Goal: Task Accomplishment & Management: Manage account settings

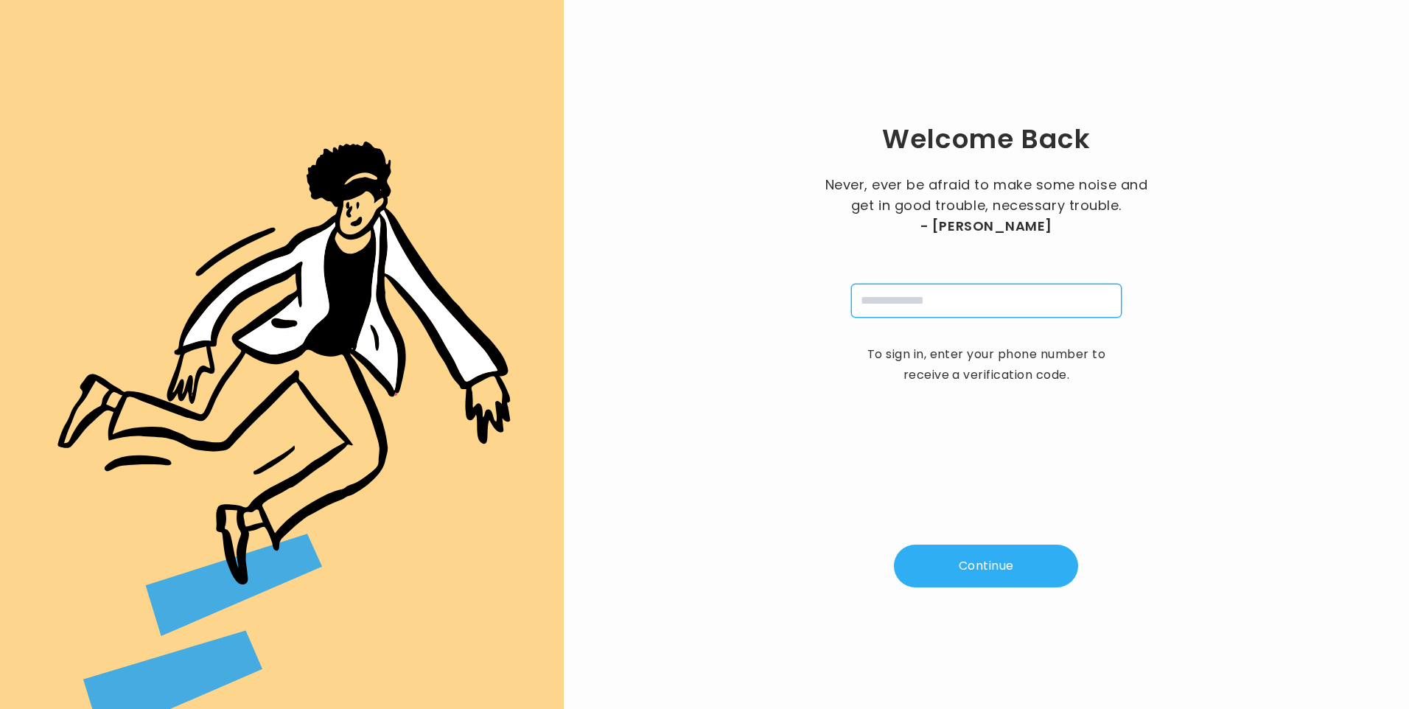
click at [993, 305] on input "tel" at bounding box center [986, 301] width 270 height 34
type input "**********"
click at [959, 572] on button "Continue" at bounding box center [986, 565] width 184 height 43
type input "*"
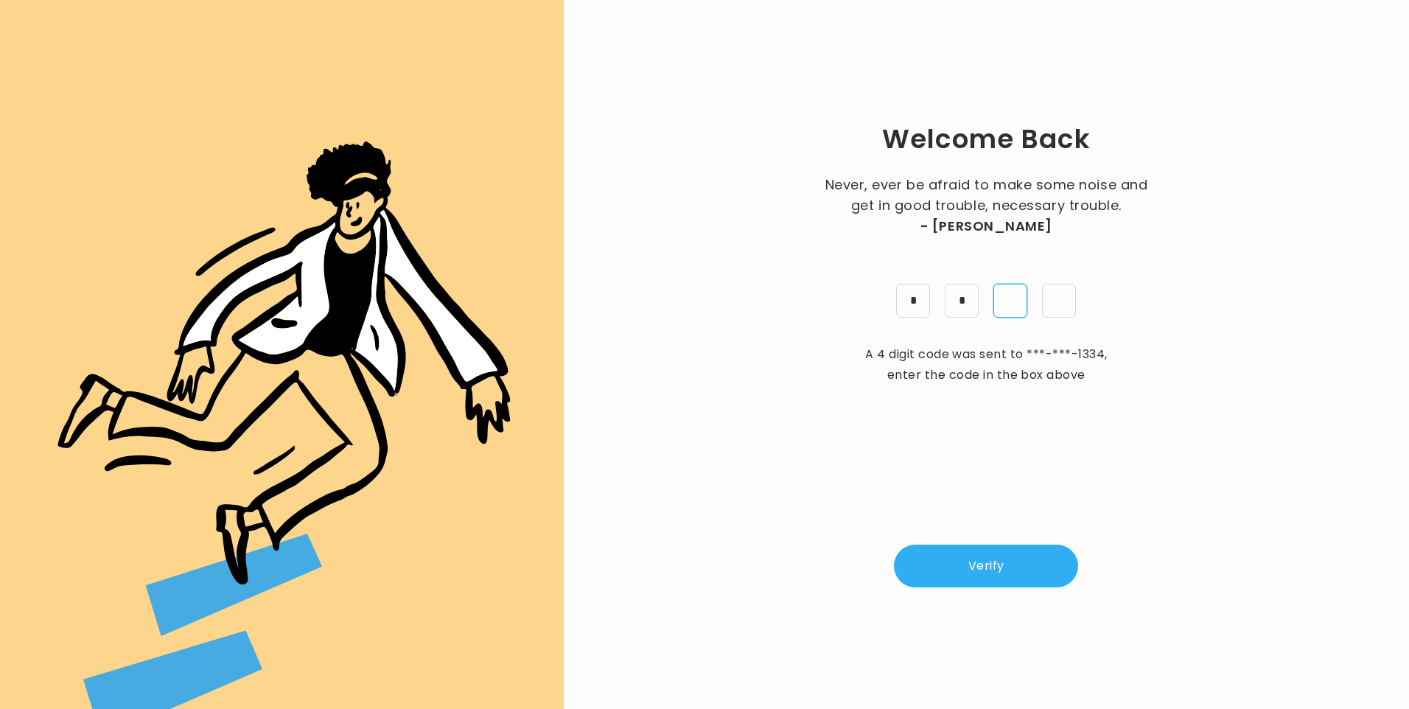
type input "*"
click at [962, 570] on button "Verify" at bounding box center [986, 565] width 184 height 43
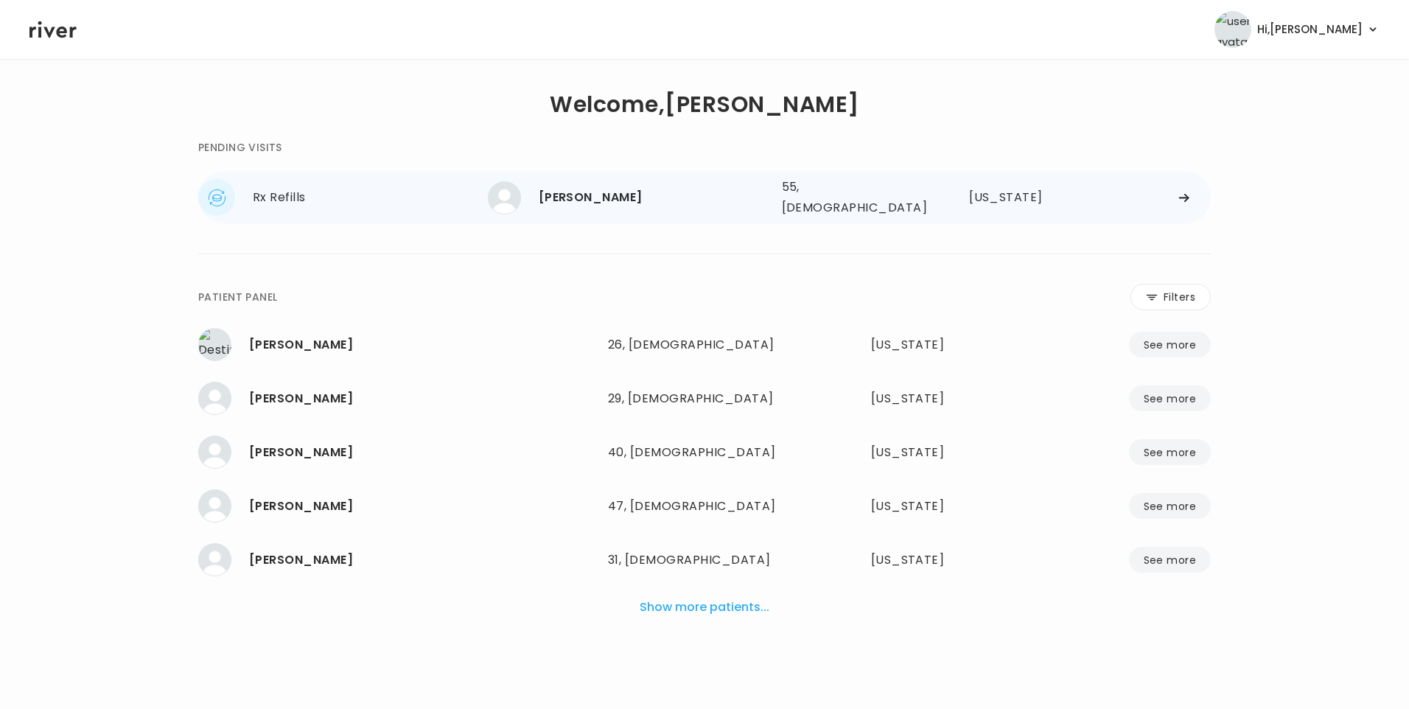
click at [603, 196] on div "[PERSON_NAME]" at bounding box center [654, 197] width 231 height 21
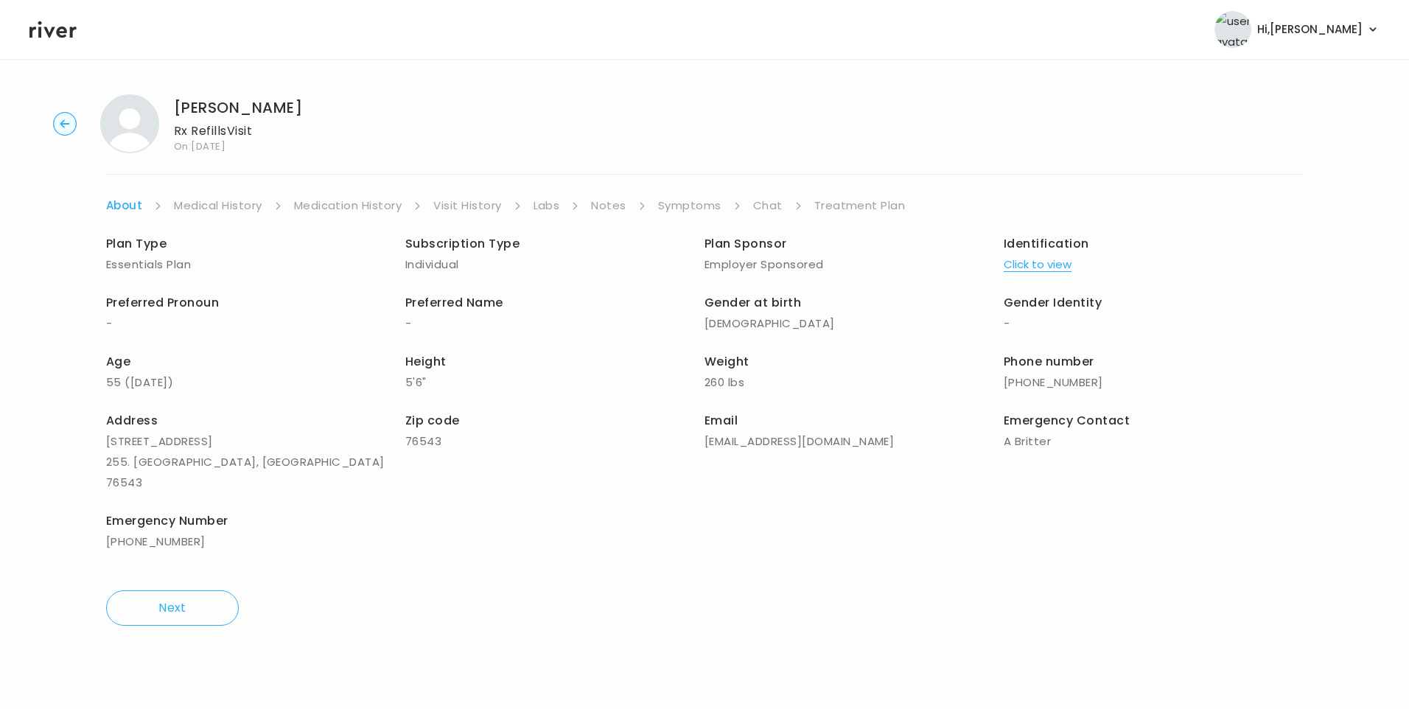
click at [770, 203] on link "Chat" at bounding box center [767, 205] width 29 height 21
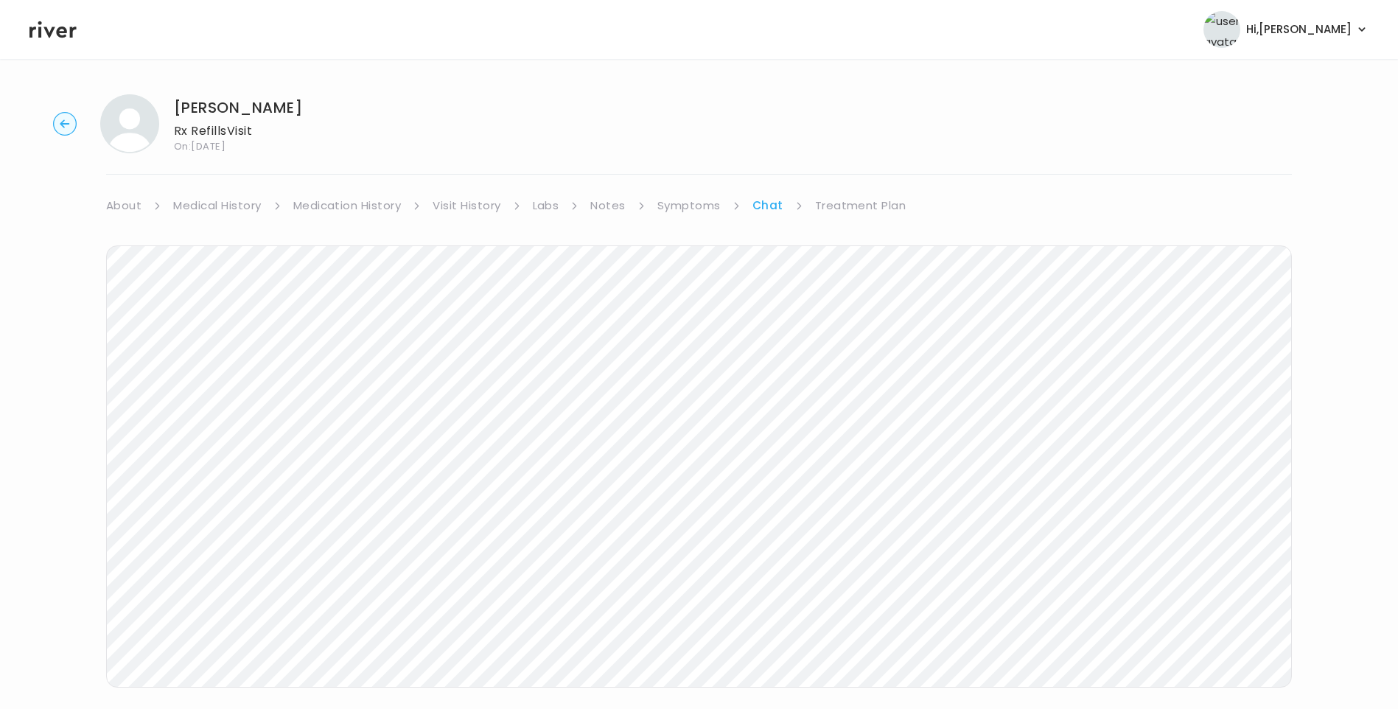
scroll to position [24, 0]
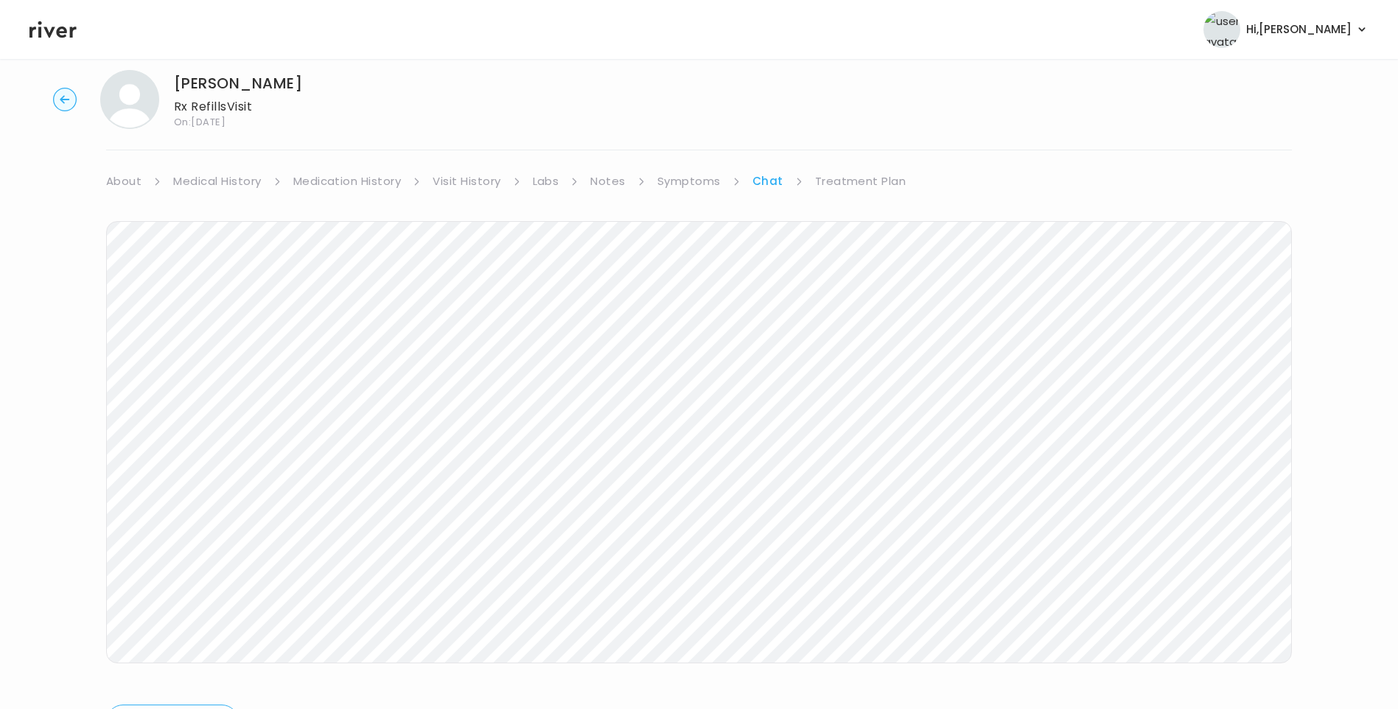
click at [27, 25] on header "Hi, Lisa Profile Logout" at bounding box center [699, 29] width 1398 height 59
click at [48, 31] on icon at bounding box center [52, 29] width 47 height 17
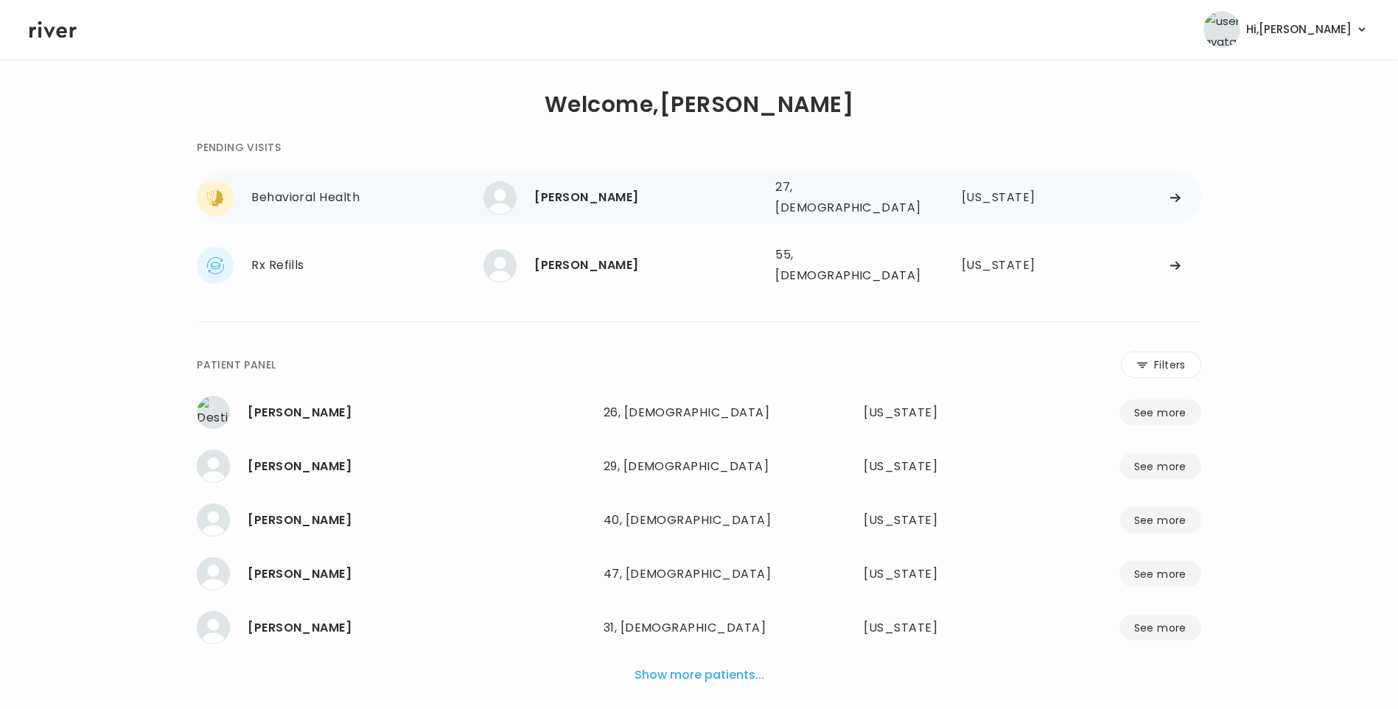
click at [623, 205] on div "[PERSON_NAME] 27, [DEMOGRAPHIC_DATA] See more" at bounding box center [623, 197] width 280 height 33
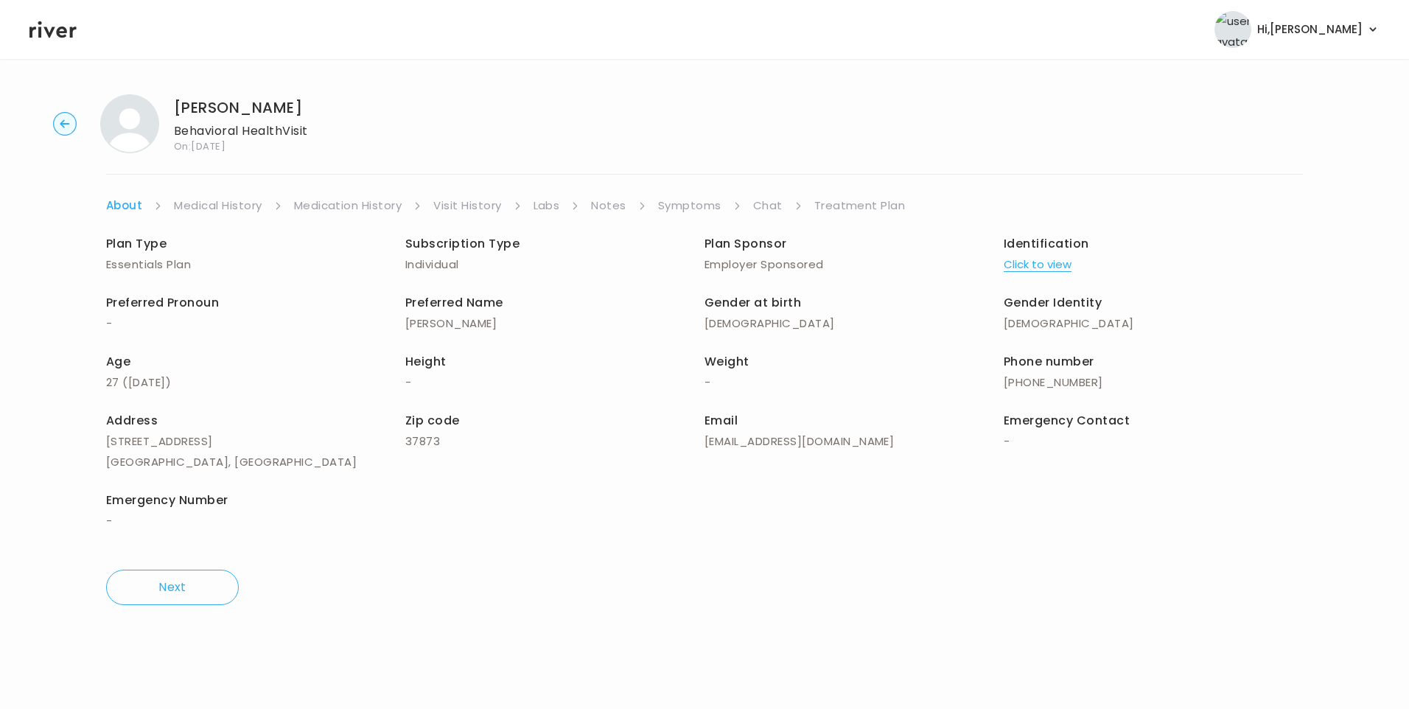
click at [483, 214] on link "Visit History" at bounding box center [467, 205] width 68 height 21
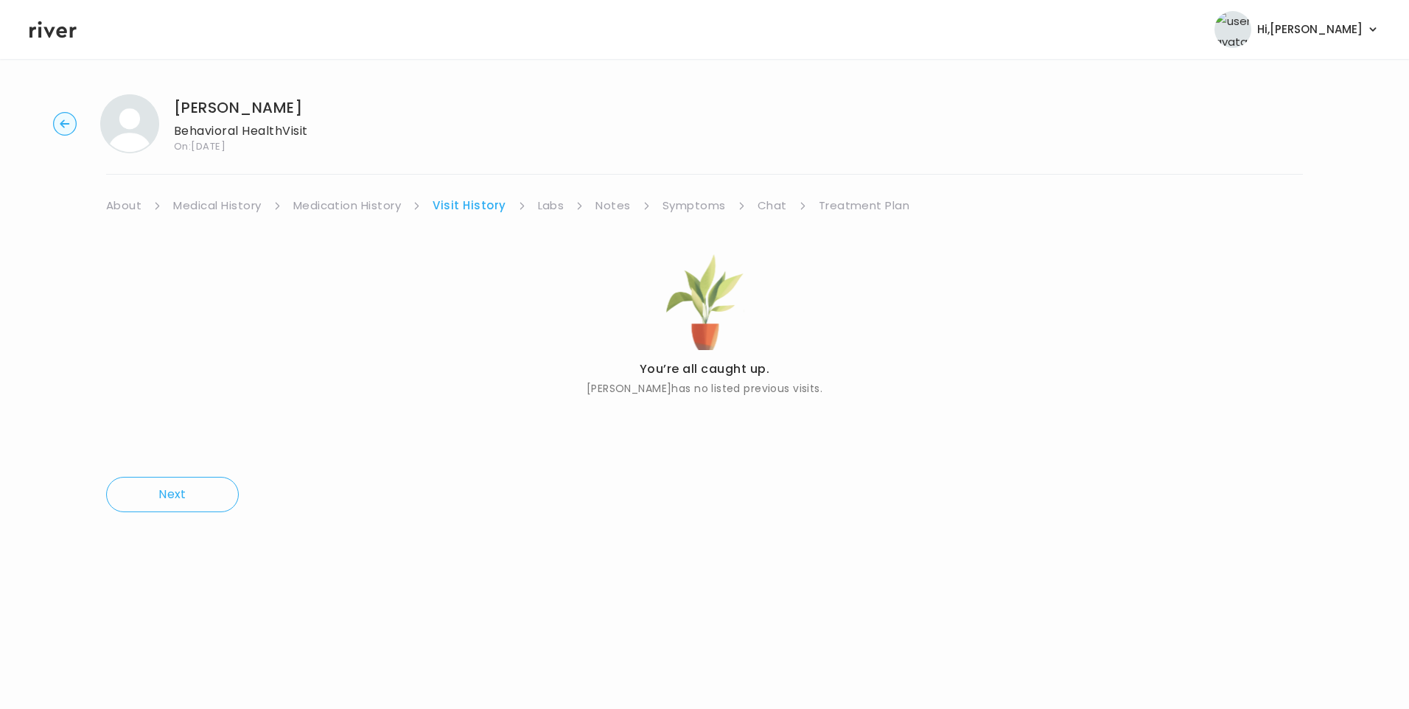
click at [130, 210] on link "About" at bounding box center [123, 205] width 35 height 21
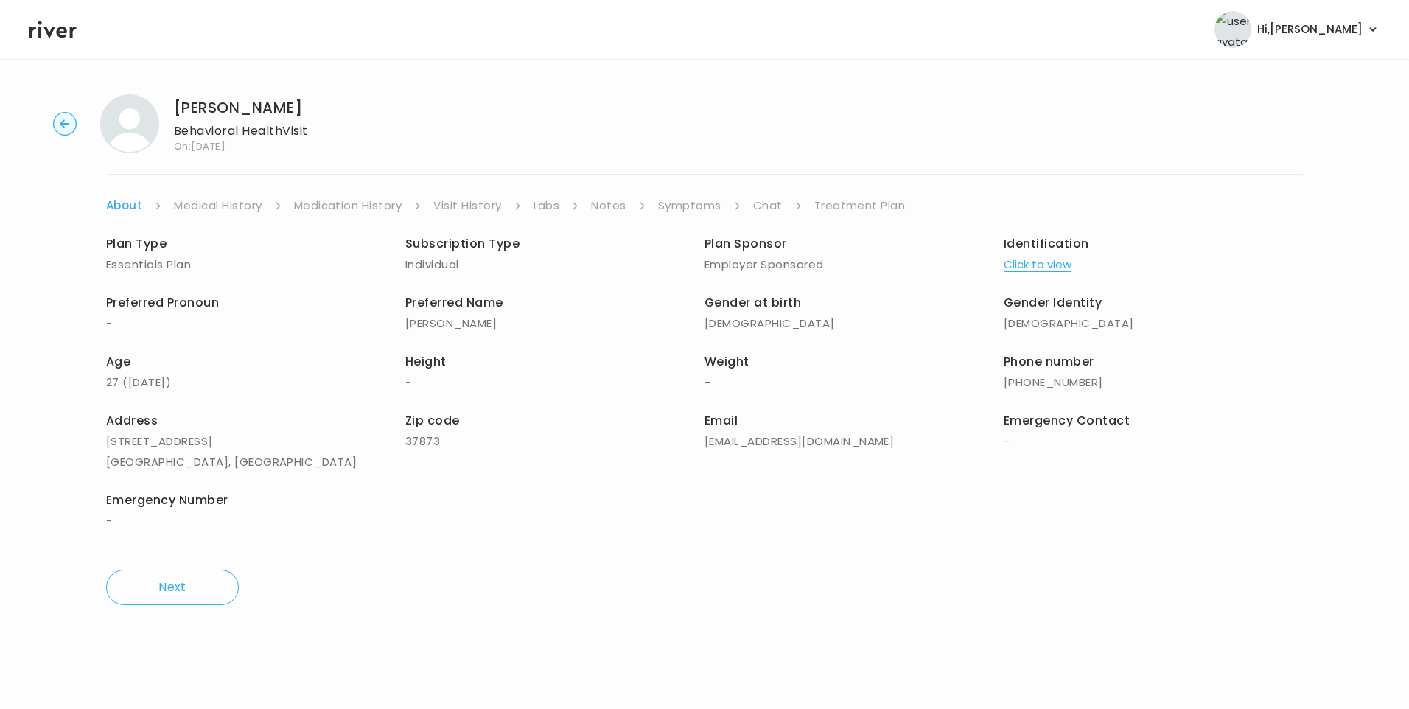
click at [1034, 259] on button "Click to view" at bounding box center [1037, 264] width 68 height 21
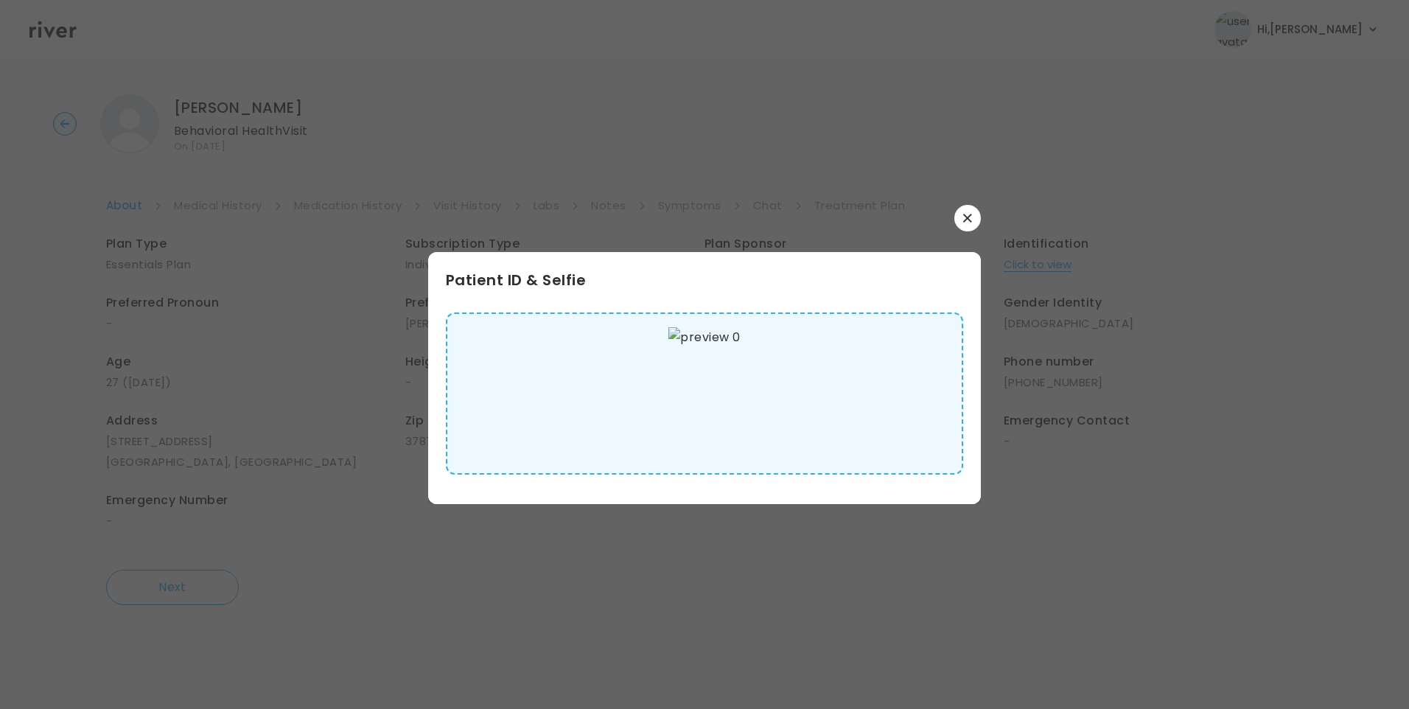
click at [682, 413] on img at bounding box center [703, 393] width 71 height 133
click at [966, 219] on icon "button" at bounding box center [967, 218] width 8 height 8
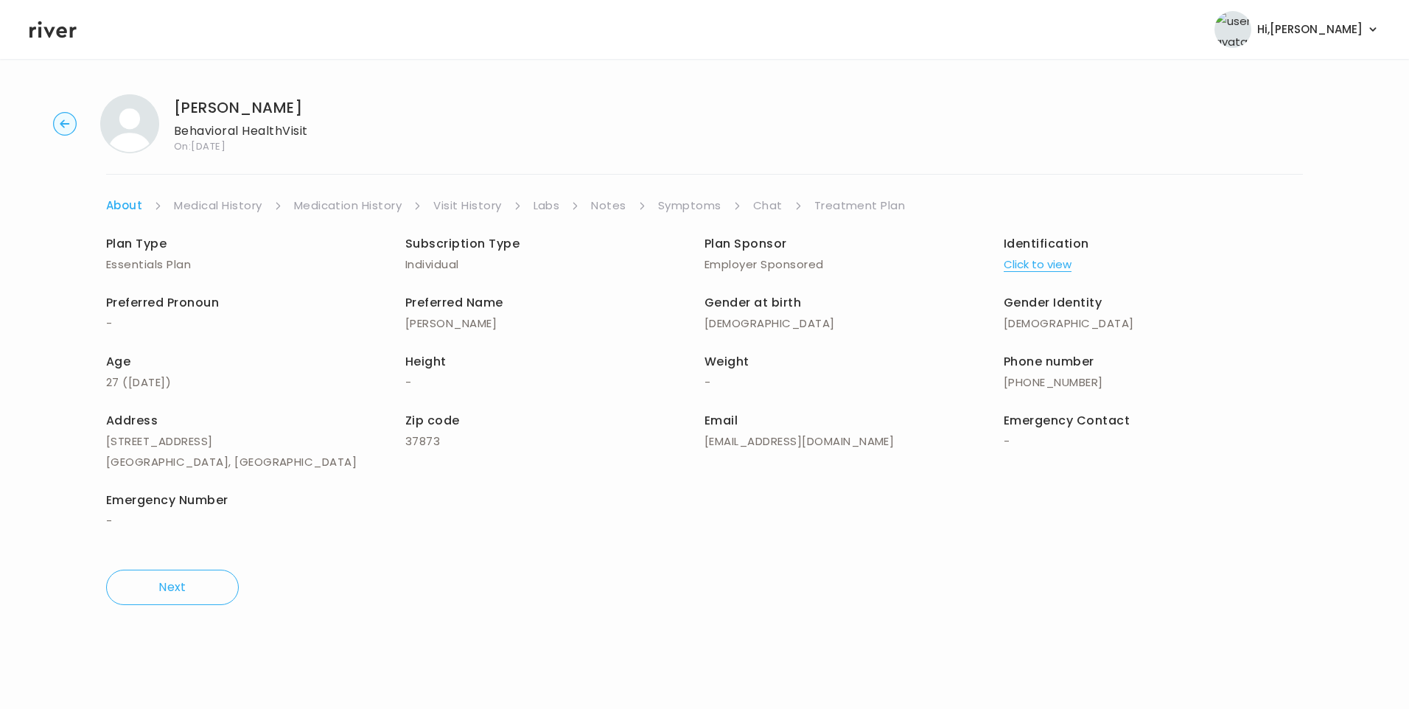
click at [248, 198] on link "Medical History" at bounding box center [218, 205] width 88 height 21
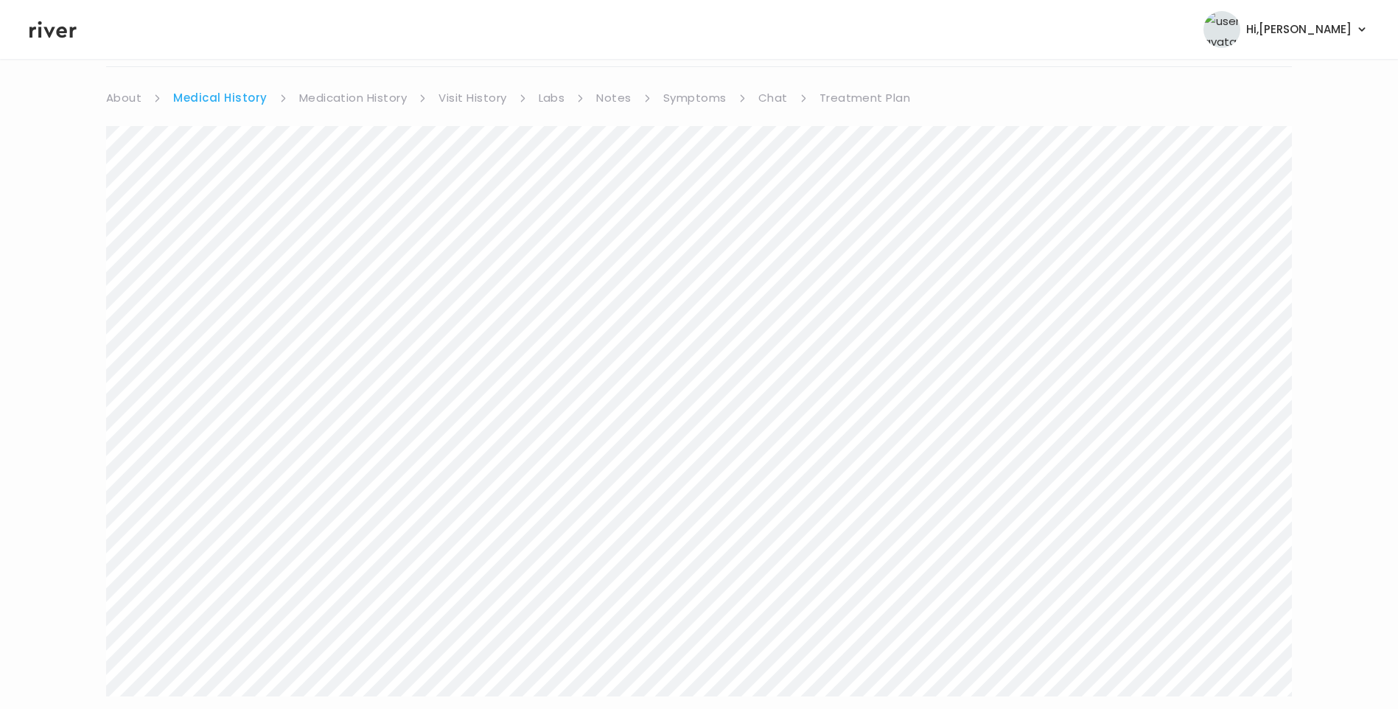
scroll to position [74, 0]
click at [768, 138] on link "Chat" at bounding box center [772, 132] width 29 height 21
click at [699, 130] on link "Symptoms" at bounding box center [688, 132] width 63 height 21
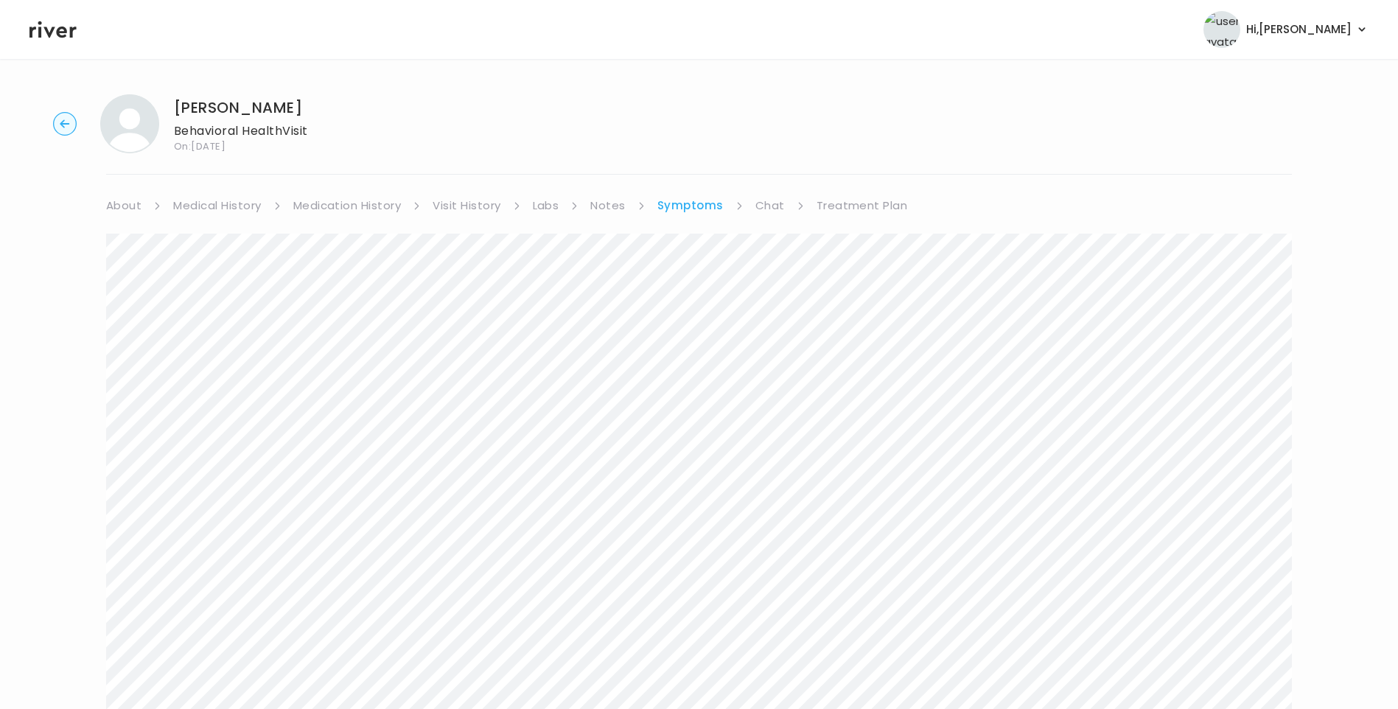
click at [762, 200] on link "Chat" at bounding box center [769, 205] width 29 height 21
click at [864, 208] on link "Treatment Plan" at bounding box center [860, 205] width 91 height 21
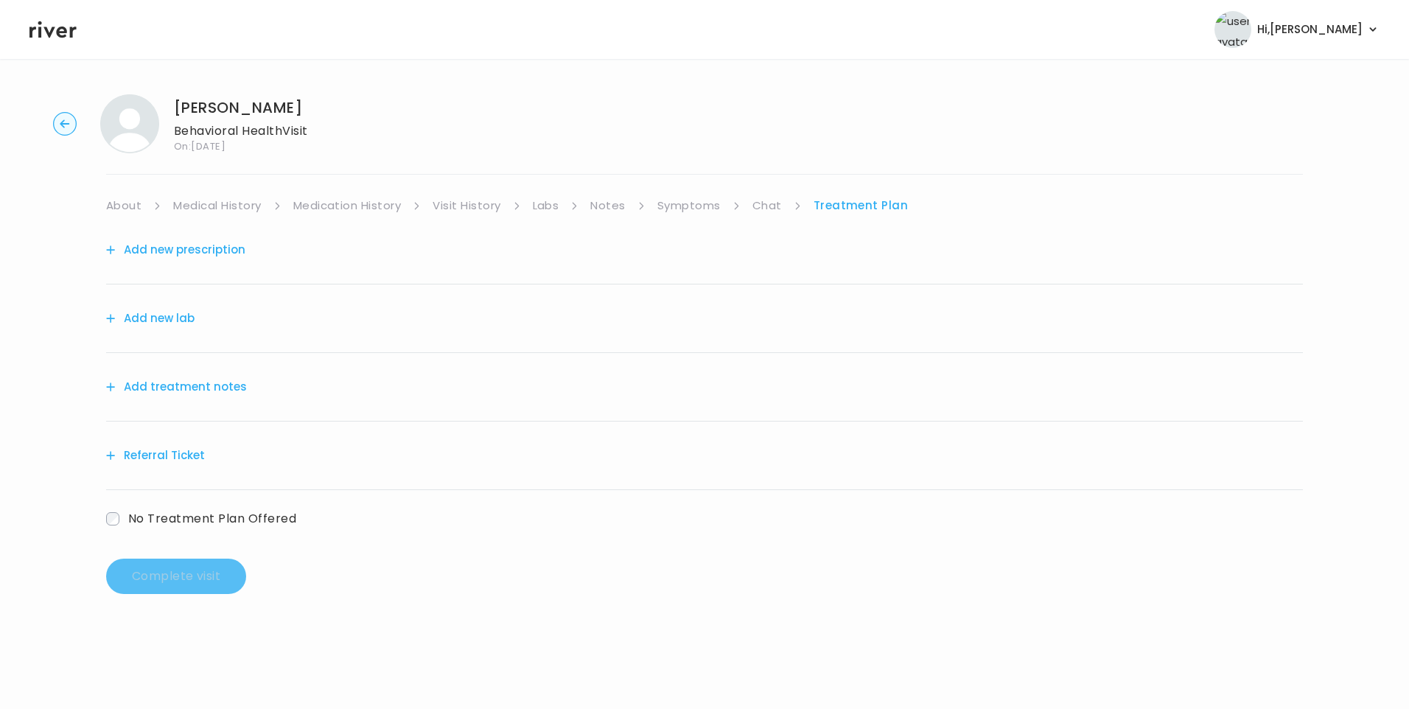
click at [175, 389] on button "Add treatment notes" at bounding box center [176, 386] width 141 height 21
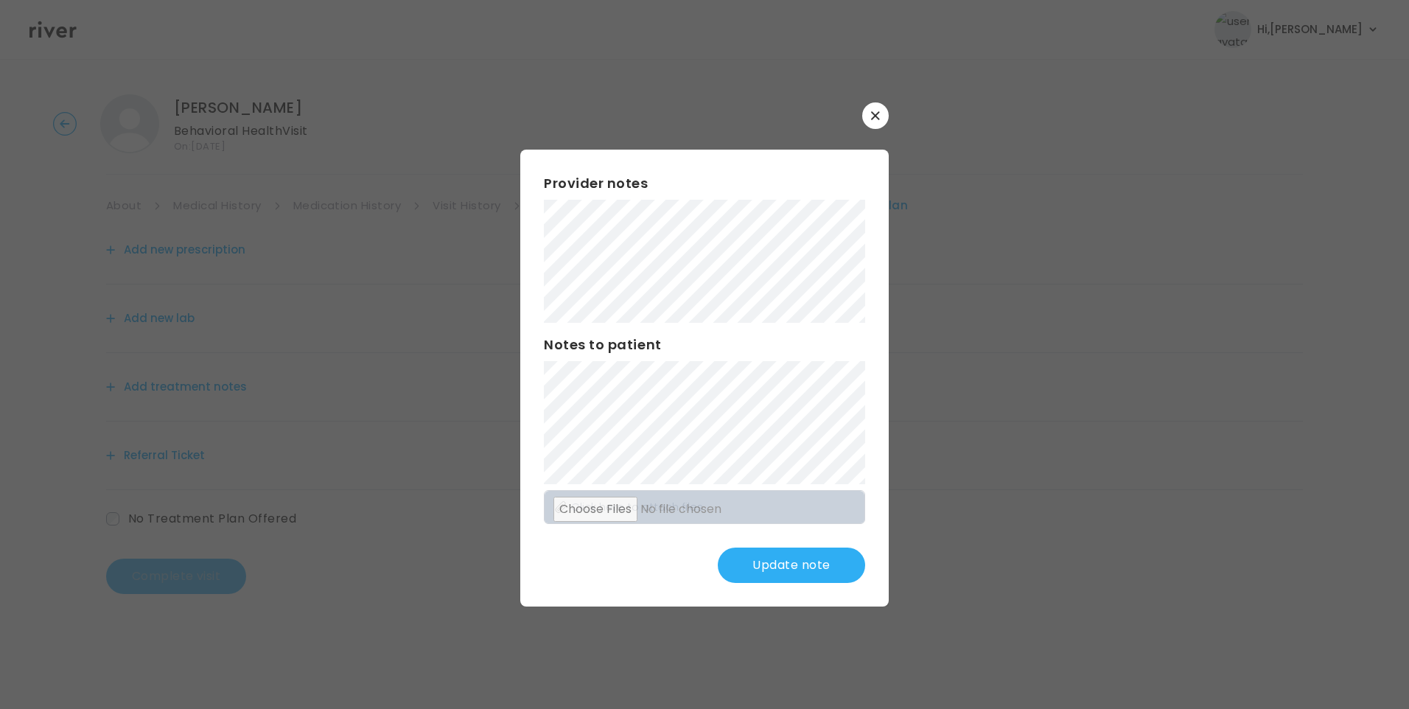
click at [824, 553] on button "Update note" at bounding box center [791, 564] width 147 height 35
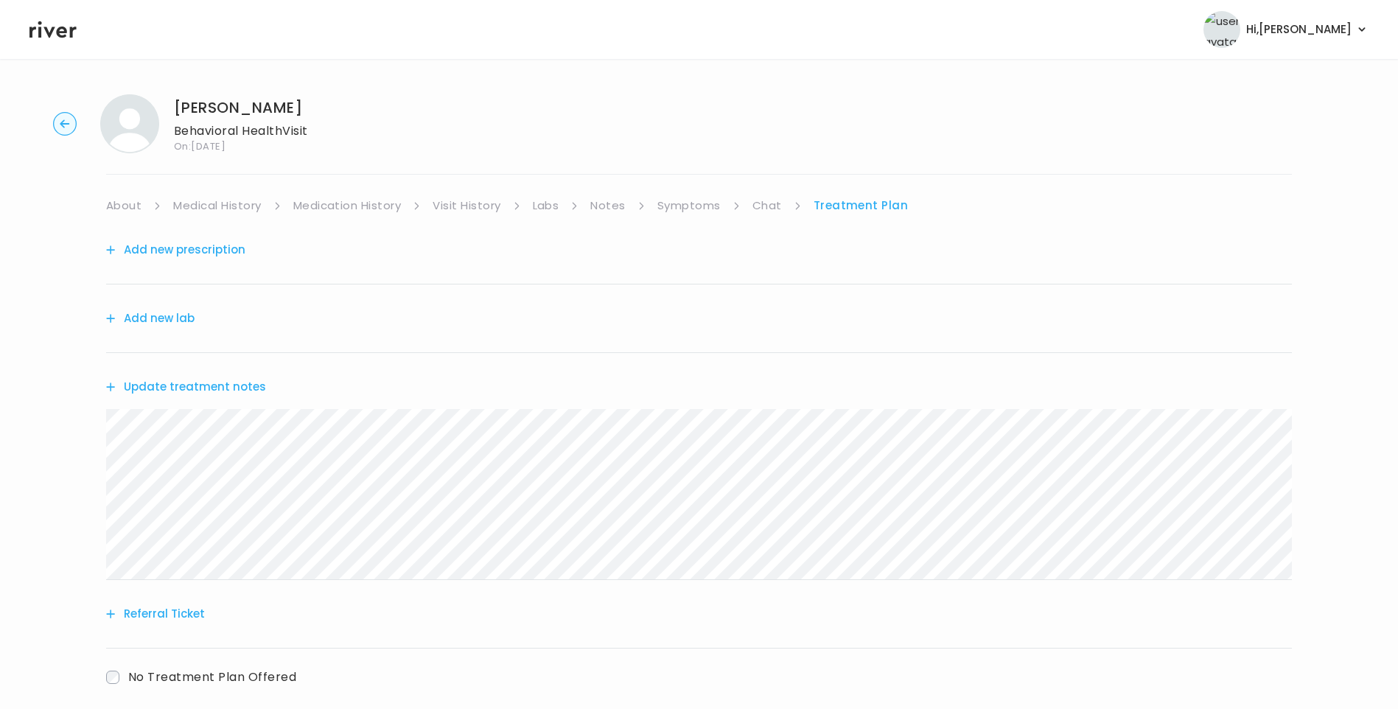
click at [752, 209] on link "Chat" at bounding box center [766, 205] width 29 height 21
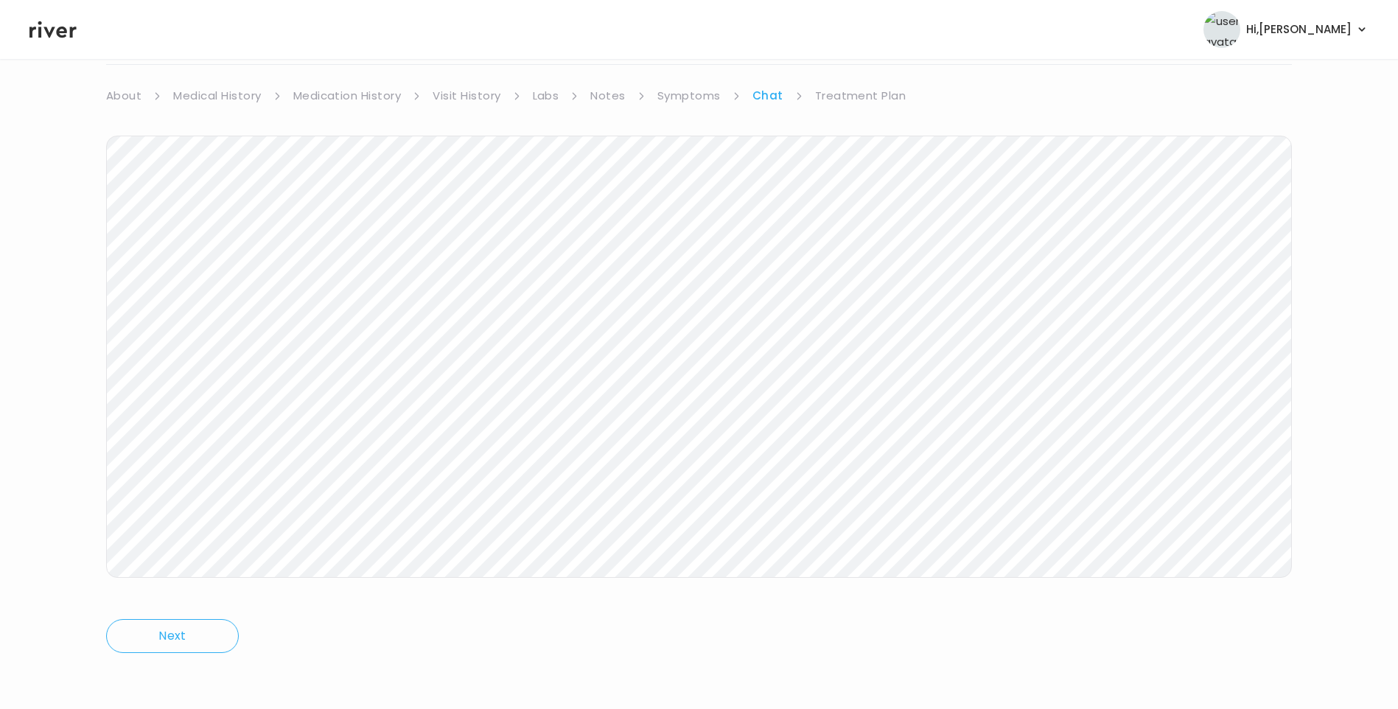
click at [866, 100] on link "Treatment Plan" at bounding box center [860, 95] width 91 height 21
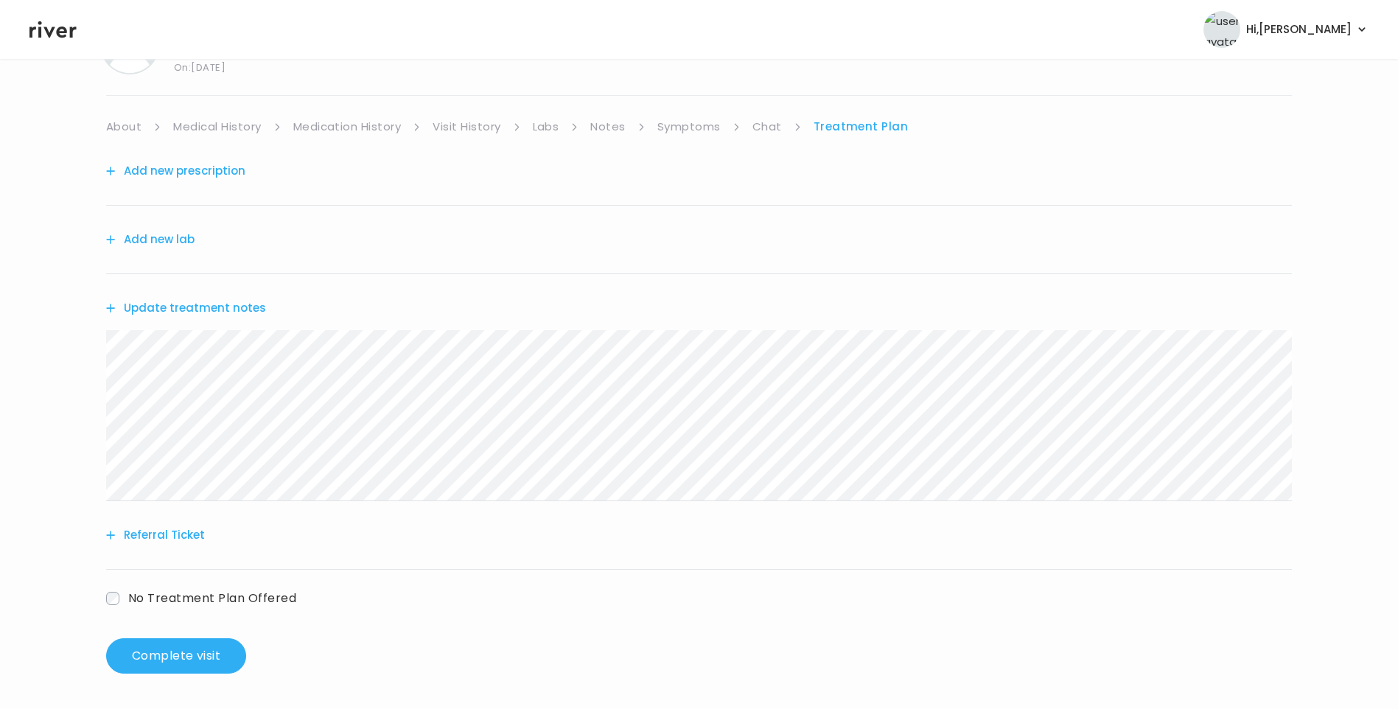
scroll to position [79, 0]
click at [234, 314] on button "Update treatment notes" at bounding box center [186, 308] width 160 height 21
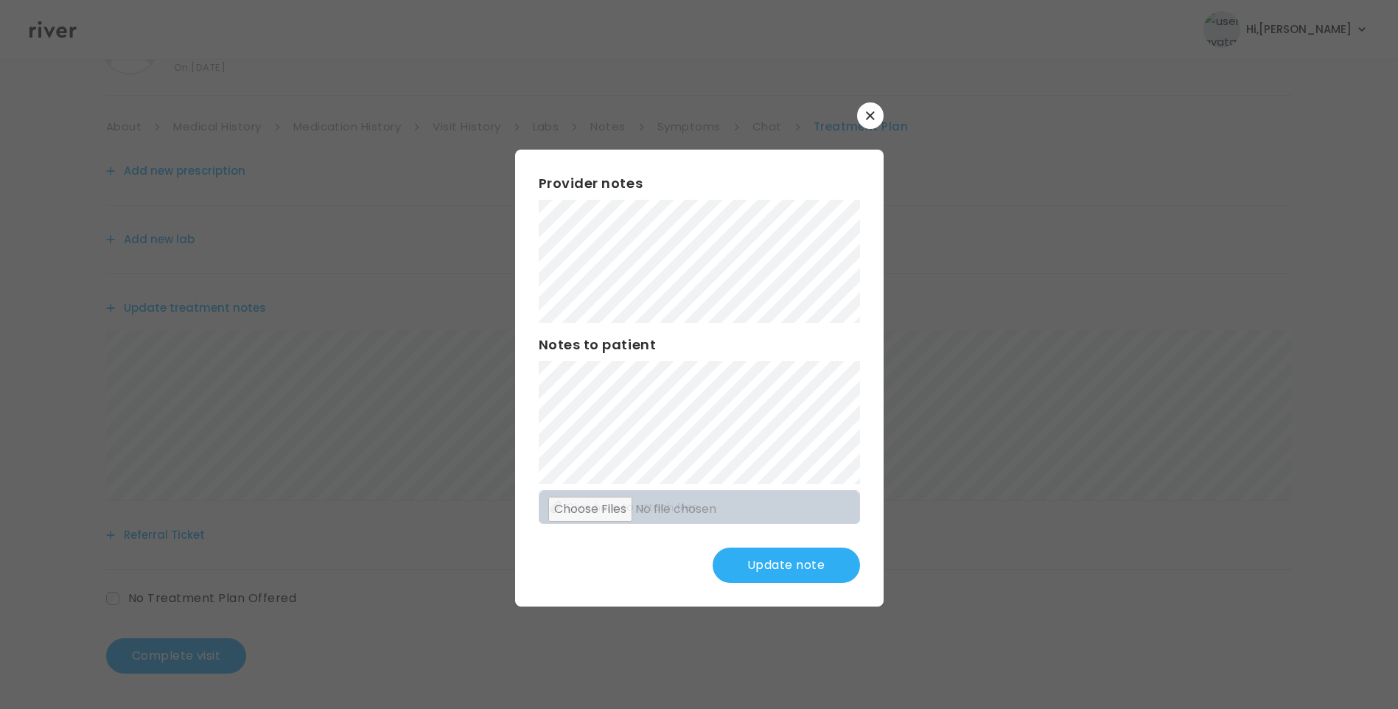
click at [785, 564] on button "Update note" at bounding box center [785, 564] width 147 height 35
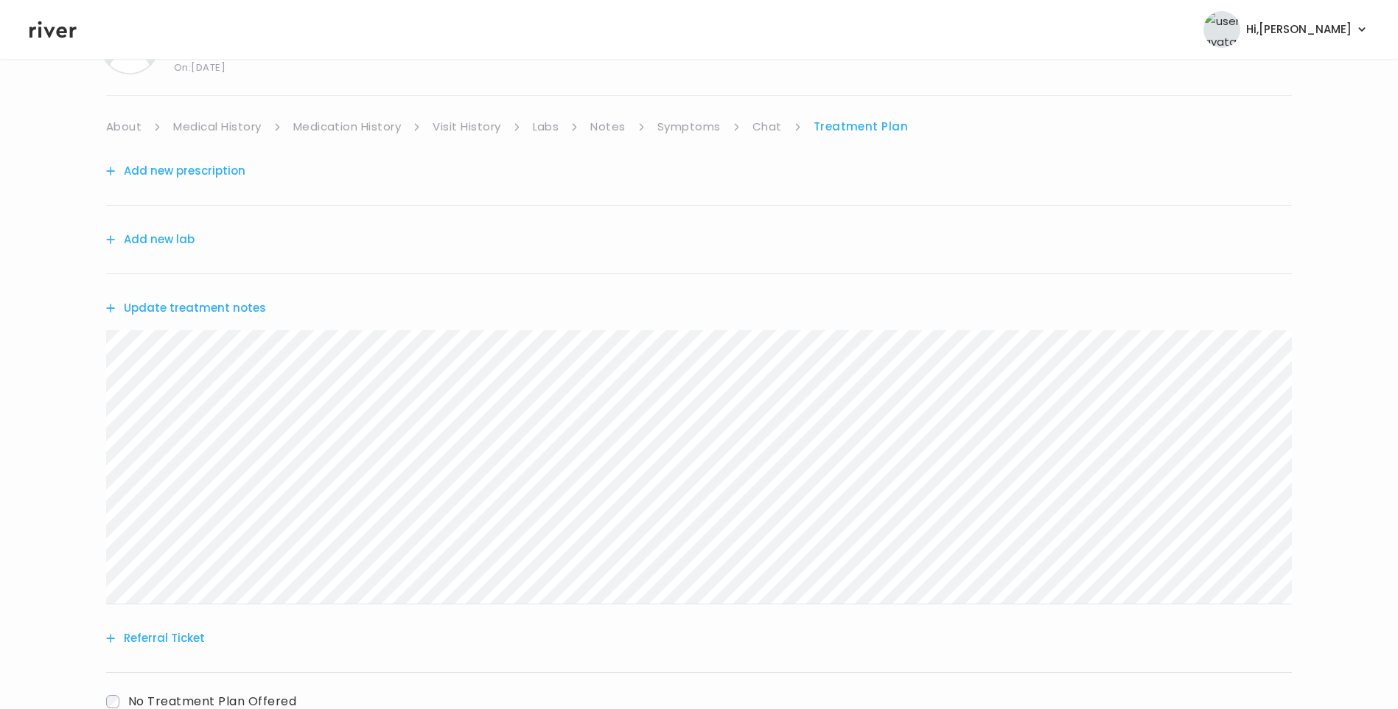
click at [771, 130] on link "Chat" at bounding box center [766, 126] width 29 height 21
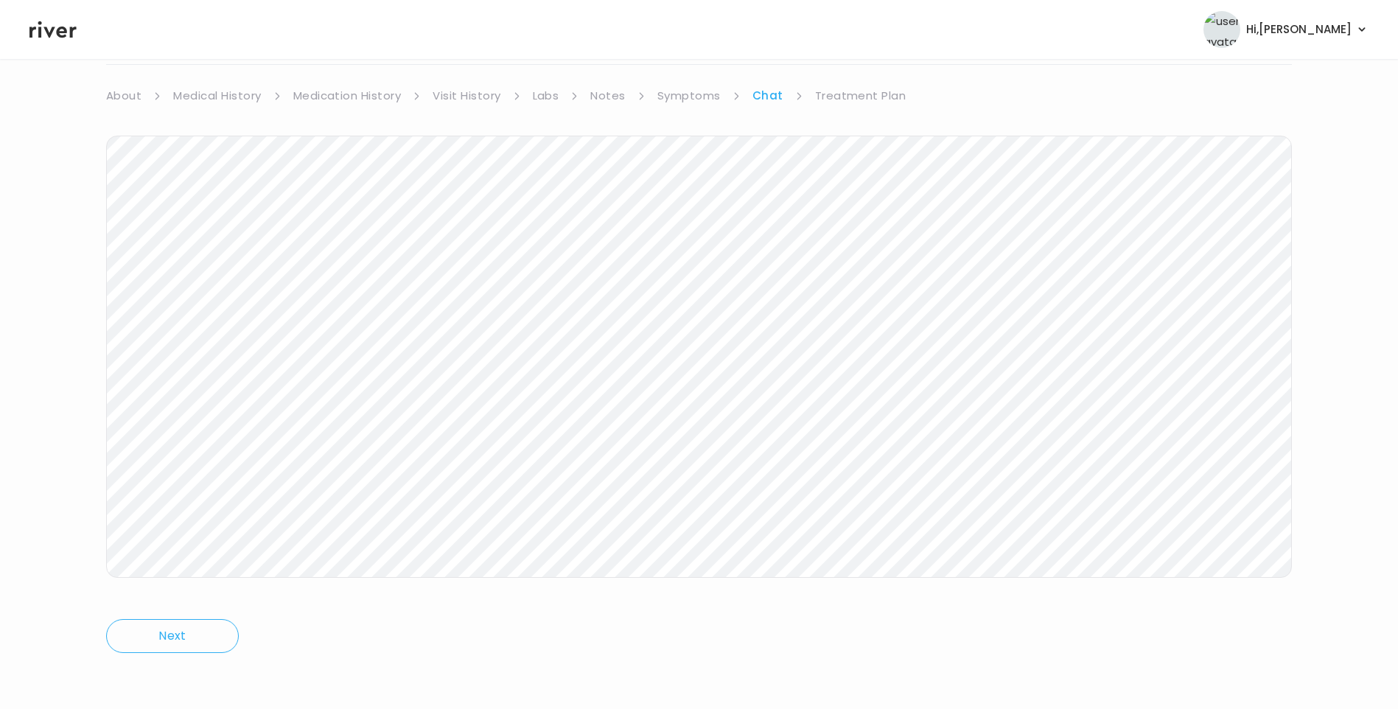
click at [866, 99] on link "Treatment Plan" at bounding box center [860, 95] width 91 height 21
click at [679, 103] on link "Symptoms" at bounding box center [688, 95] width 63 height 21
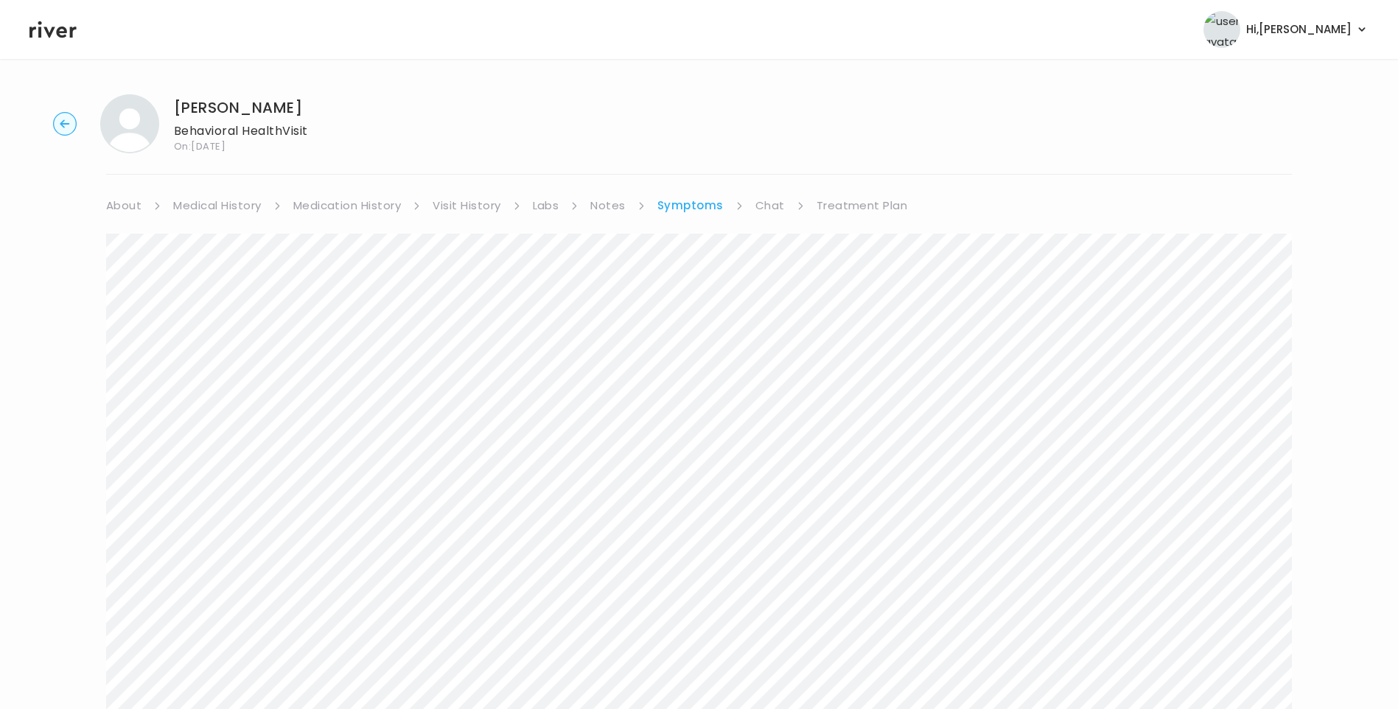
click at [772, 200] on link "Chat" at bounding box center [769, 205] width 29 height 21
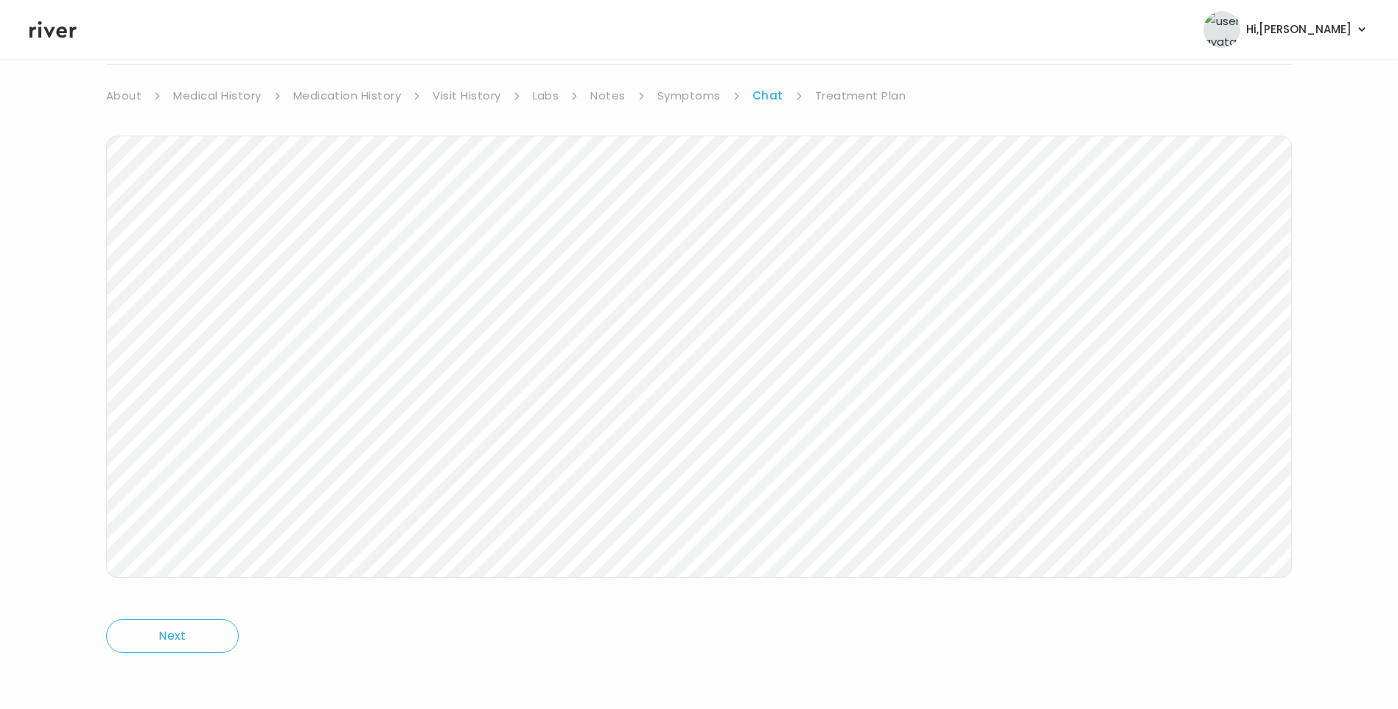
click at [616, 102] on link "Notes" at bounding box center [607, 95] width 35 height 21
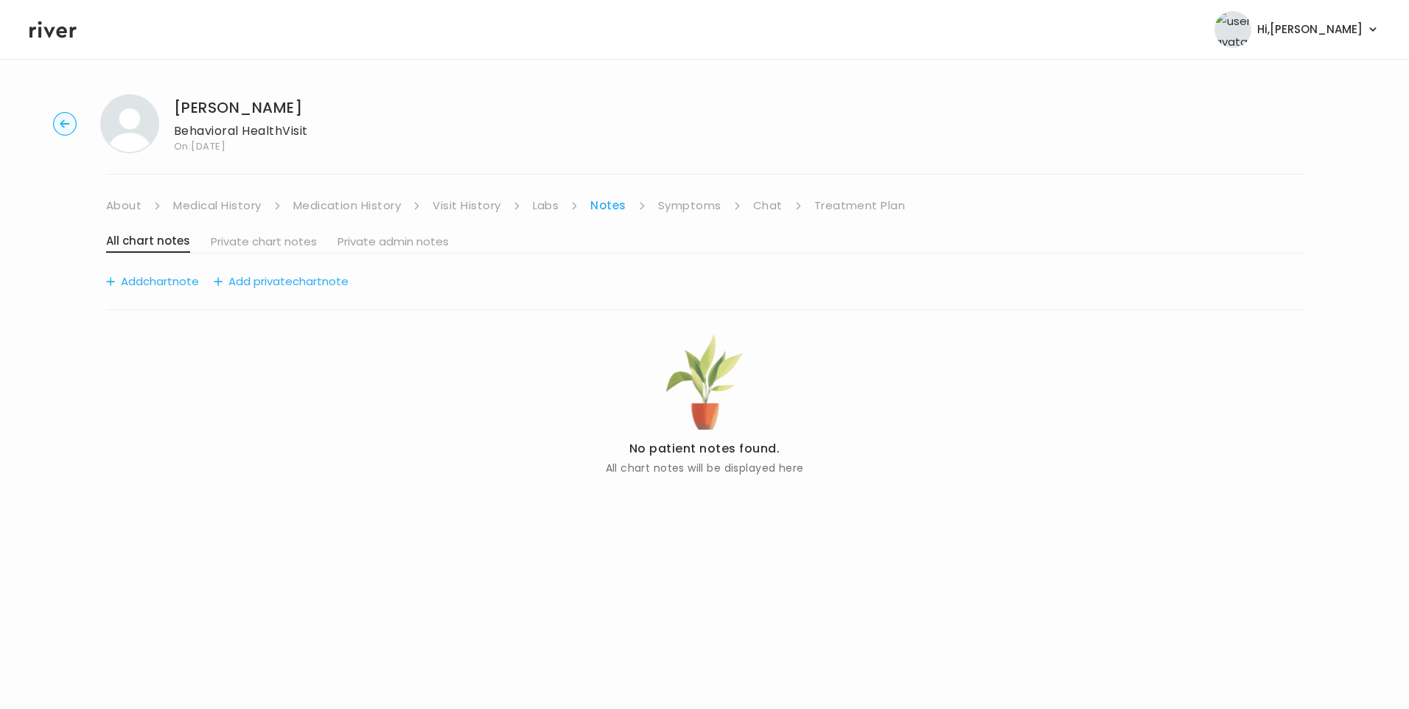
click at [225, 206] on link "Medical History" at bounding box center [217, 205] width 88 height 21
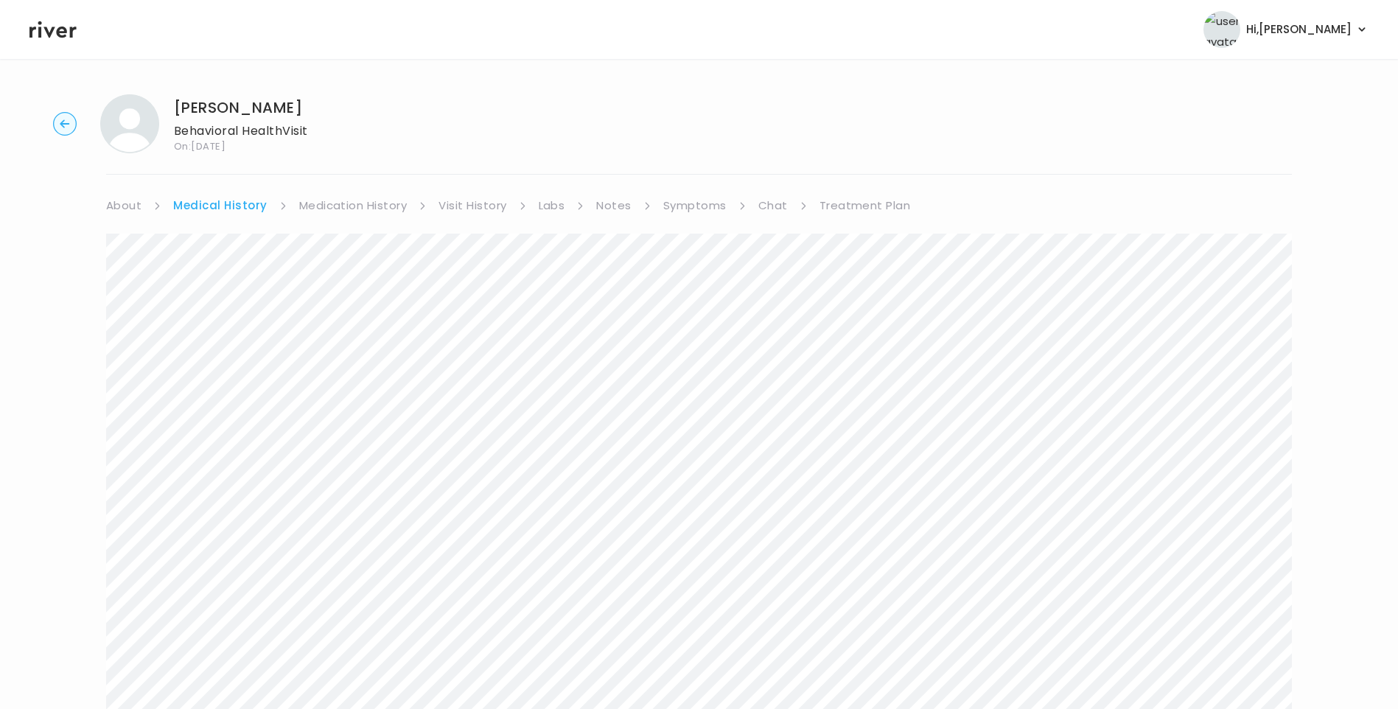
click at [135, 206] on link "About" at bounding box center [123, 205] width 35 height 21
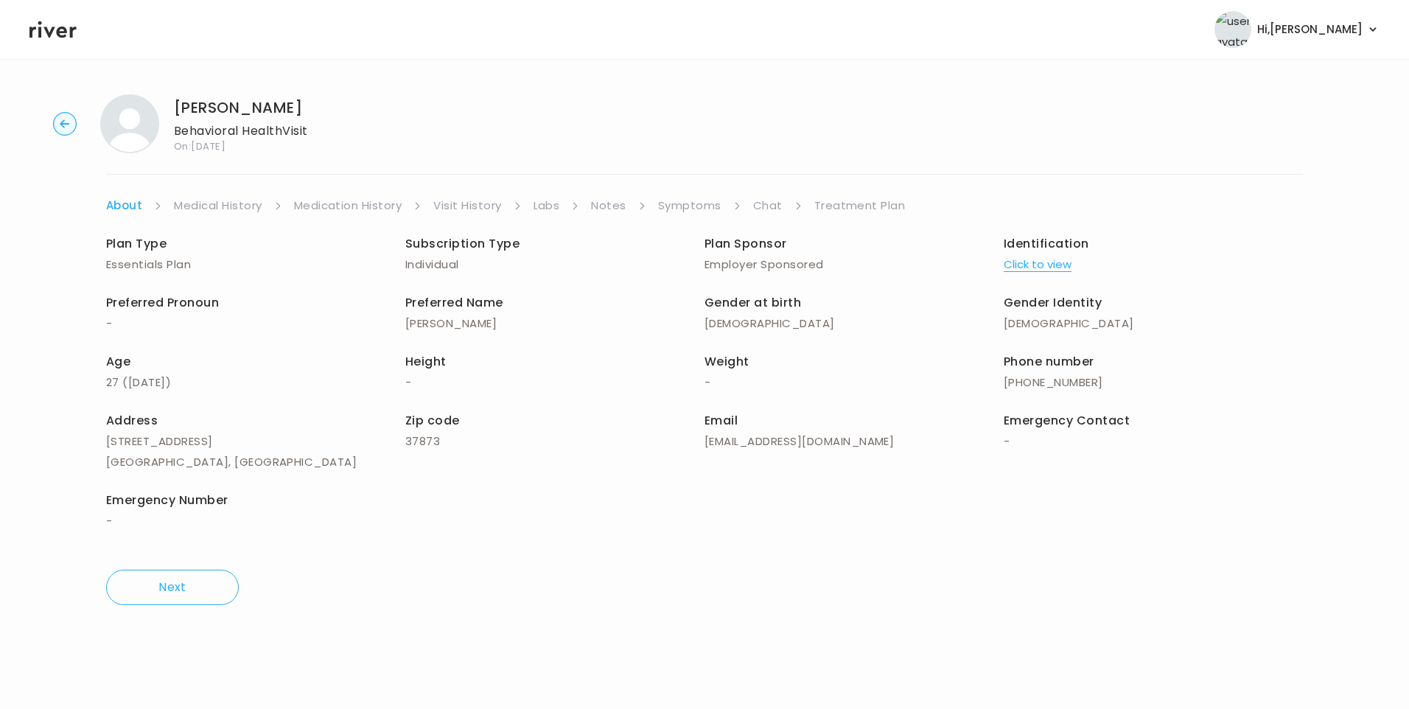
click at [701, 197] on link "Symptoms" at bounding box center [689, 205] width 63 height 21
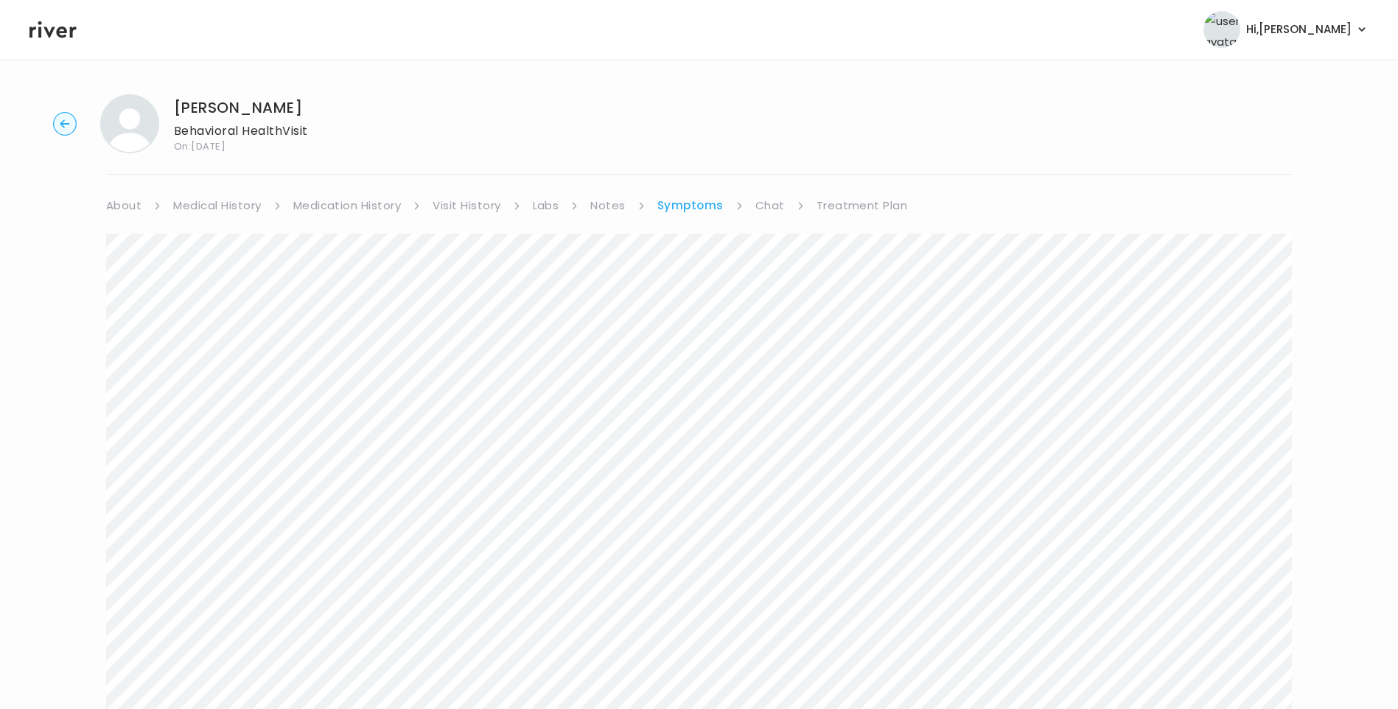
click at [872, 207] on link "Treatment Plan" at bounding box center [861, 205] width 91 height 21
click at [59, 39] on icon at bounding box center [52, 29] width 47 height 22
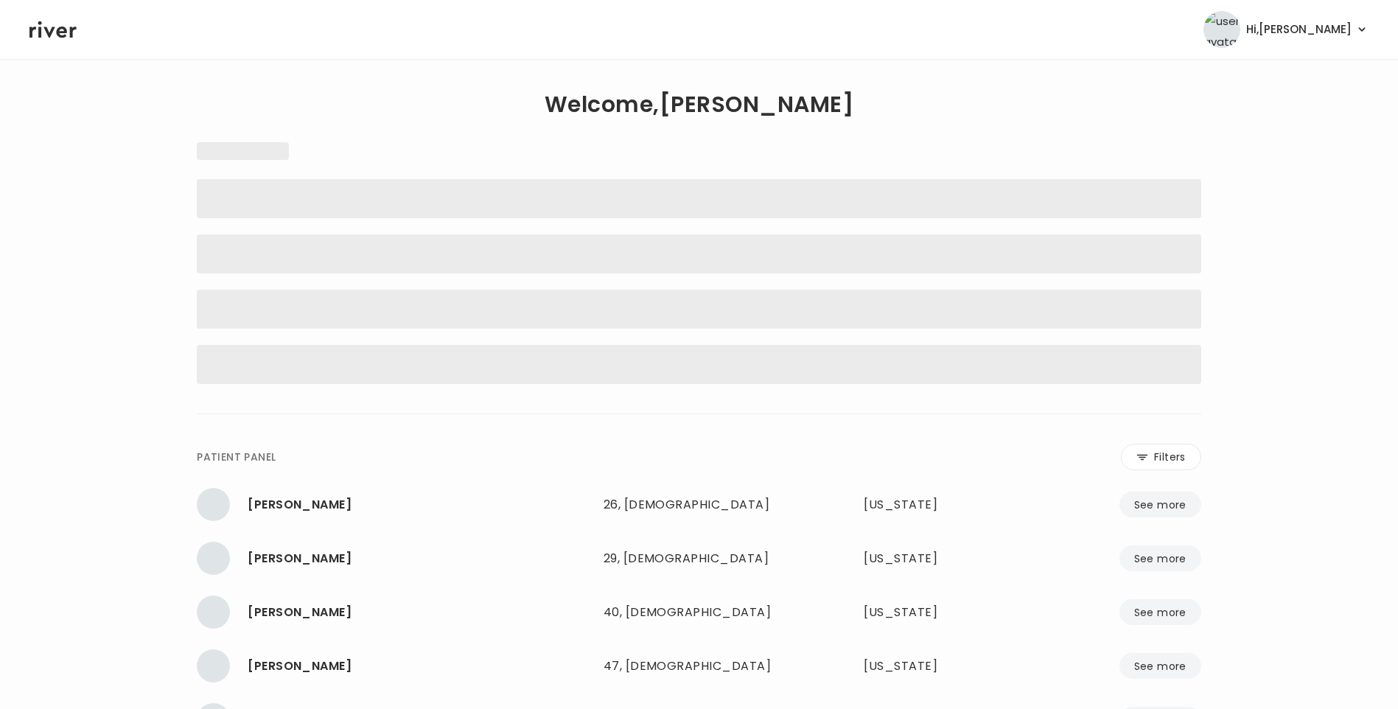
click at [60, 34] on icon at bounding box center [52, 29] width 47 height 22
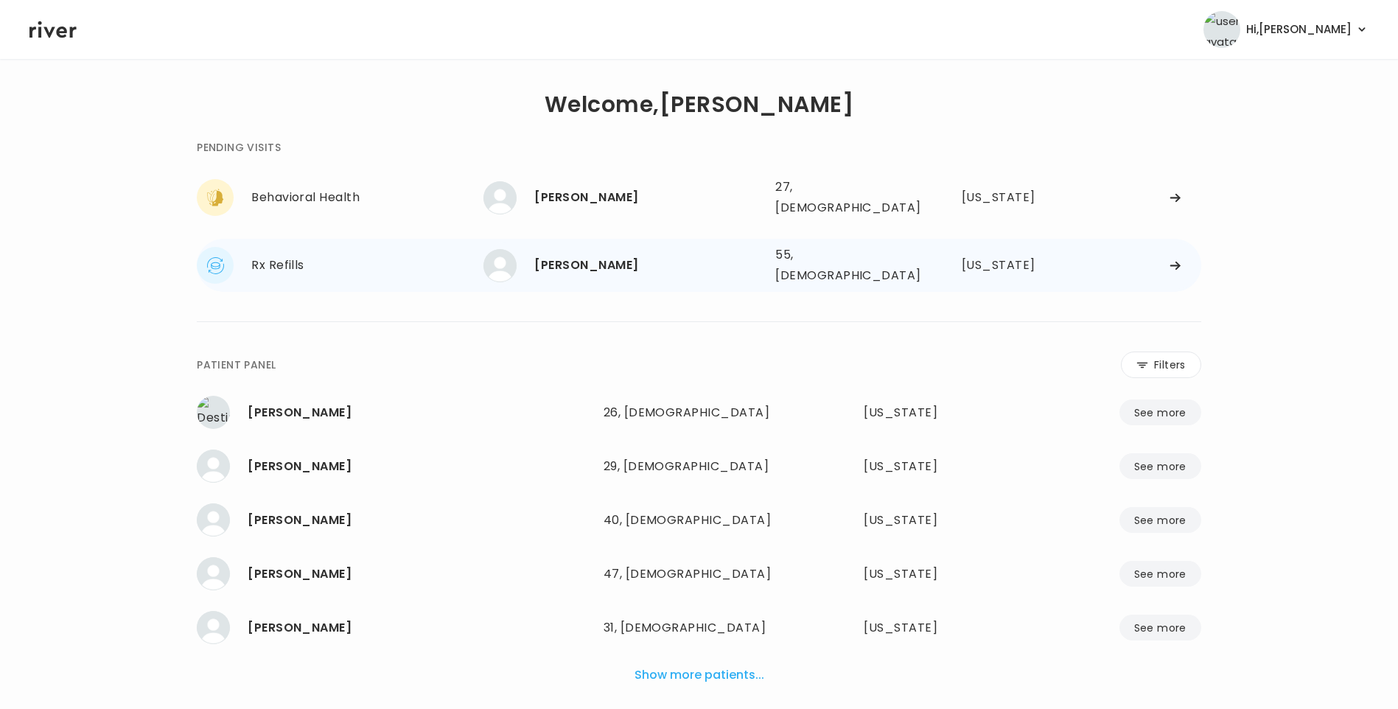
click at [604, 260] on div "[PERSON_NAME]" at bounding box center [648, 265] width 229 height 21
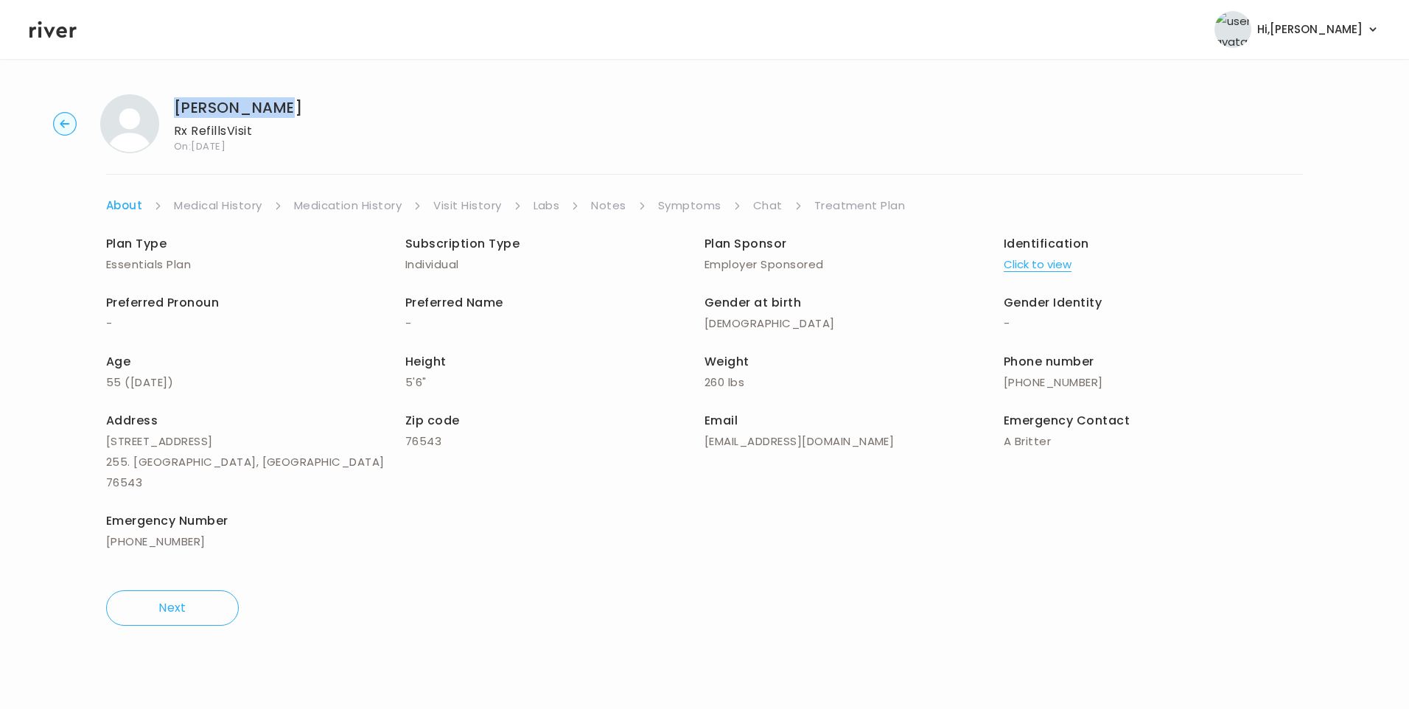
drag, startPoint x: 178, startPoint y: 107, endPoint x: 287, endPoint y: 111, distance: 109.8
click at [287, 111] on h1 "[PERSON_NAME]" at bounding box center [238, 107] width 128 height 21
copy h1 "[PERSON_NAME]"
click at [52, 40] on icon at bounding box center [52, 29] width 47 height 22
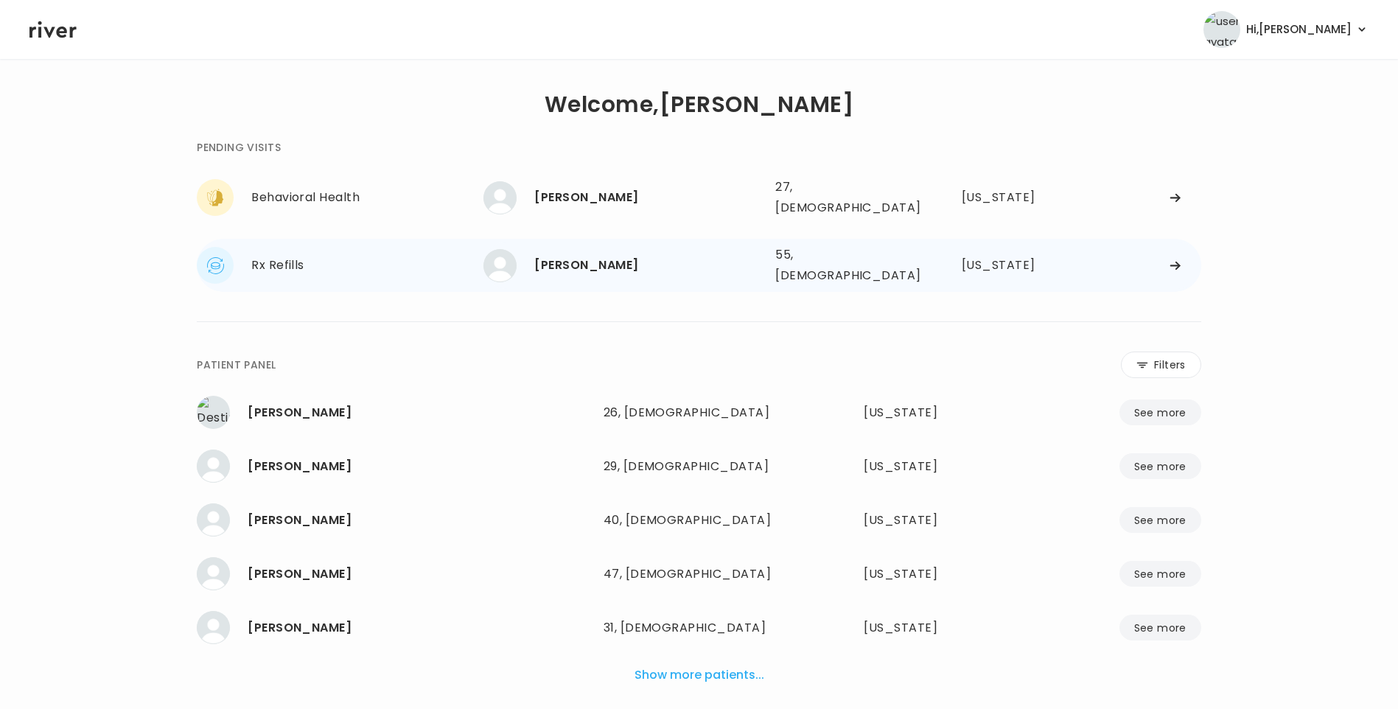
click at [594, 260] on div "[PERSON_NAME]" at bounding box center [648, 265] width 229 height 21
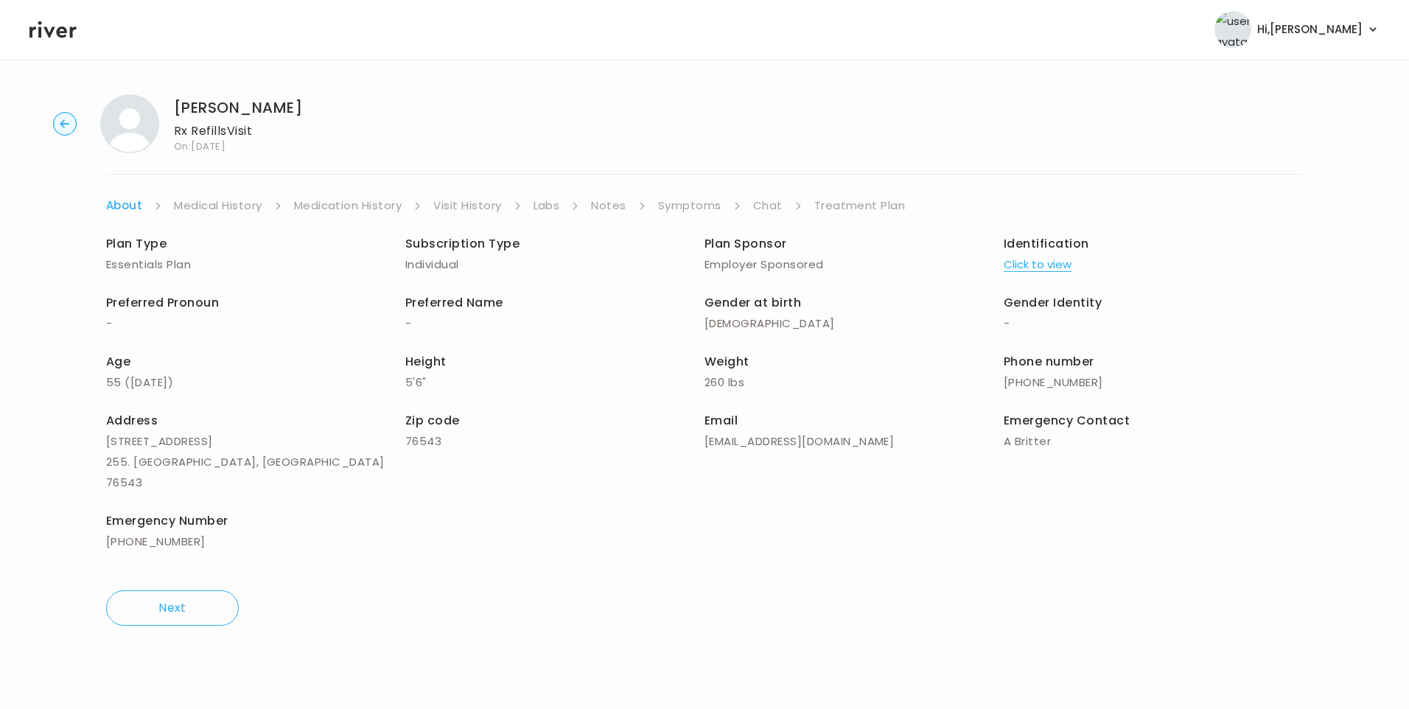
click at [777, 202] on li "Chat" at bounding box center [777, 205] width 49 height 21
click at [768, 205] on link "Chat" at bounding box center [767, 205] width 29 height 21
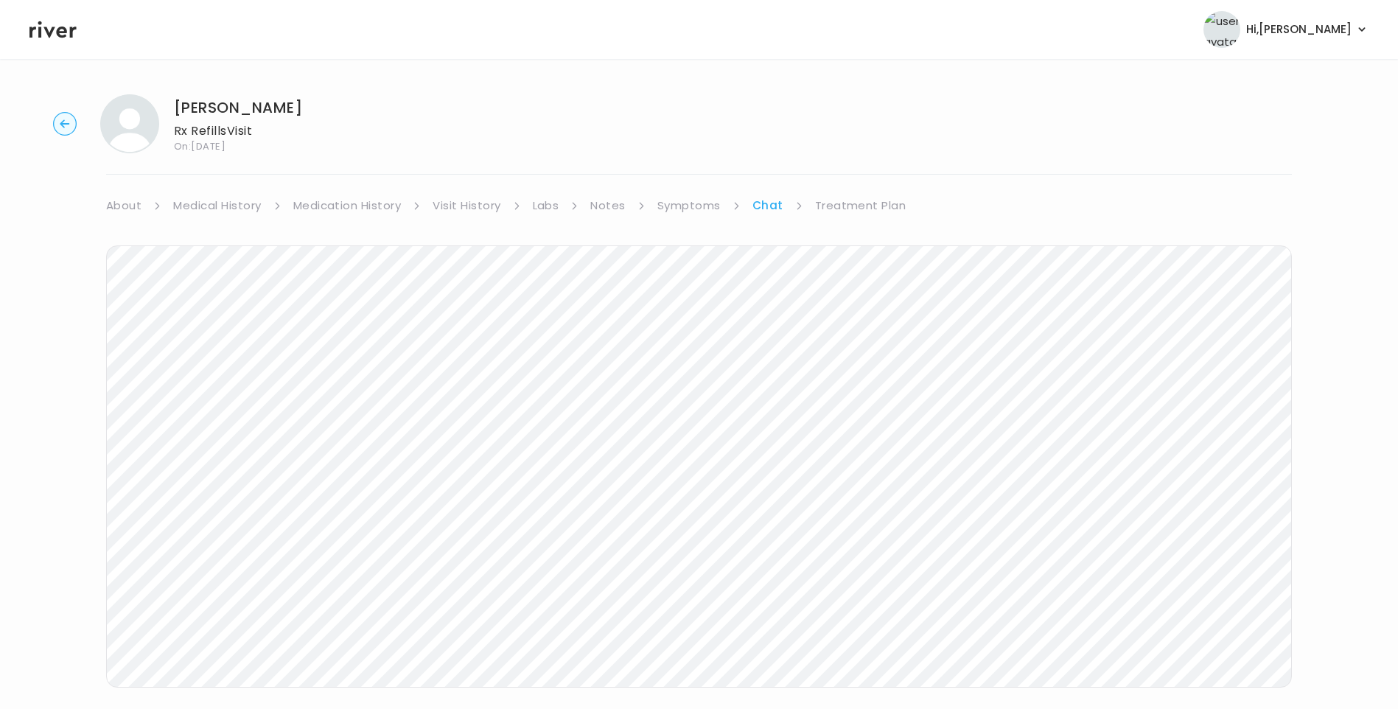
scroll to position [110, 0]
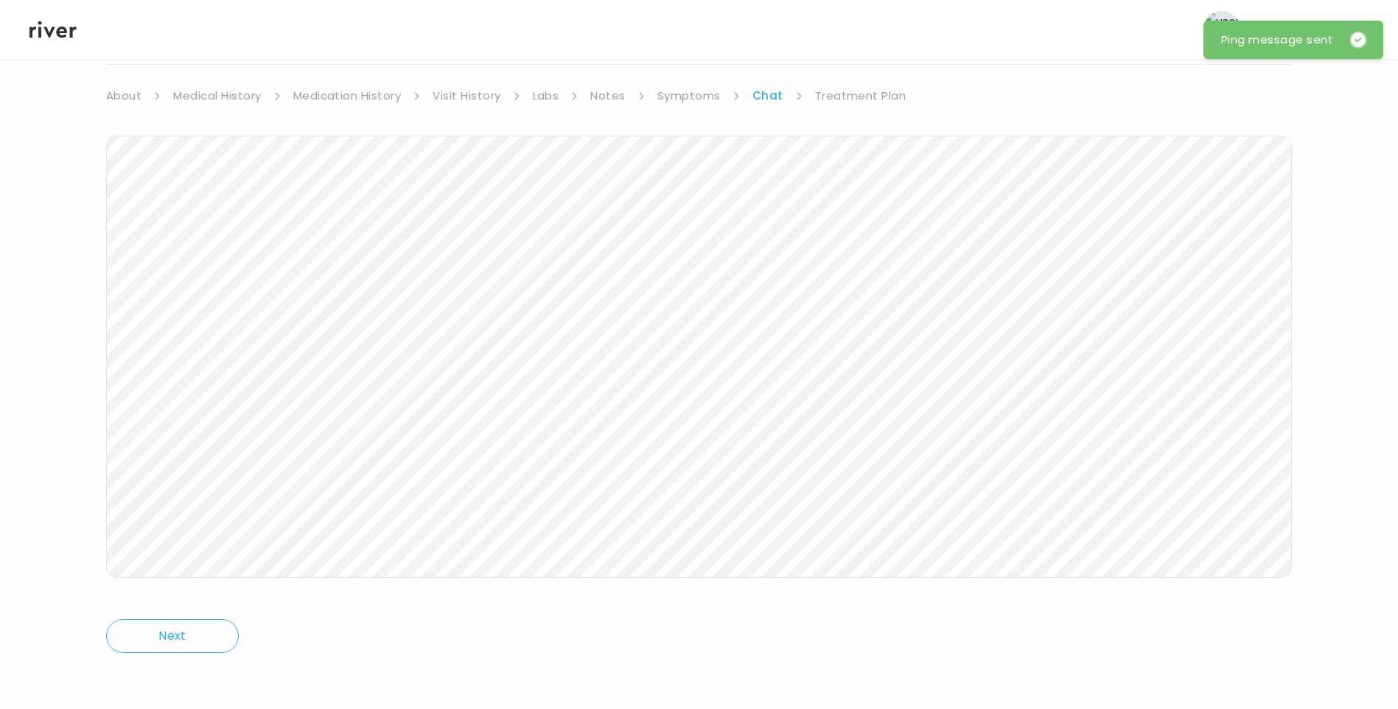
click at [56, 30] on icon at bounding box center [52, 29] width 47 height 22
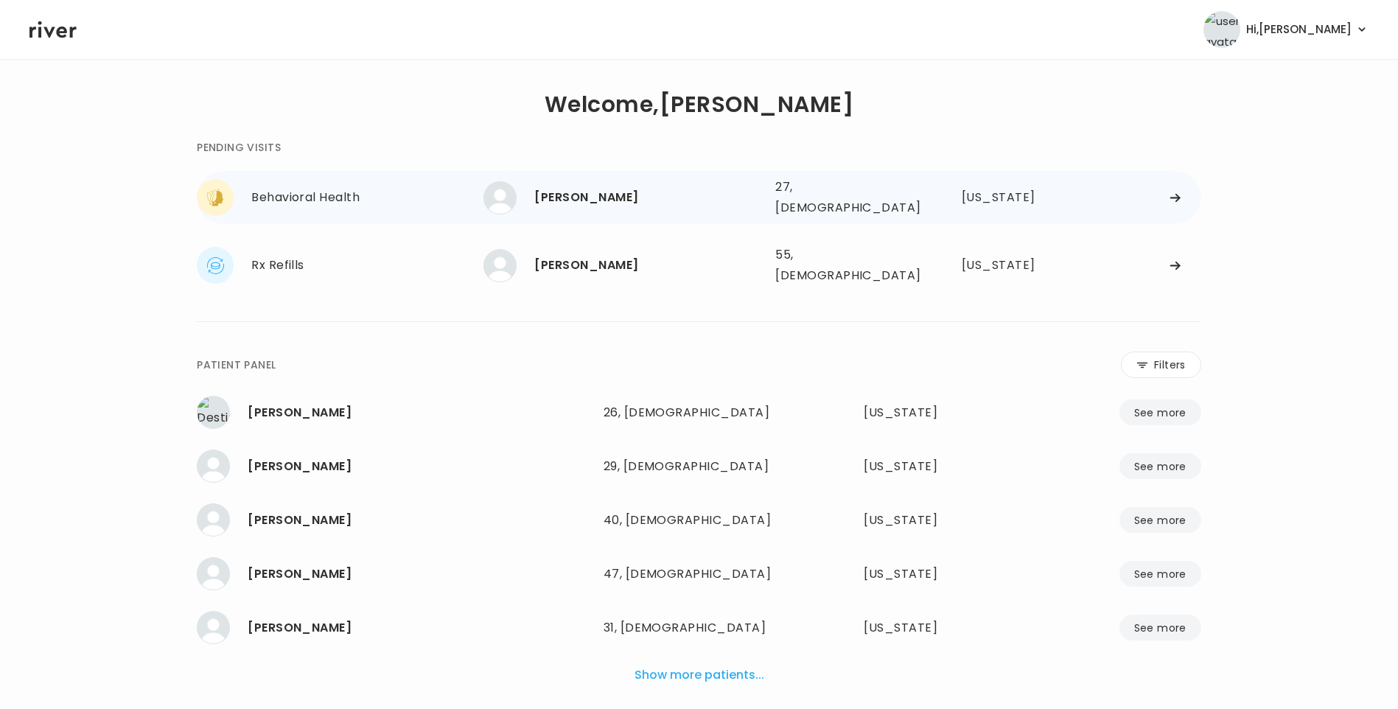
click at [598, 207] on div "[PERSON_NAME] 27, [DEMOGRAPHIC_DATA] See more" at bounding box center [623, 197] width 280 height 33
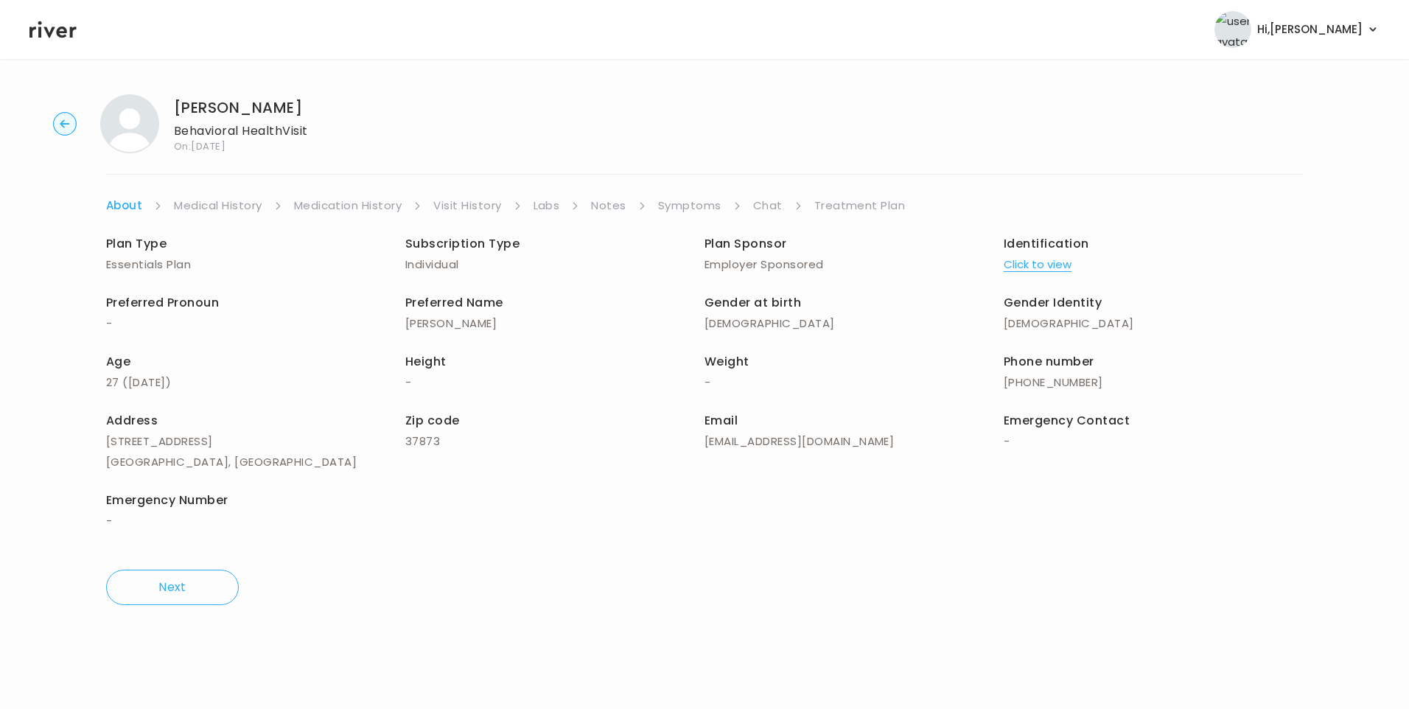
click at [769, 209] on link "Chat" at bounding box center [767, 205] width 29 height 21
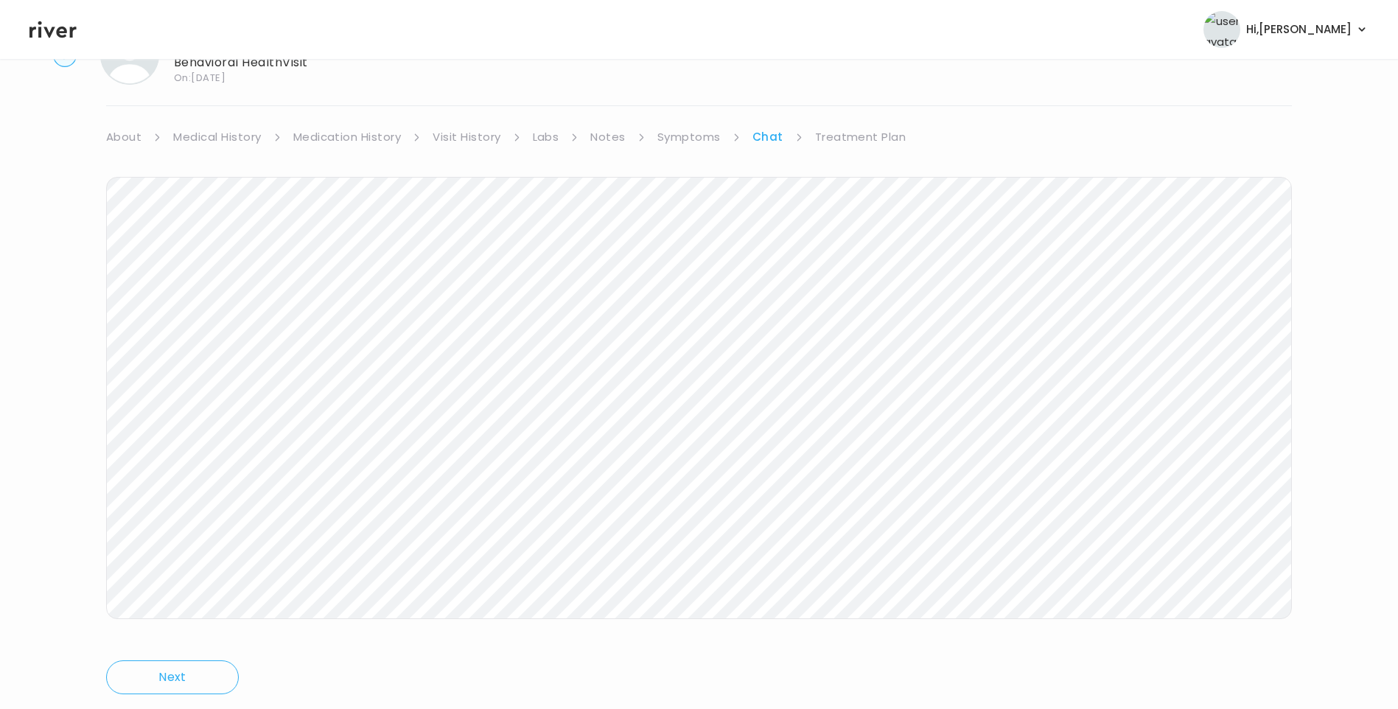
scroll to position [83, 0]
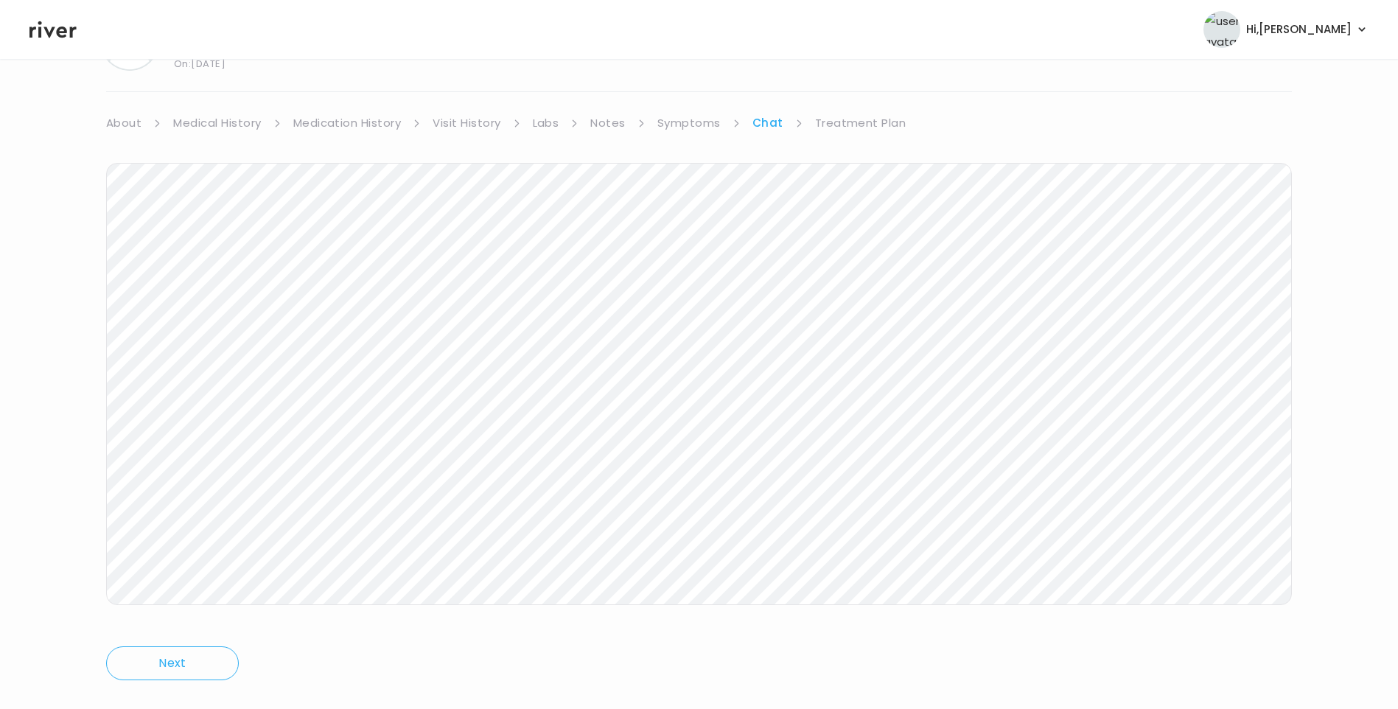
click at [53, 41] on header "Hi, Lisa Profile Logout" at bounding box center [699, 29] width 1398 height 59
click at [49, 29] on icon at bounding box center [52, 29] width 47 height 22
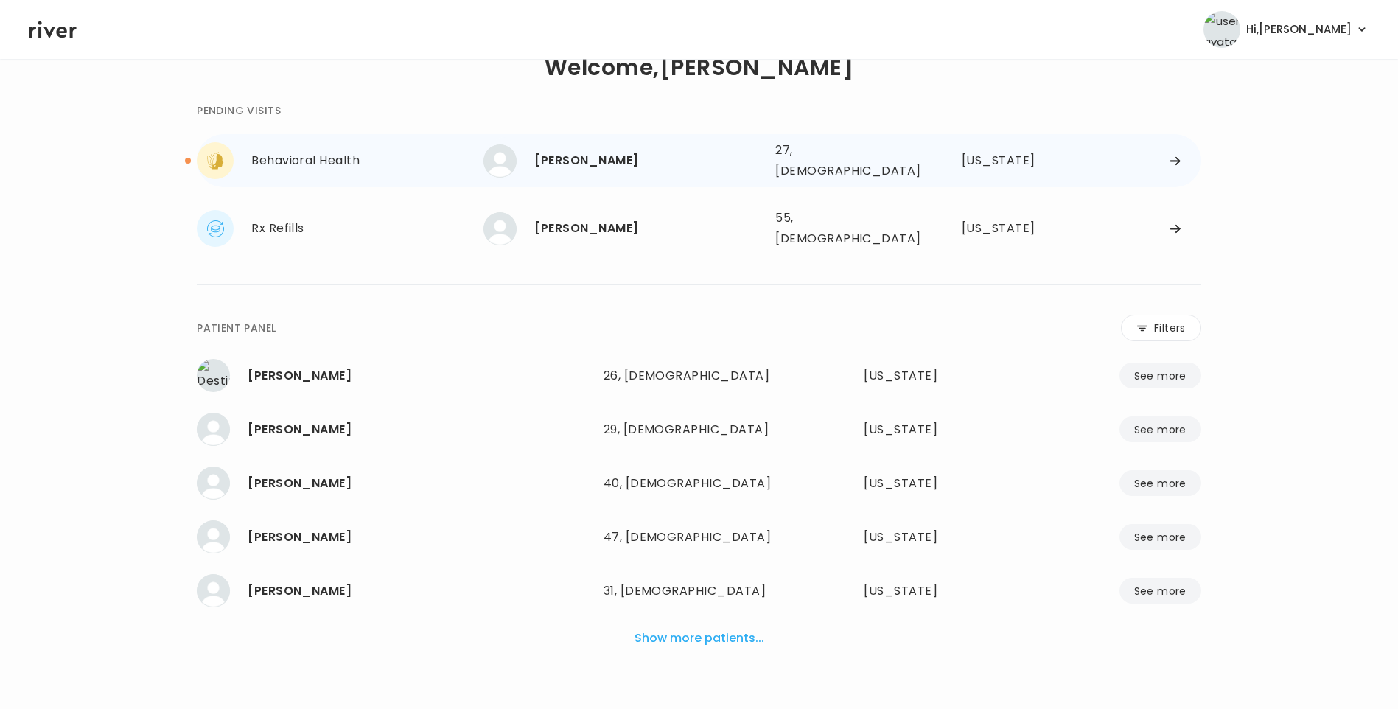
click at [522, 161] on div "Jared Greer 27, Male See more" at bounding box center [623, 160] width 280 height 33
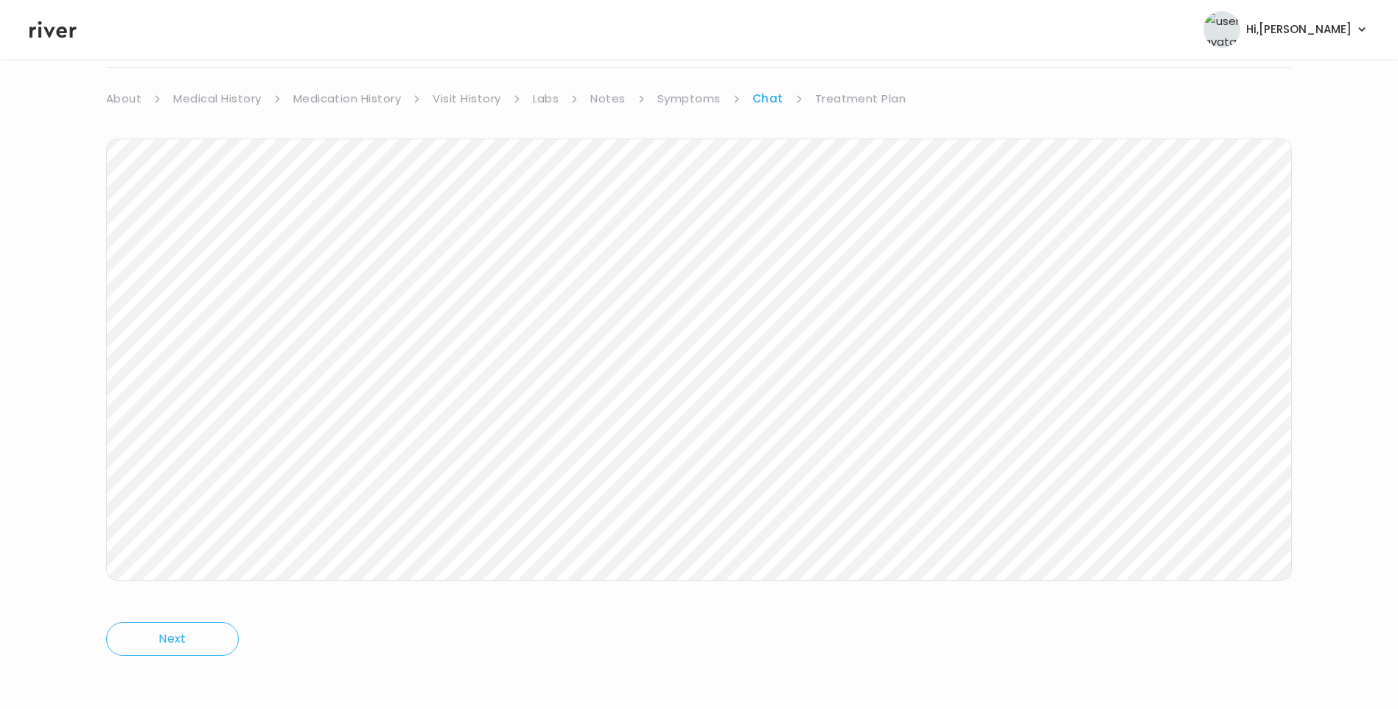
scroll to position [110, 0]
click at [841, 96] on link "Treatment Plan" at bounding box center [860, 95] width 91 height 21
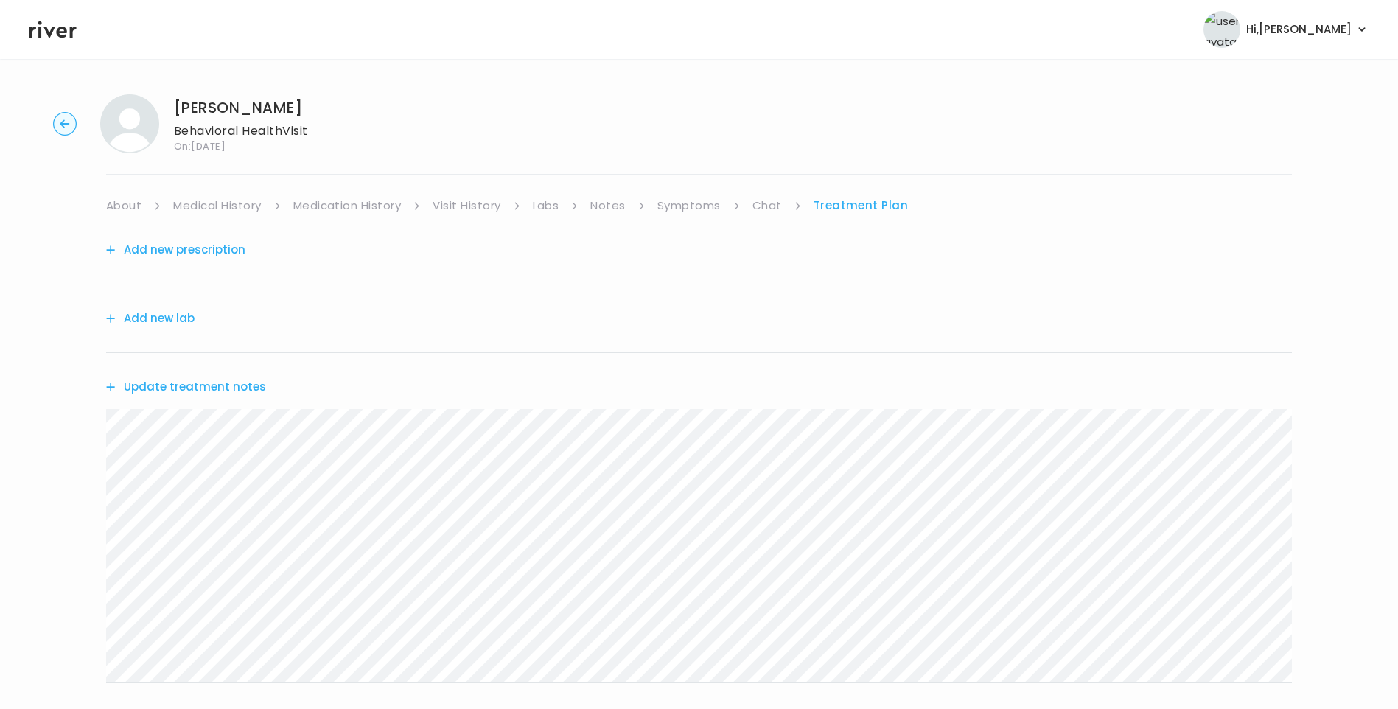
click at [221, 385] on button "Update treatment notes" at bounding box center [186, 386] width 160 height 21
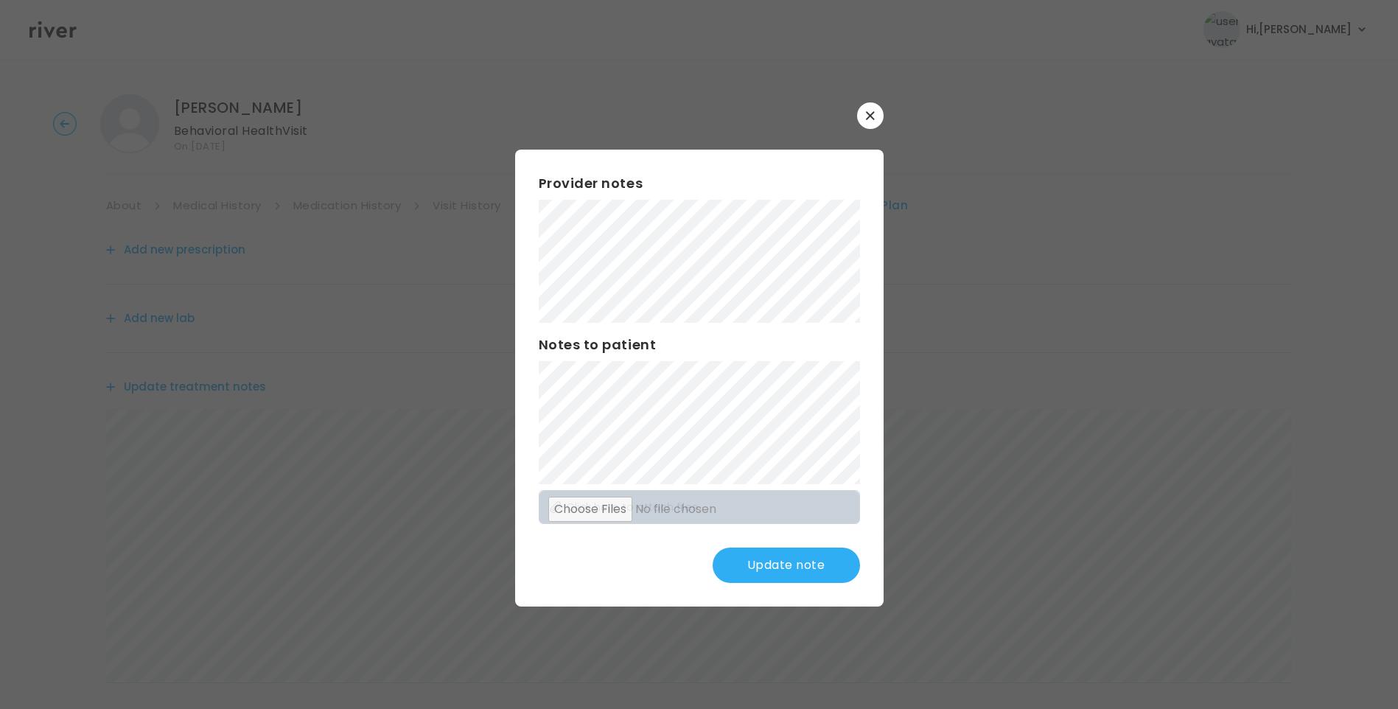
click at [809, 561] on button "Update note" at bounding box center [785, 564] width 147 height 35
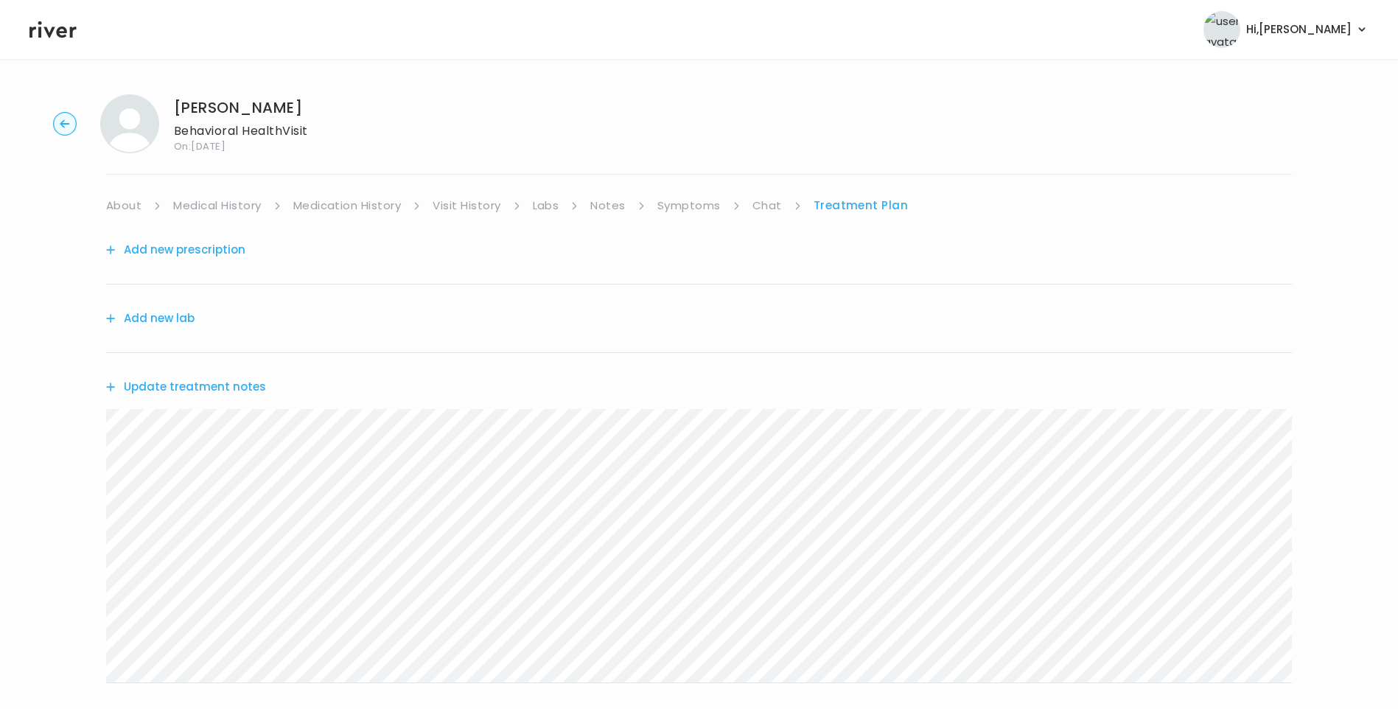
click at [760, 208] on link "Chat" at bounding box center [766, 205] width 29 height 21
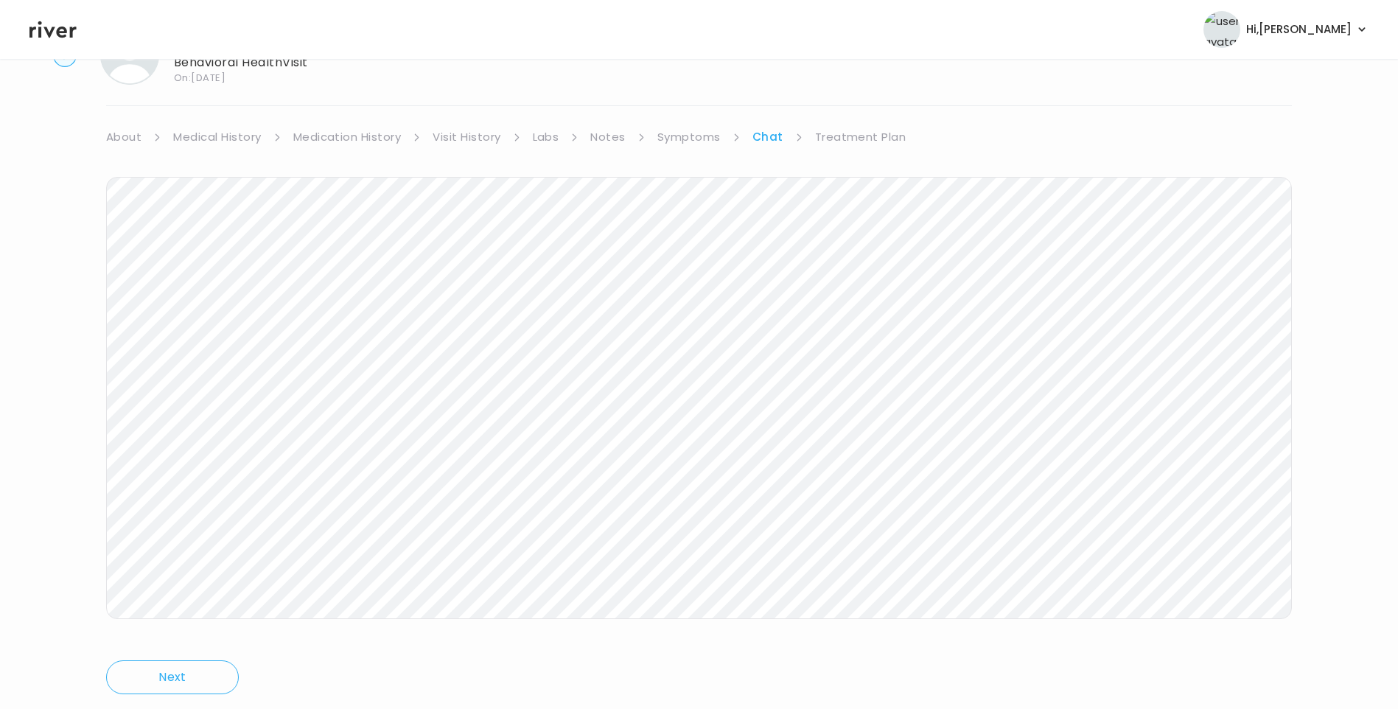
scroll to position [110, 0]
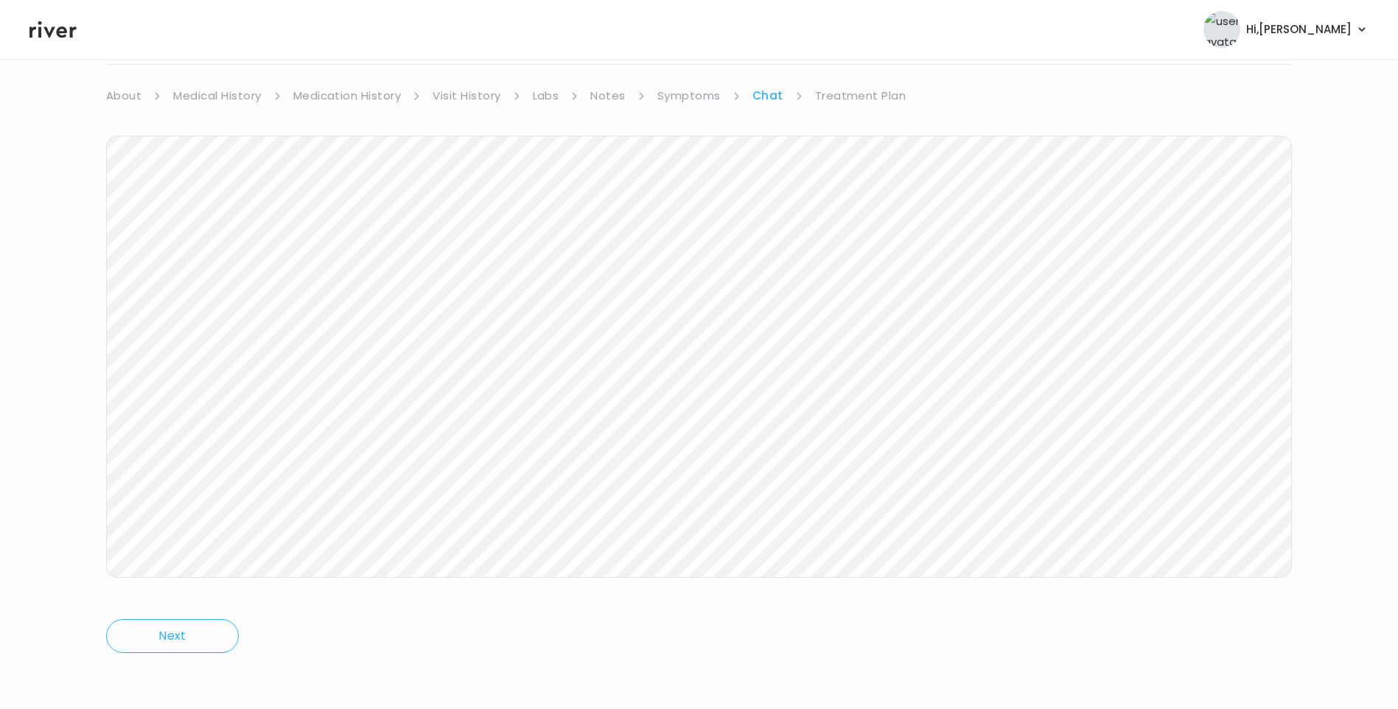
click at [880, 100] on link "Treatment Plan" at bounding box center [860, 95] width 91 height 21
click at [55, 38] on icon at bounding box center [52, 29] width 47 height 22
click at [52, 29] on icon at bounding box center [52, 29] width 47 height 17
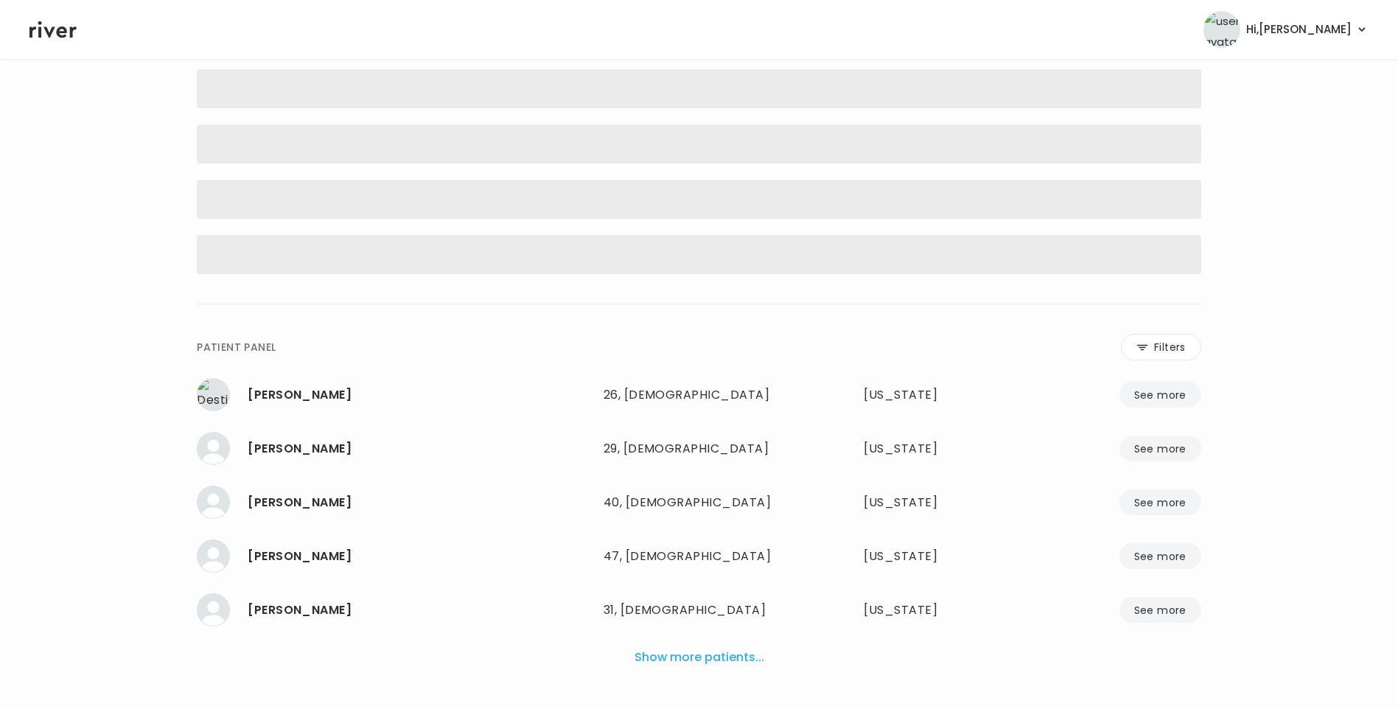
scroll to position [37, 0]
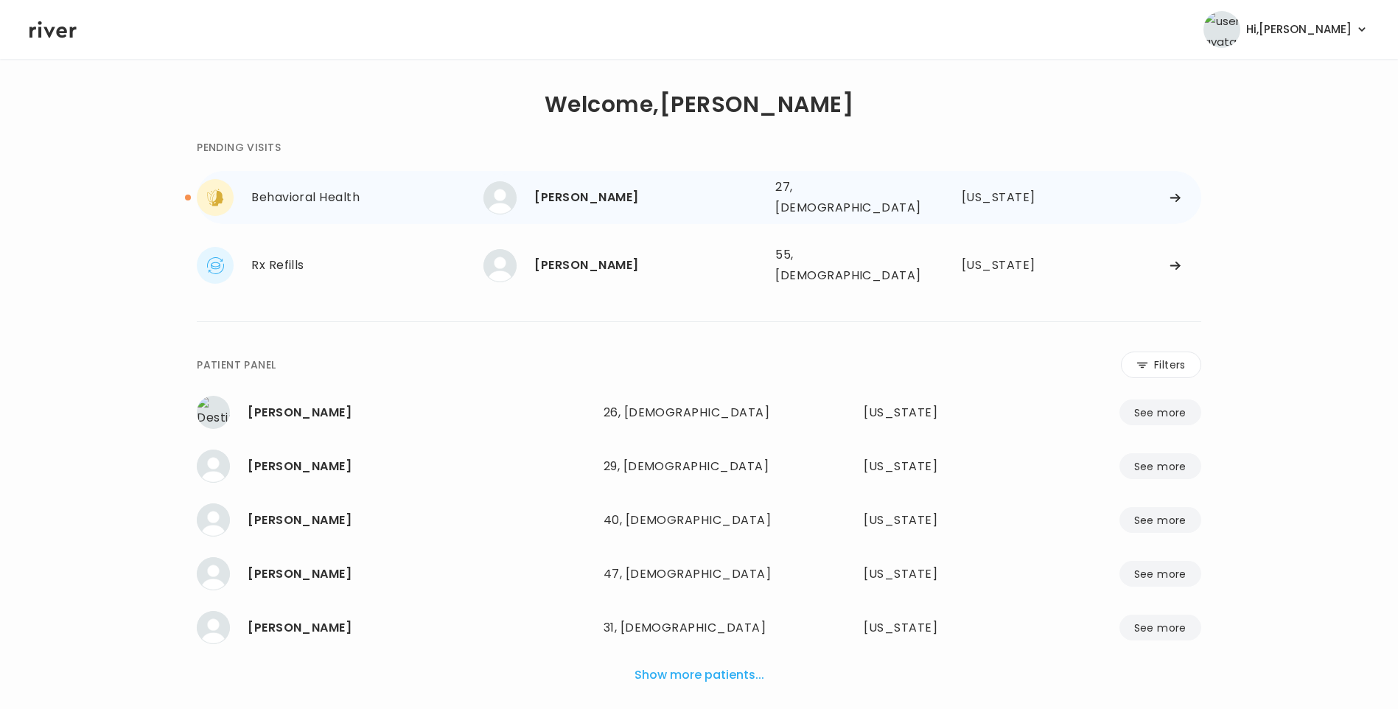
click at [564, 187] on div "[PERSON_NAME]" at bounding box center [648, 197] width 229 height 21
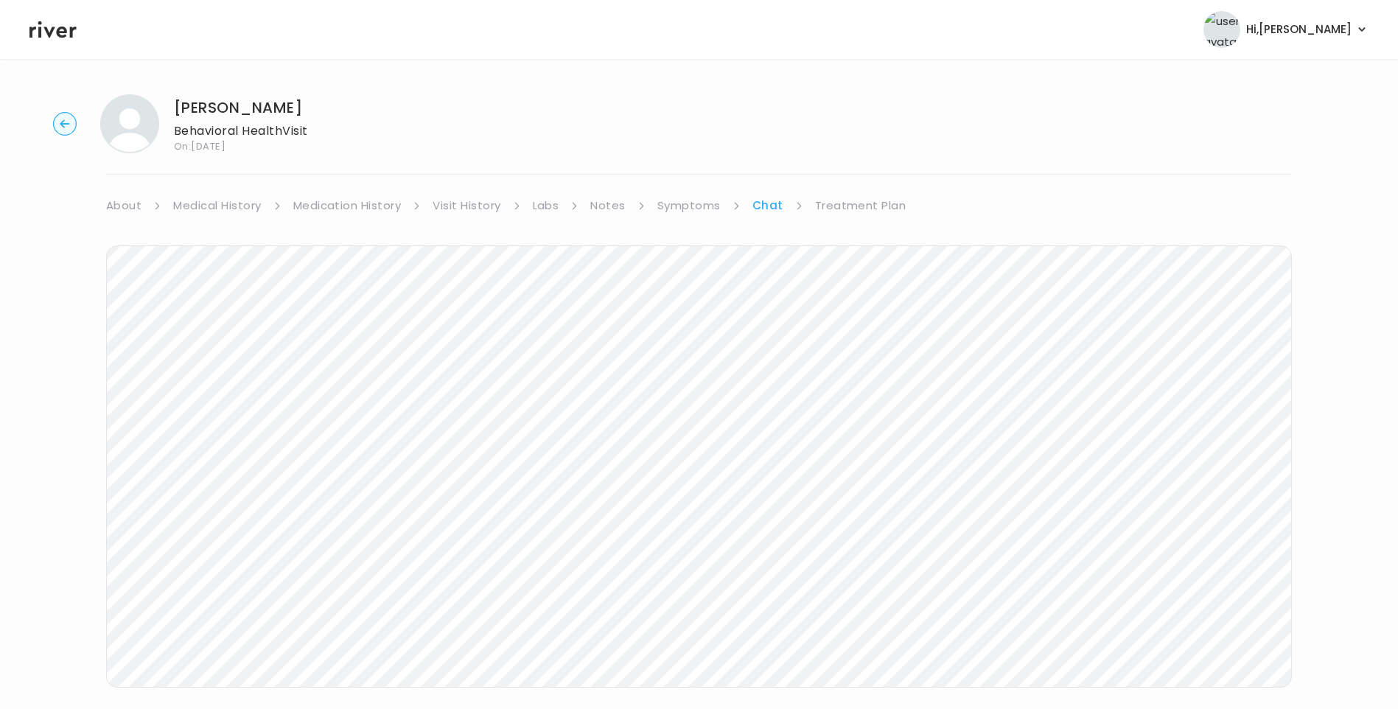
scroll to position [110, 0]
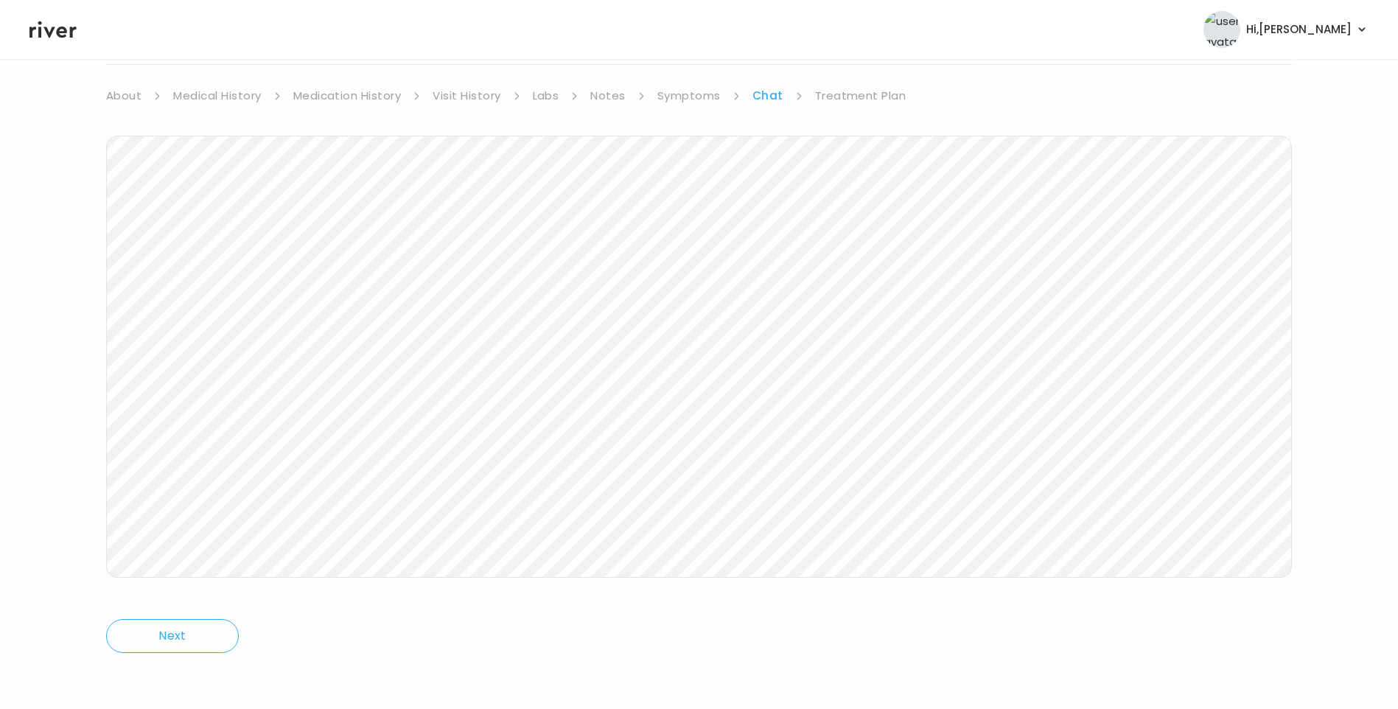
click at [825, 98] on link "Treatment Plan" at bounding box center [860, 95] width 91 height 21
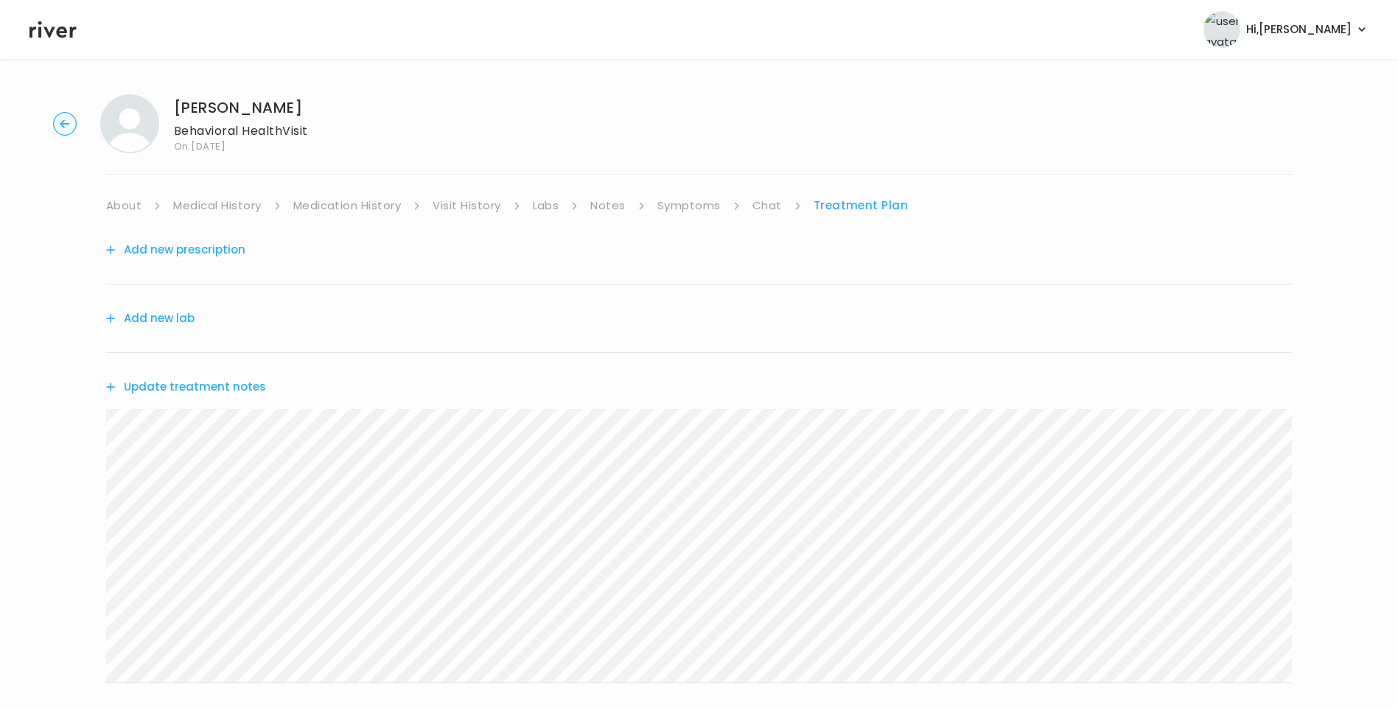
click at [225, 385] on button "Update treatment notes" at bounding box center [186, 386] width 160 height 21
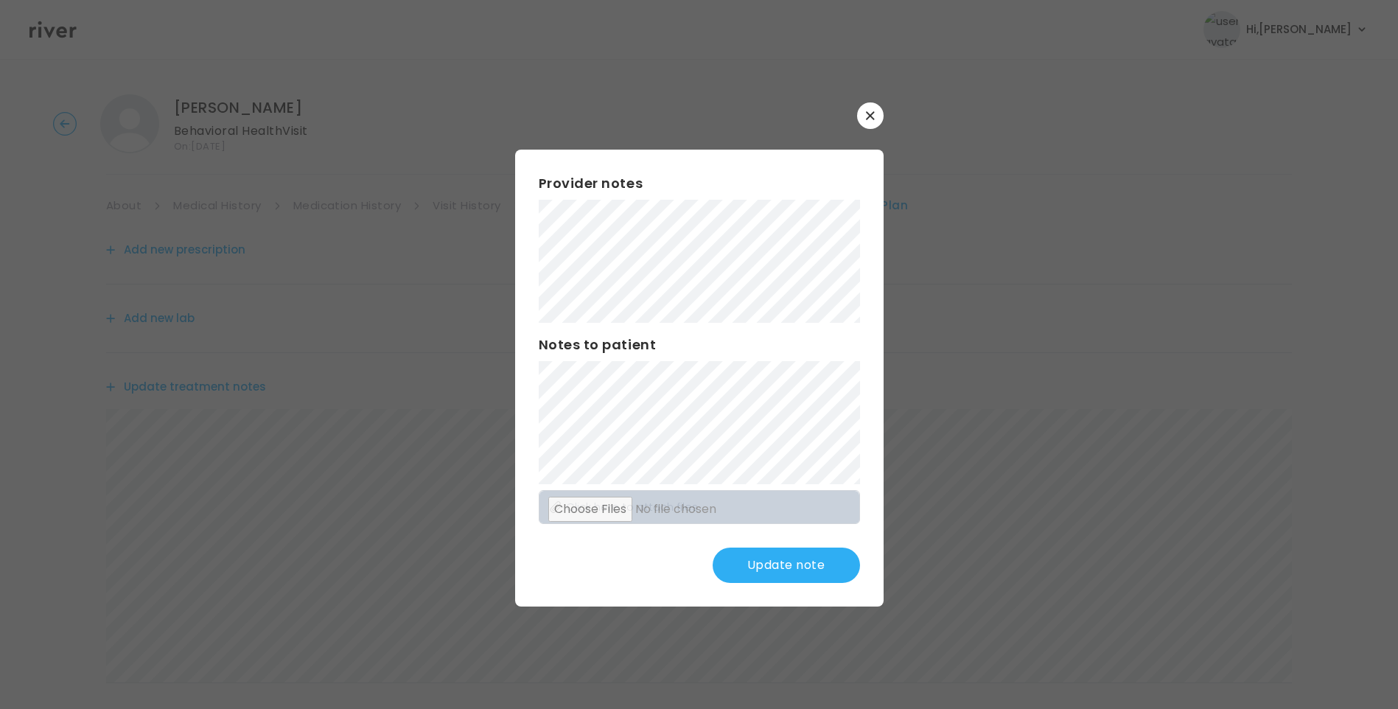
click at [797, 572] on button "Update note" at bounding box center [785, 564] width 147 height 35
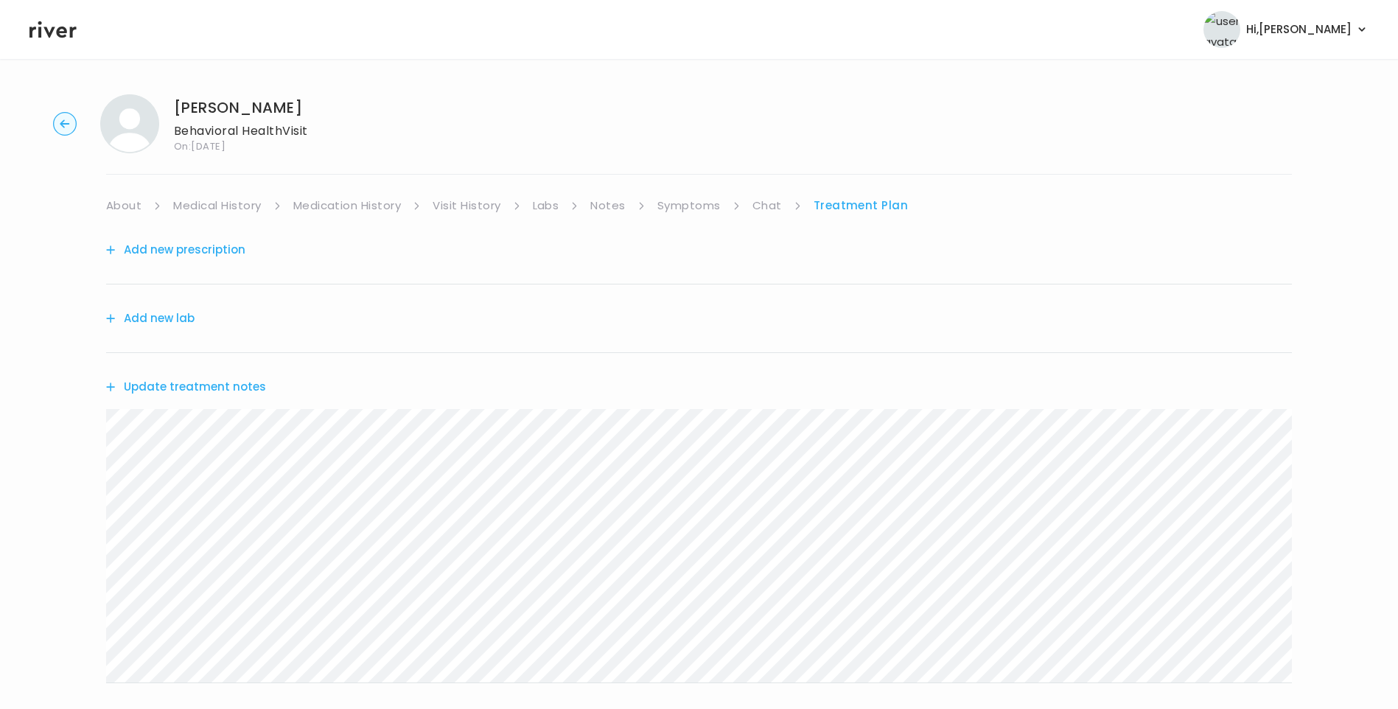
click at [219, 386] on button "Update treatment notes" at bounding box center [186, 386] width 160 height 21
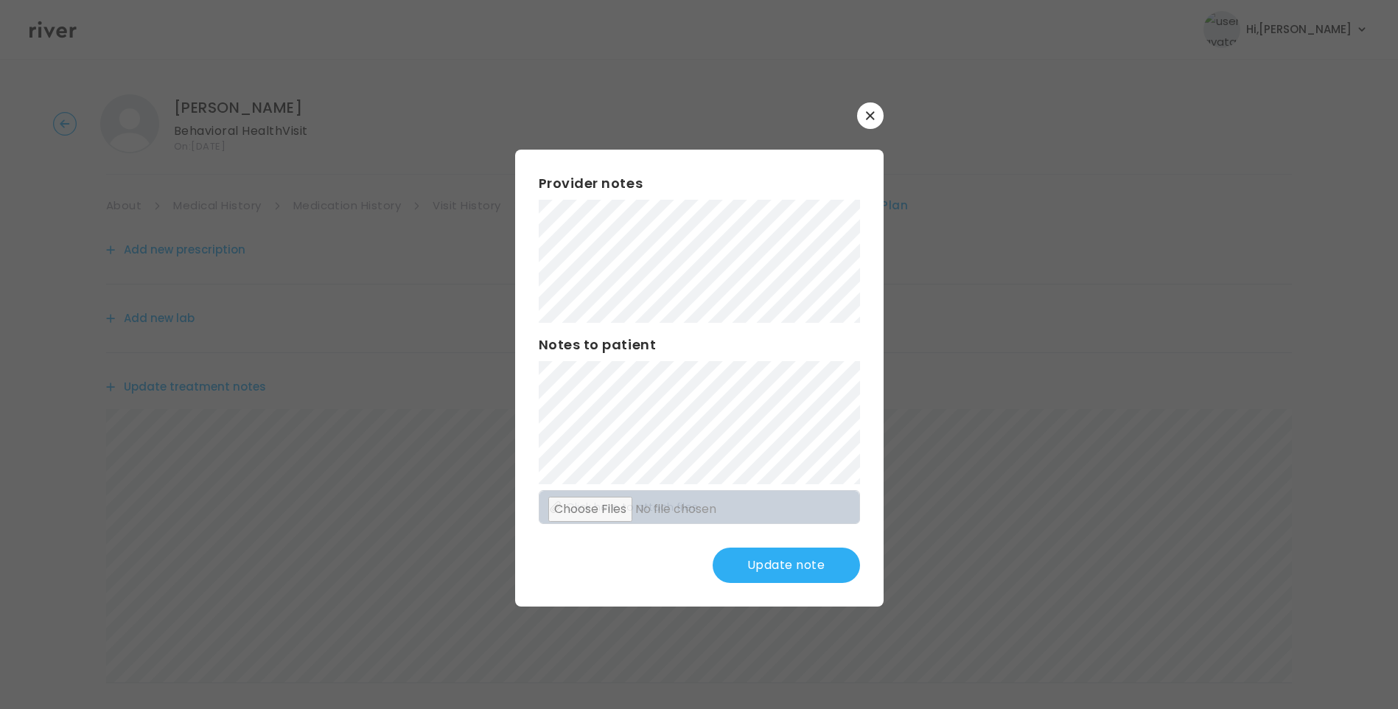
click at [829, 564] on button "Update note" at bounding box center [785, 564] width 147 height 35
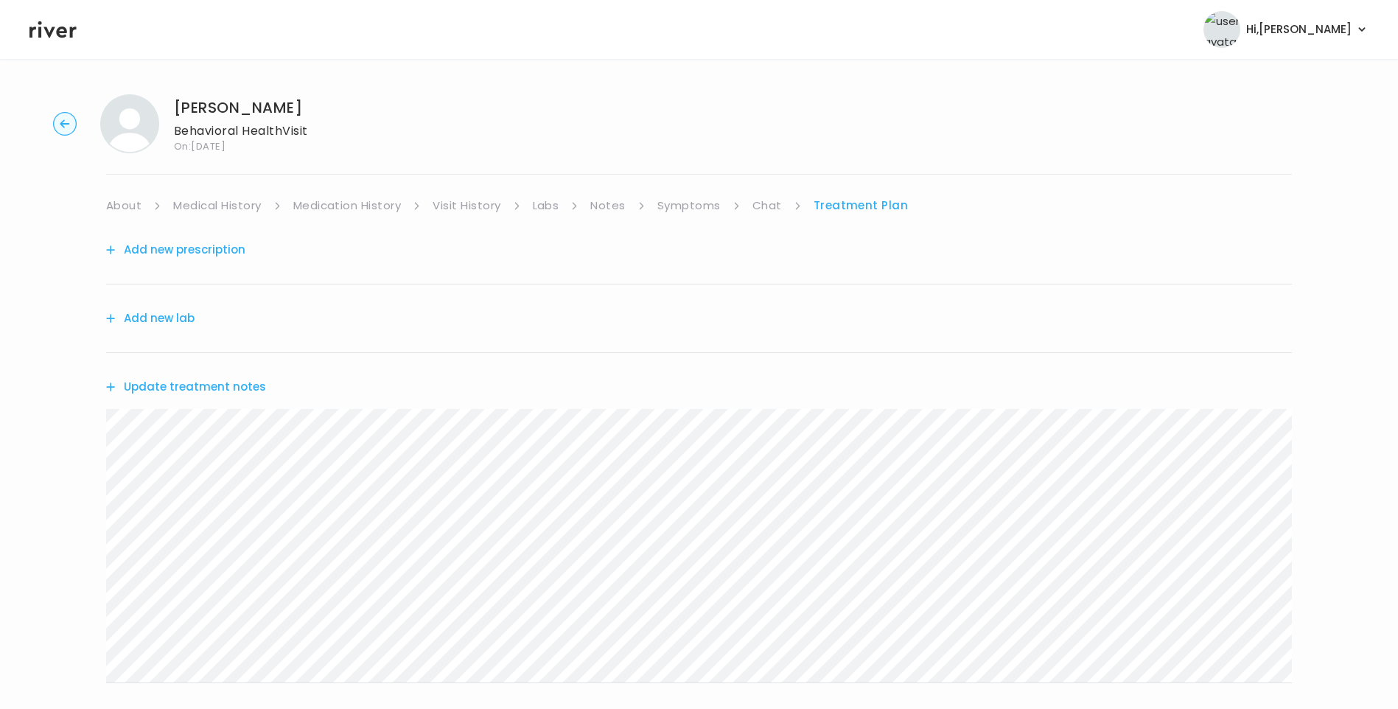
click at [758, 198] on link "Chat" at bounding box center [766, 205] width 29 height 21
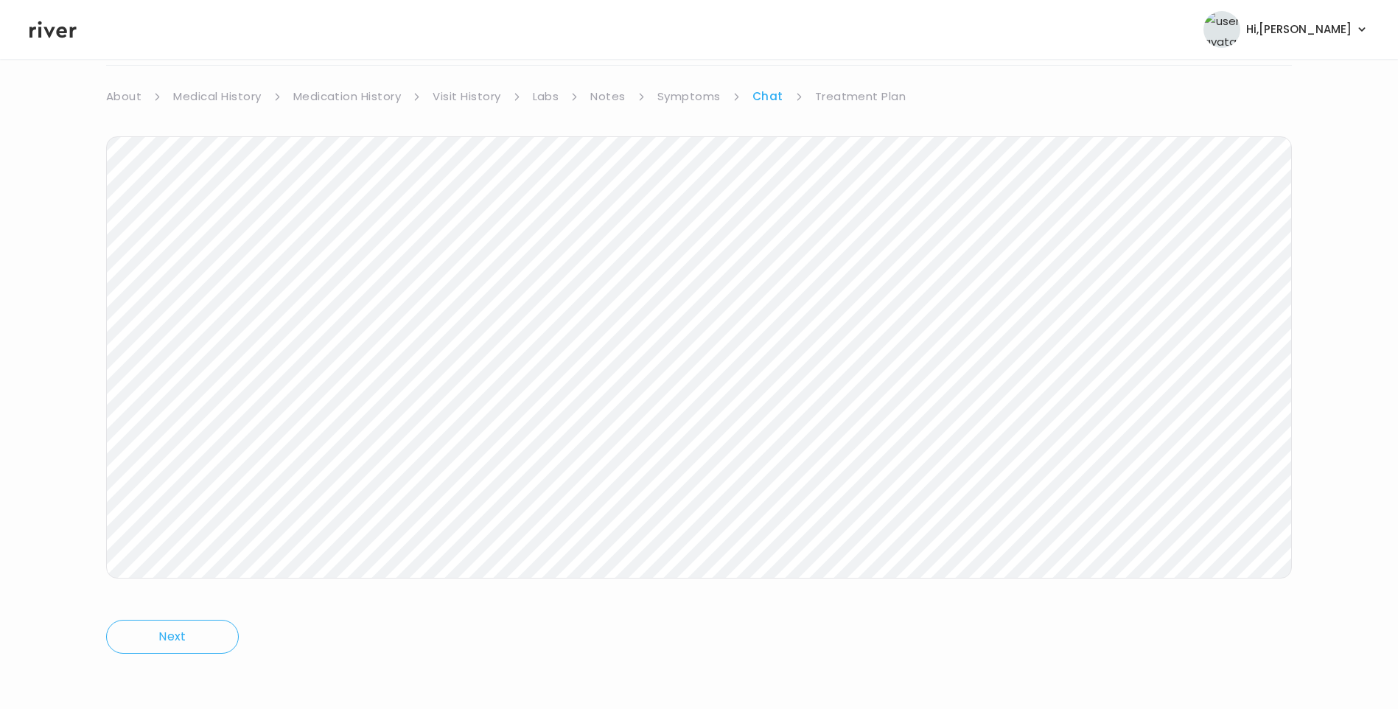
scroll to position [110, 0]
click at [831, 94] on link "Treatment Plan" at bounding box center [860, 95] width 91 height 21
click at [231, 278] on button "Update treatment notes" at bounding box center [186, 277] width 160 height 21
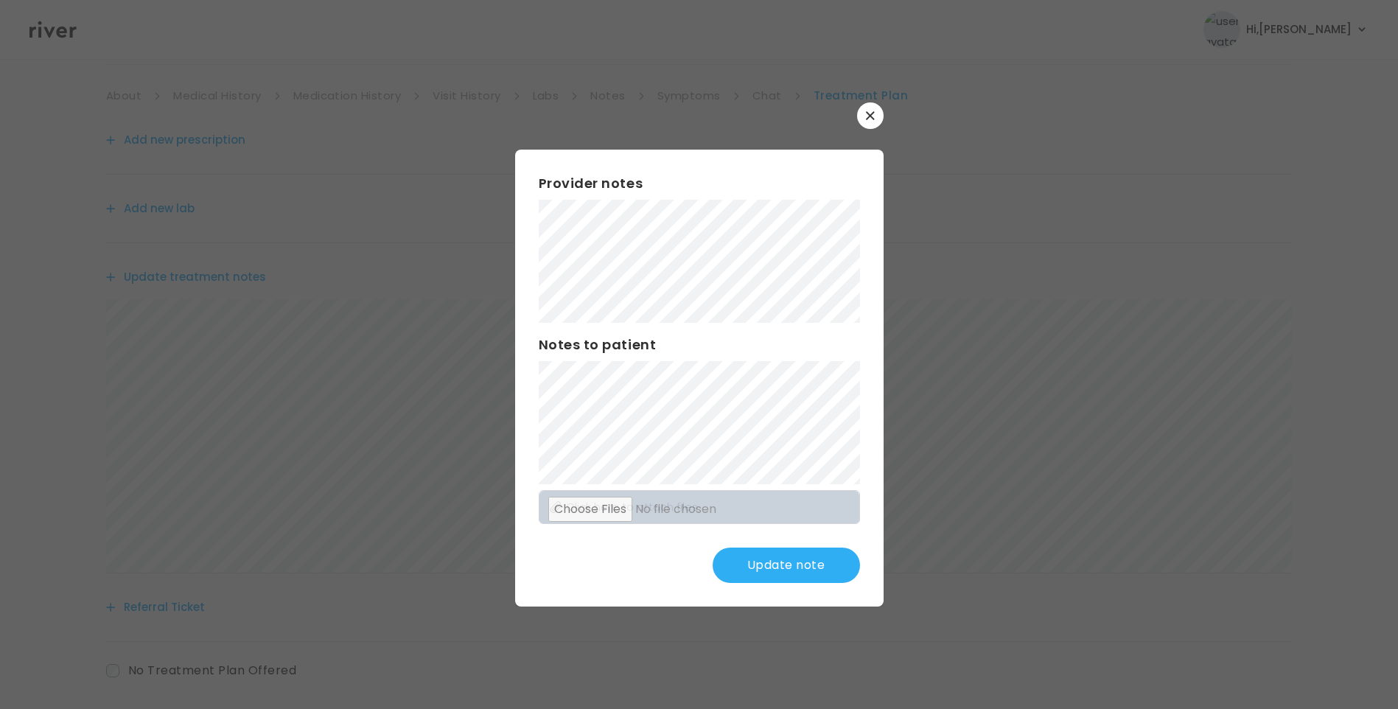
click at [779, 569] on button "Update note" at bounding box center [785, 564] width 147 height 35
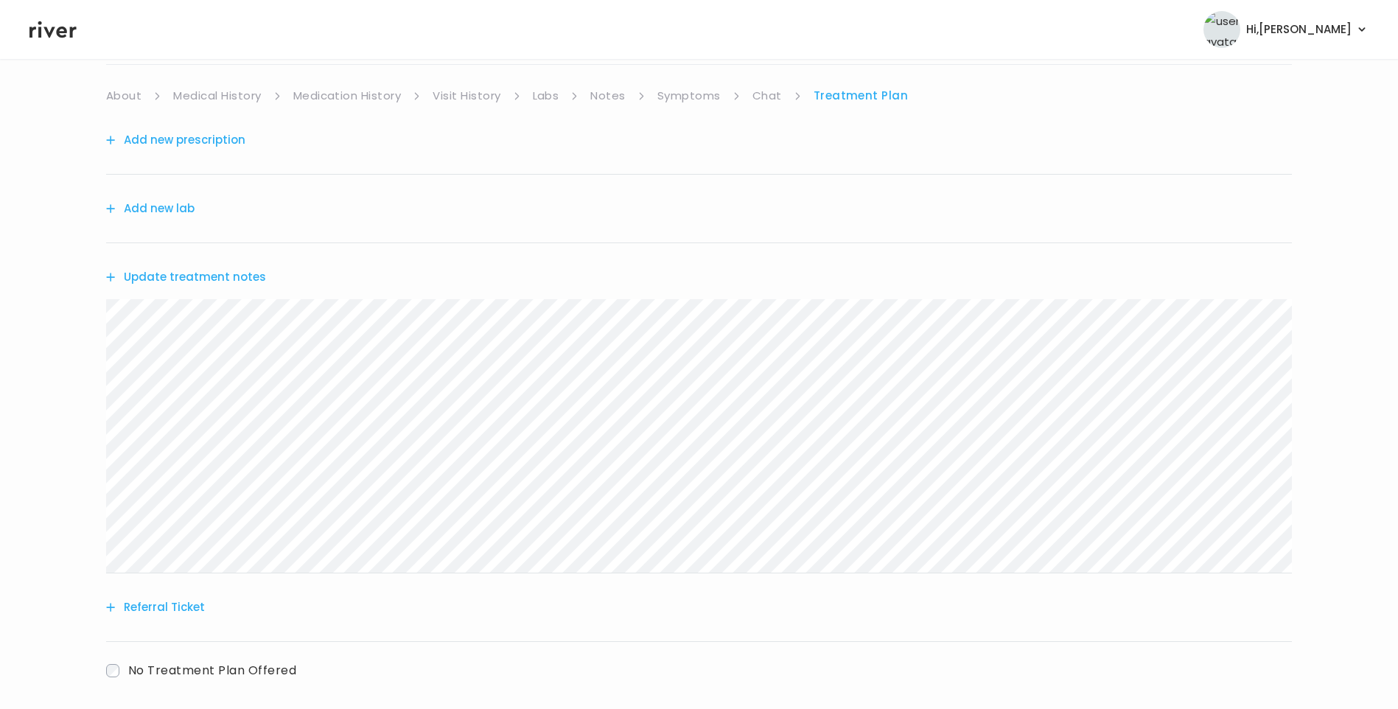
click at [760, 98] on link "Chat" at bounding box center [766, 95] width 29 height 21
click at [858, 94] on link "Treatment Plan" at bounding box center [860, 95] width 91 height 21
click at [248, 276] on button "Update treatment notes" at bounding box center [186, 277] width 160 height 21
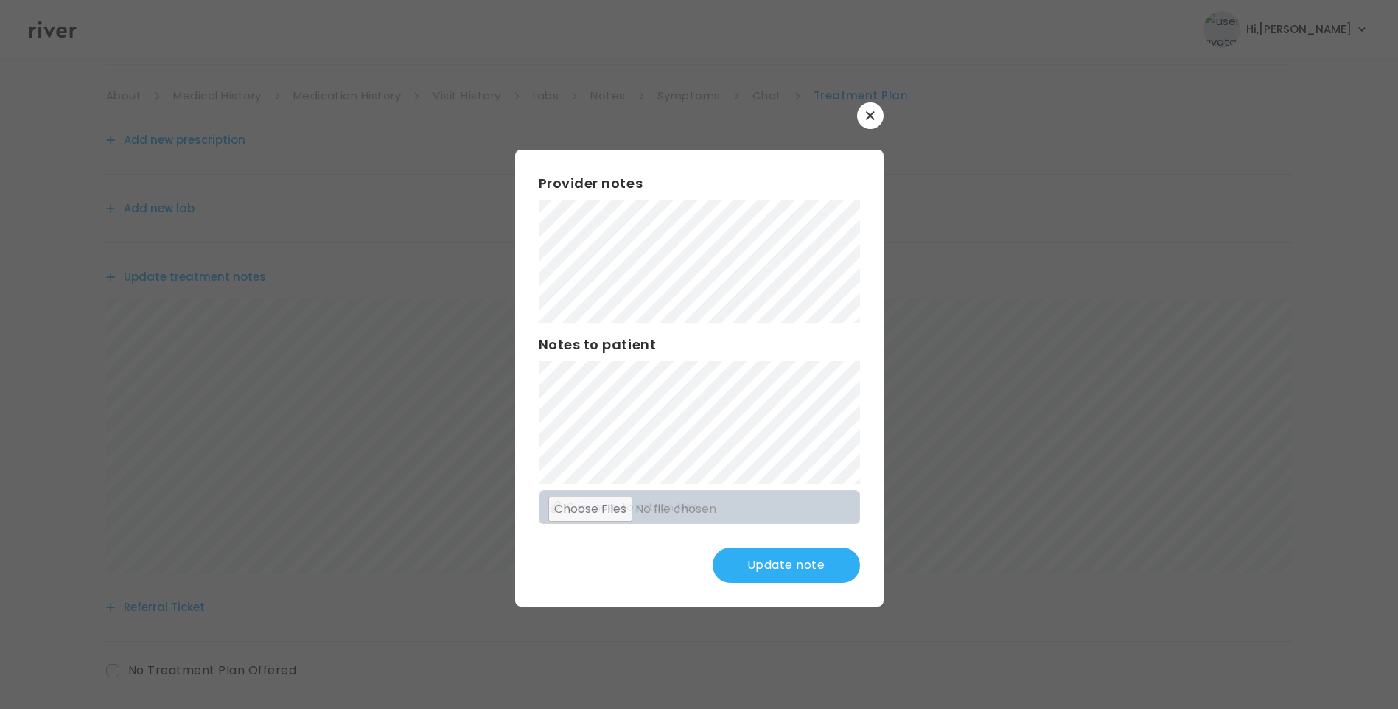
click at [791, 570] on button "Update note" at bounding box center [785, 564] width 147 height 35
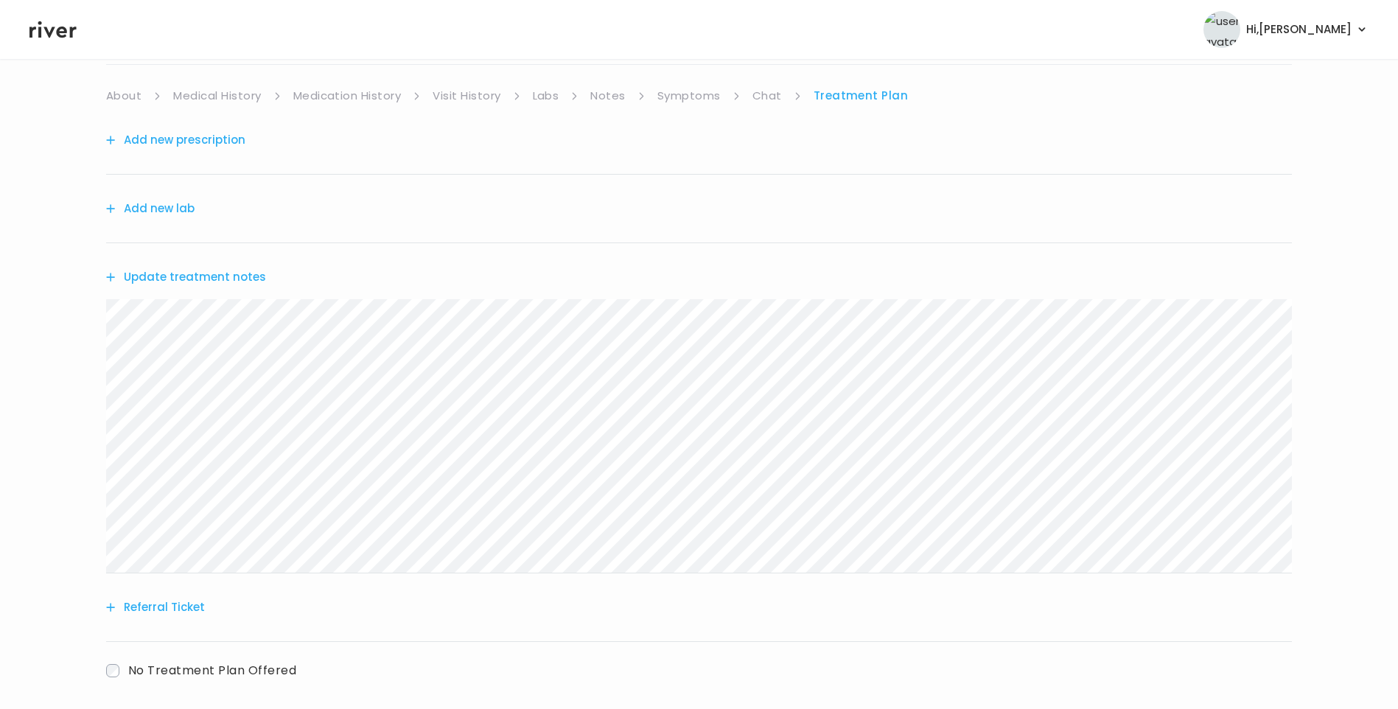
click at [237, 271] on button "Update treatment notes" at bounding box center [186, 277] width 160 height 21
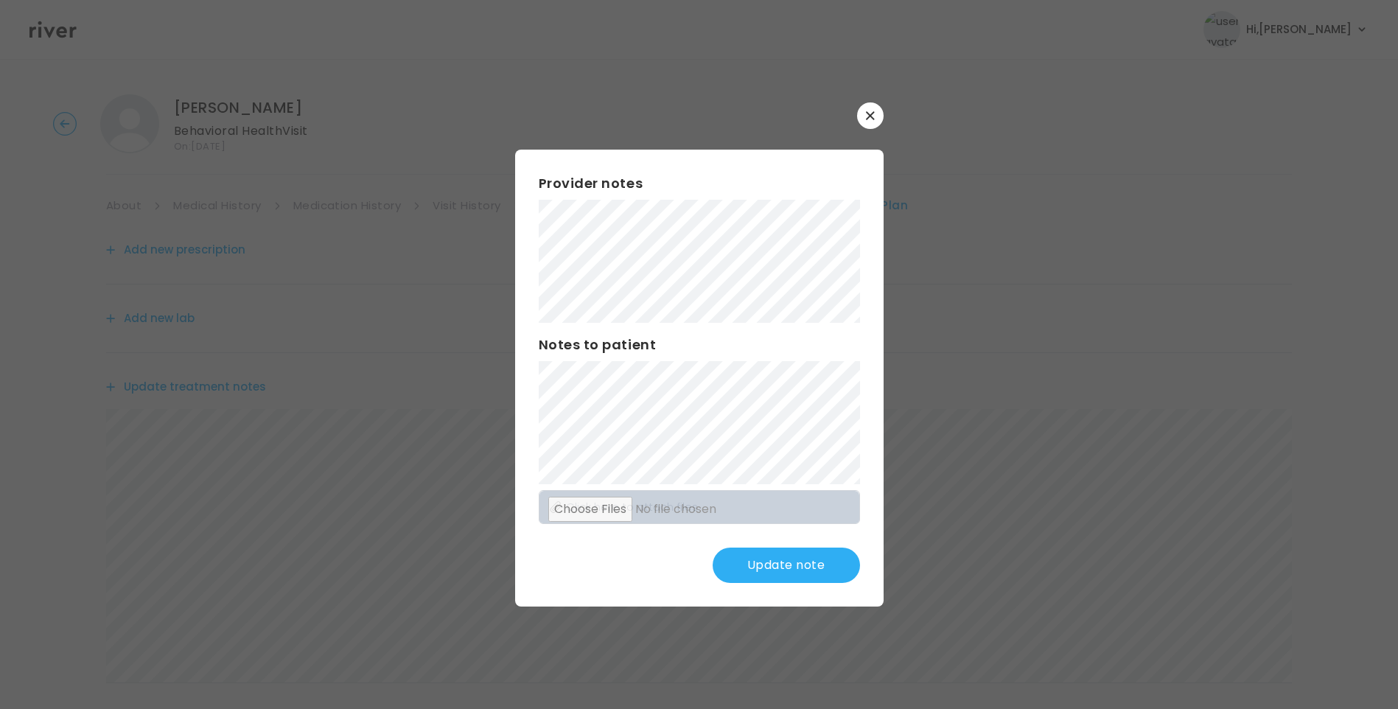
click at [801, 555] on button "Update note" at bounding box center [785, 564] width 147 height 35
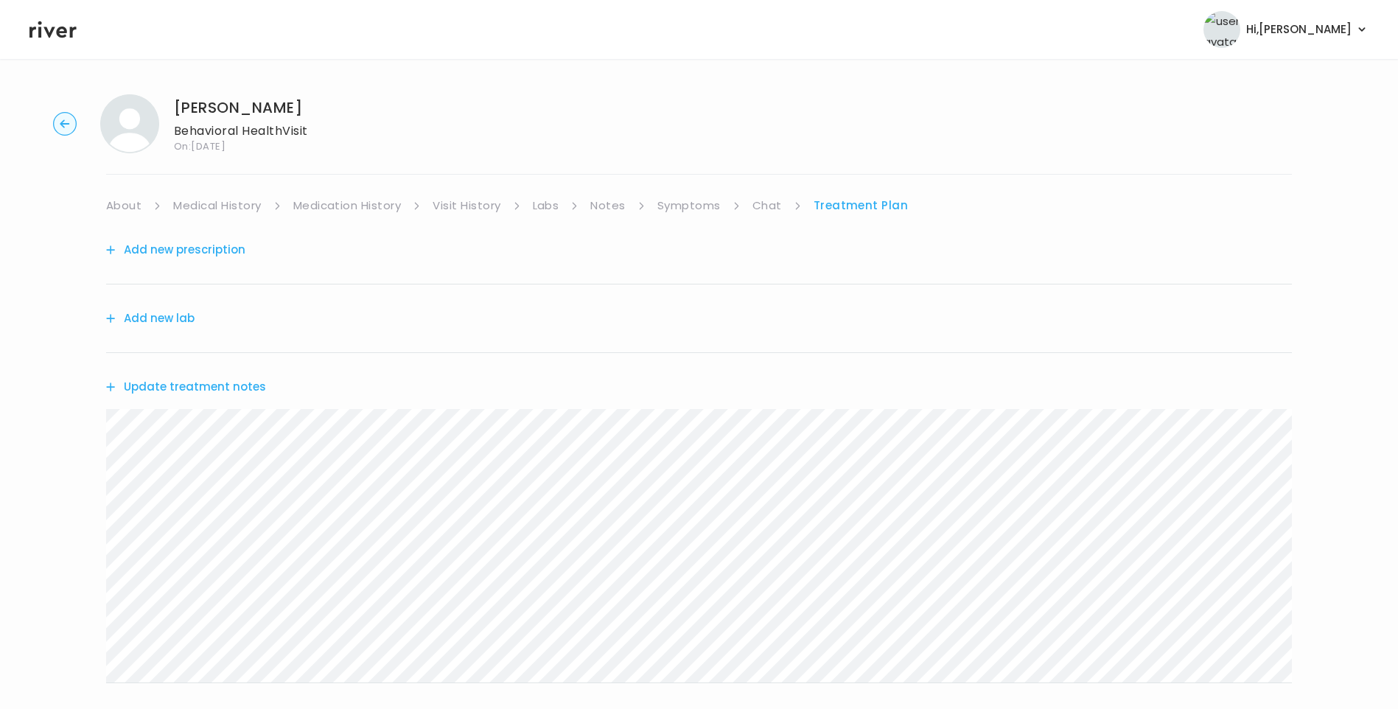
drag, startPoint x: 223, startPoint y: 363, endPoint x: 225, endPoint y: 372, distance: 9.3
click at [224, 368] on div "Update treatment notes" at bounding box center [698, 387] width 1185 height 68
click at [229, 379] on button "Update treatment notes" at bounding box center [186, 386] width 160 height 21
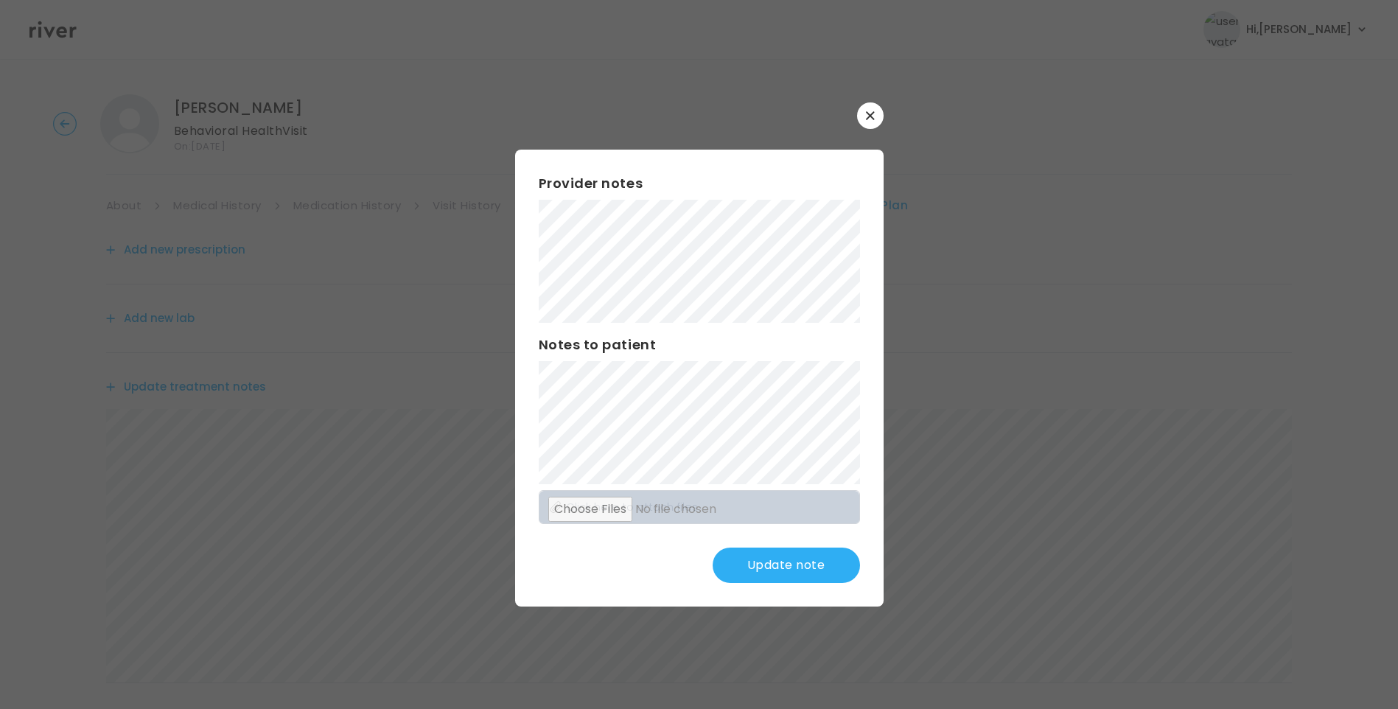
click at [777, 568] on button "Update note" at bounding box center [785, 564] width 147 height 35
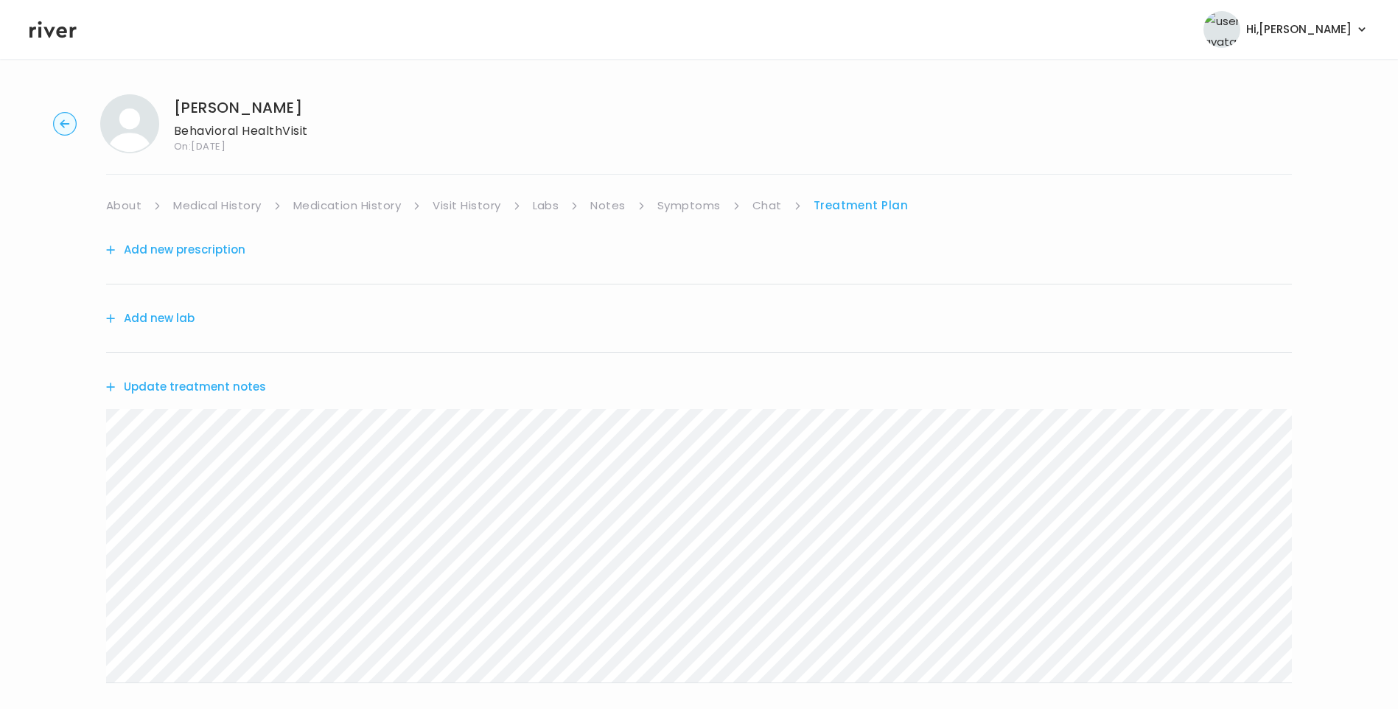
click at [228, 385] on button "Update treatment notes" at bounding box center [186, 386] width 160 height 21
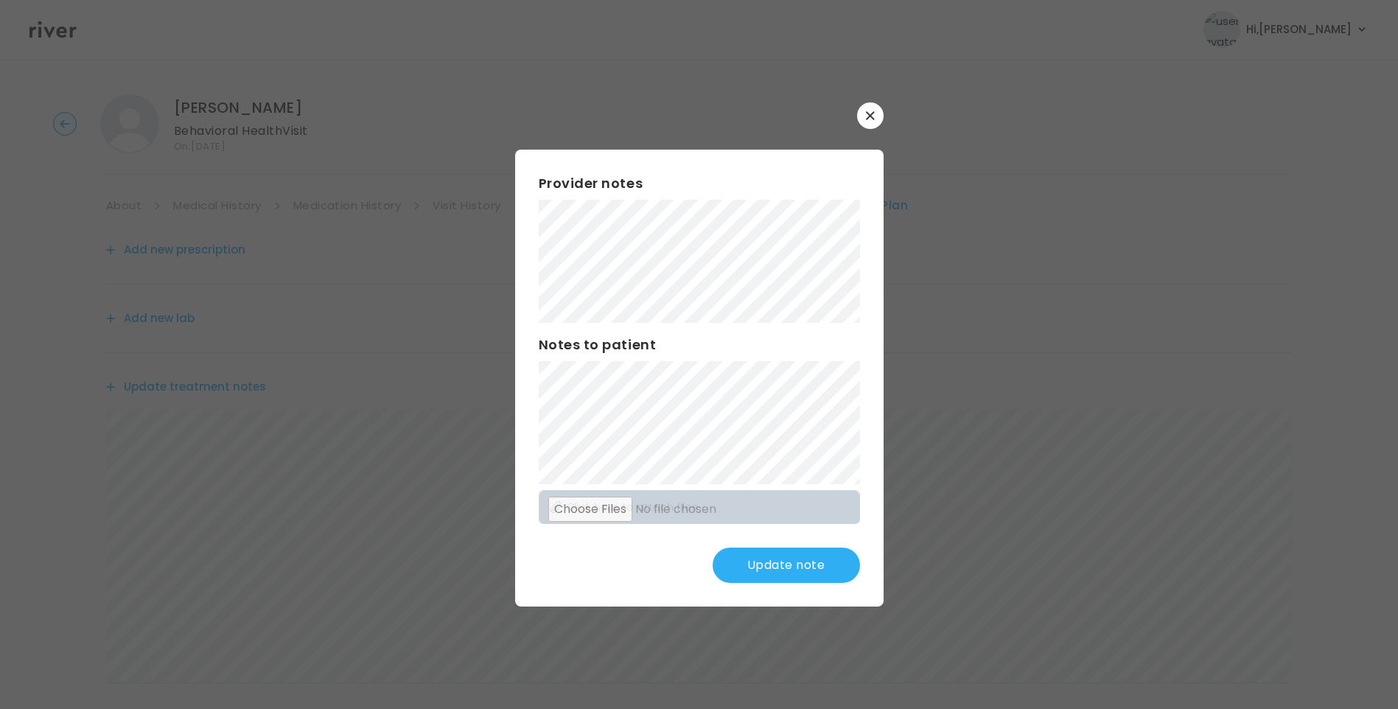
click at [780, 564] on button "Update note" at bounding box center [785, 564] width 147 height 35
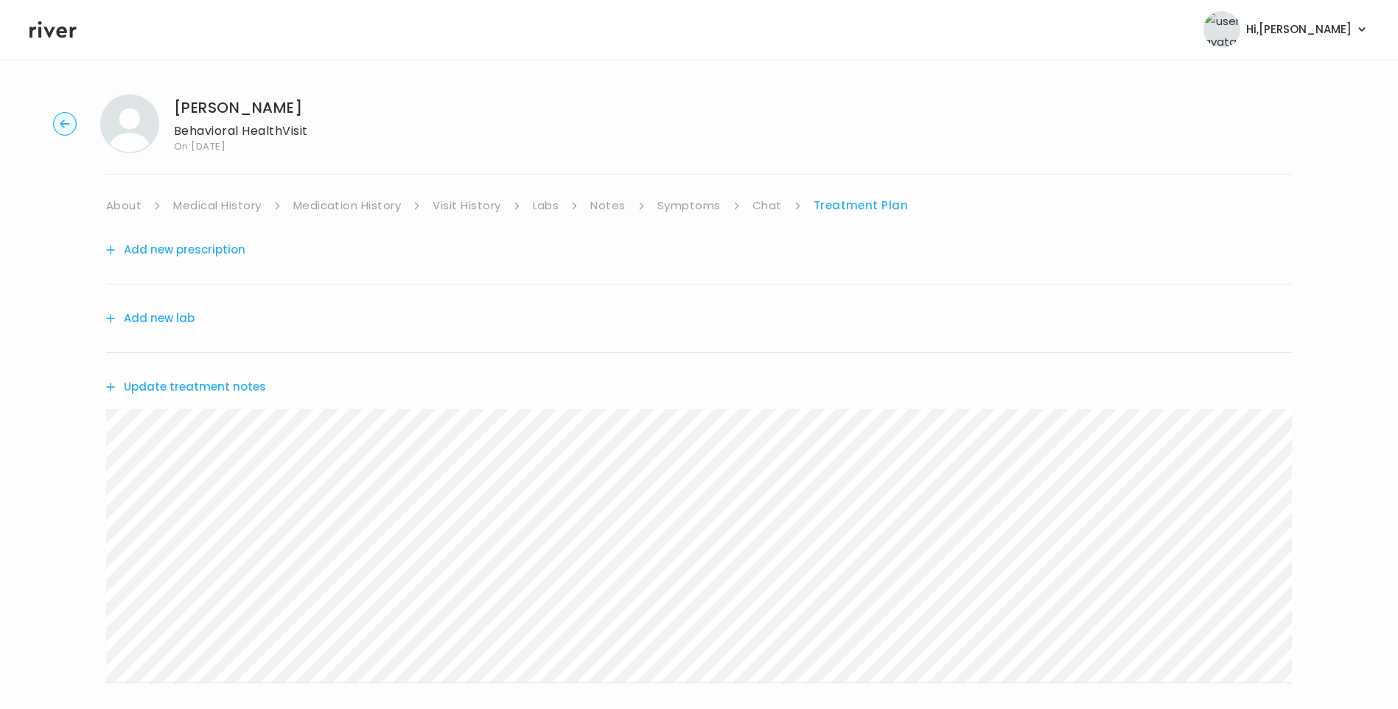
click at [763, 209] on link "Chat" at bounding box center [766, 205] width 29 height 21
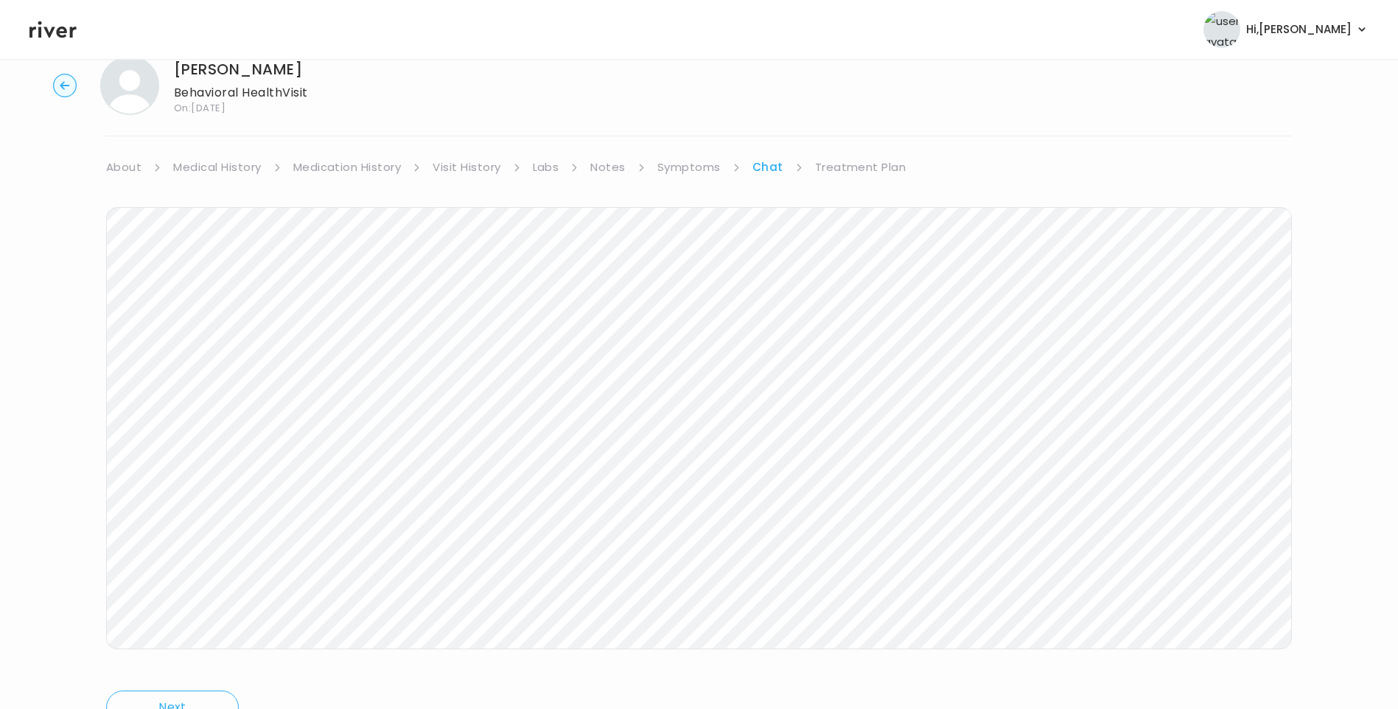
scroll to position [110, 0]
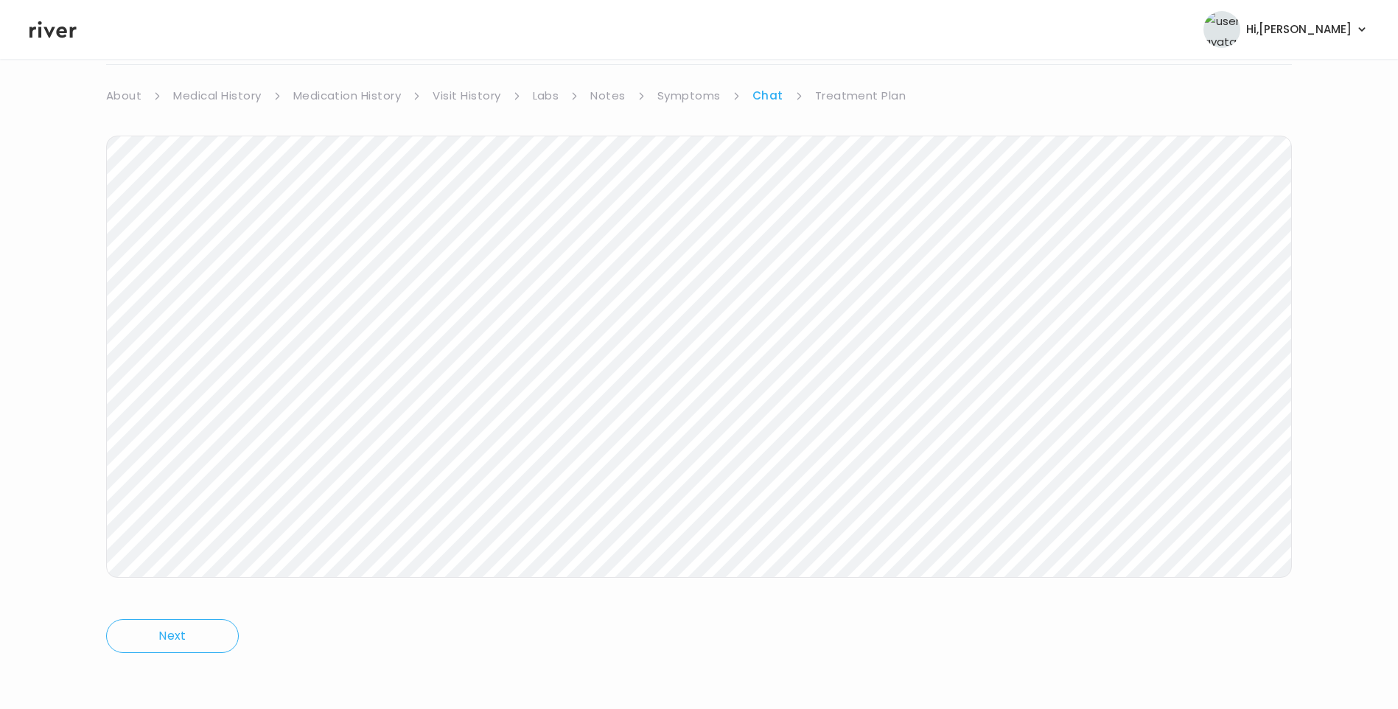
click at [858, 94] on link "Treatment Plan" at bounding box center [860, 95] width 91 height 21
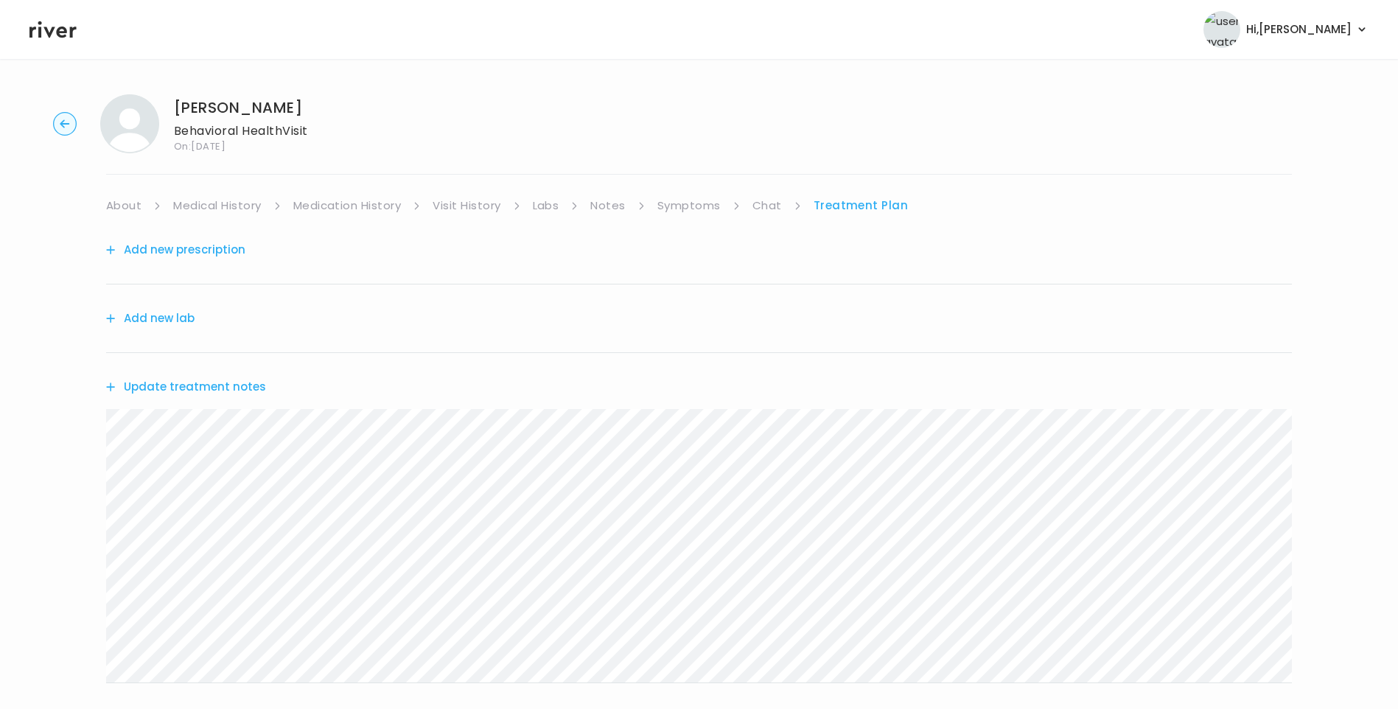
click at [210, 248] on button "Add new prescription" at bounding box center [175, 249] width 139 height 21
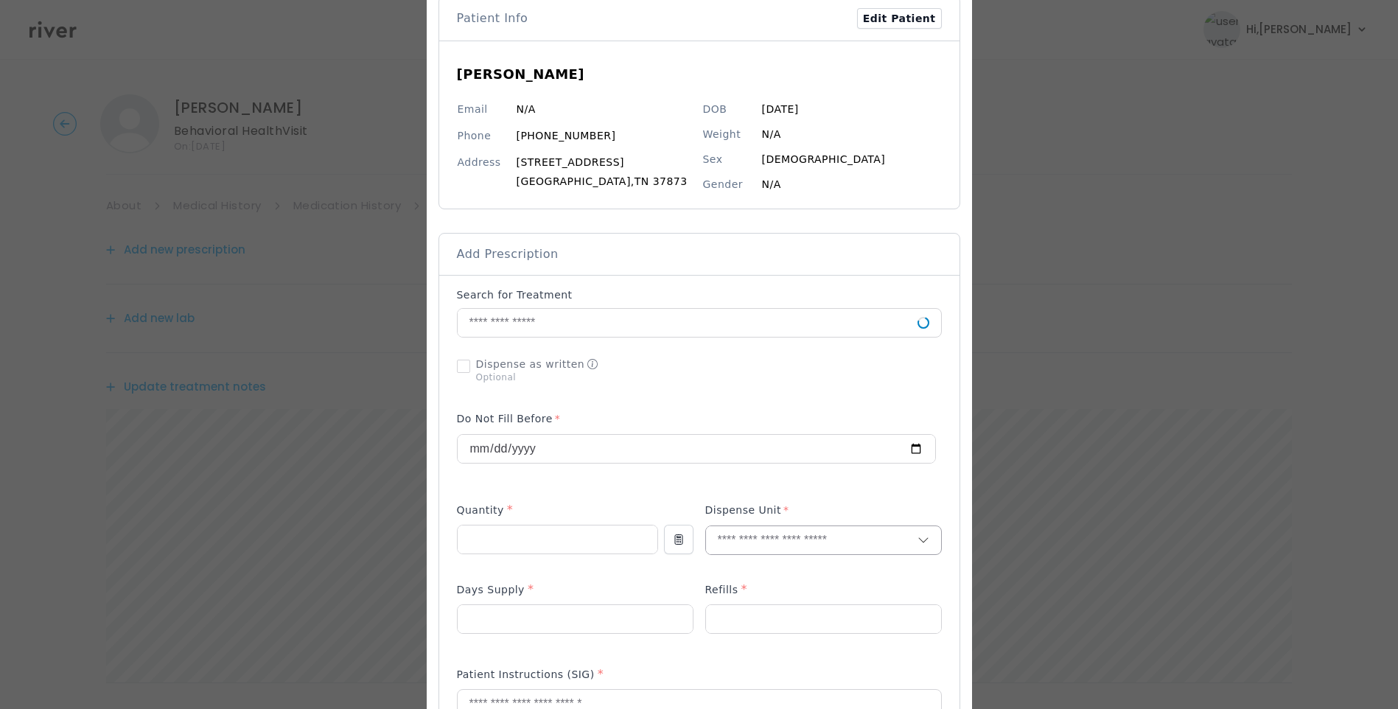
scroll to position [295, 0]
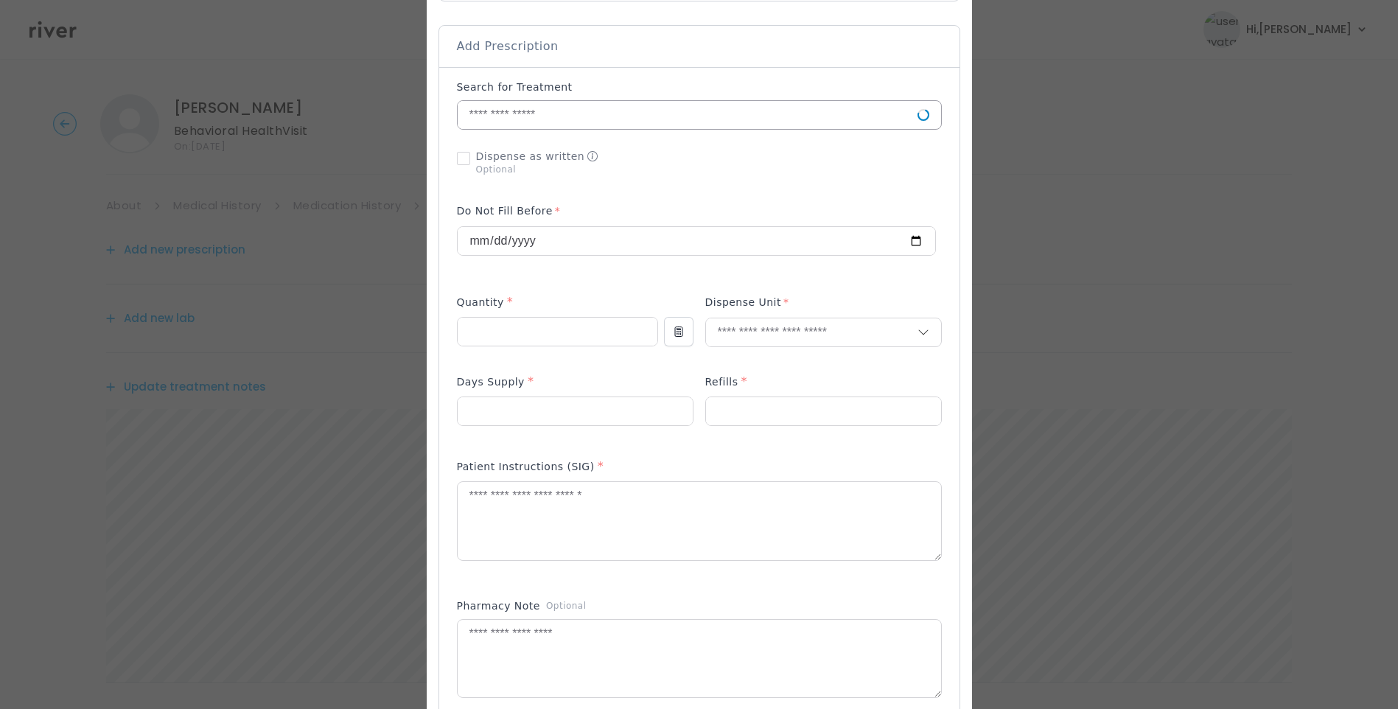
click at [499, 115] on input "text" at bounding box center [688, 115] width 460 height 28
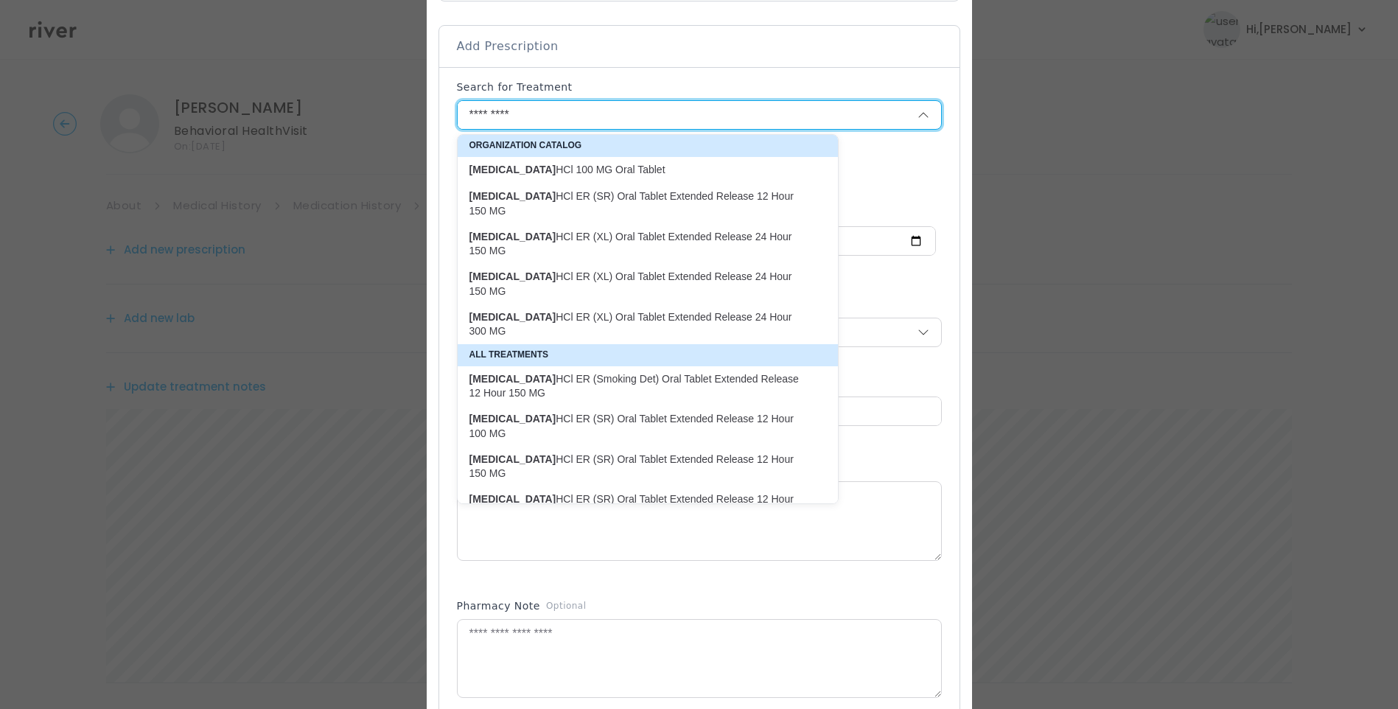
click at [771, 230] on p "buPROPion HCl ER (XL) Oral Tablet Extended Release 24 Hour 150 MG" at bounding box center [638, 244] width 339 height 29
type input "**********"
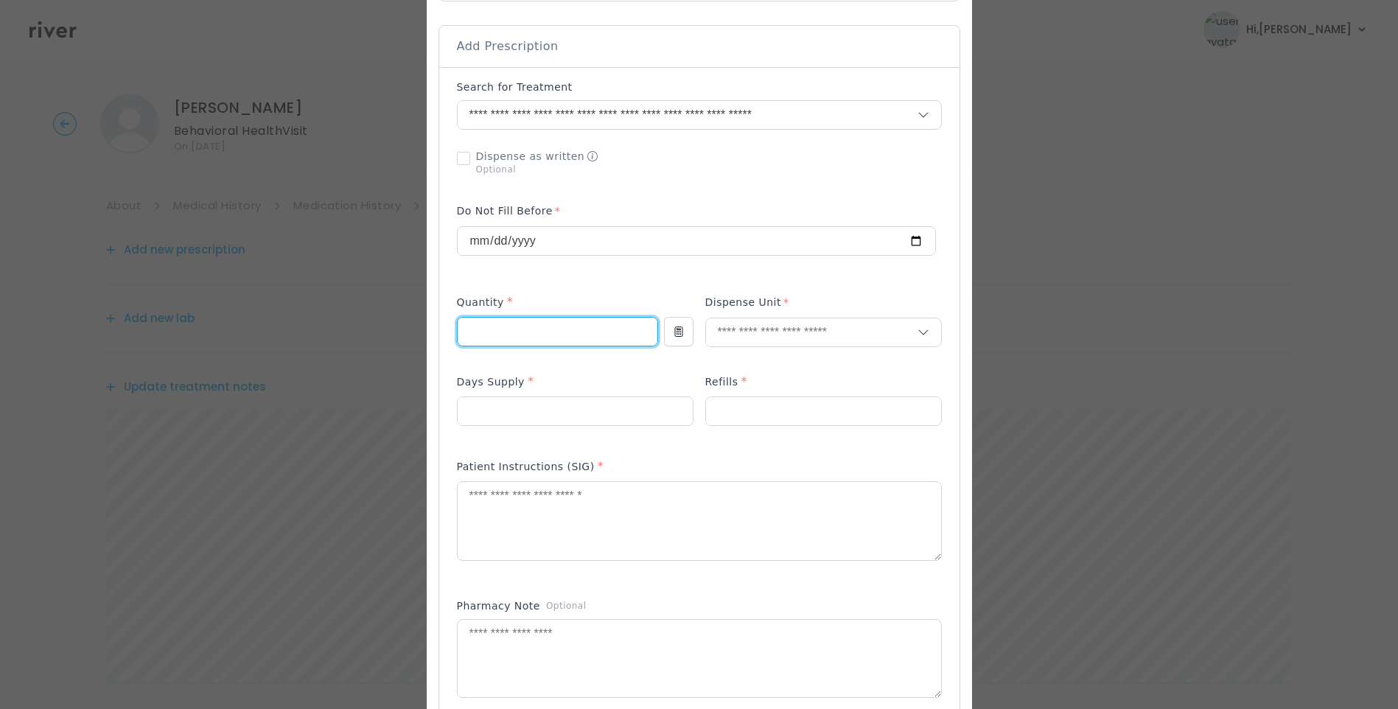
click at [556, 323] on input "number" at bounding box center [558, 332] width 200 height 28
type input "**"
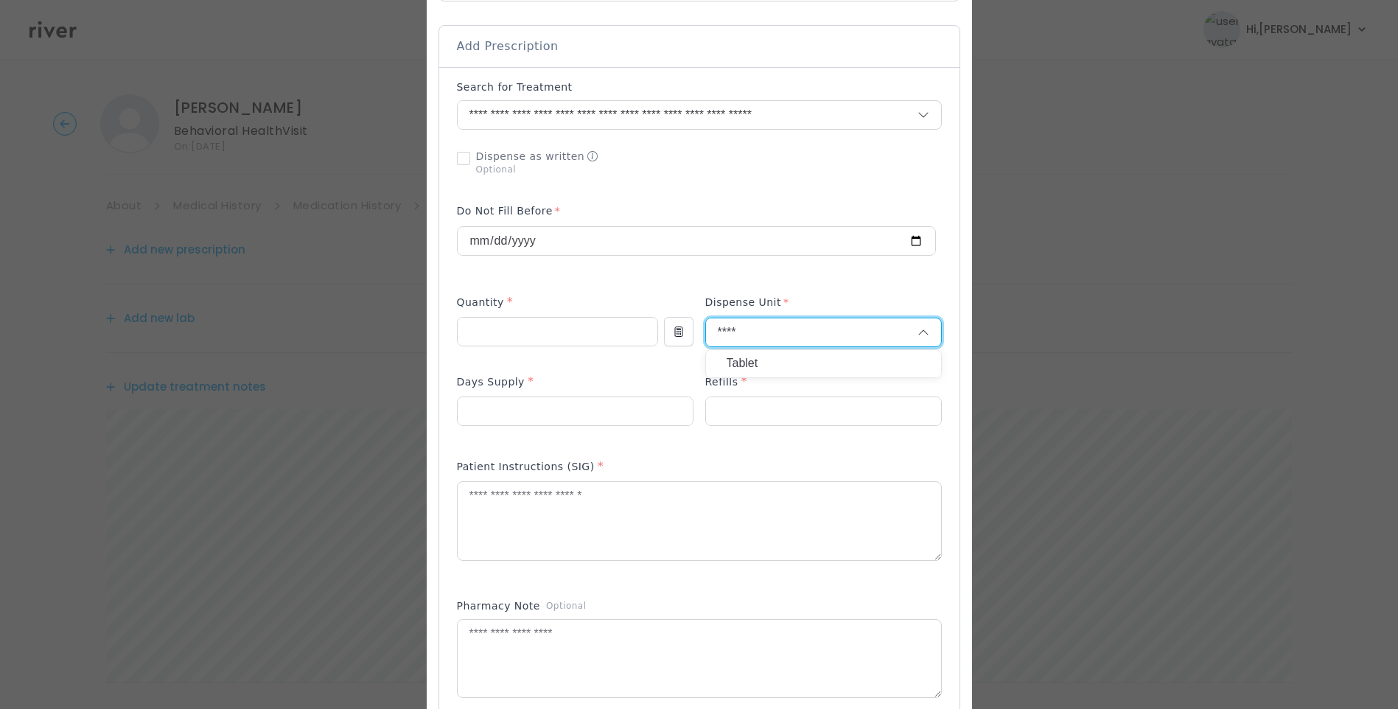
type input "****"
click at [799, 357] on p "Tablet" at bounding box center [823, 363] width 194 height 21
click at [739, 404] on input "number" at bounding box center [823, 411] width 235 height 28
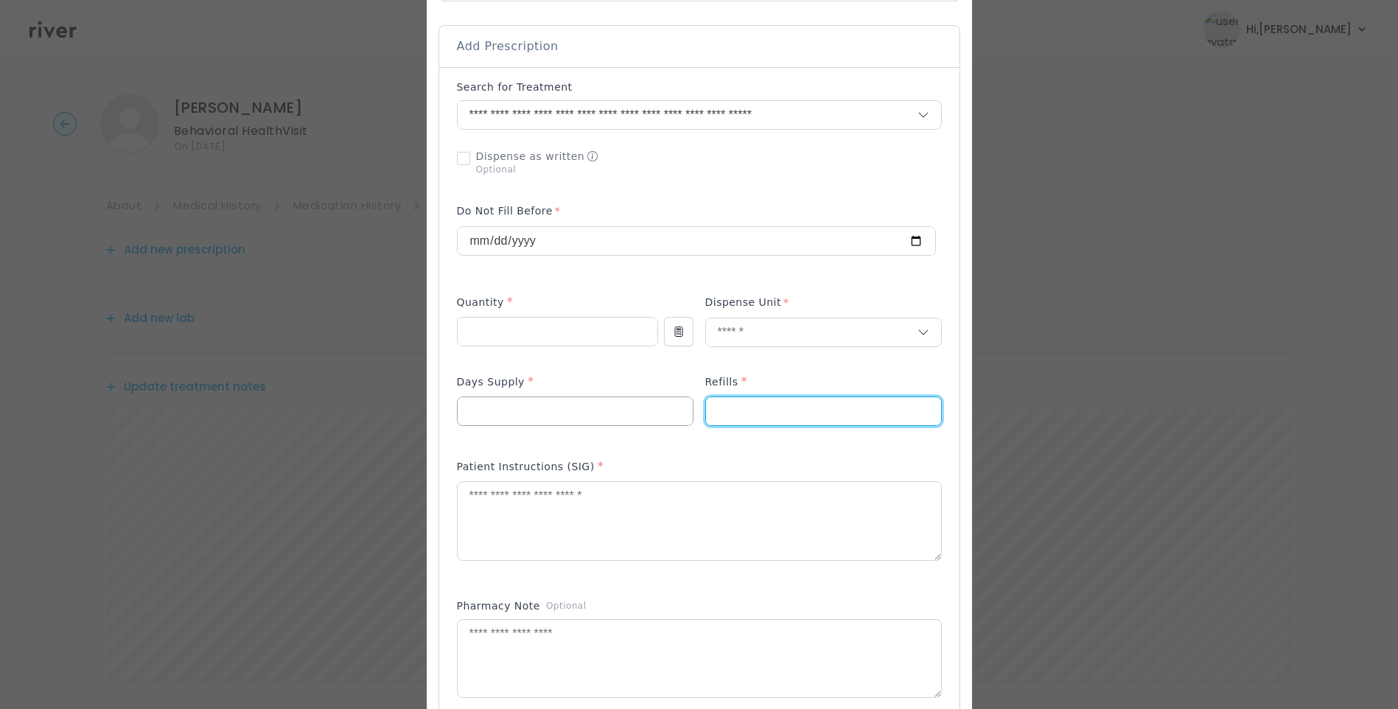
type input "*"
click at [543, 413] on input "number" at bounding box center [575, 411] width 235 height 28
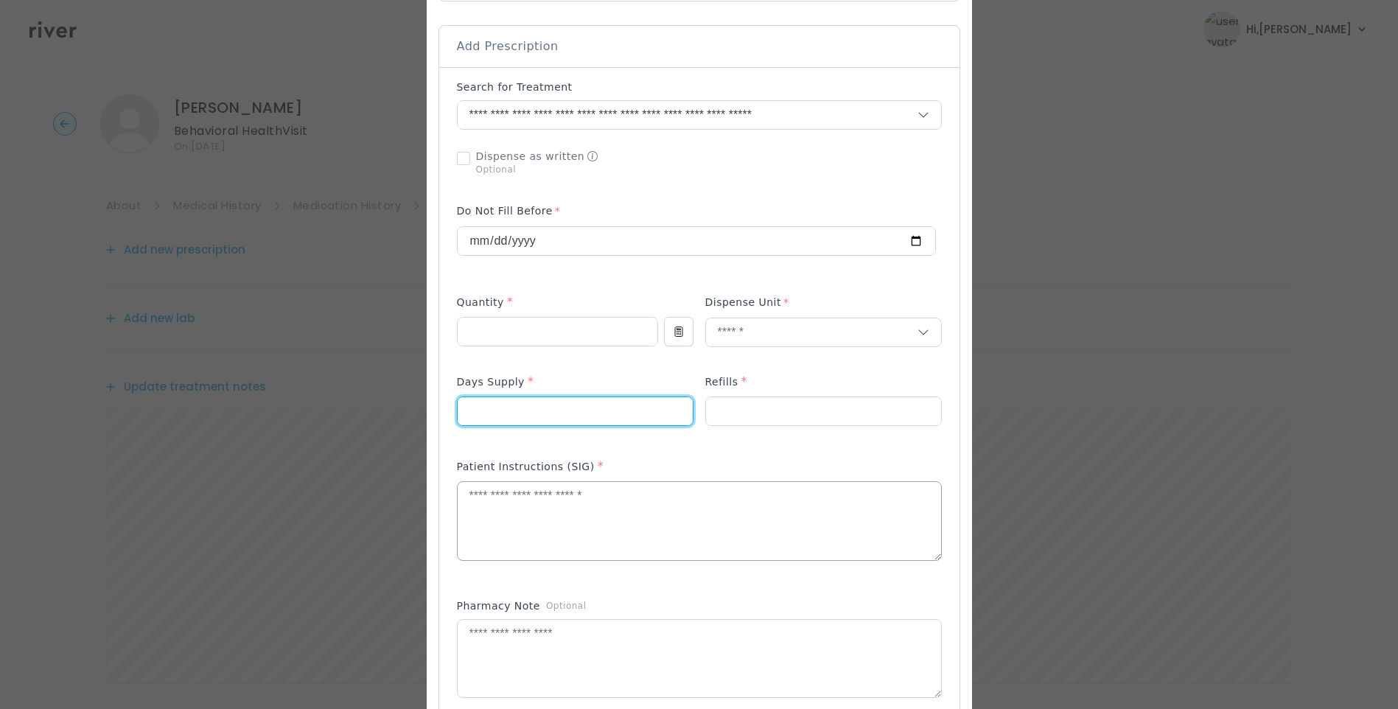
type input "**"
click at [532, 527] on textarea at bounding box center [699, 521] width 483 height 78
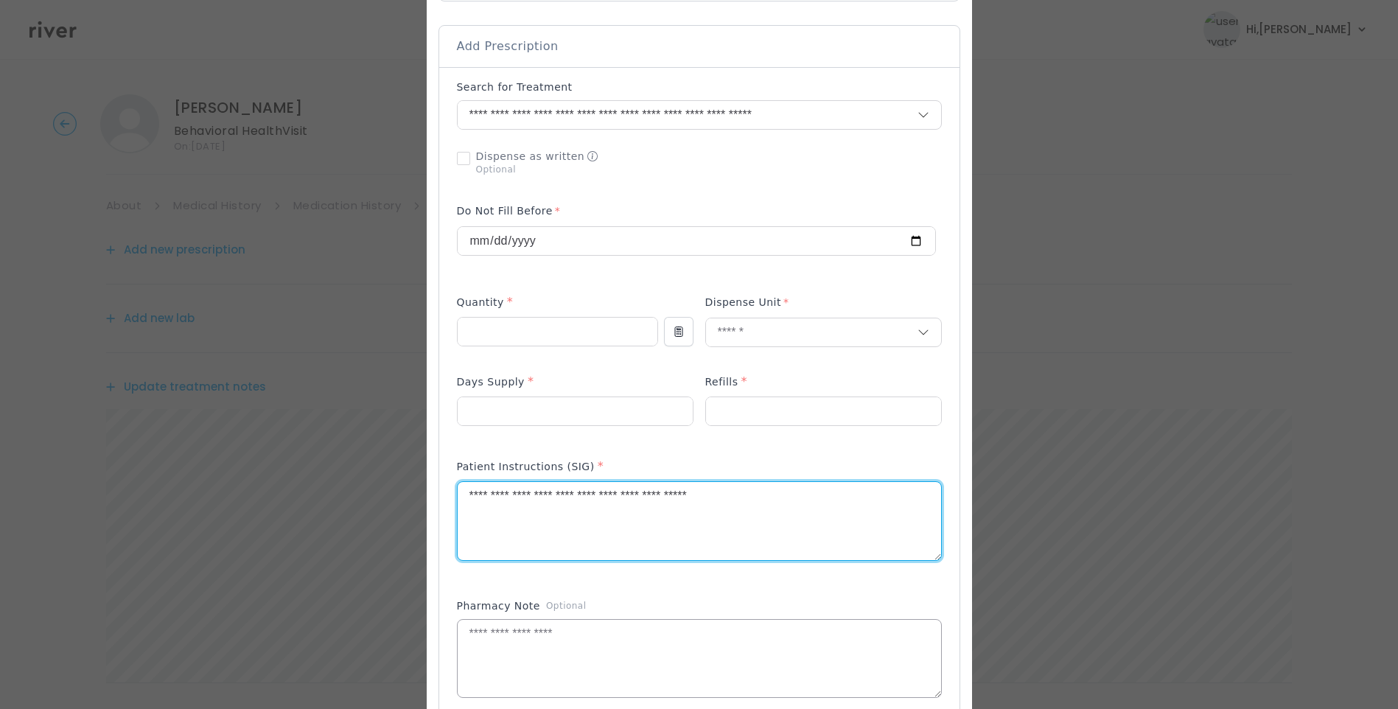
type textarea "**********"
click at [580, 643] on textarea at bounding box center [699, 659] width 483 height 78
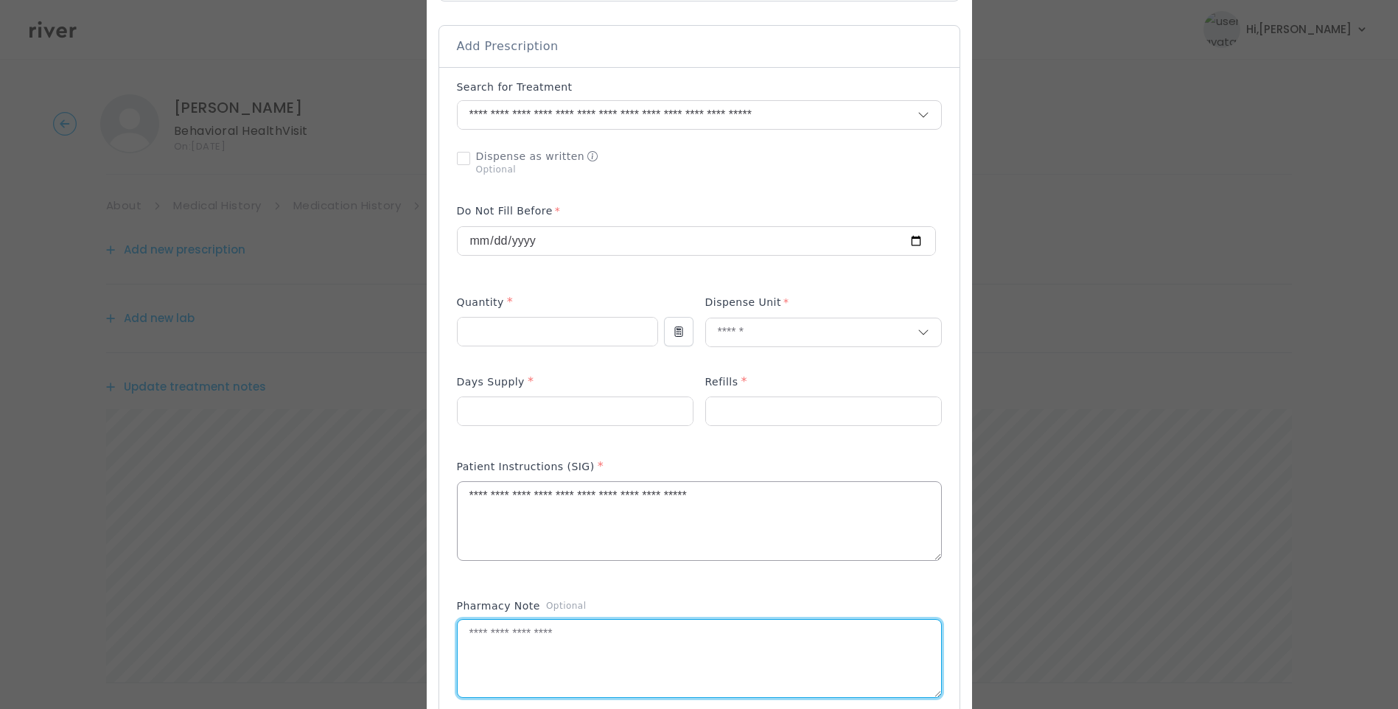
click at [821, 513] on textarea "**********" at bounding box center [699, 521] width 483 height 78
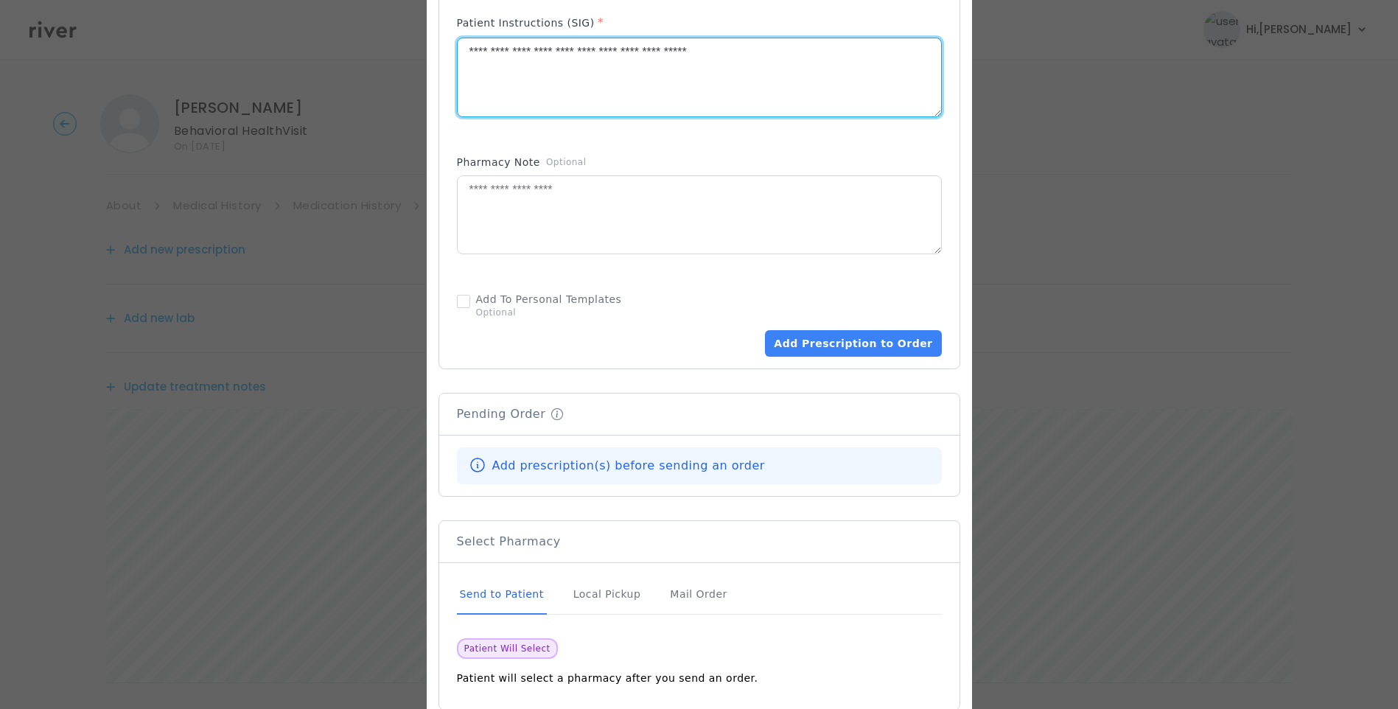
scroll to position [825, 0]
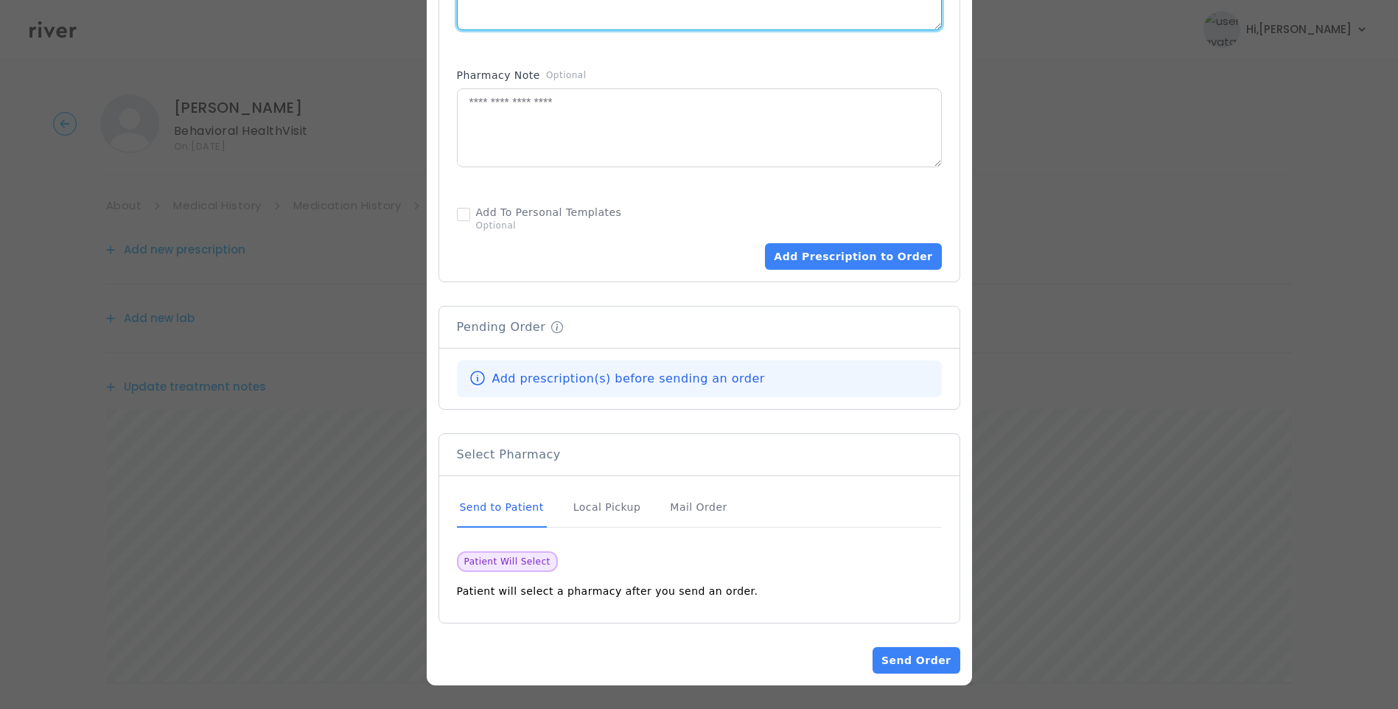
click at [510, 517] on div "Send to Patient" at bounding box center [502, 508] width 90 height 40
click at [502, 505] on div "Send to Patient" at bounding box center [502, 508] width 90 height 40
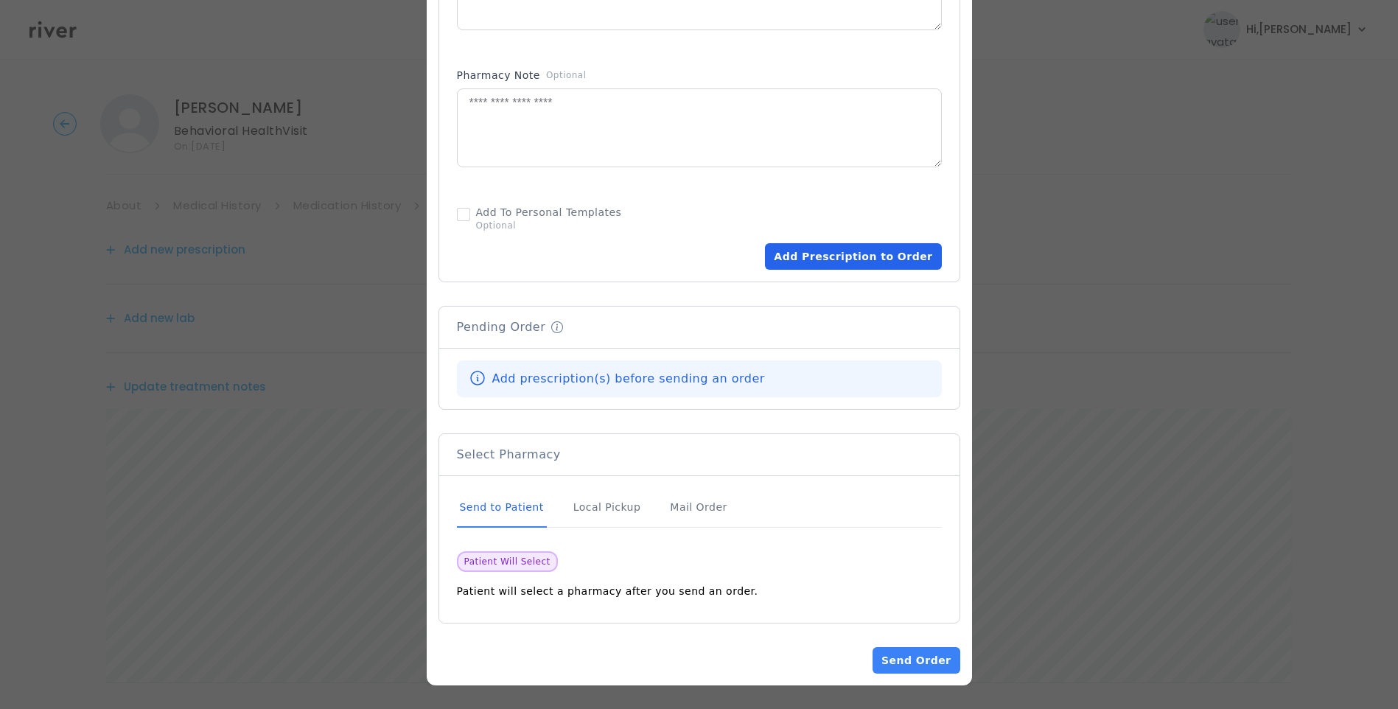
click at [863, 259] on button "Add Prescription to Order" at bounding box center [853, 256] width 176 height 27
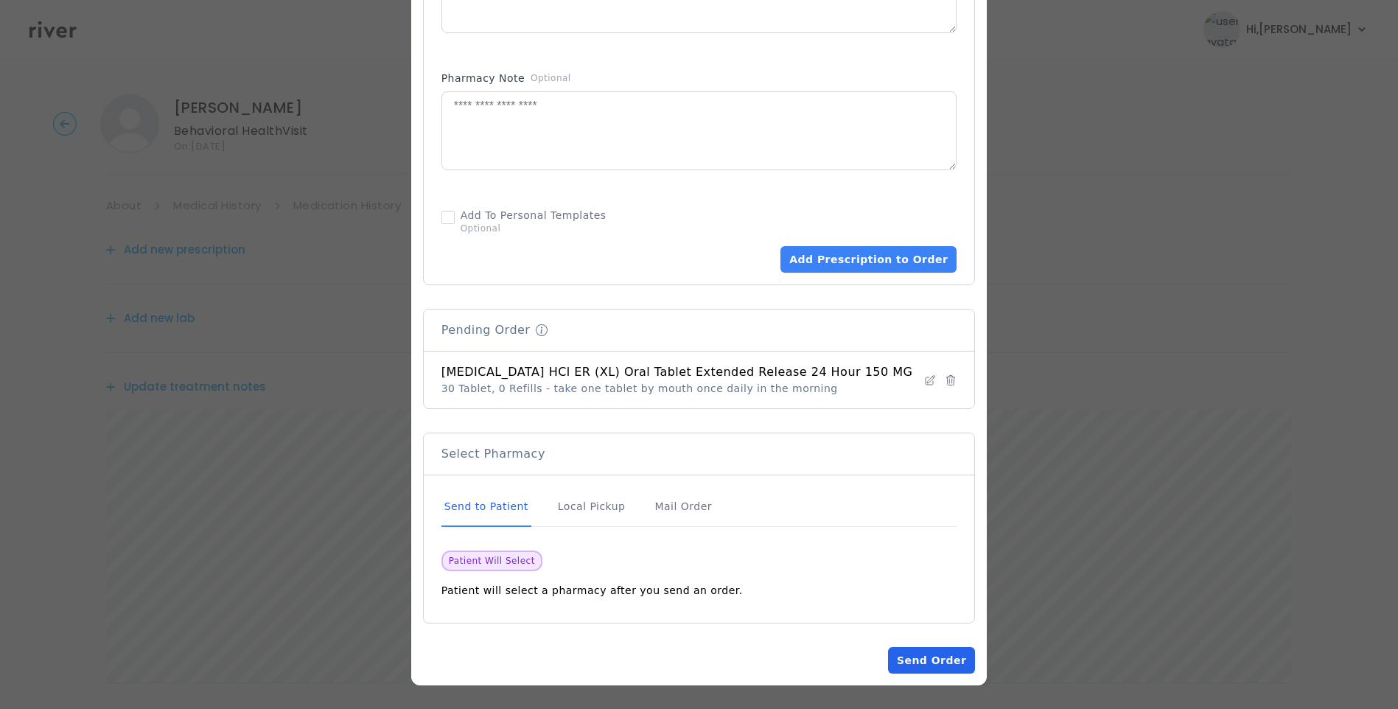
click at [930, 654] on button "Send Order" at bounding box center [931, 660] width 87 height 27
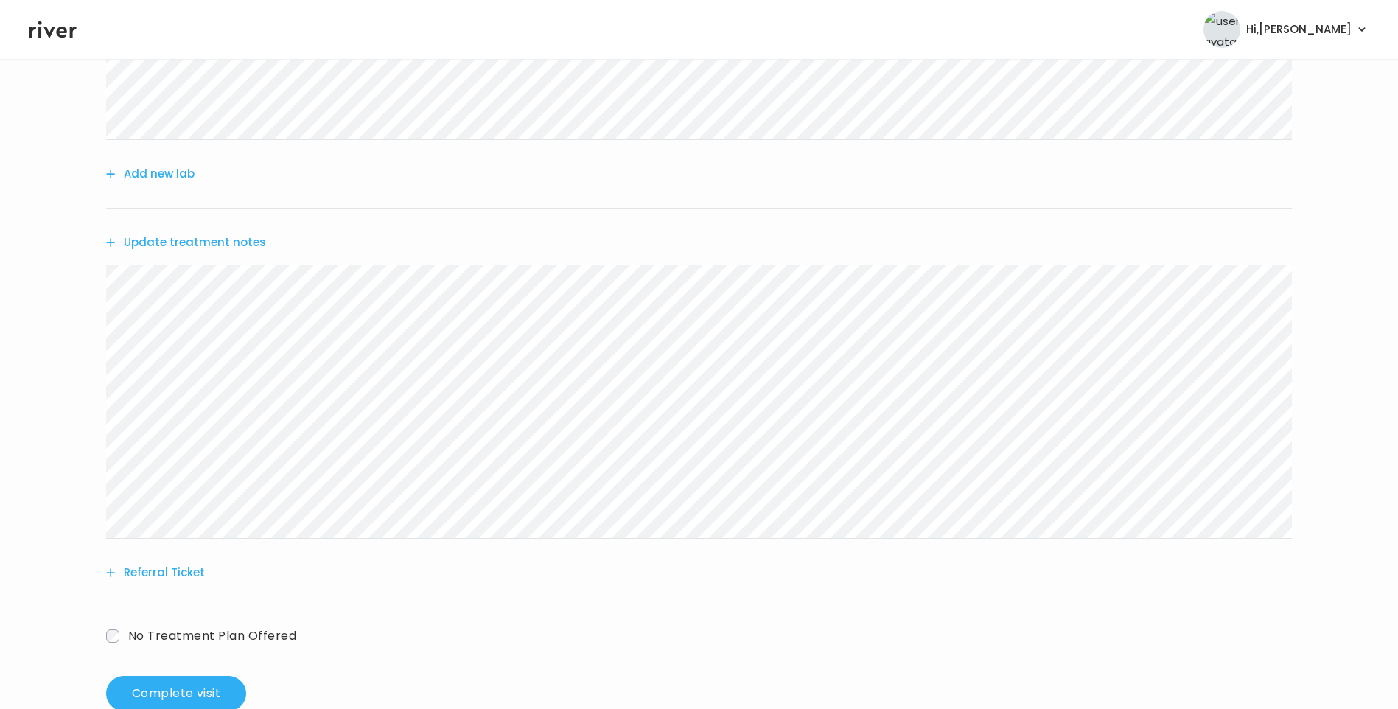
scroll to position [0, 0]
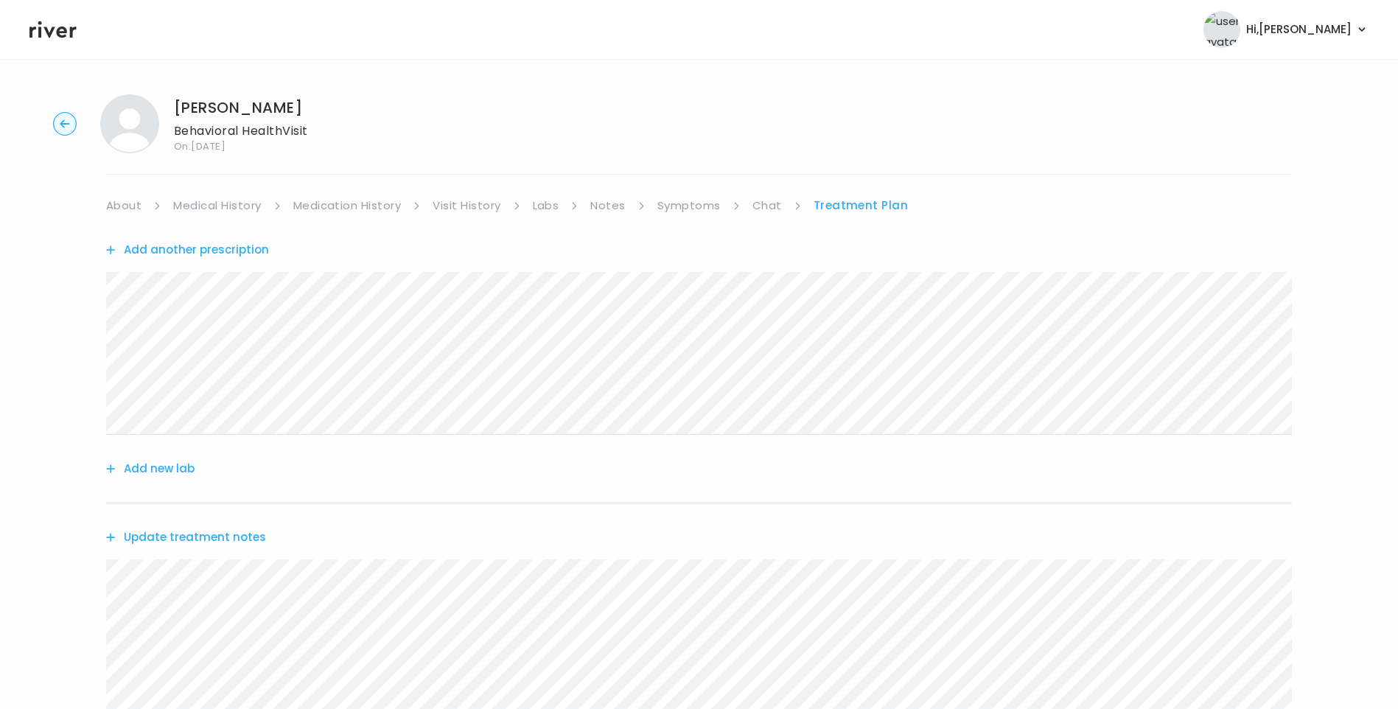
click at [761, 204] on link "Chat" at bounding box center [766, 205] width 29 height 21
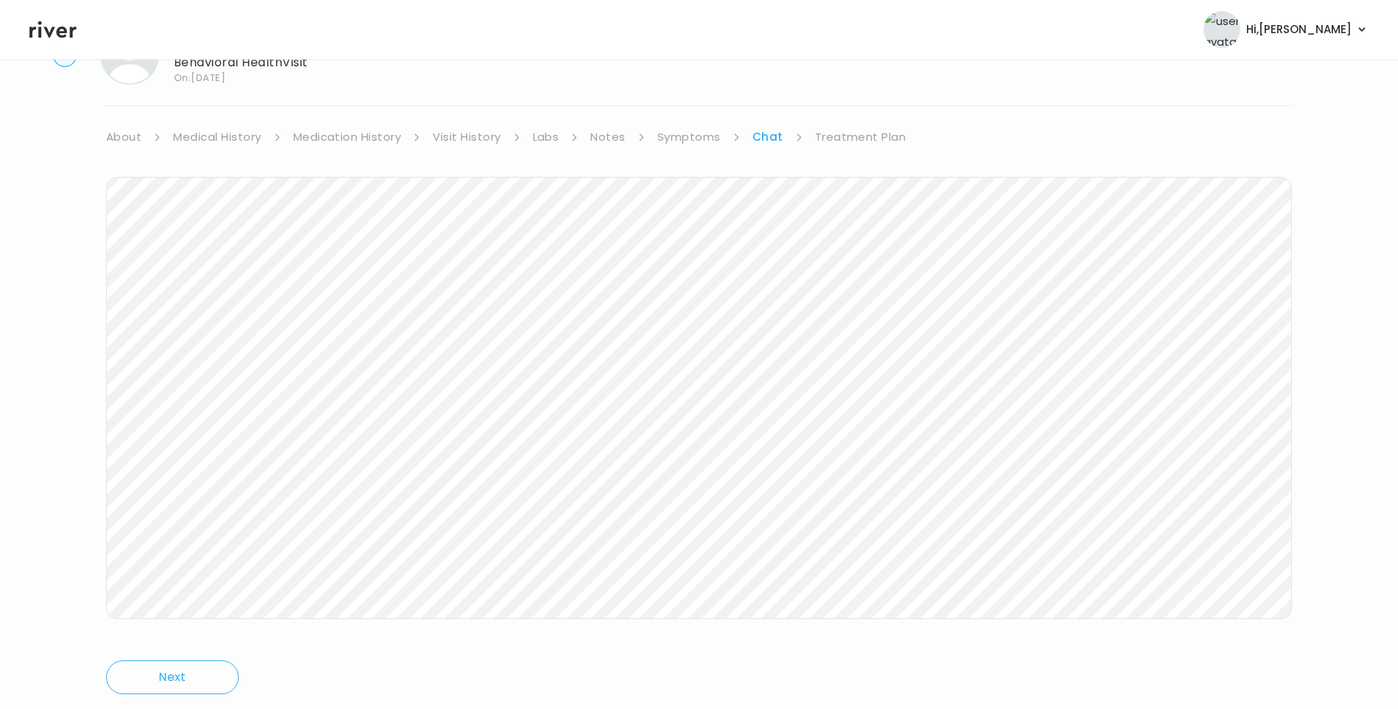
scroll to position [110, 0]
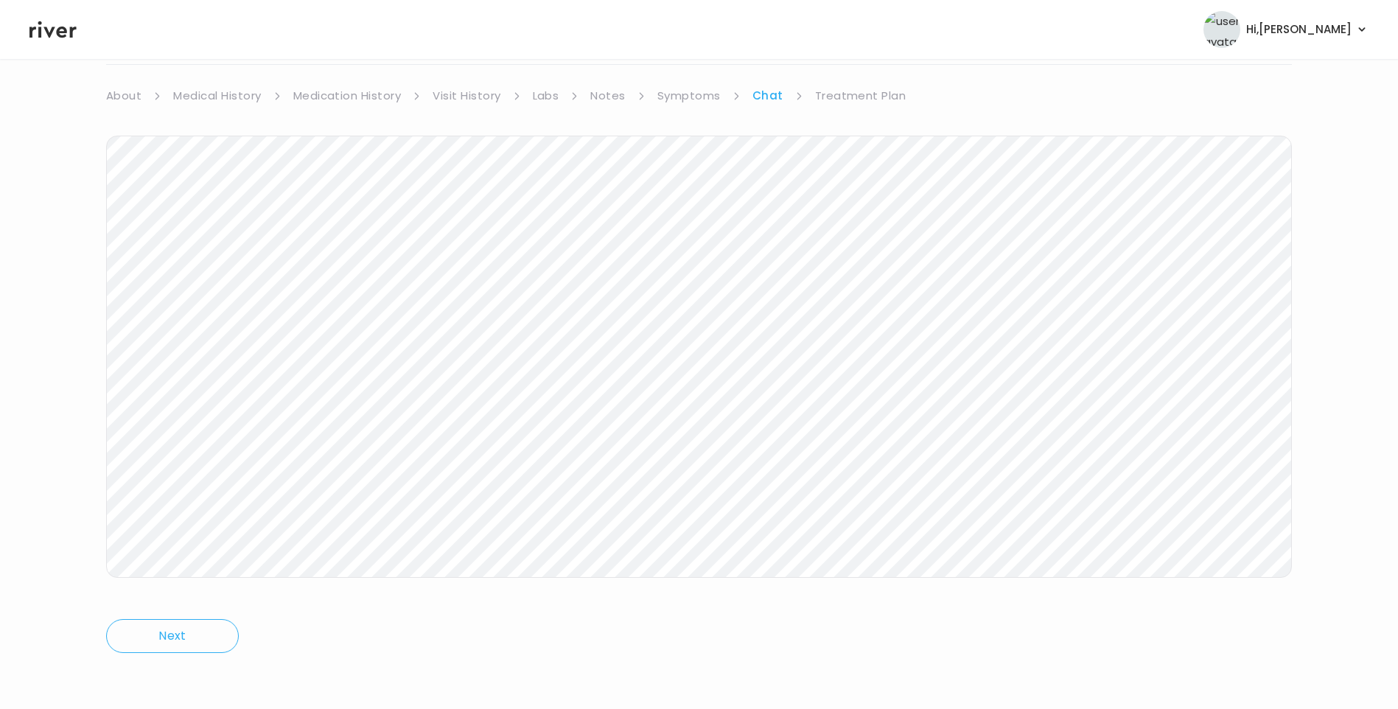
click at [850, 96] on link "Treatment Plan" at bounding box center [860, 95] width 91 height 21
click at [228, 430] on button "Update treatment notes" at bounding box center [186, 427] width 160 height 21
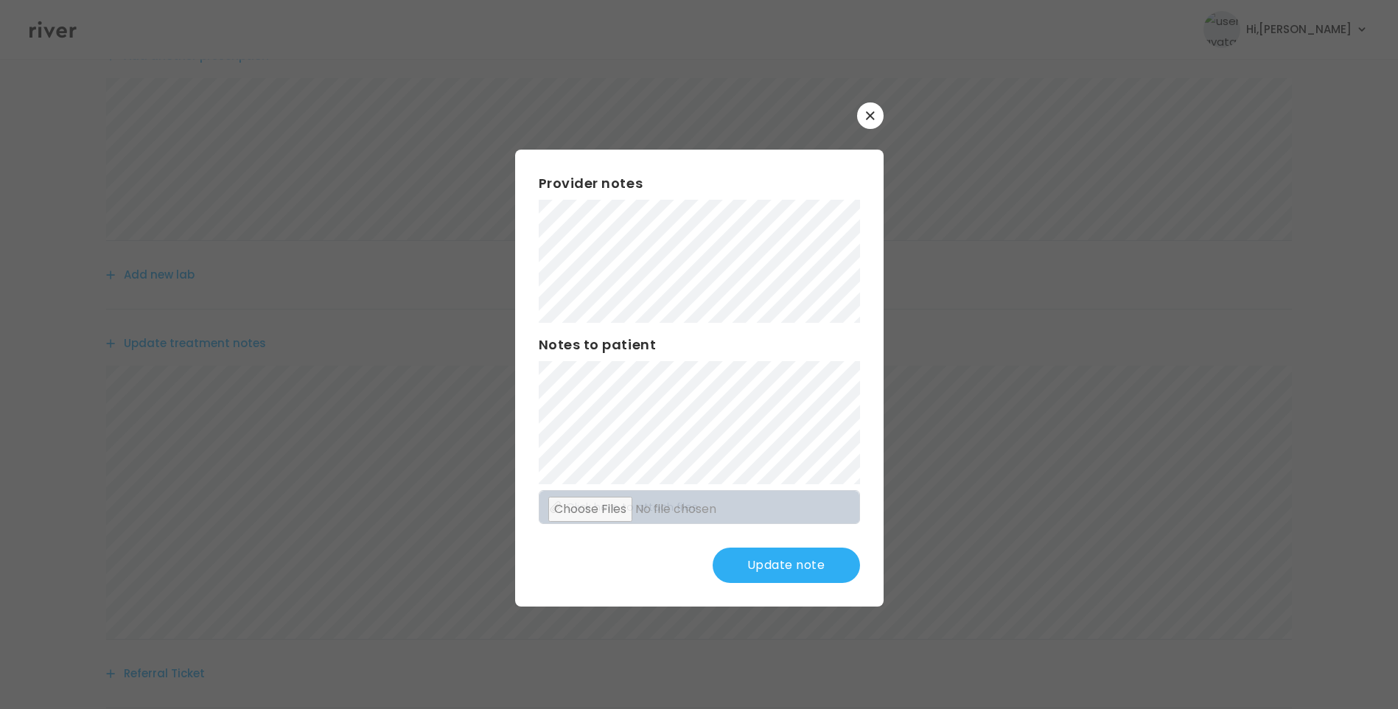
scroll to position [332, 0]
click at [770, 556] on button "Update note" at bounding box center [785, 564] width 147 height 35
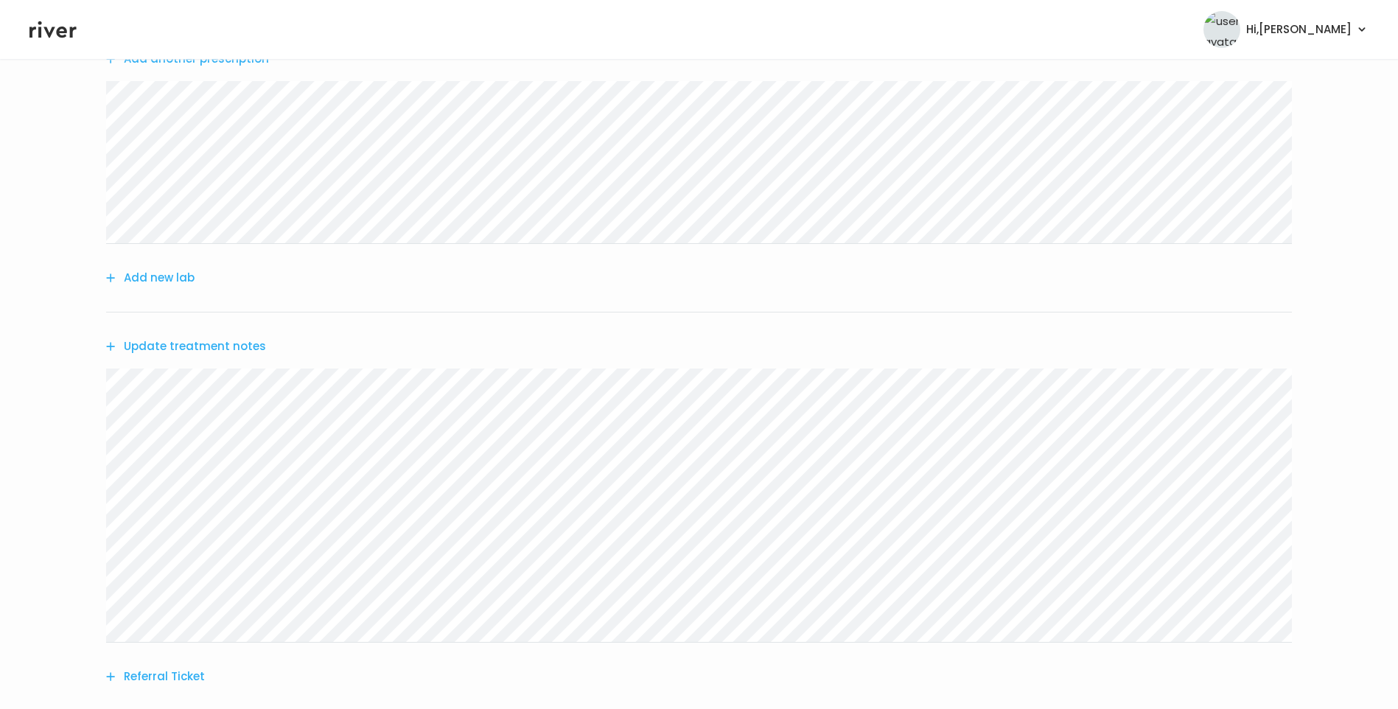
scroll to position [38, 0]
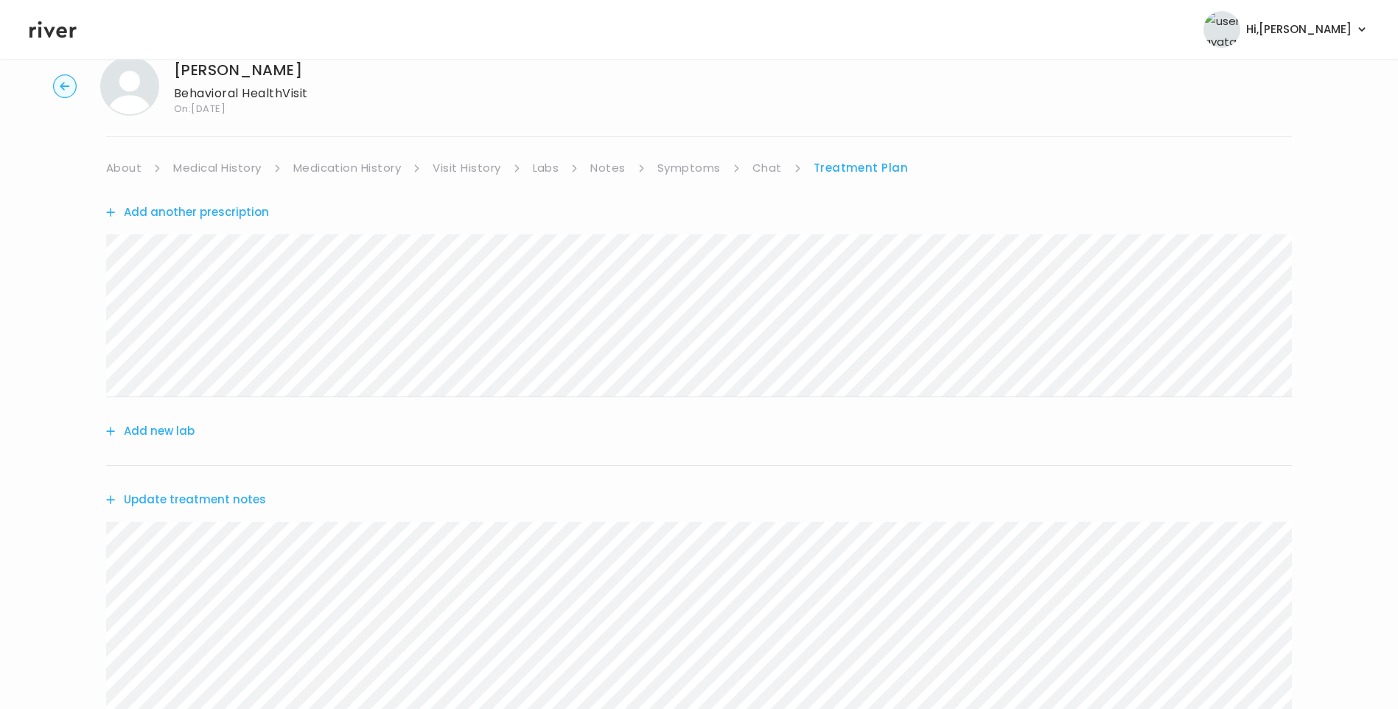
click at [765, 174] on link "Chat" at bounding box center [766, 168] width 29 height 21
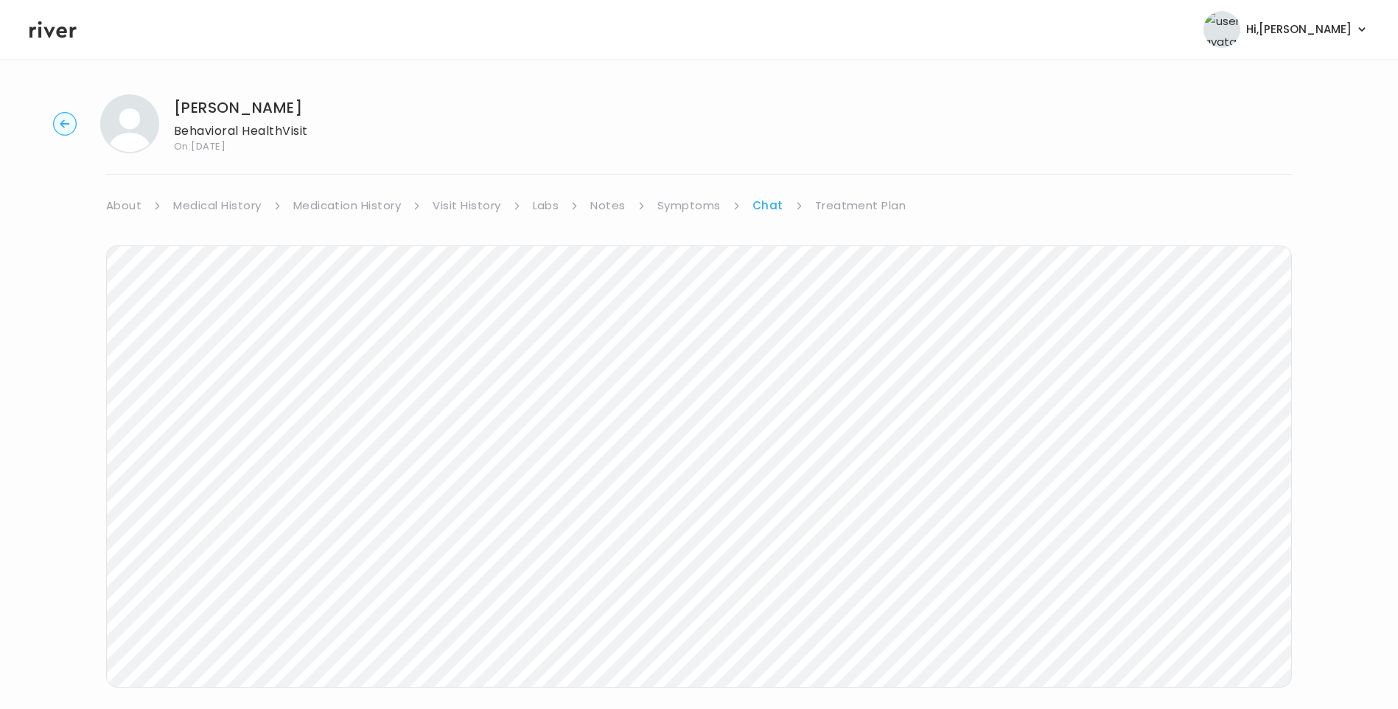
click at [852, 197] on link "Treatment Plan" at bounding box center [860, 205] width 91 height 21
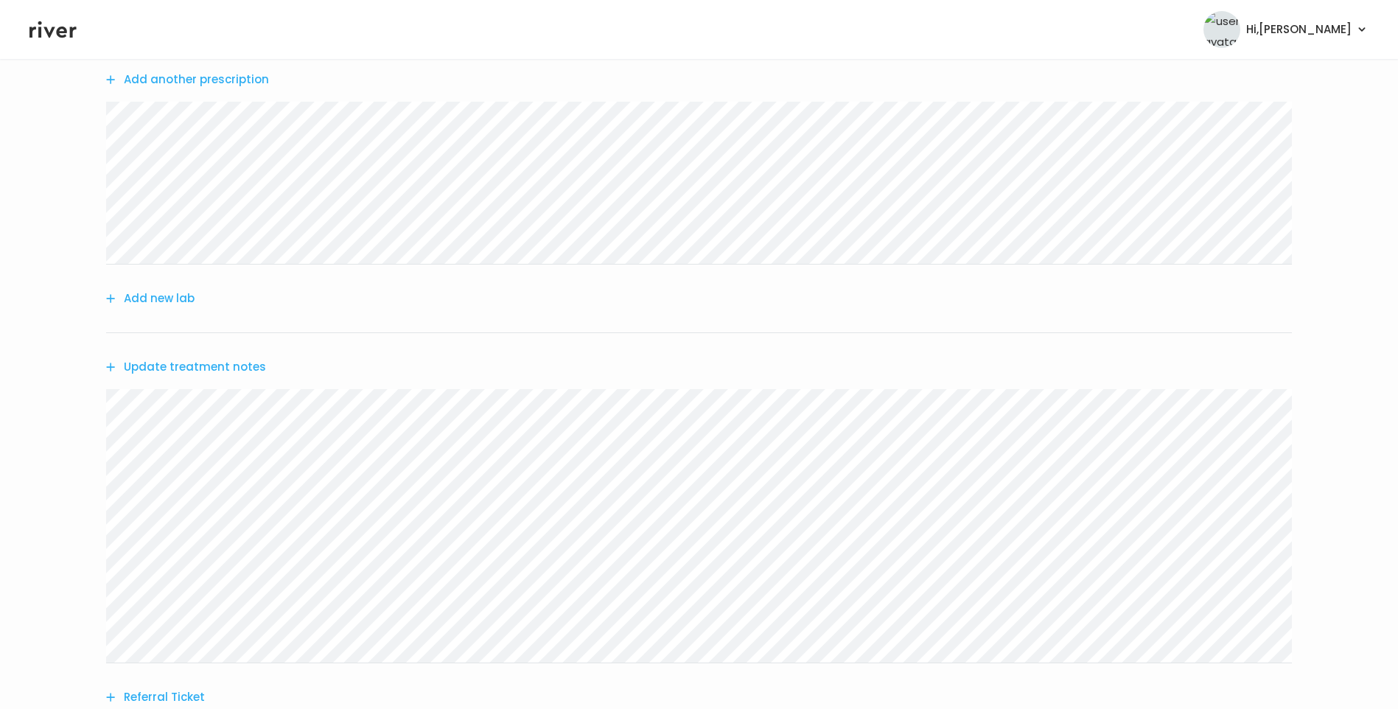
scroll to position [332, 0]
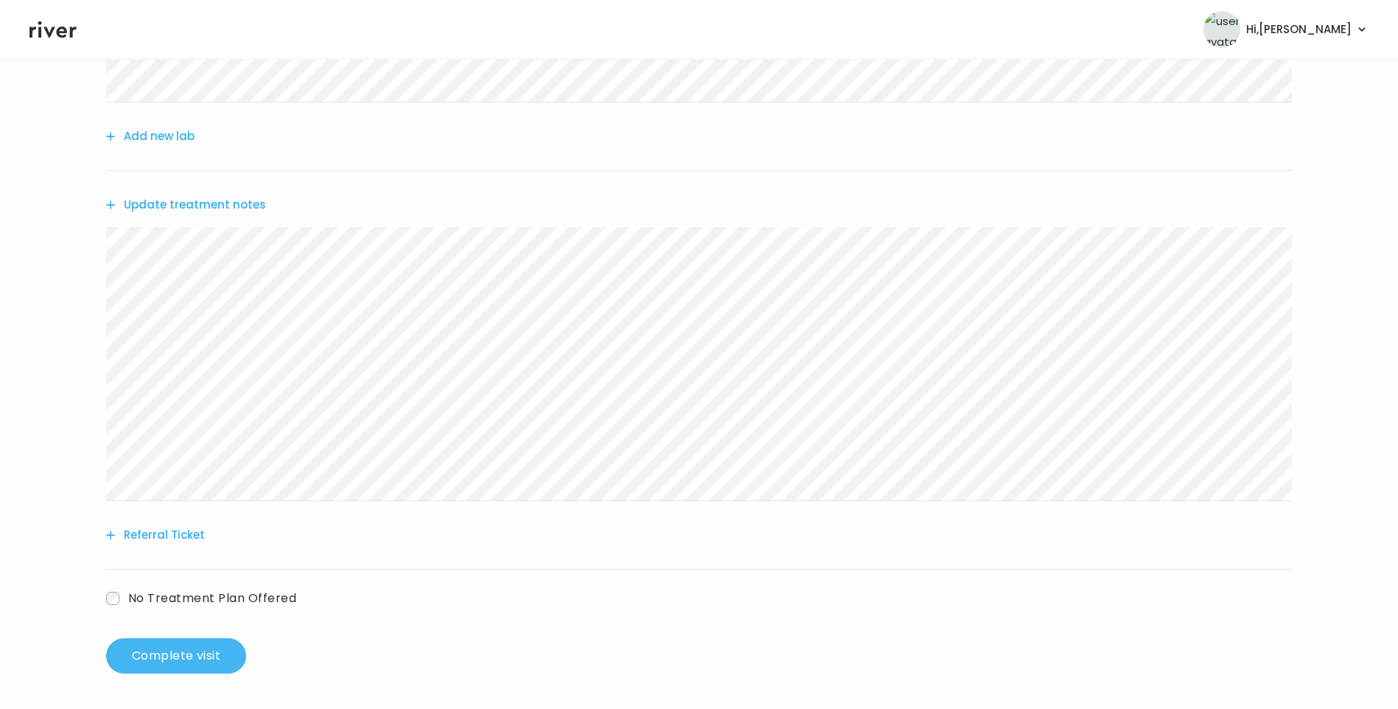
click at [185, 651] on button "Complete visit" at bounding box center [176, 655] width 140 height 35
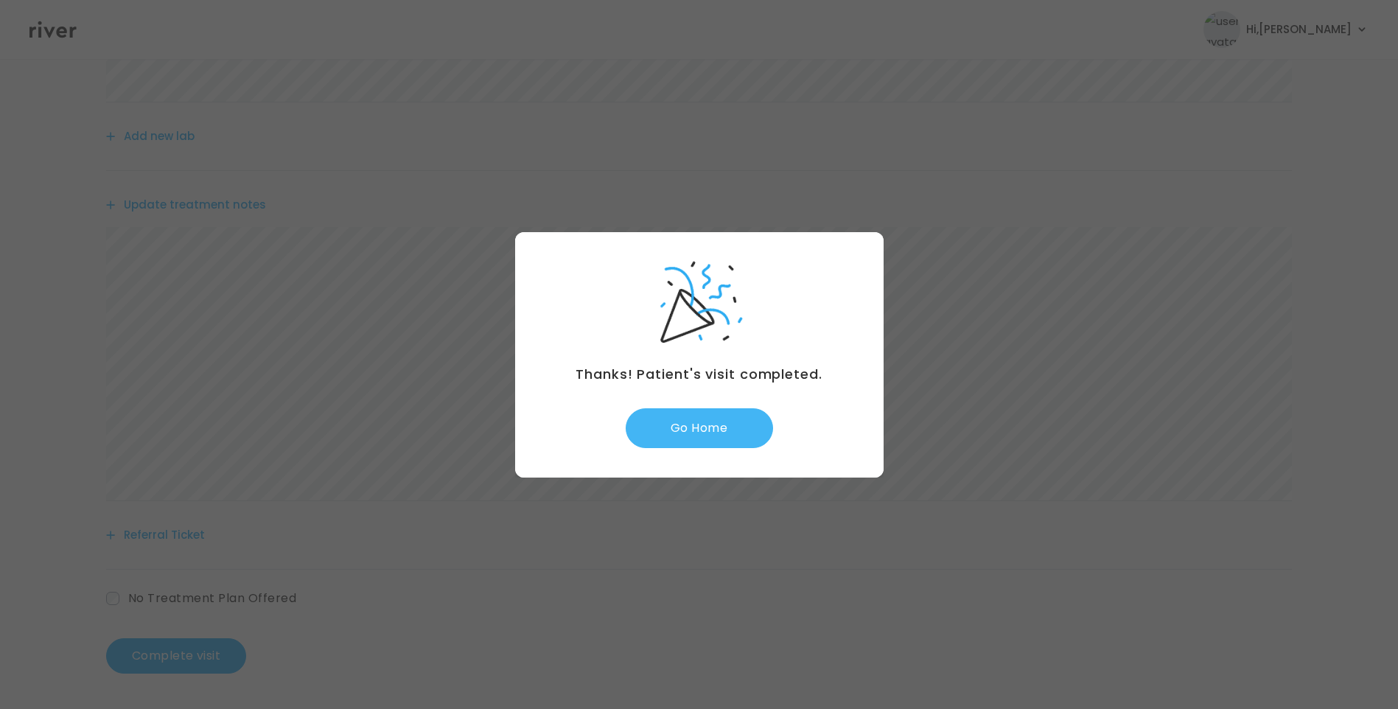
click at [699, 422] on button "Go Home" at bounding box center [699, 428] width 147 height 40
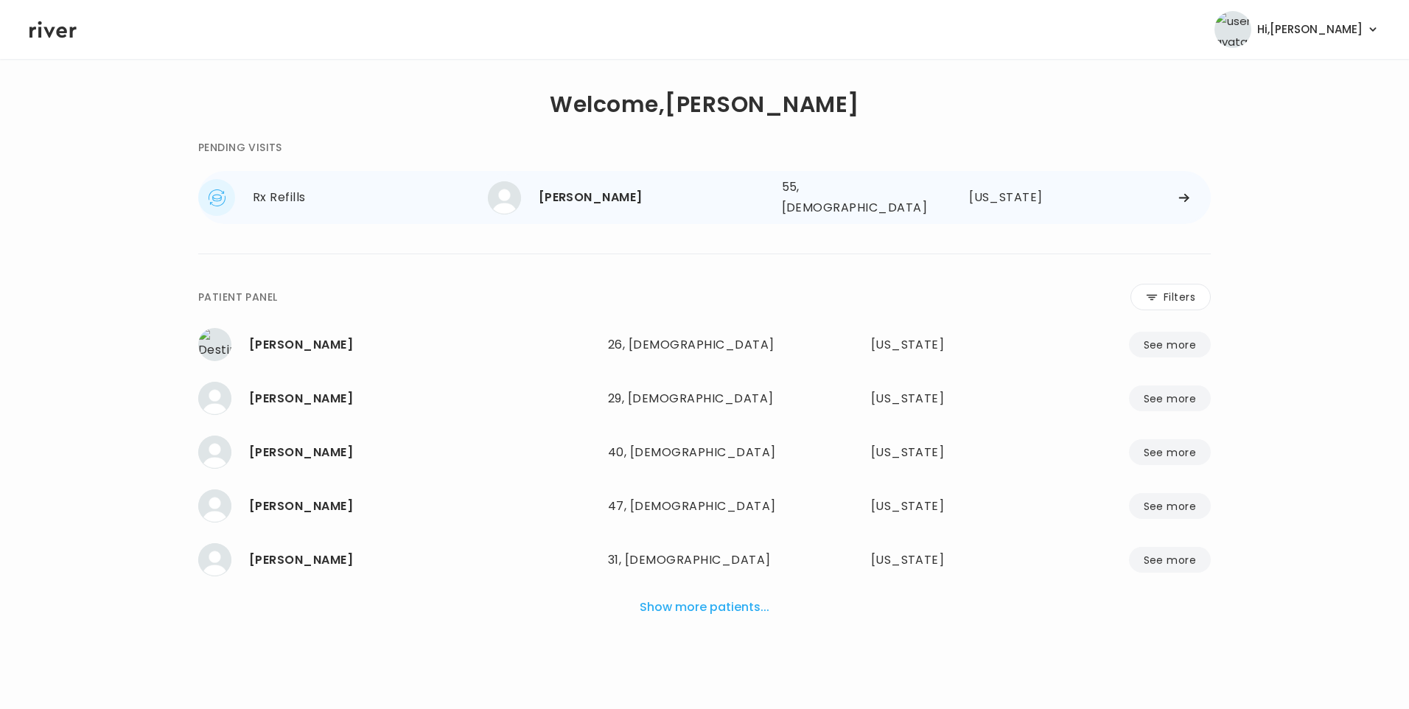
click at [633, 197] on div "[PERSON_NAME]" at bounding box center [654, 197] width 231 height 21
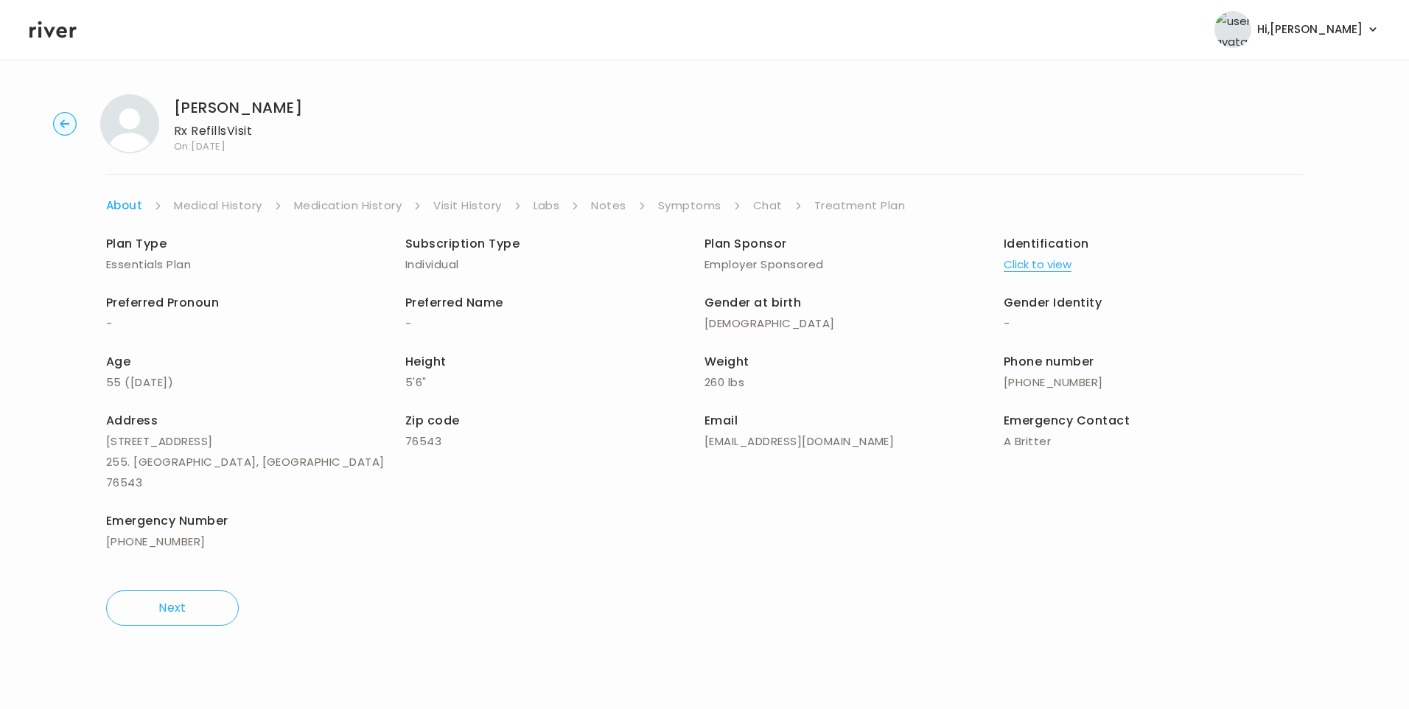
click at [767, 207] on link "Chat" at bounding box center [767, 205] width 29 height 21
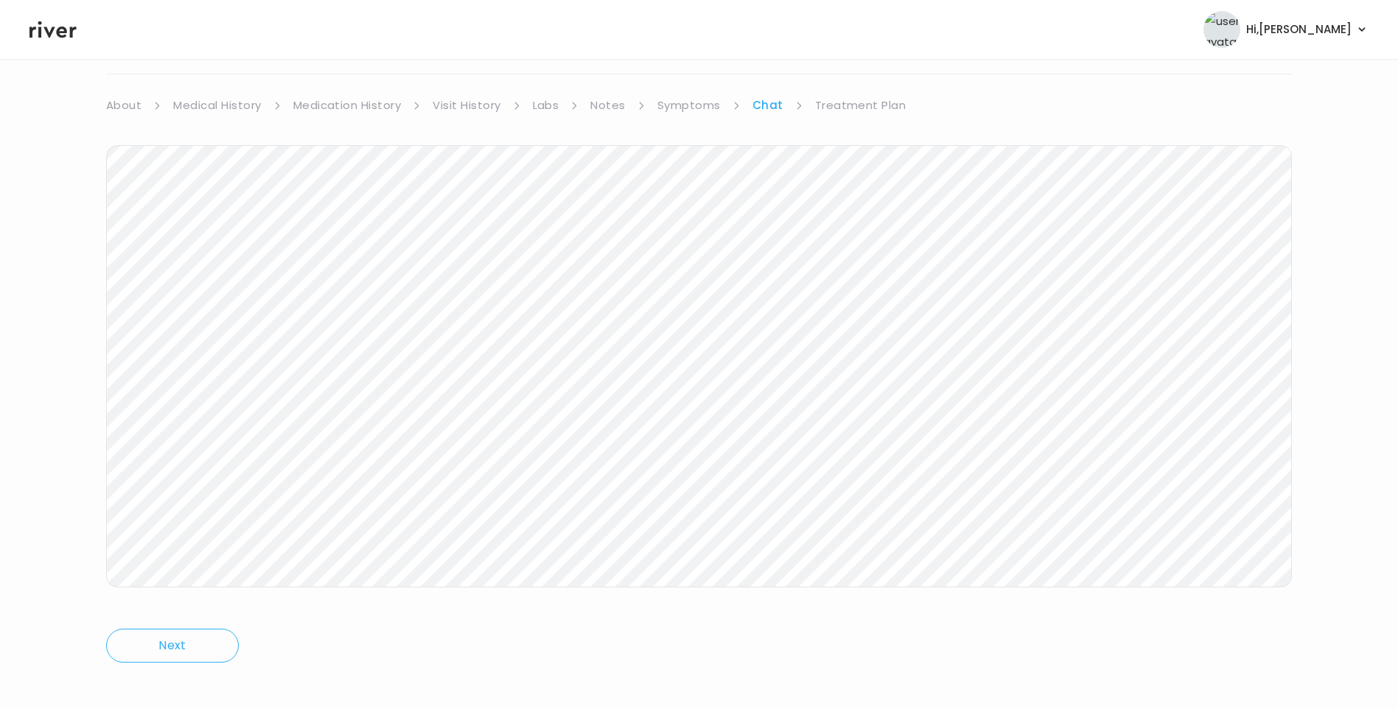
scroll to position [110, 0]
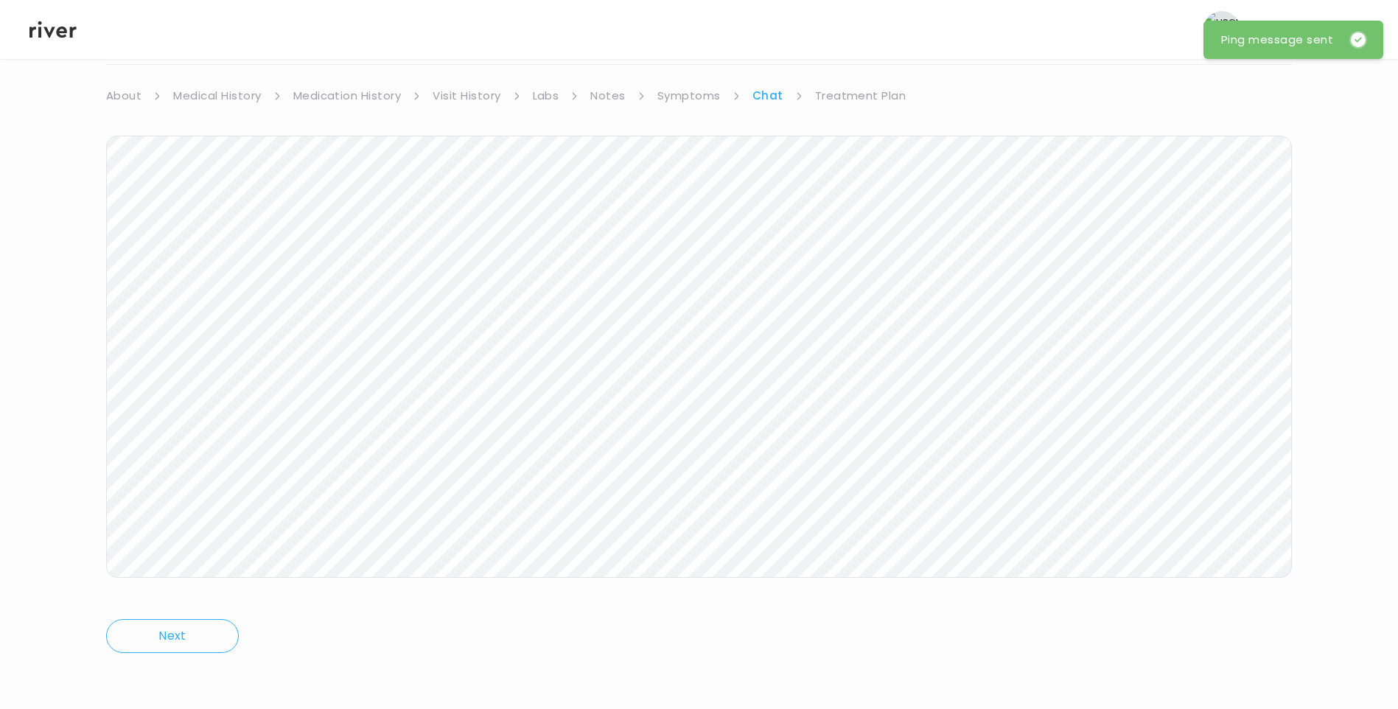
click at [52, 36] on icon at bounding box center [52, 29] width 47 height 22
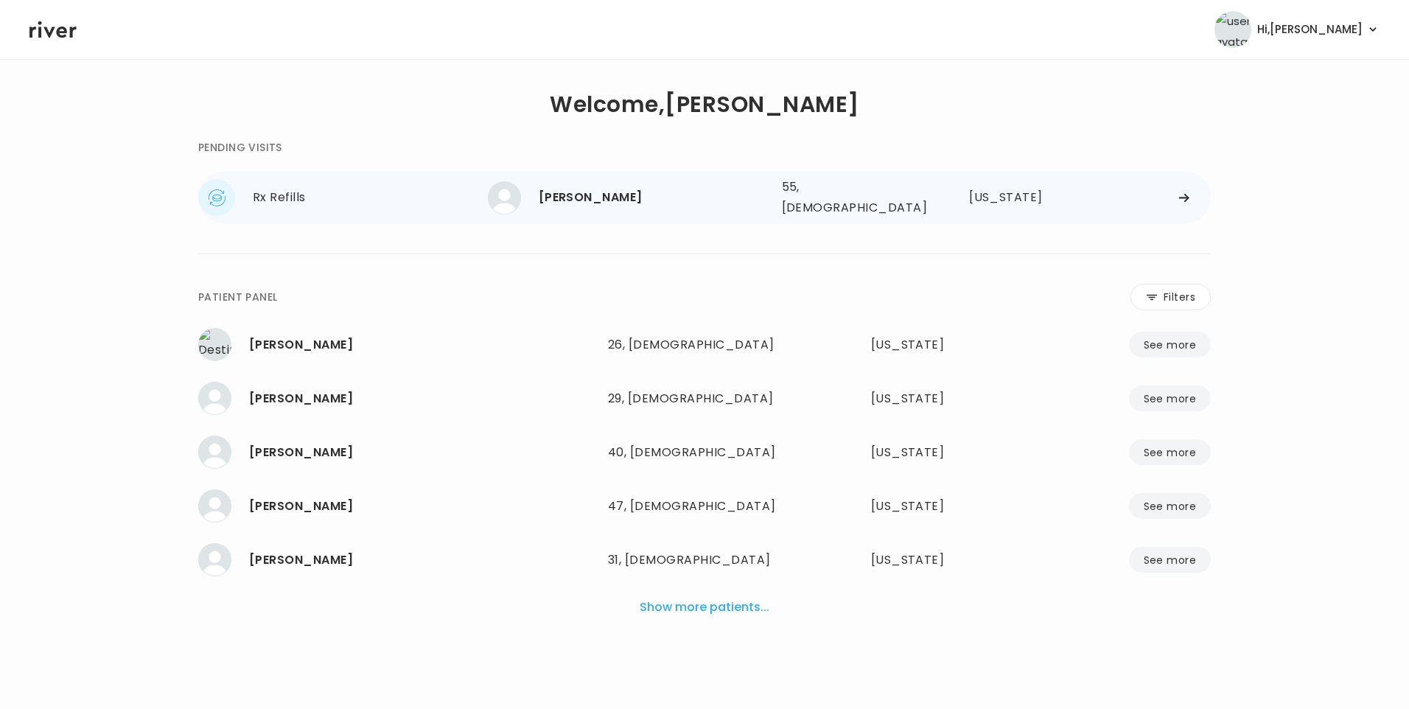
click at [615, 200] on div "[PERSON_NAME]" at bounding box center [654, 197] width 231 height 21
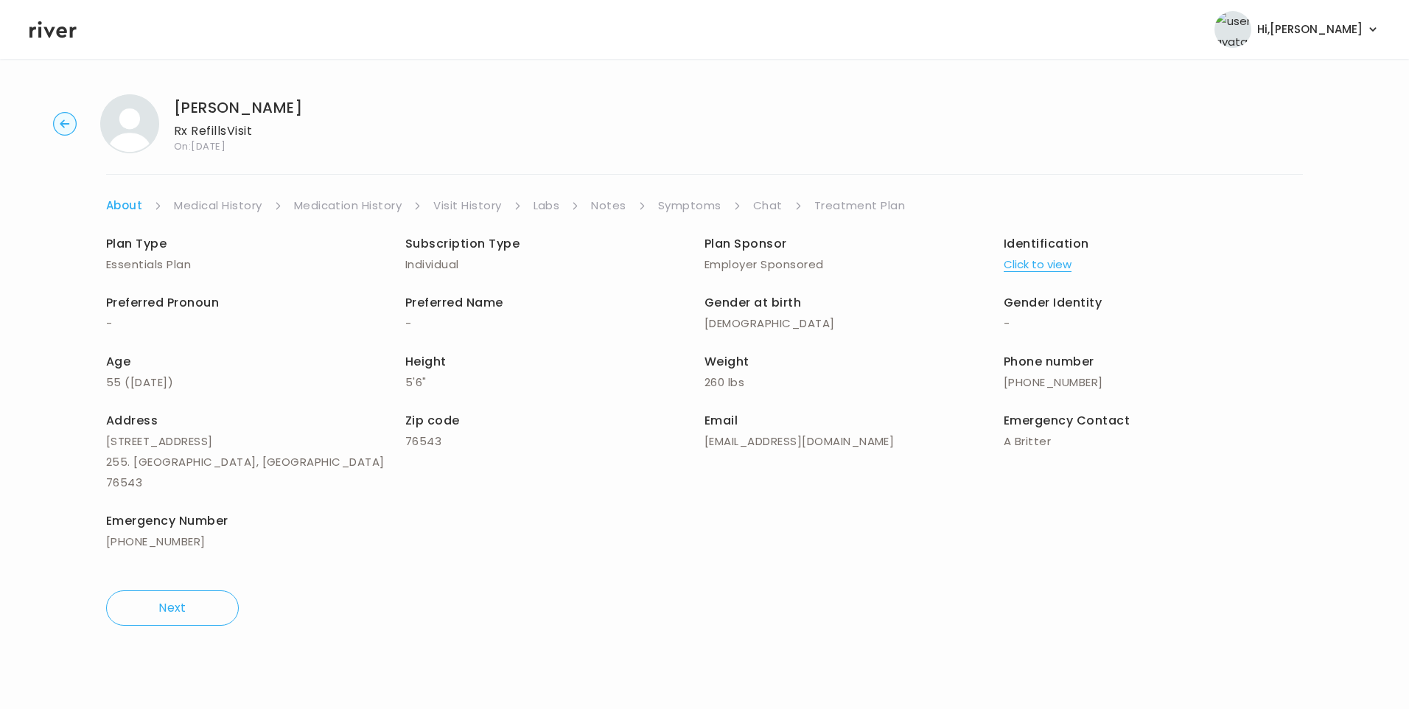
click at [769, 201] on link "Chat" at bounding box center [767, 205] width 29 height 21
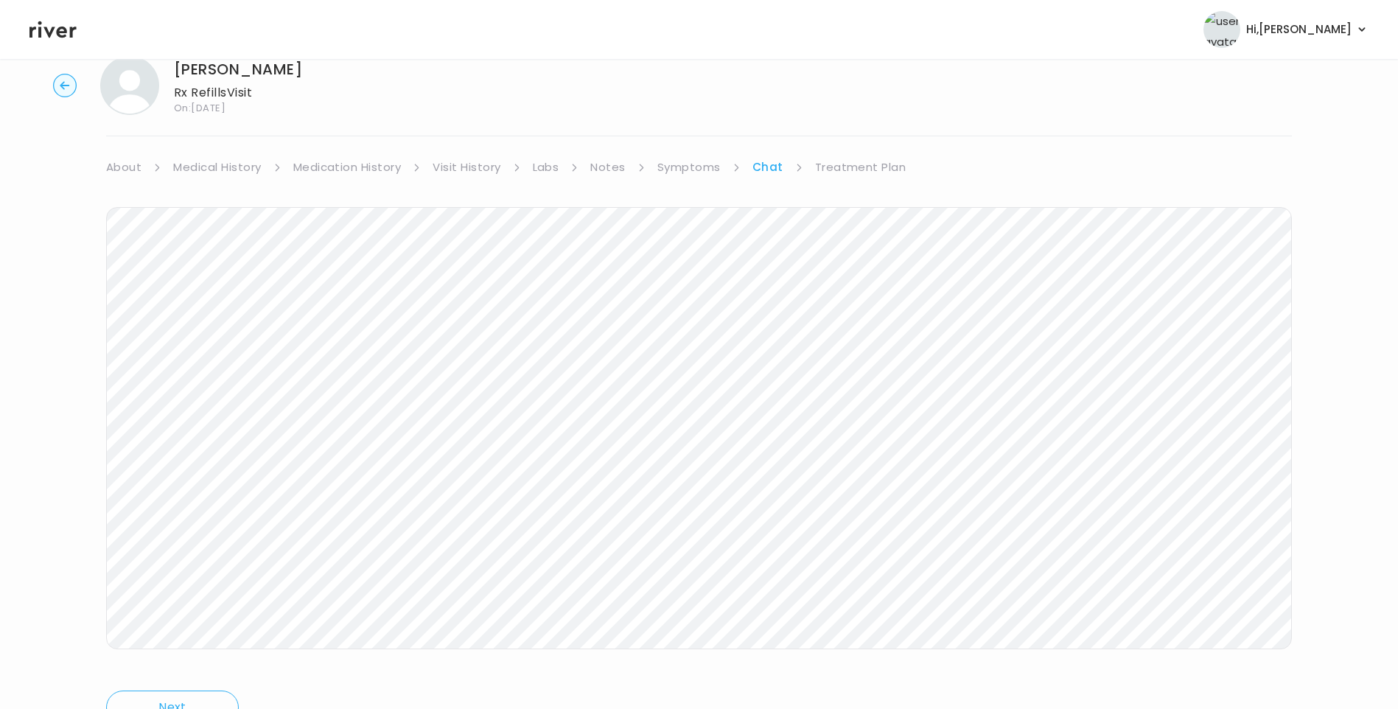
scroll to position [110, 0]
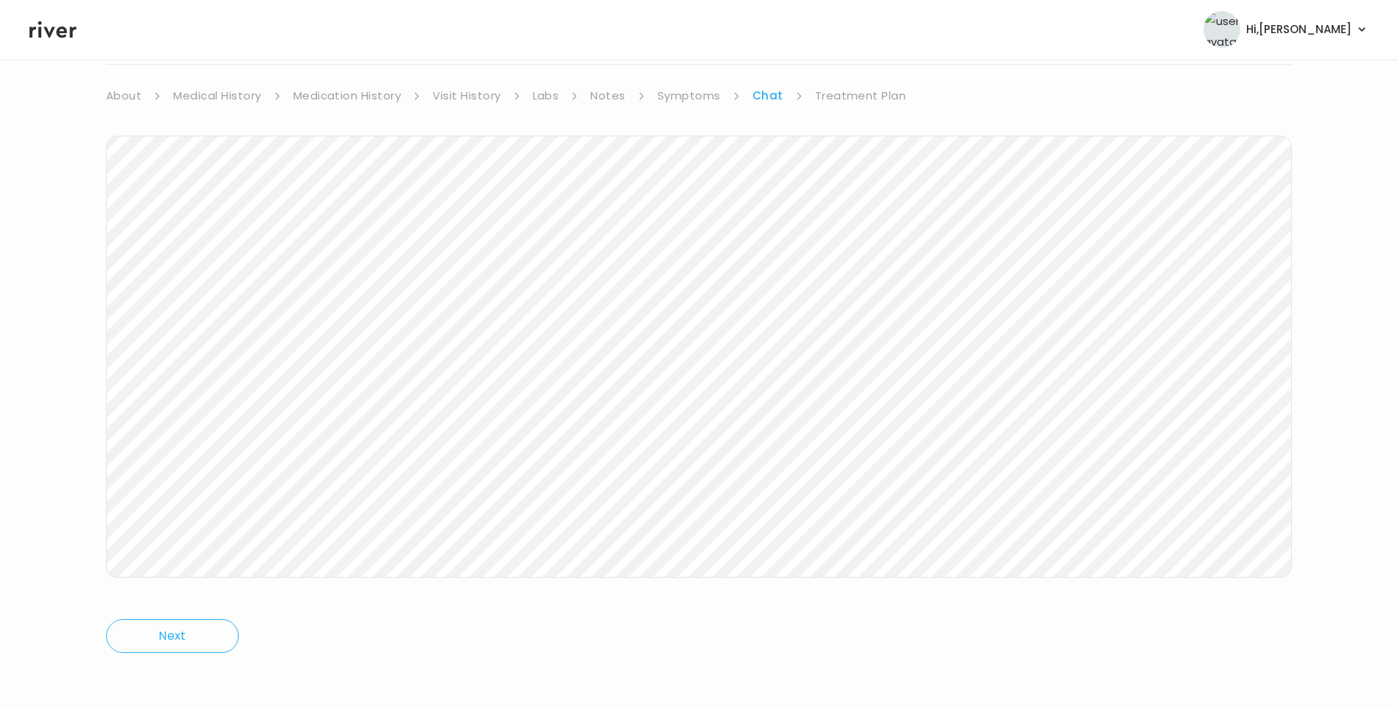
click at [43, 27] on icon at bounding box center [52, 29] width 47 height 22
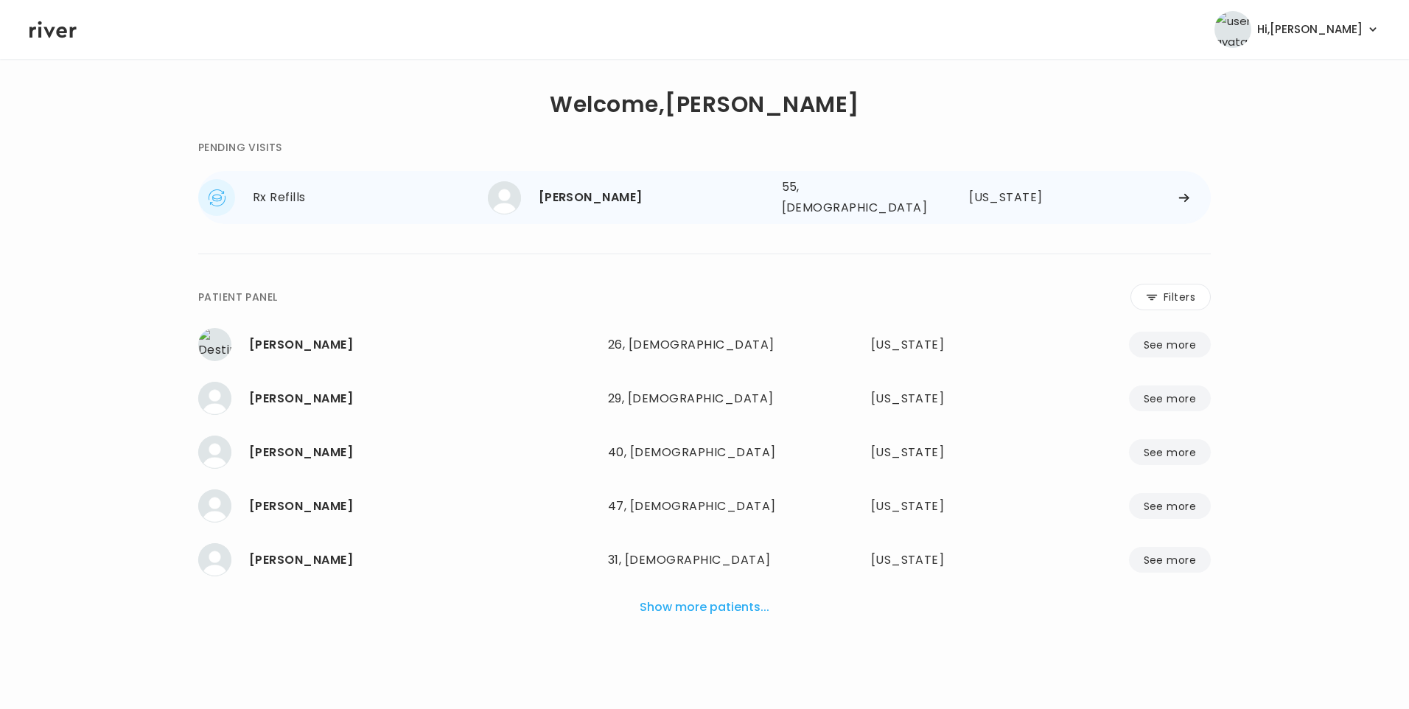
click at [554, 211] on div "Dawn Johnson 55, Female See more 55, Female Texas" at bounding box center [849, 197] width 723 height 47
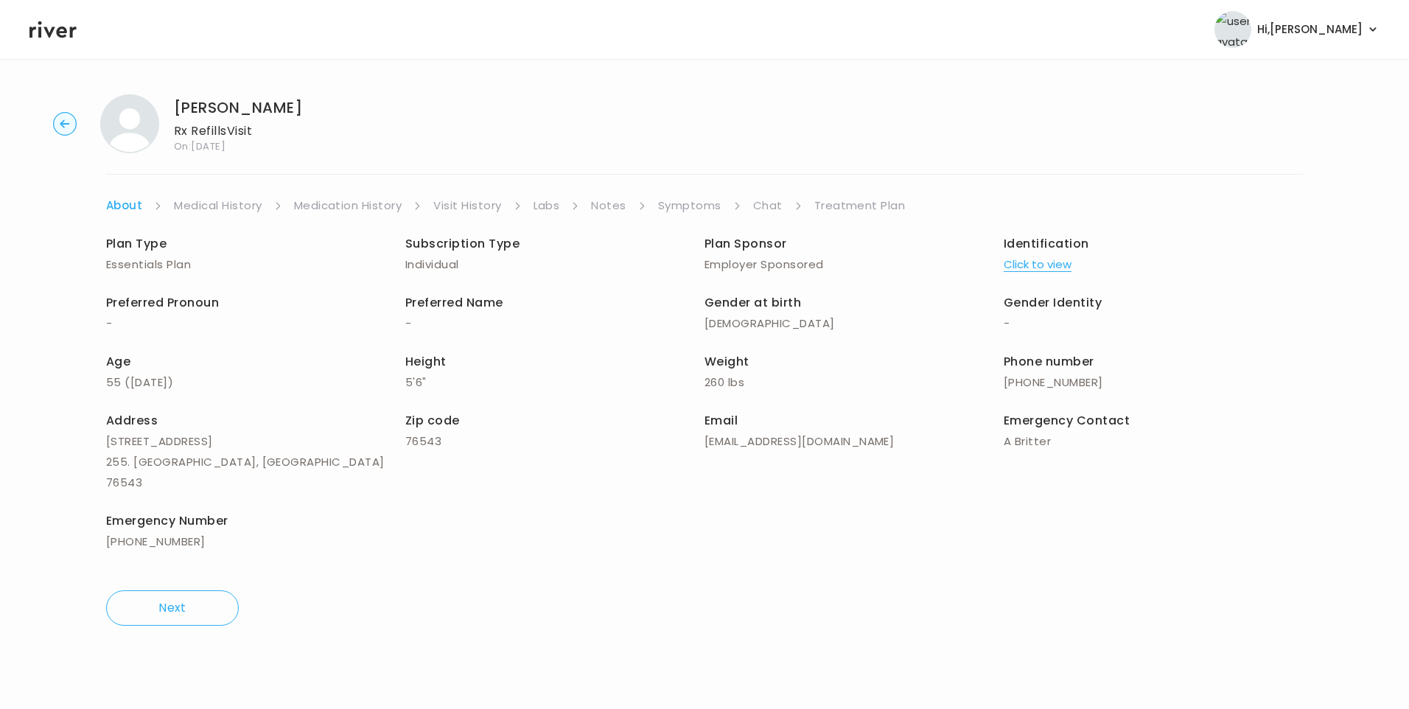
drag, startPoint x: 763, startPoint y: 202, endPoint x: 773, endPoint y: 209, distance: 12.1
click at [763, 202] on link "Chat" at bounding box center [767, 205] width 29 height 21
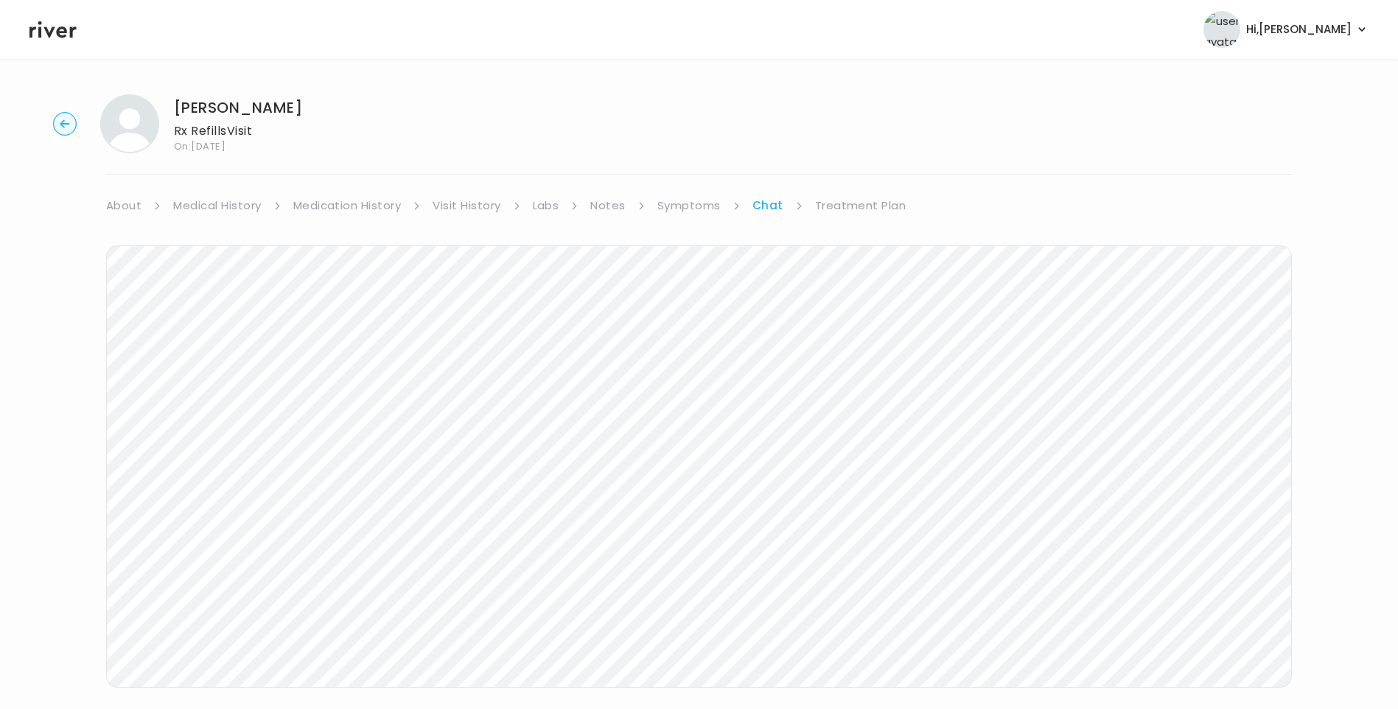
click at [55, 29] on icon at bounding box center [52, 29] width 47 height 22
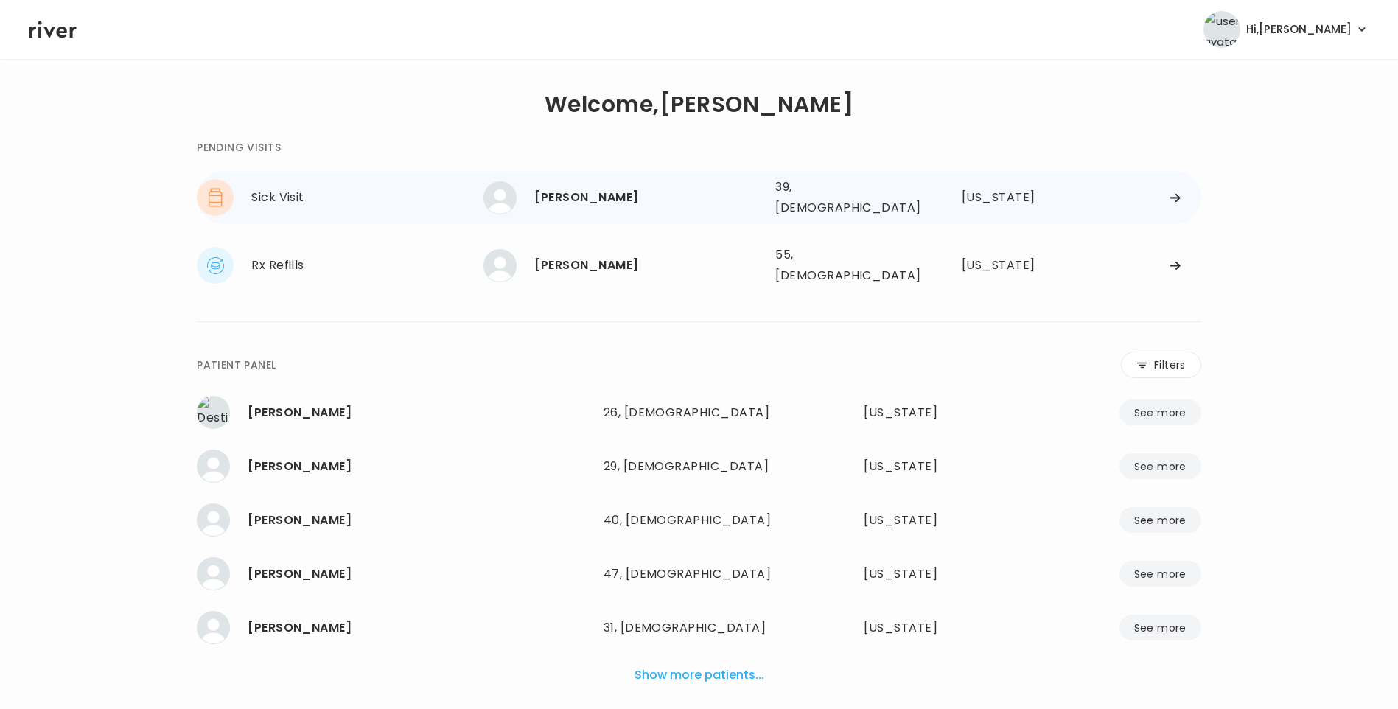
click at [592, 212] on div "[PERSON_NAME] 39, [DEMOGRAPHIC_DATA] See more 39, [DEMOGRAPHIC_DATA] [US_STATE]" at bounding box center [841, 197] width 717 height 47
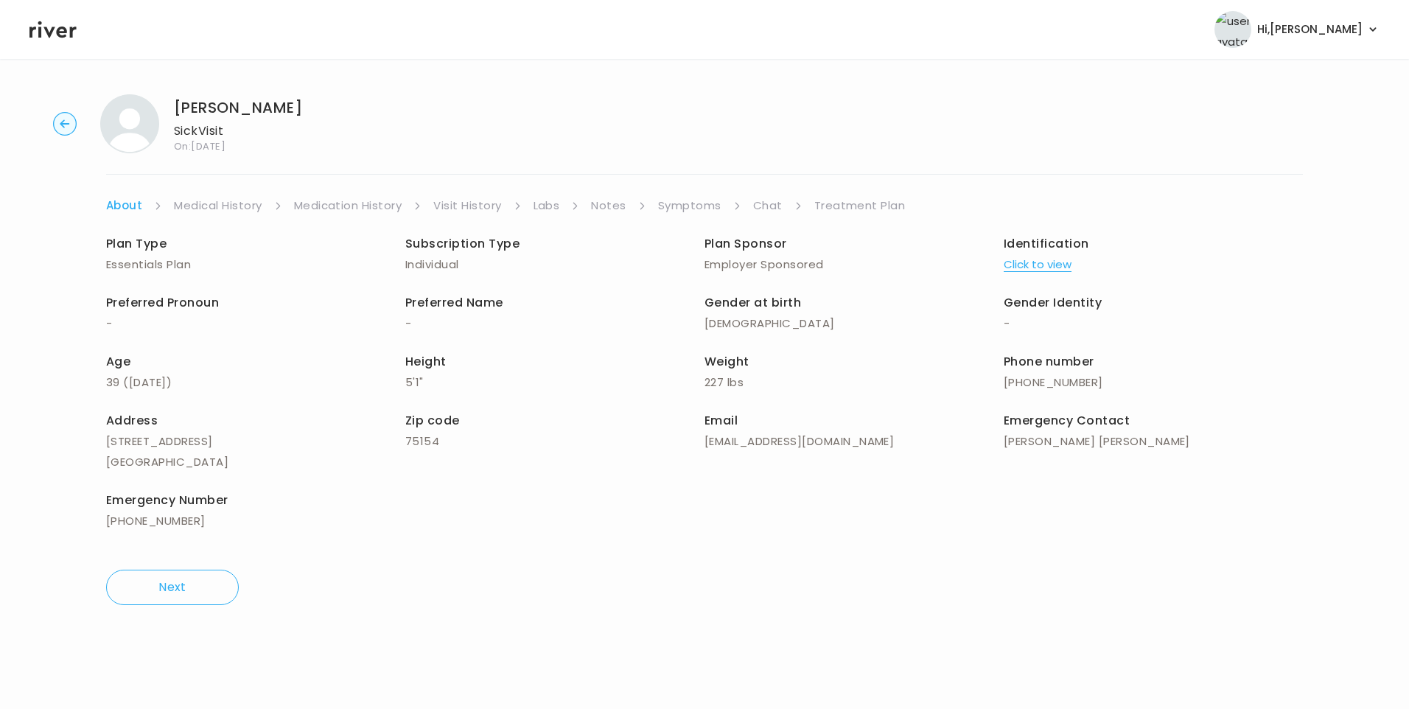
click at [497, 204] on link "Visit History" at bounding box center [467, 205] width 68 height 21
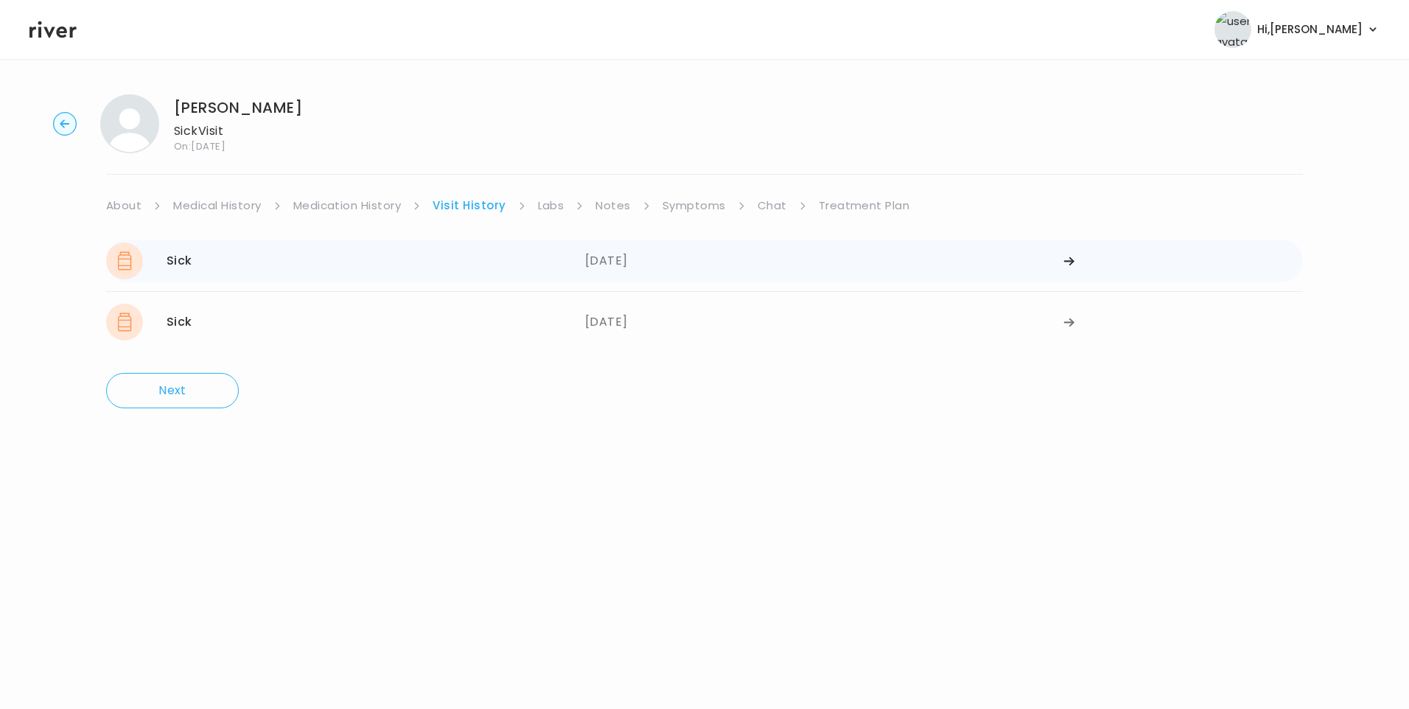
click at [497, 267] on div "Sick 09/23/2025" at bounding box center [345, 260] width 479 height 37
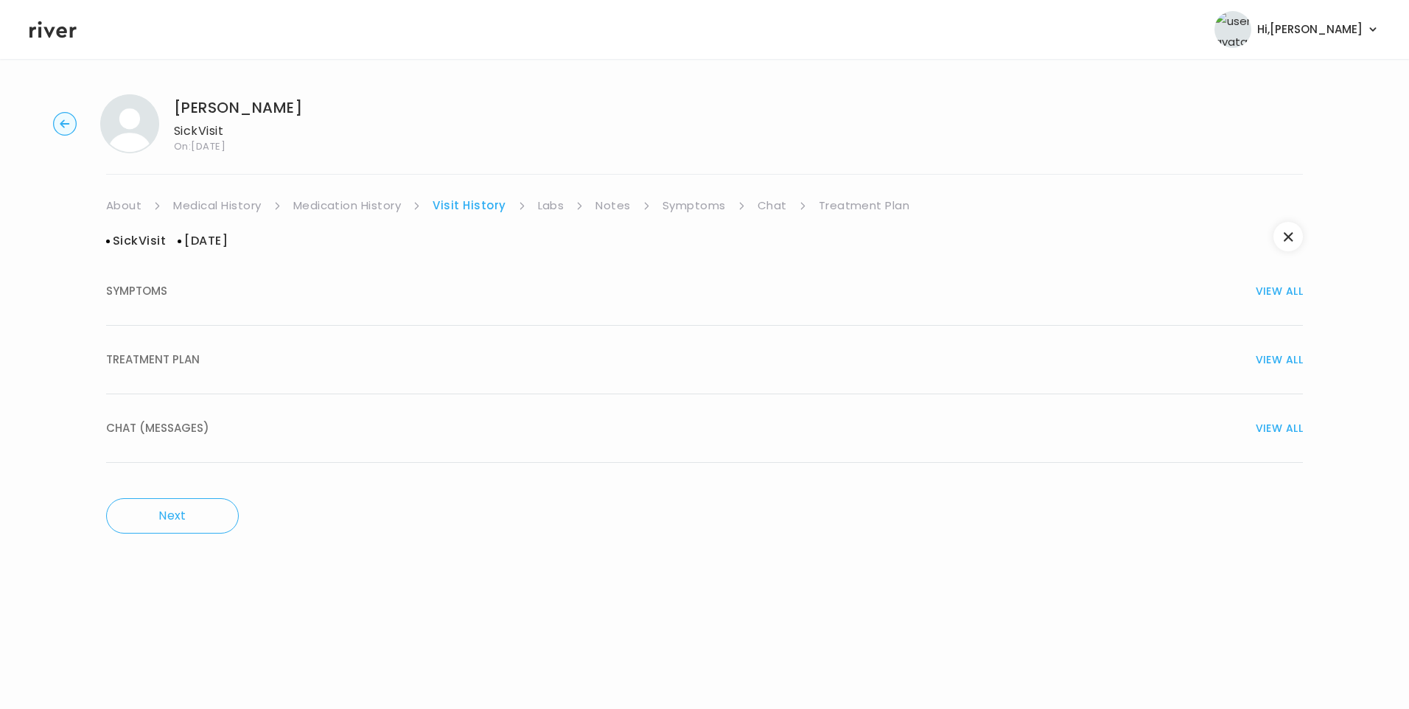
drag, startPoint x: 254, startPoint y: 352, endPoint x: 270, endPoint y: 466, distance: 114.6
click at [258, 355] on div "TREATMENT PLAN VIEW ALL" at bounding box center [704, 359] width 1197 height 21
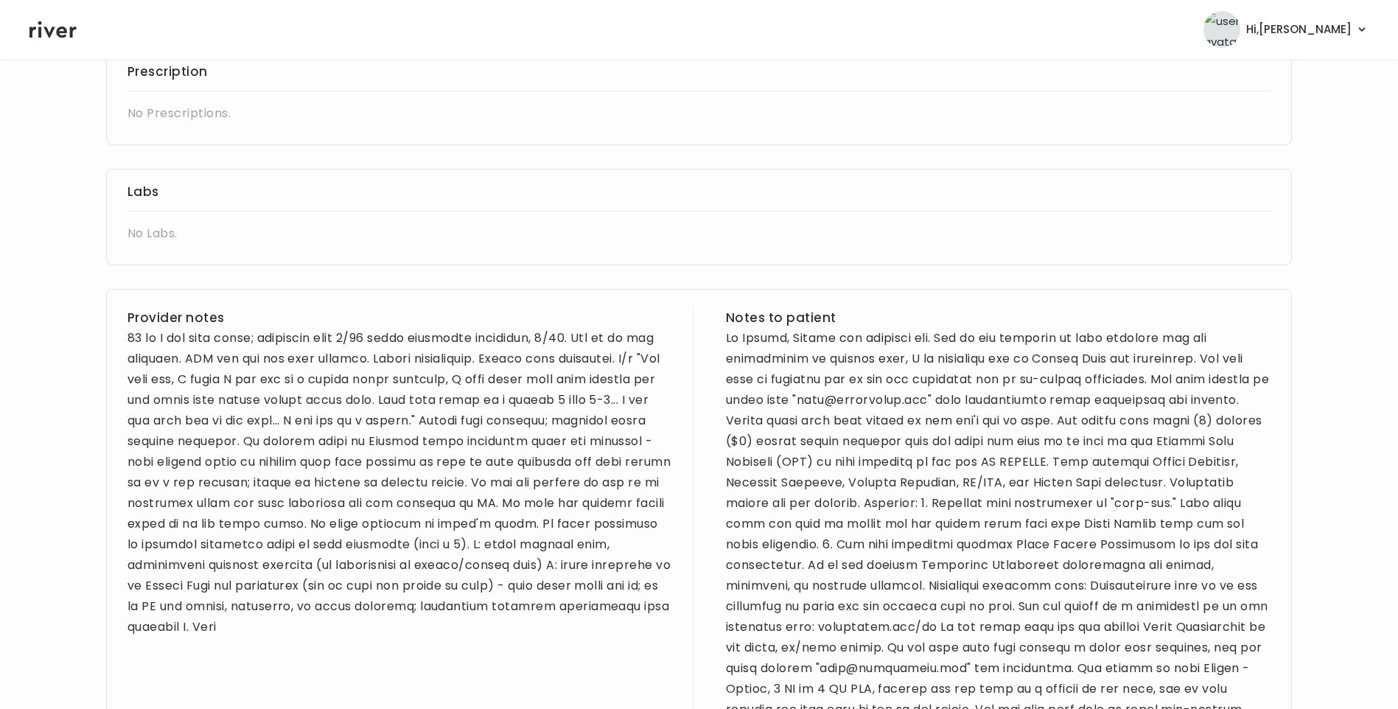
scroll to position [442, 0]
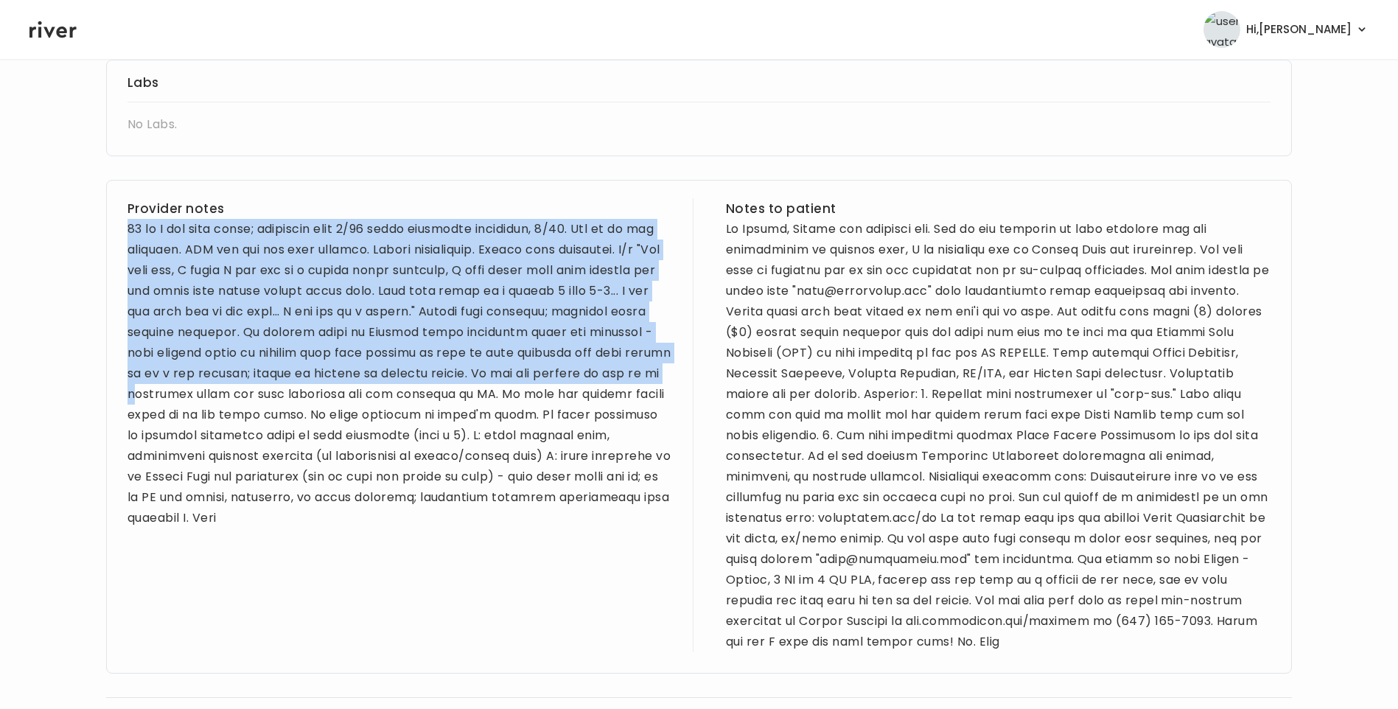
drag, startPoint x: 127, startPoint y: 227, endPoint x: 320, endPoint y: 390, distance: 252.4
click at [320, 390] on div at bounding box center [399, 373] width 544 height 309
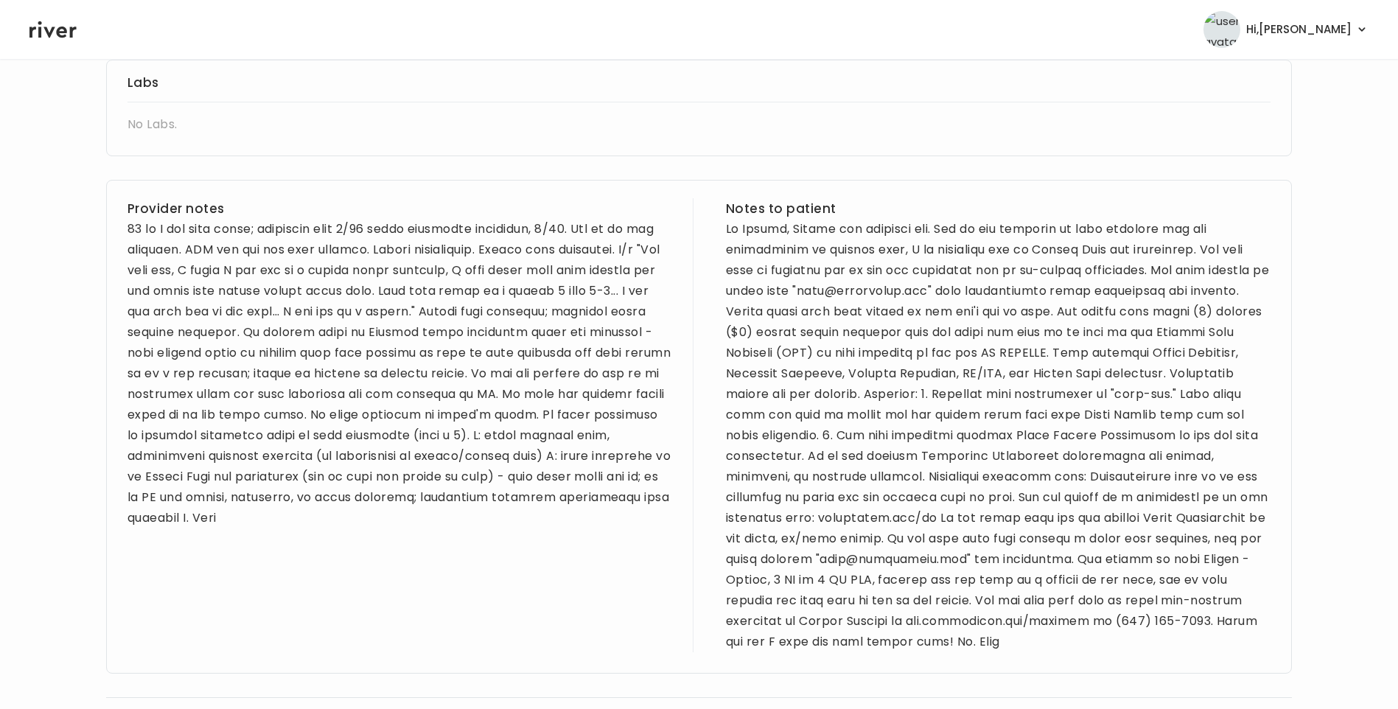
click at [472, 490] on div at bounding box center [399, 373] width 544 height 309
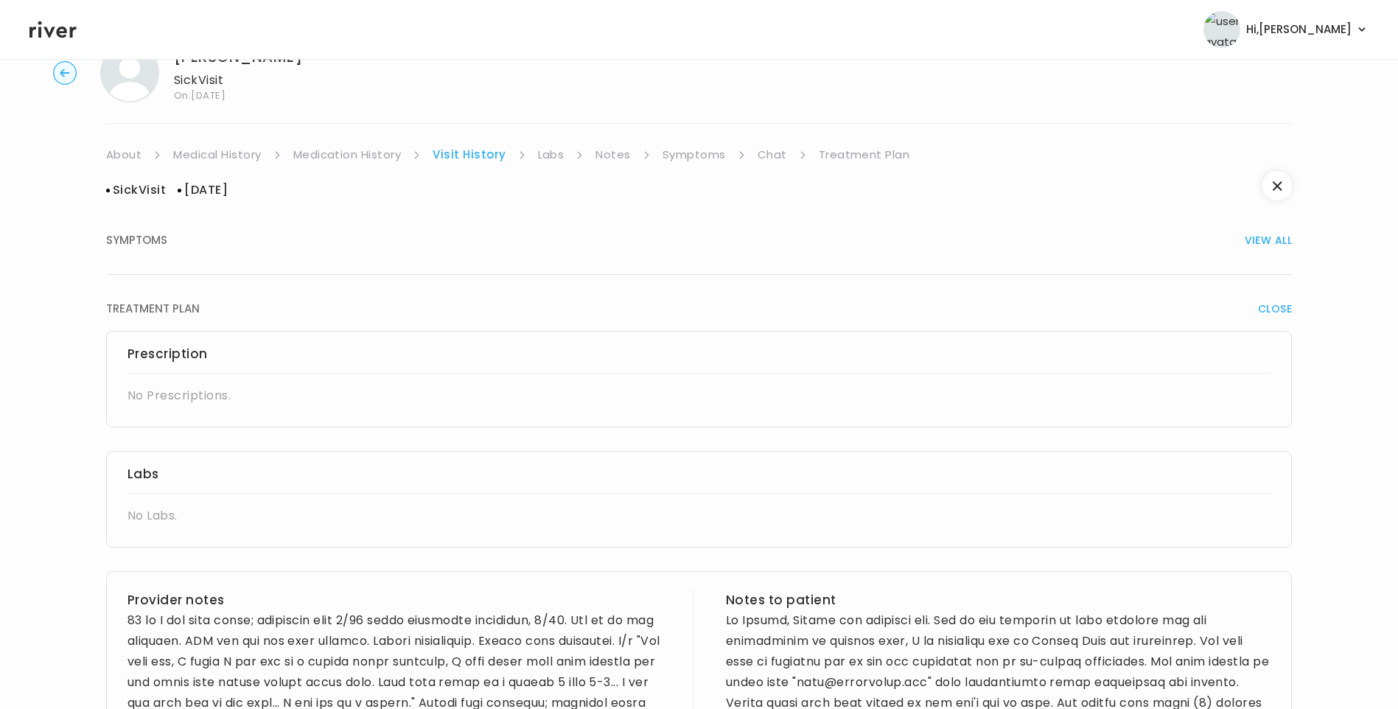
scroll to position [0, 0]
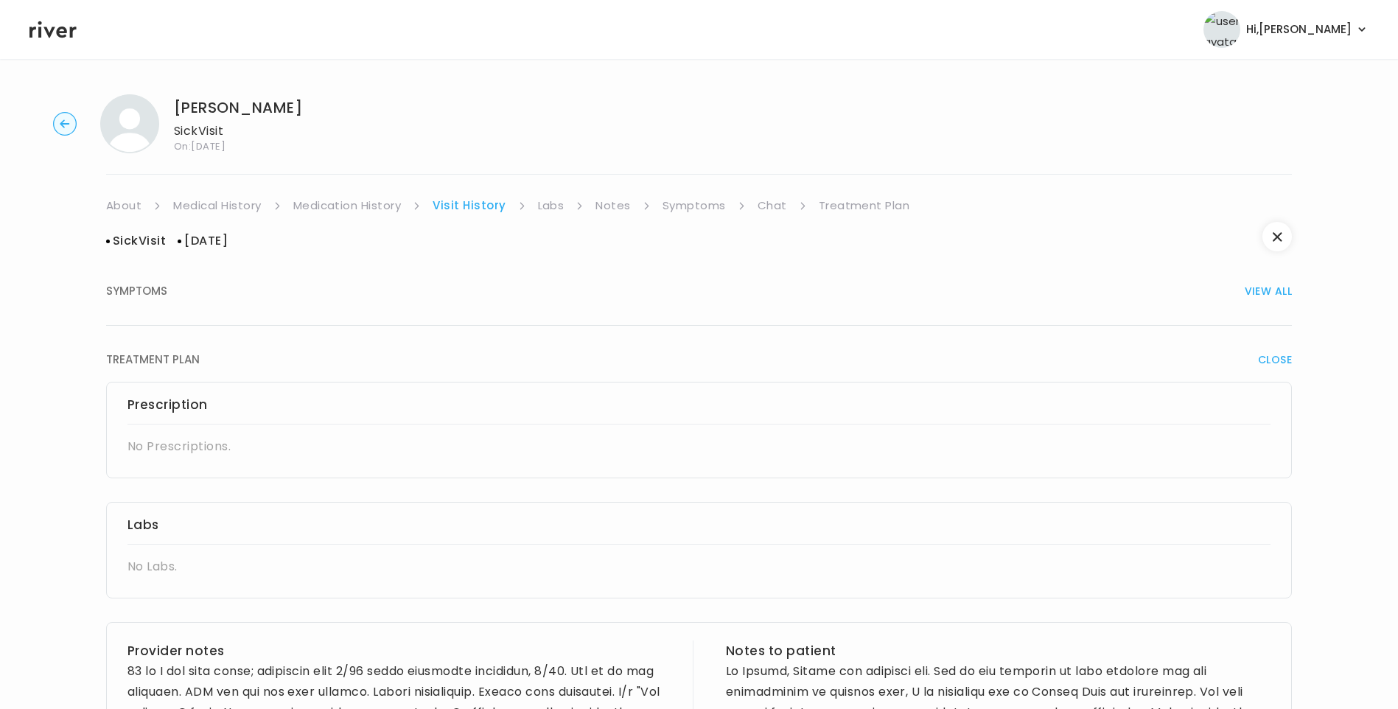
click at [692, 205] on link "Symptoms" at bounding box center [693, 205] width 63 height 21
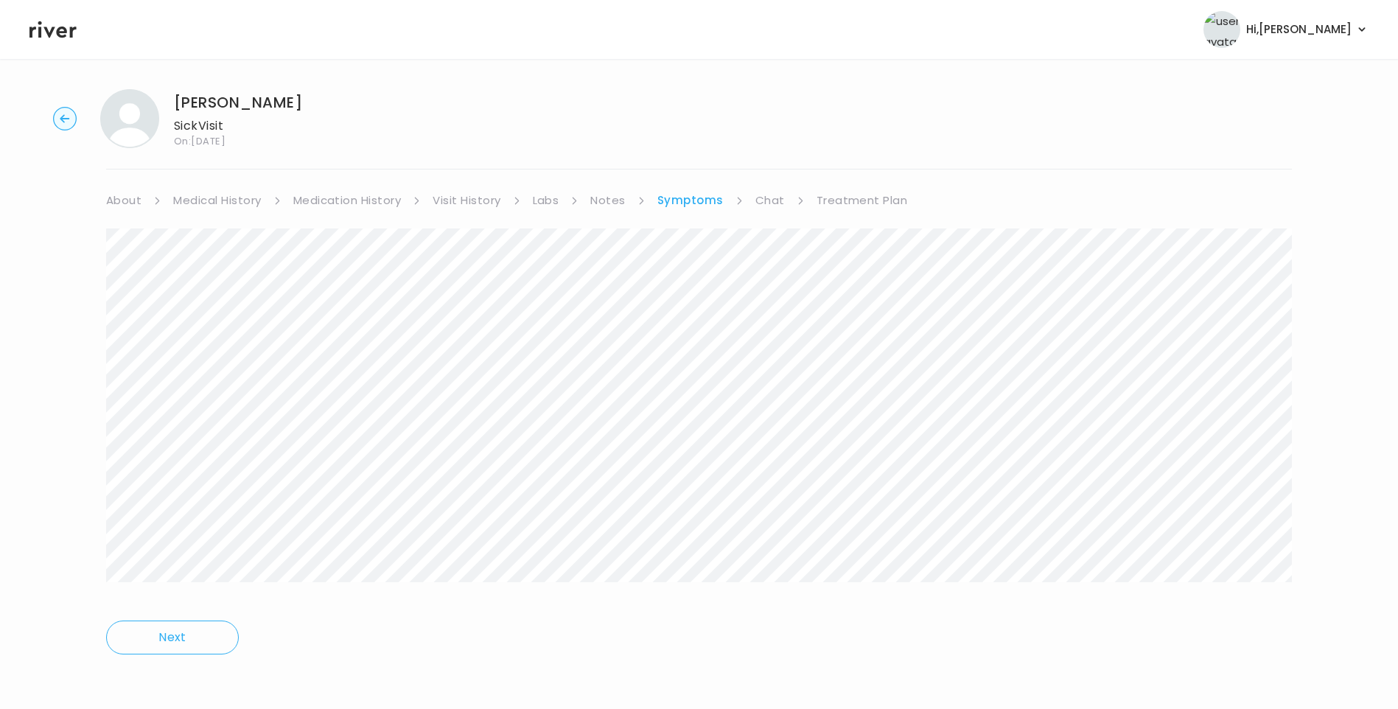
scroll to position [7, 0]
drag, startPoint x: 762, startPoint y: 194, endPoint x: 768, endPoint y: 203, distance: 11.6
click at [762, 194] on link "Chat" at bounding box center [769, 199] width 29 height 21
click at [360, 191] on link "Medication History" at bounding box center [347, 199] width 108 height 21
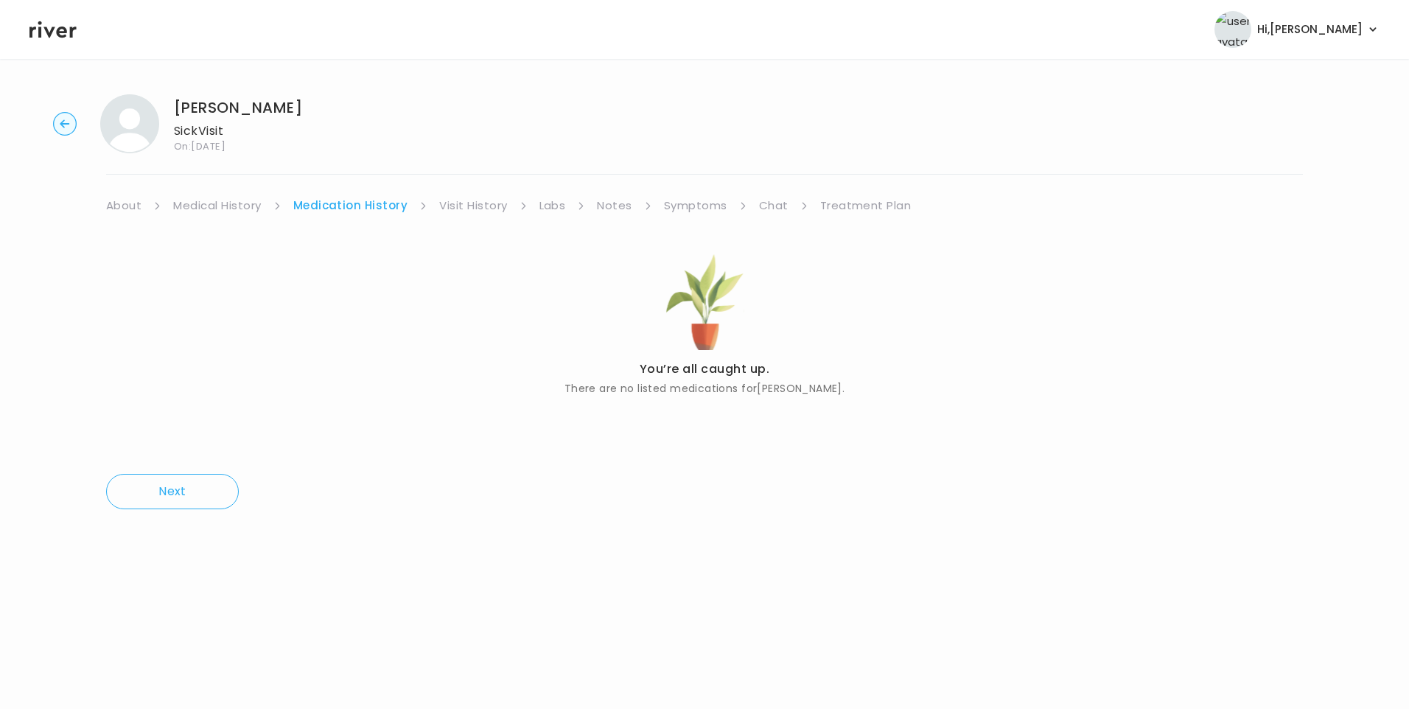
click at [474, 206] on link "Visit History" at bounding box center [473, 205] width 68 height 21
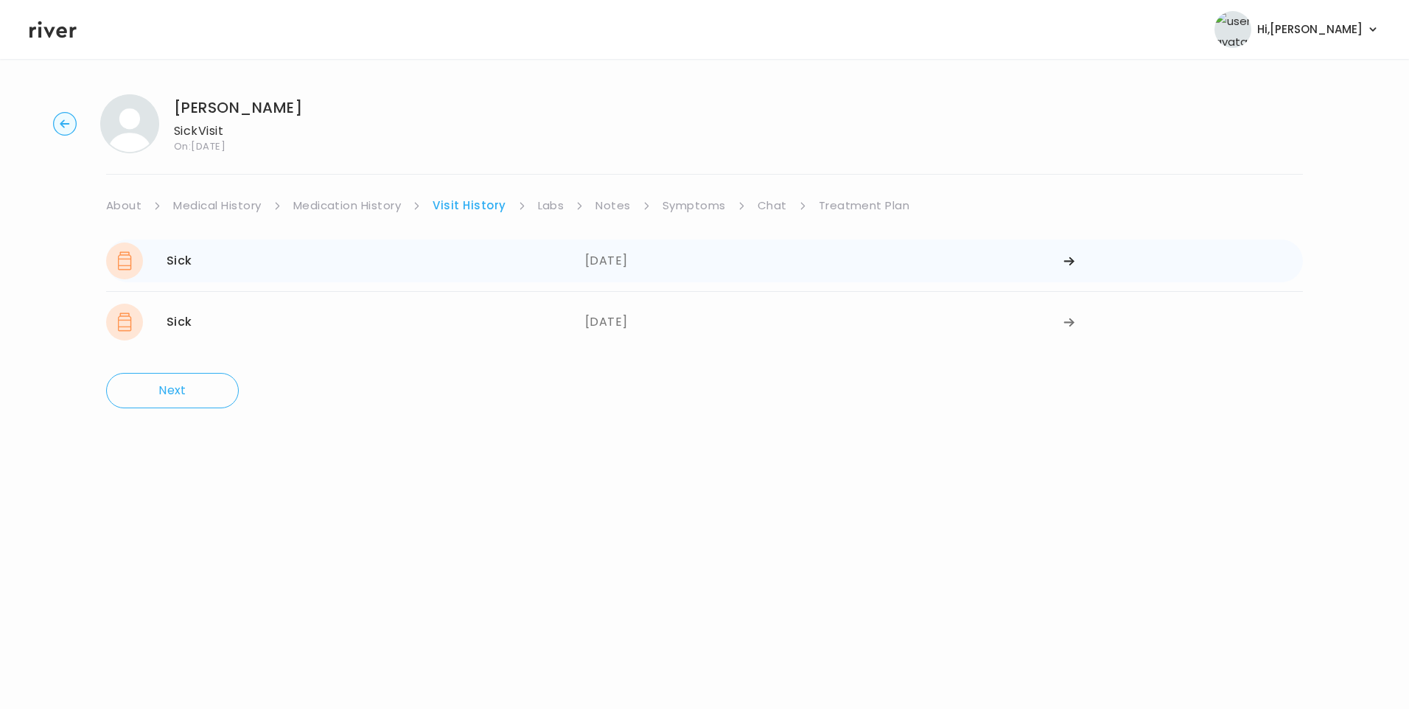
click at [410, 278] on div "Sick 09/23/2025 09/23/2025" at bounding box center [704, 260] width 1197 height 43
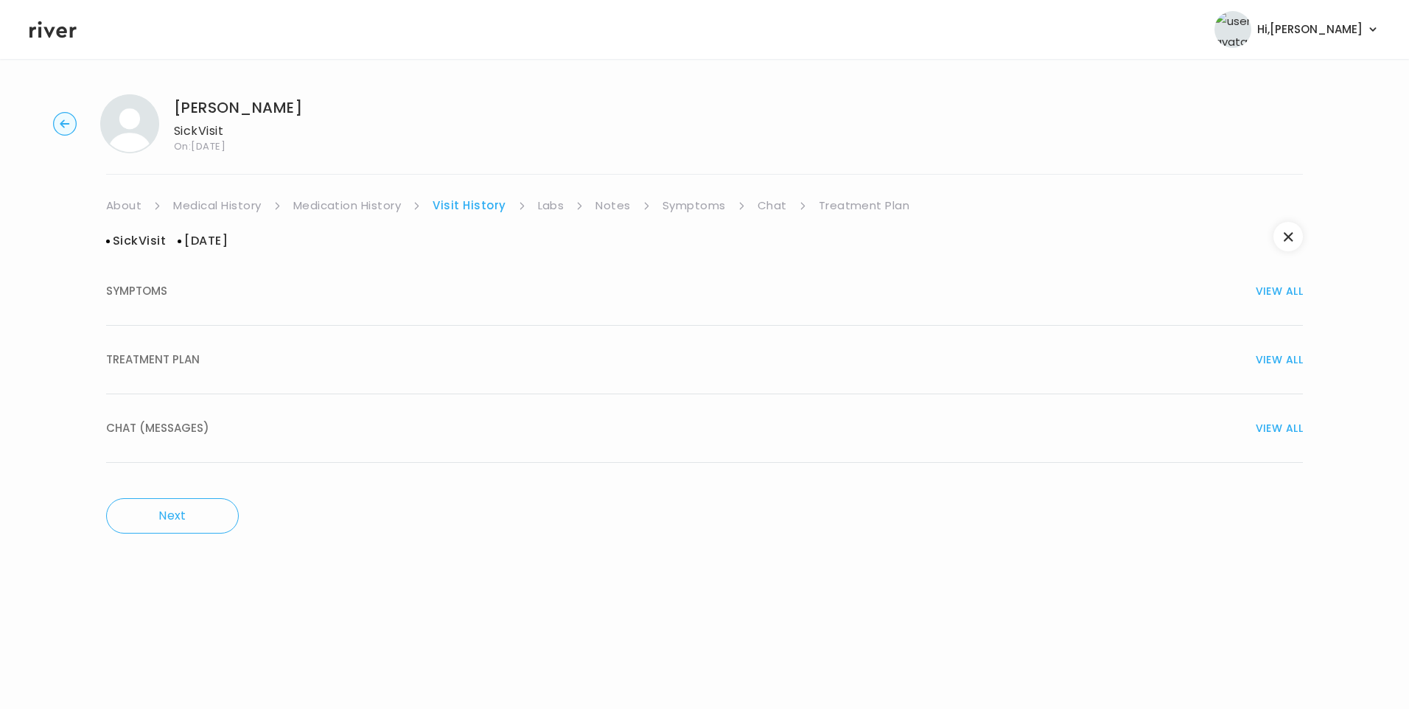
click at [150, 355] on span "TREATMENT PLAN" at bounding box center [153, 359] width 94 height 21
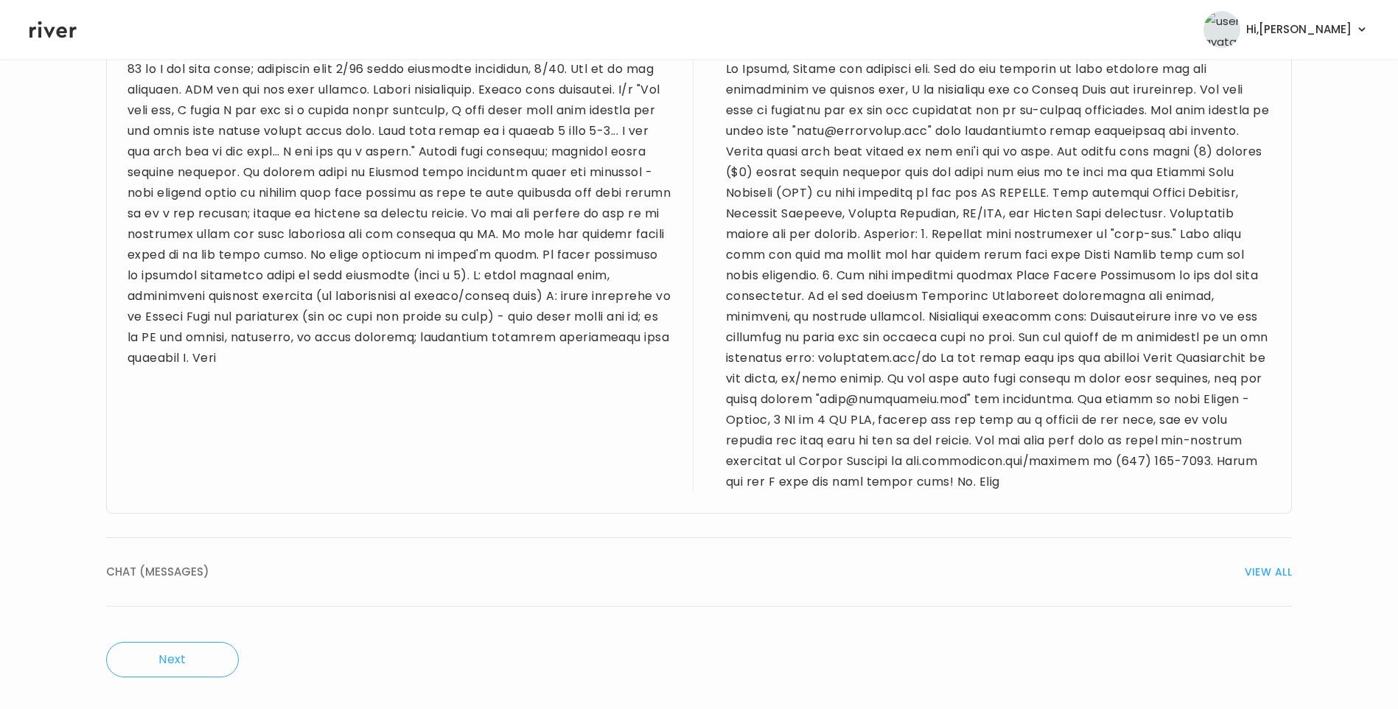
scroll to position [606, 0]
click at [185, 575] on span "CHAT (MESSAGES)" at bounding box center [157, 568] width 103 height 21
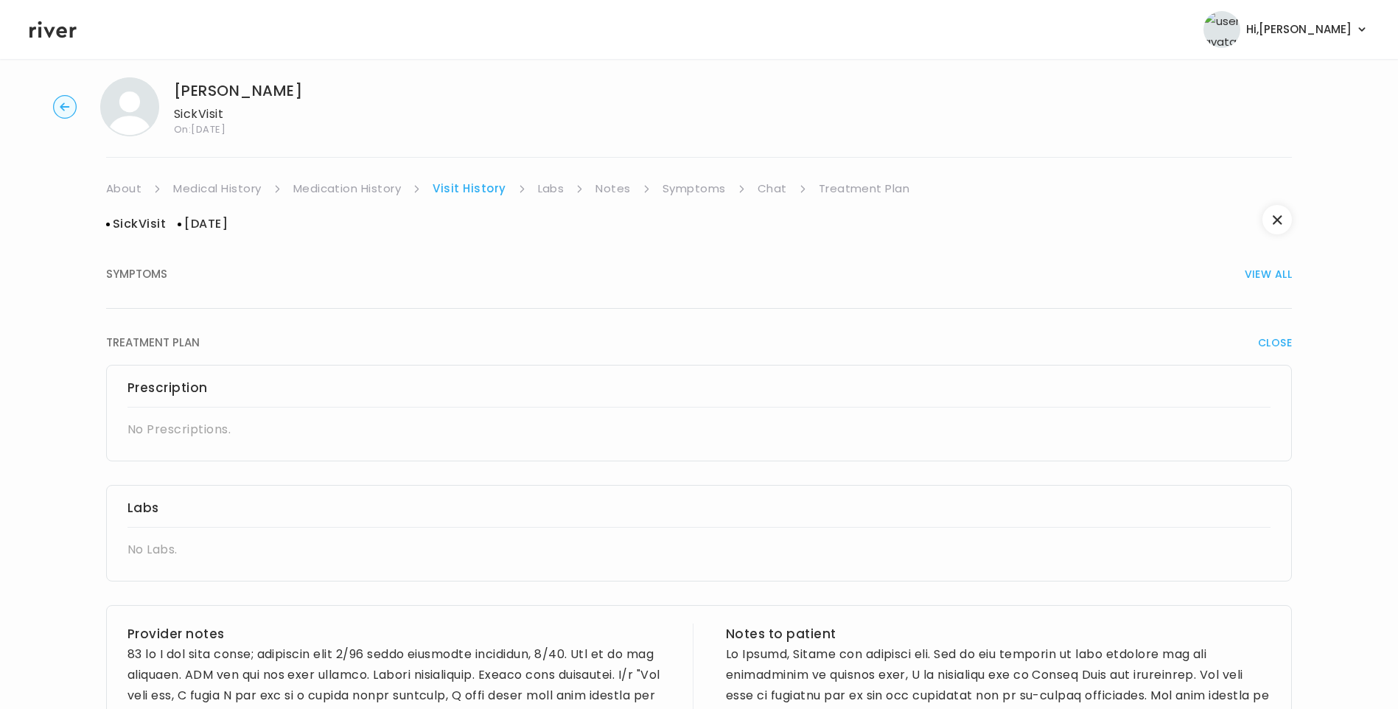
scroll to position [0, 0]
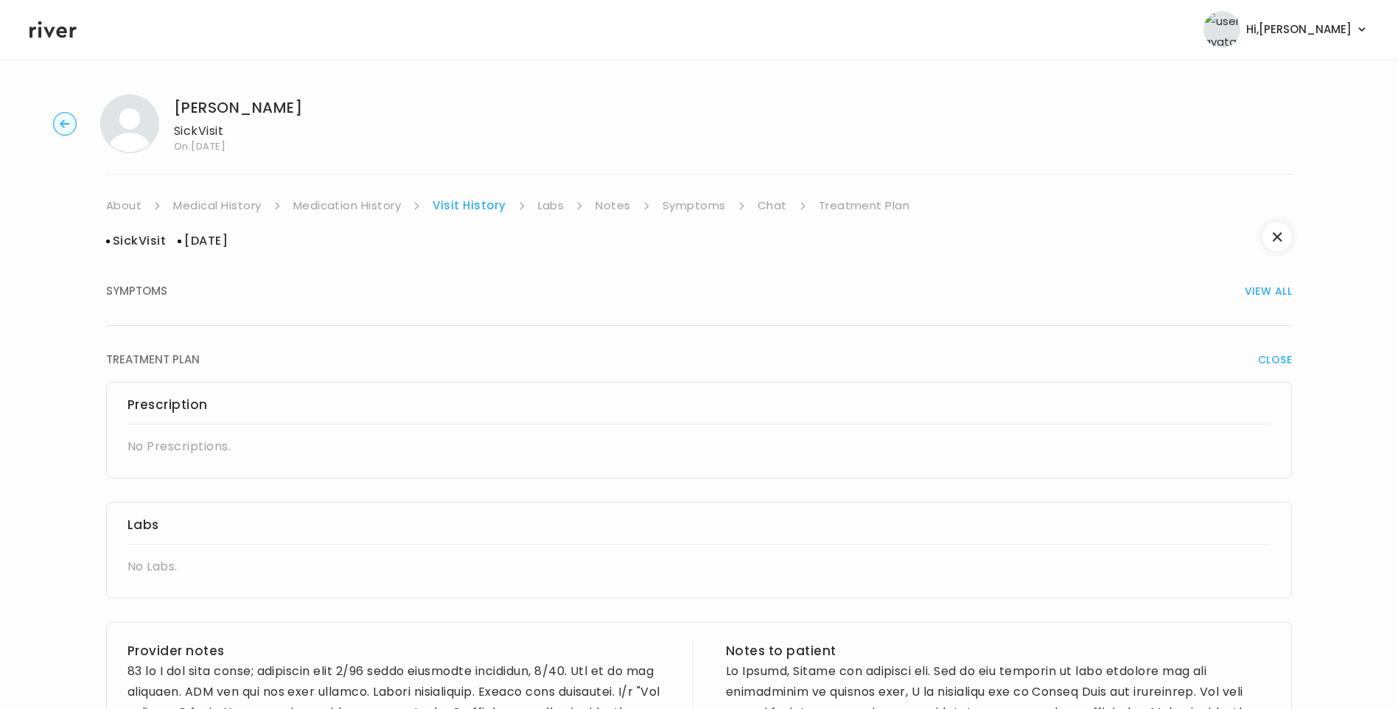
click at [148, 301] on span "SYMPTOMS" at bounding box center [136, 291] width 61 height 21
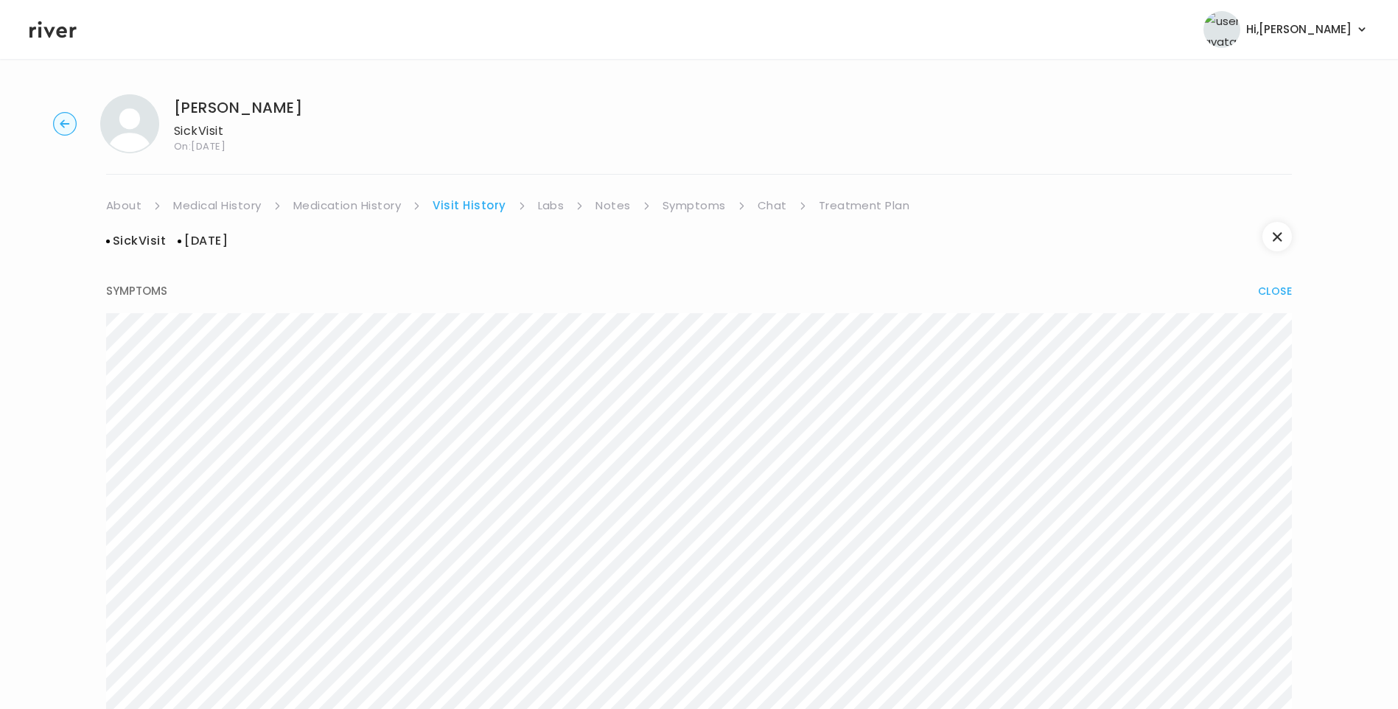
click at [350, 205] on link "Medication History" at bounding box center [347, 205] width 108 height 21
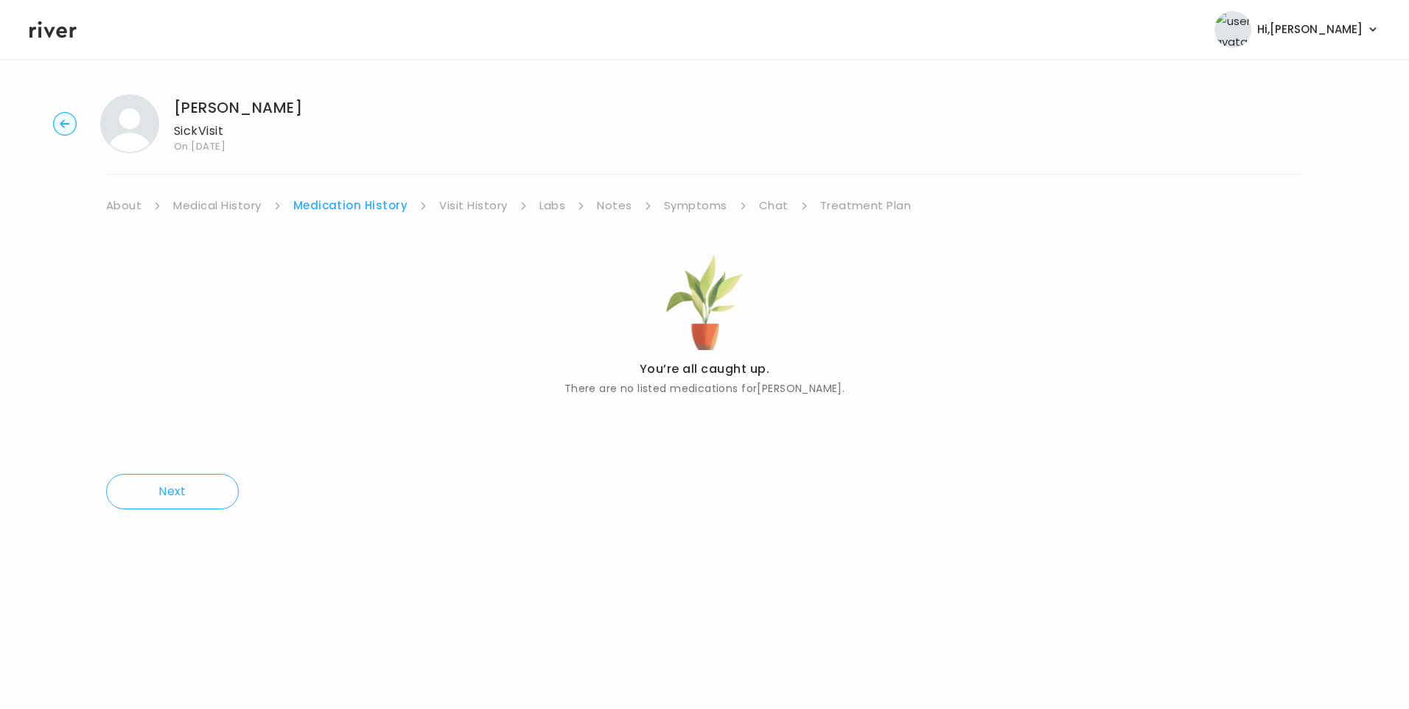
click at [460, 203] on link "Visit History" at bounding box center [473, 205] width 68 height 21
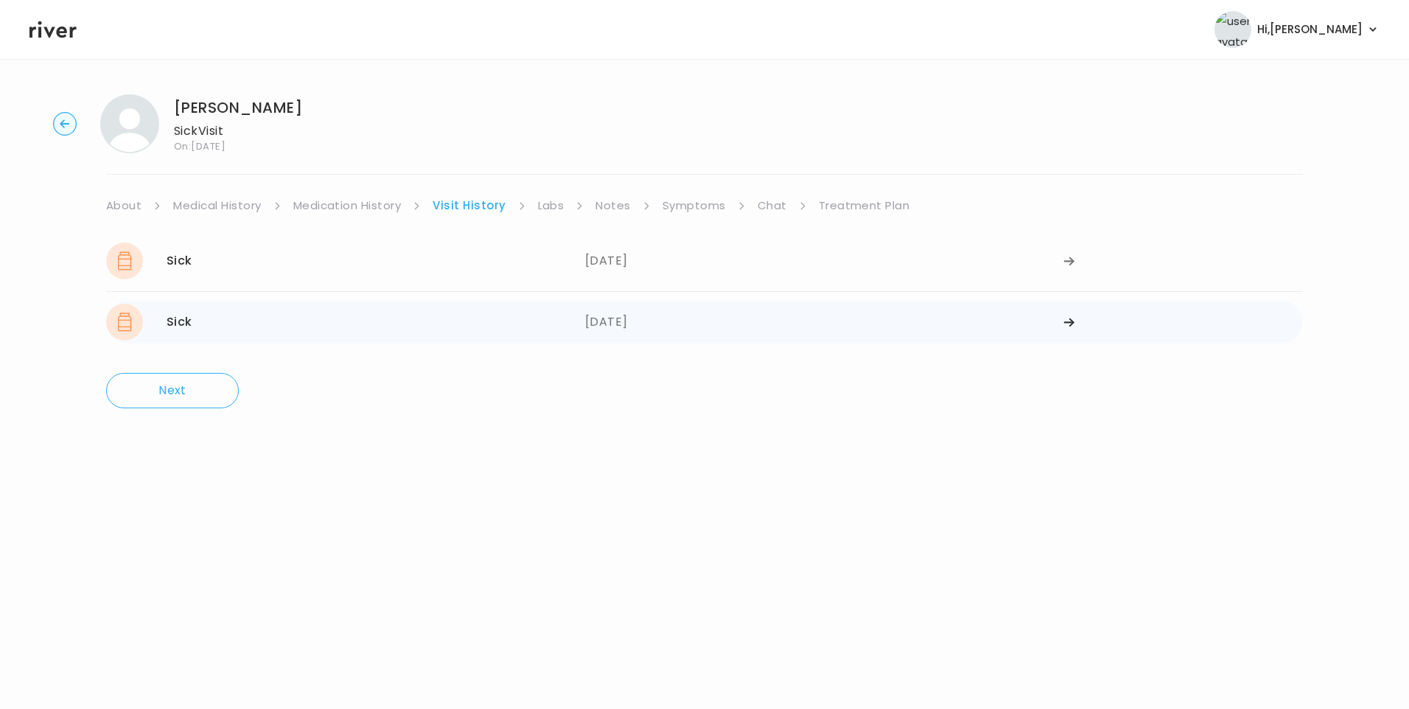
click at [552, 311] on div "Sick 09/20/2025" at bounding box center [345, 322] width 479 height 37
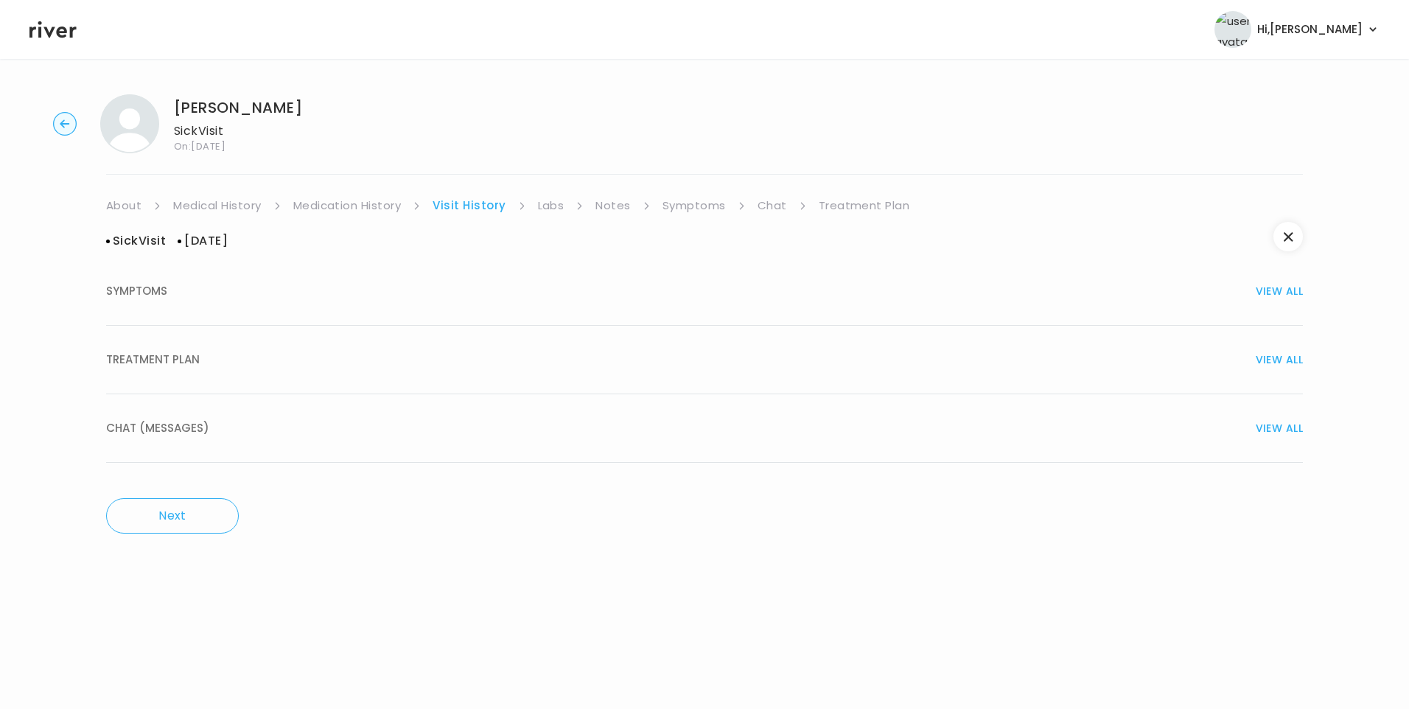
click at [210, 371] on button "TREATMENT PLAN VIEW ALL" at bounding box center [704, 360] width 1197 height 69
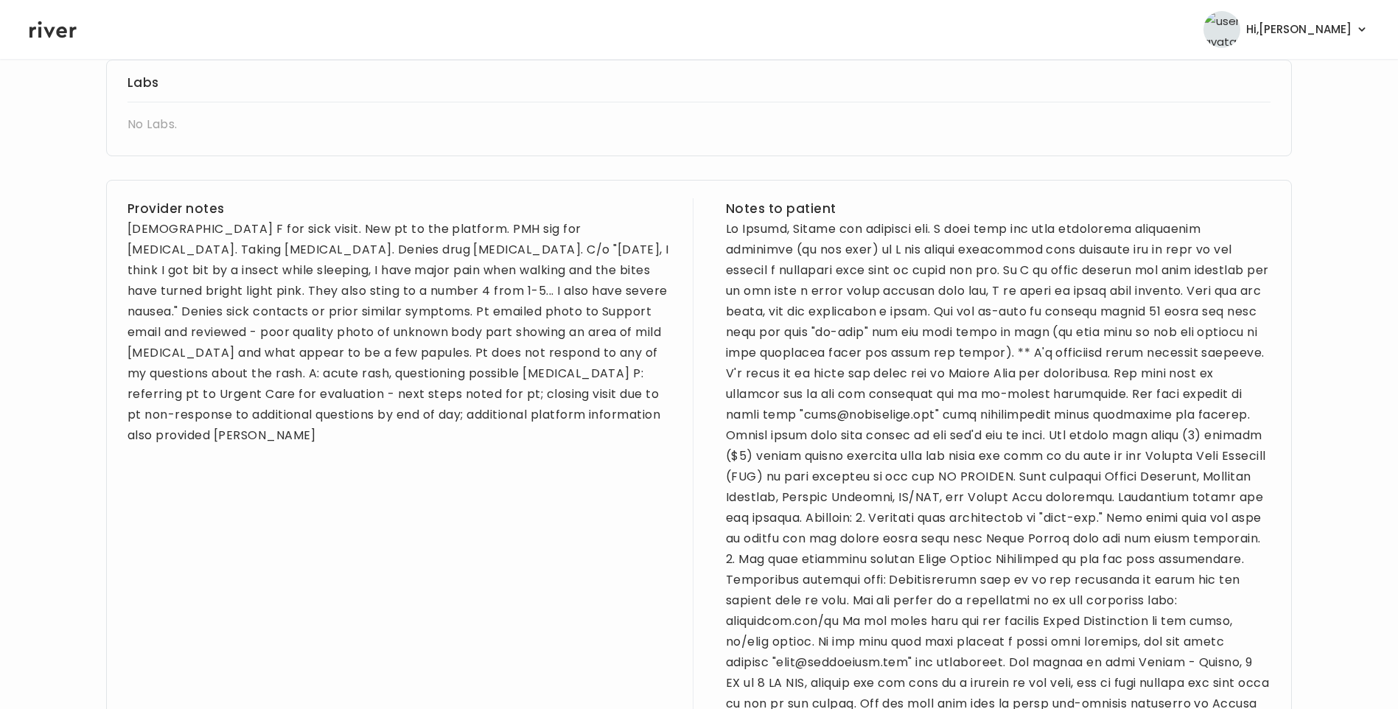
scroll to position [709, 0]
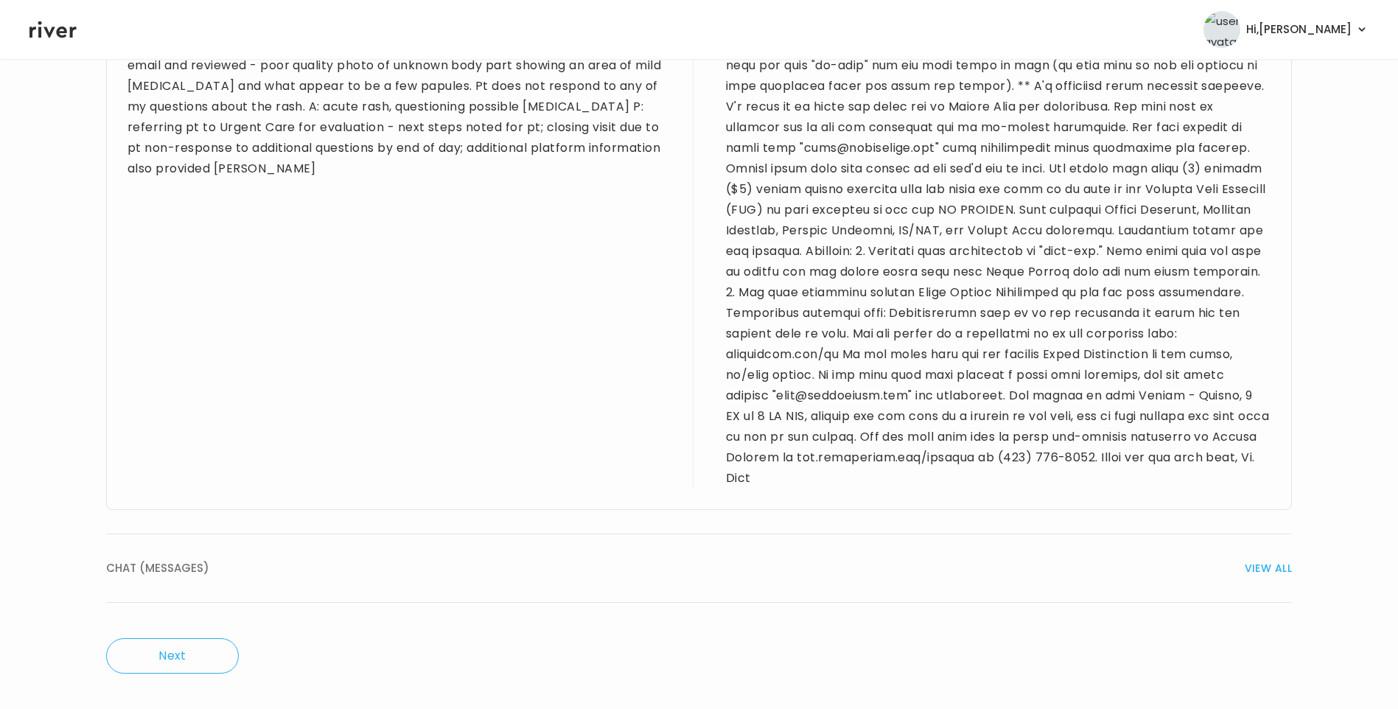
drag, startPoint x: 181, startPoint y: 581, endPoint x: 314, endPoint y: 565, distance: 134.2
click at [181, 581] on button "CHAT (MESSAGES) VIEW ALL" at bounding box center [698, 568] width 1185 height 69
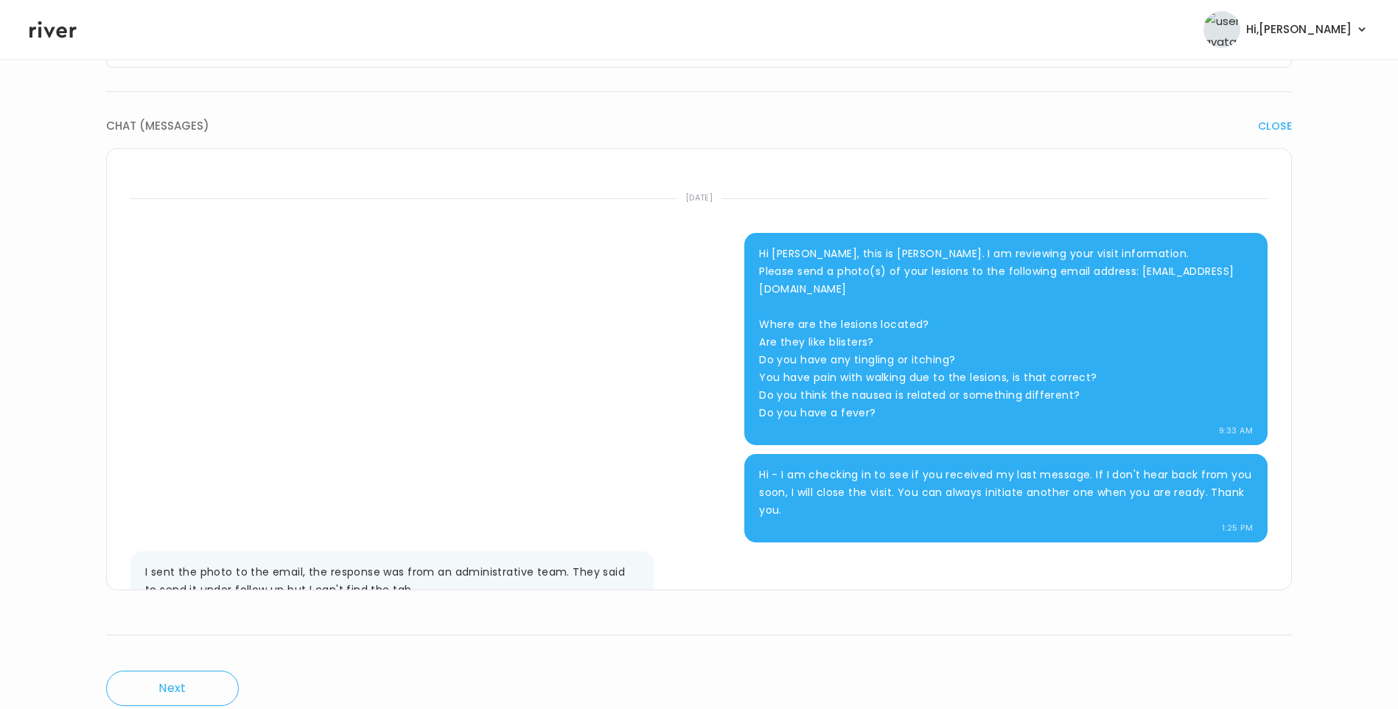
scroll to position [0, 0]
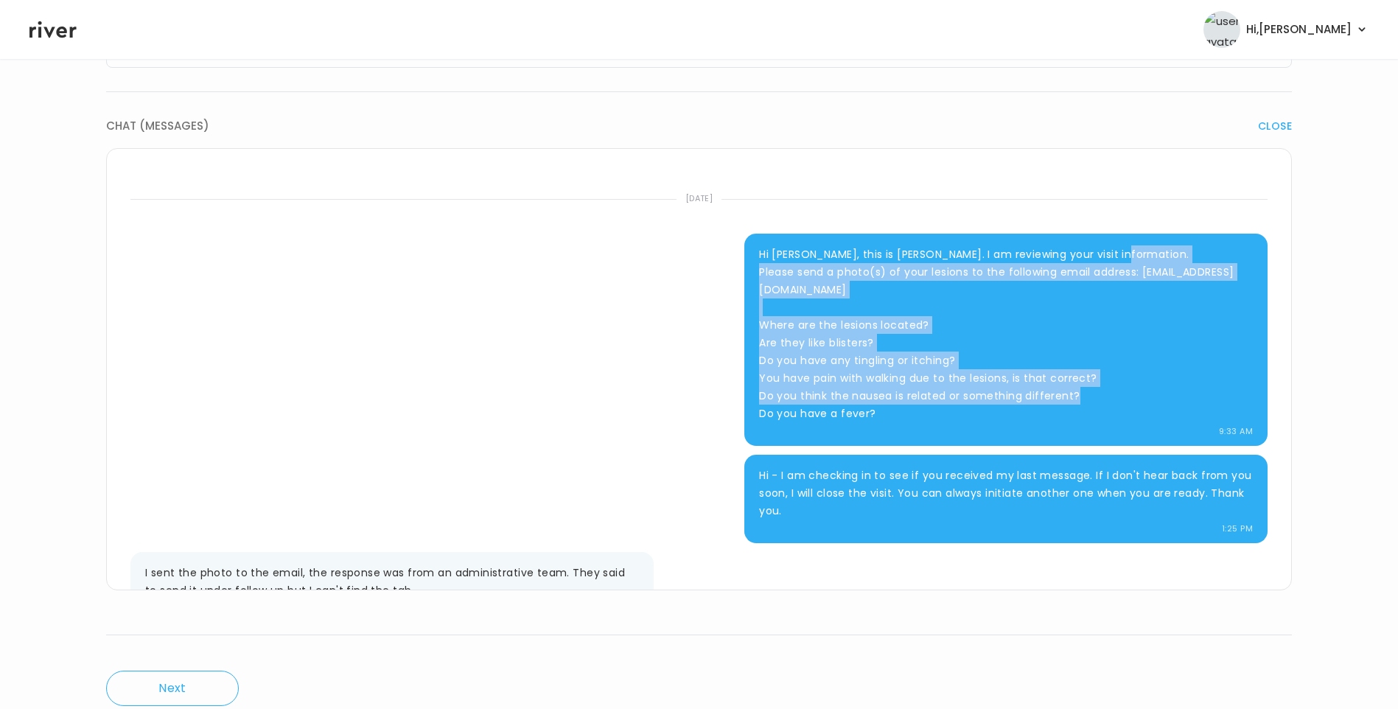
drag, startPoint x: 755, startPoint y: 271, endPoint x: 982, endPoint y: 444, distance: 285.4
click at [982, 444] on div "Hi Sophia, this is Dr. Finn. I am reviewing your visit information. Please send…" at bounding box center [1005, 340] width 523 height 212
drag, startPoint x: 982, startPoint y: 444, endPoint x: 889, endPoint y: 353, distance: 130.2
copy p "Please send a photo(s) of your lesions to the following email address: team@hel…"
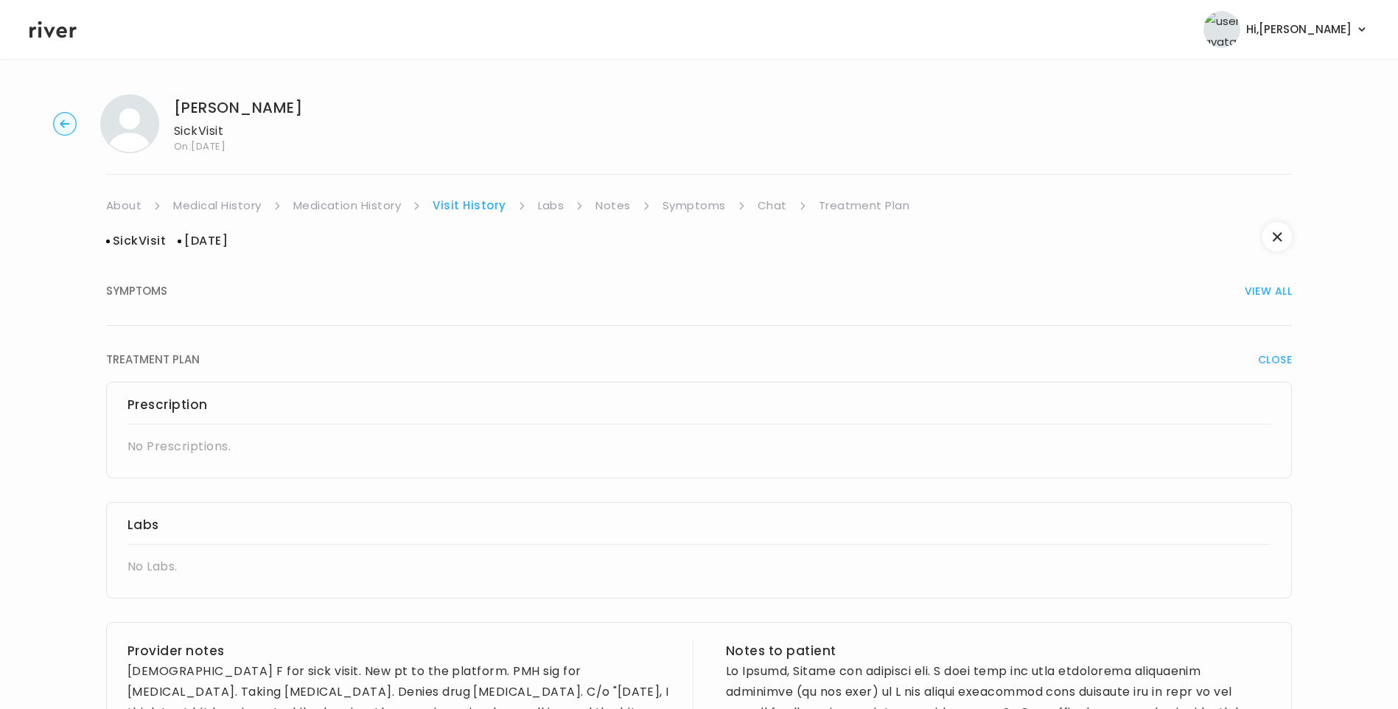
click at [863, 205] on link "Treatment Plan" at bounding box center [864, 205] width 91 height 21
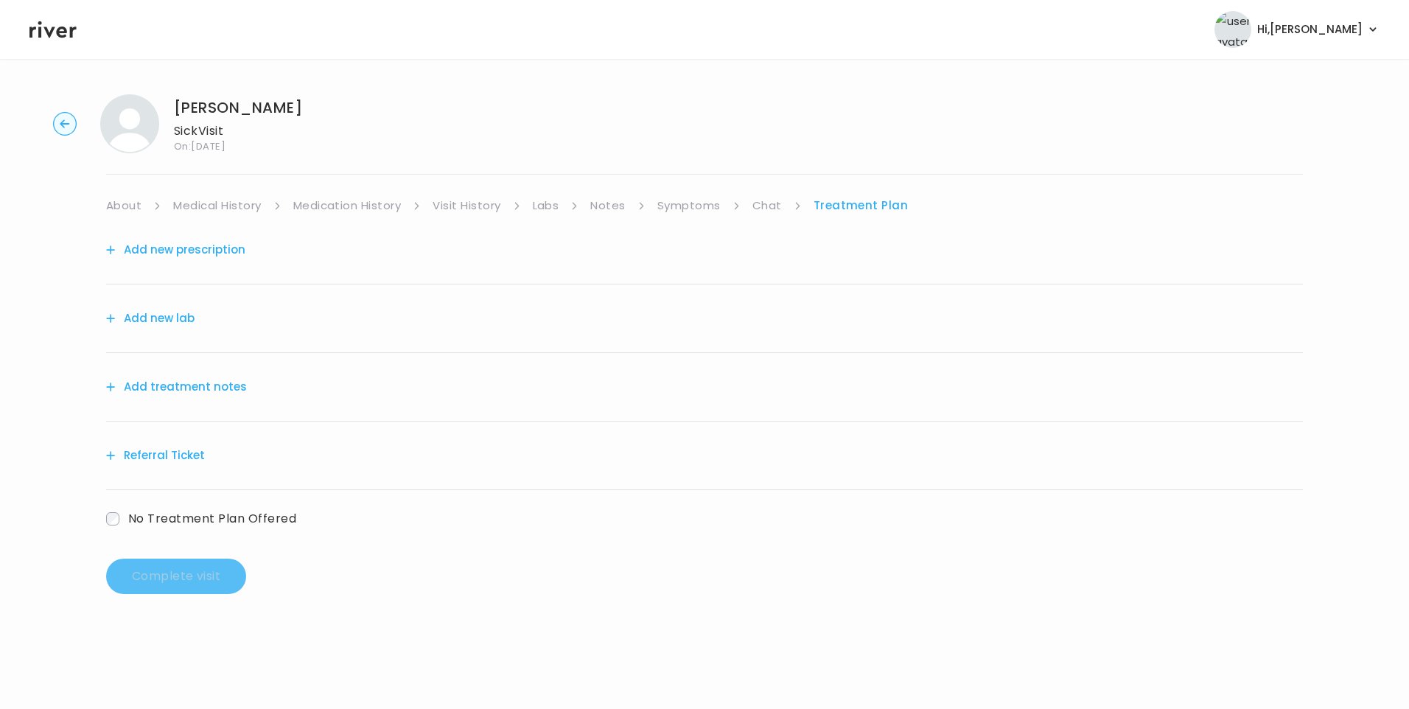
click at [176, 388] on button "Add treatment notes" at bounding box center [176, 386] width 141 height 21
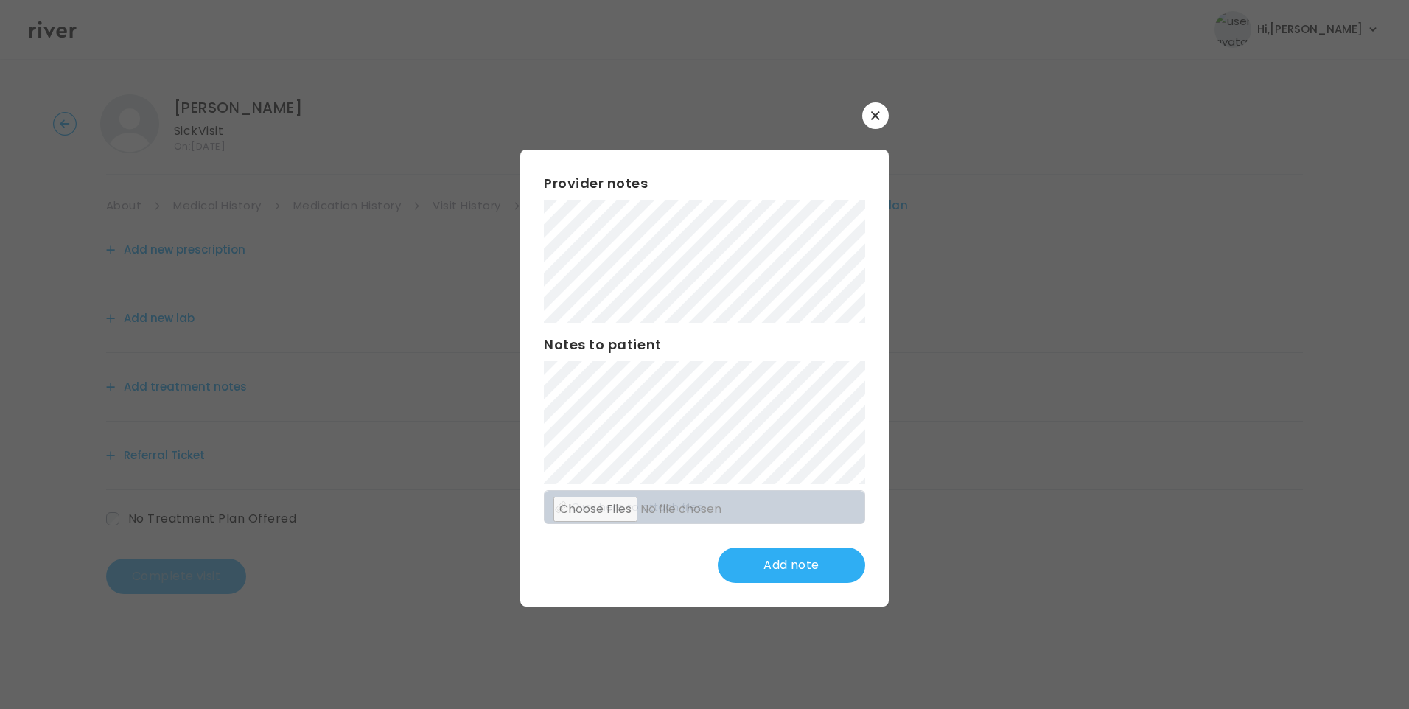
click at [873, 122] on button "button" at bounding box center [875, 115] width 27 height 27
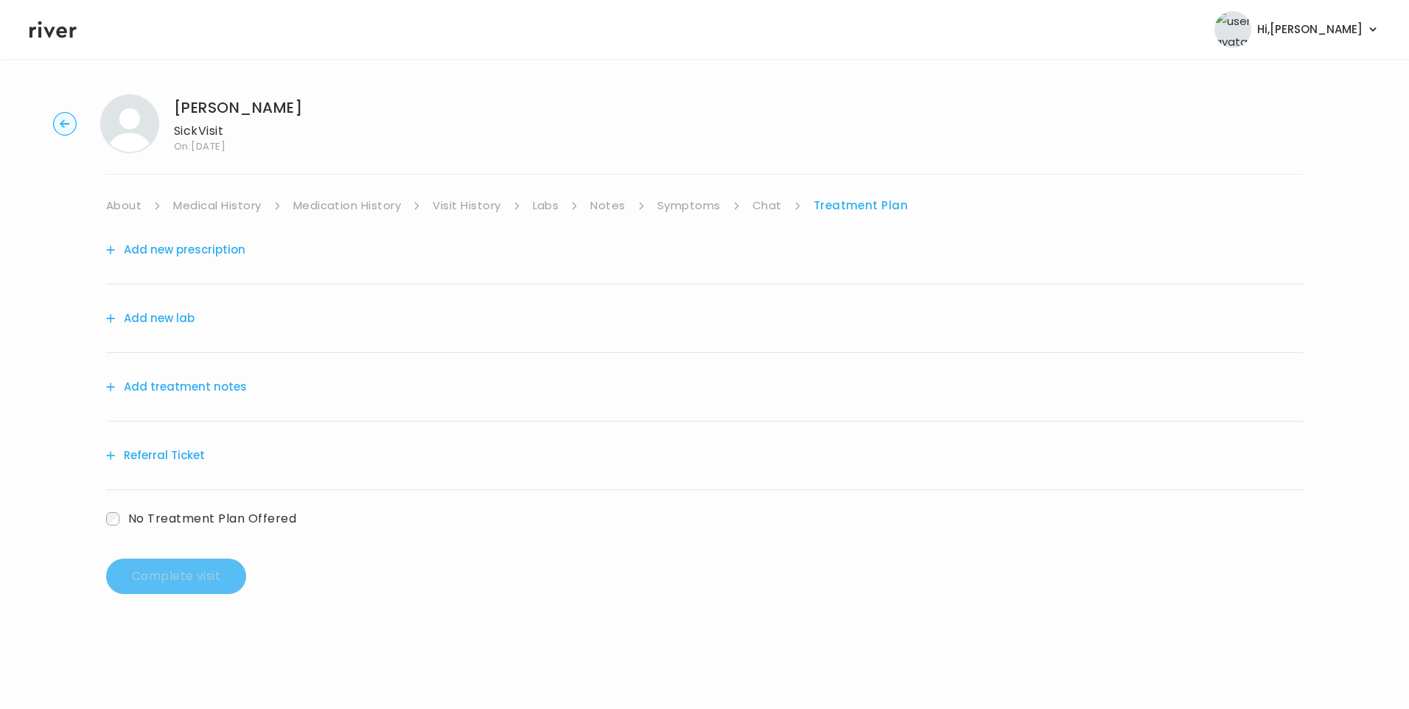
click at [769, 208] on link "Chat" at bounding box center [766, 205] width 29 height 21
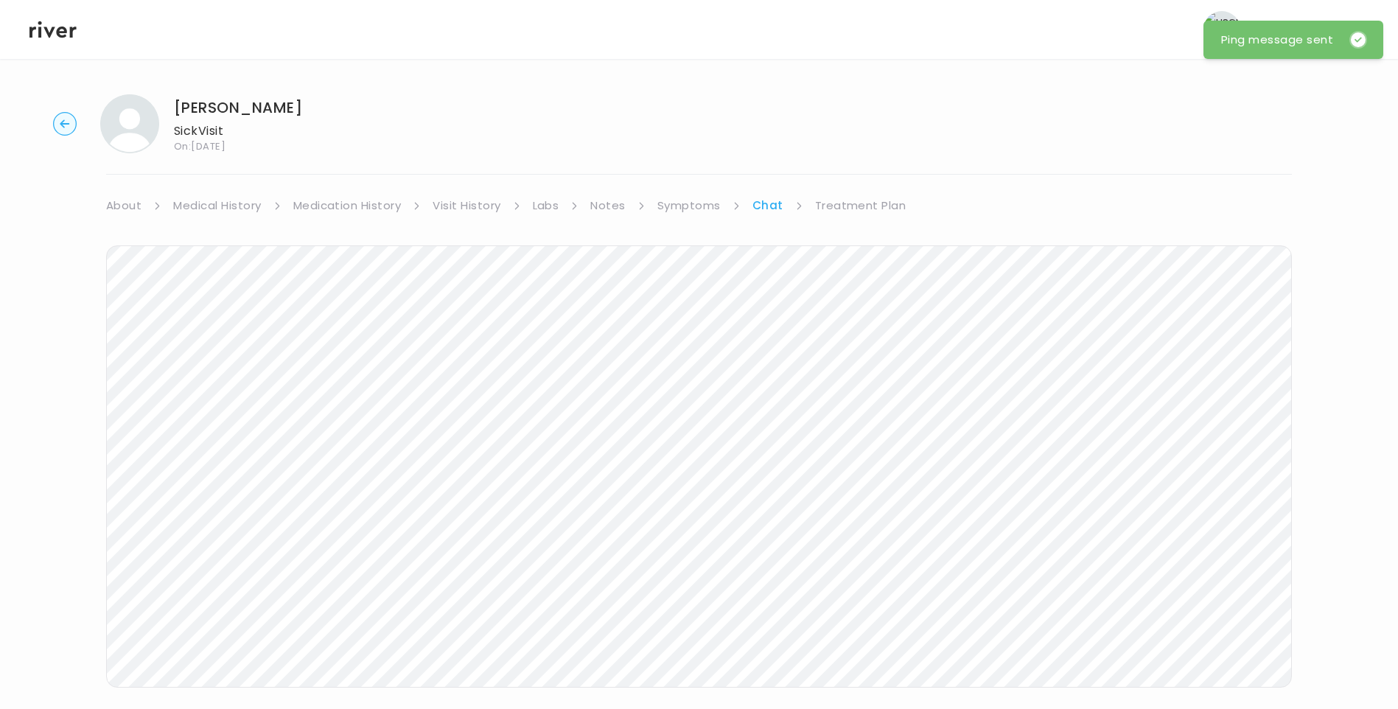
click at [458, 206] on link "Visit History" at bounding box center [466, 205] width 68 height 21
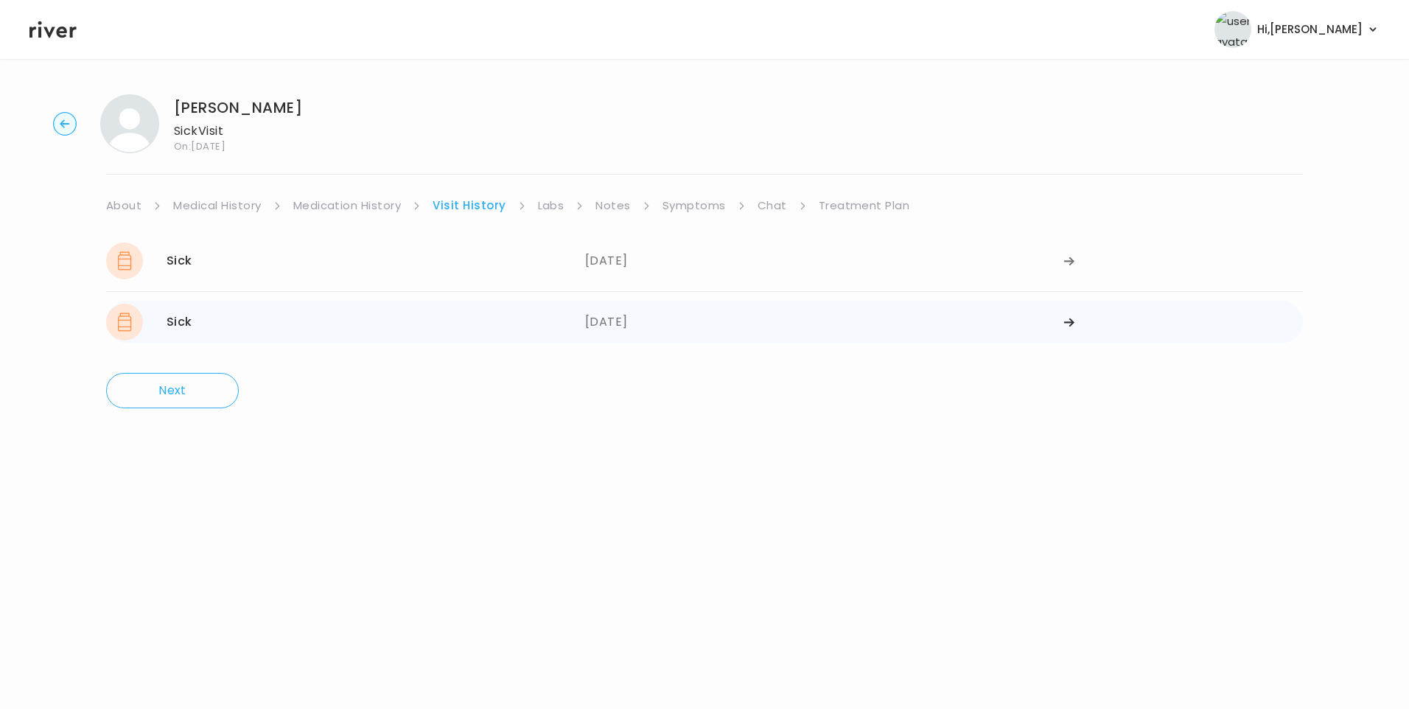
click at [515, 318] on div "Sick 09/20/2025" at bounding box center [345, 322] width 479 height 37
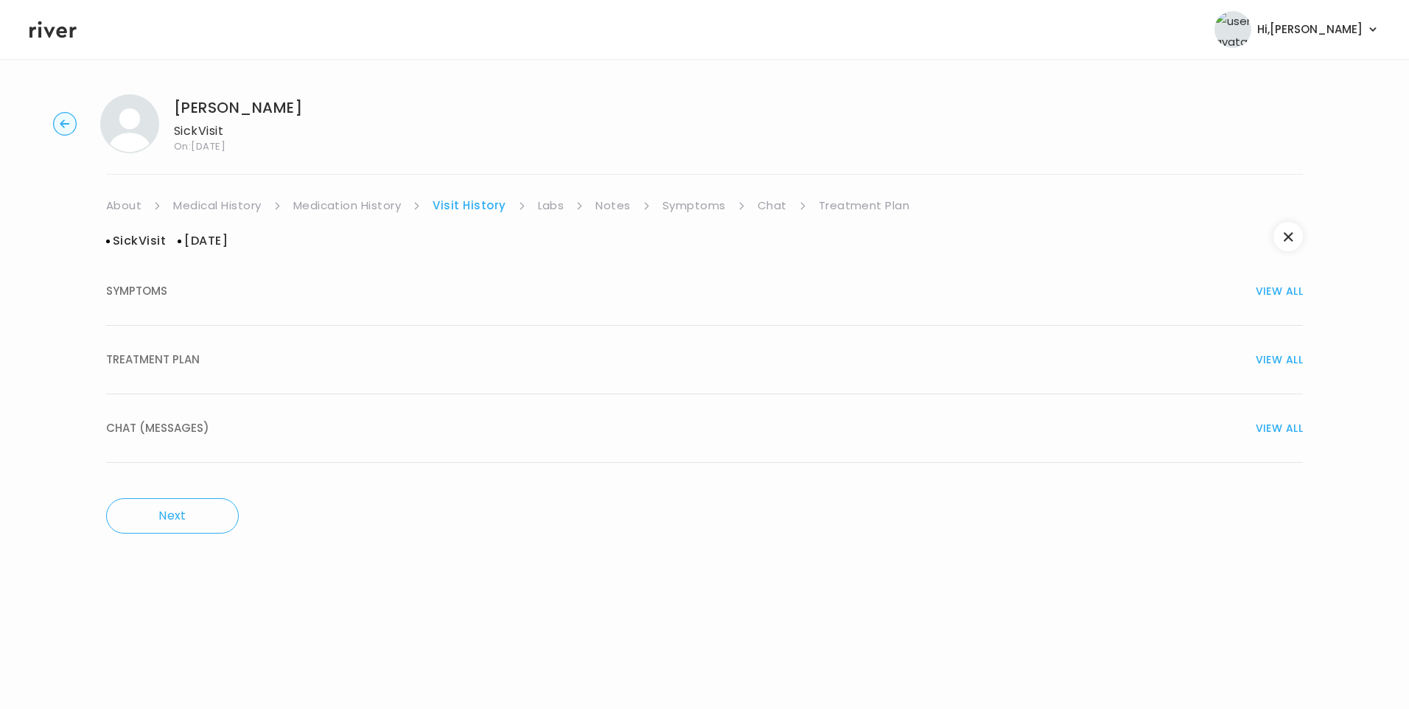
click at [471, 203] on link "Visit History" at bounding box center [468, 205] width 73 height 21
click at [377, 209] on link "Medication History" at bounding box center [347, 205] width 108 height 21
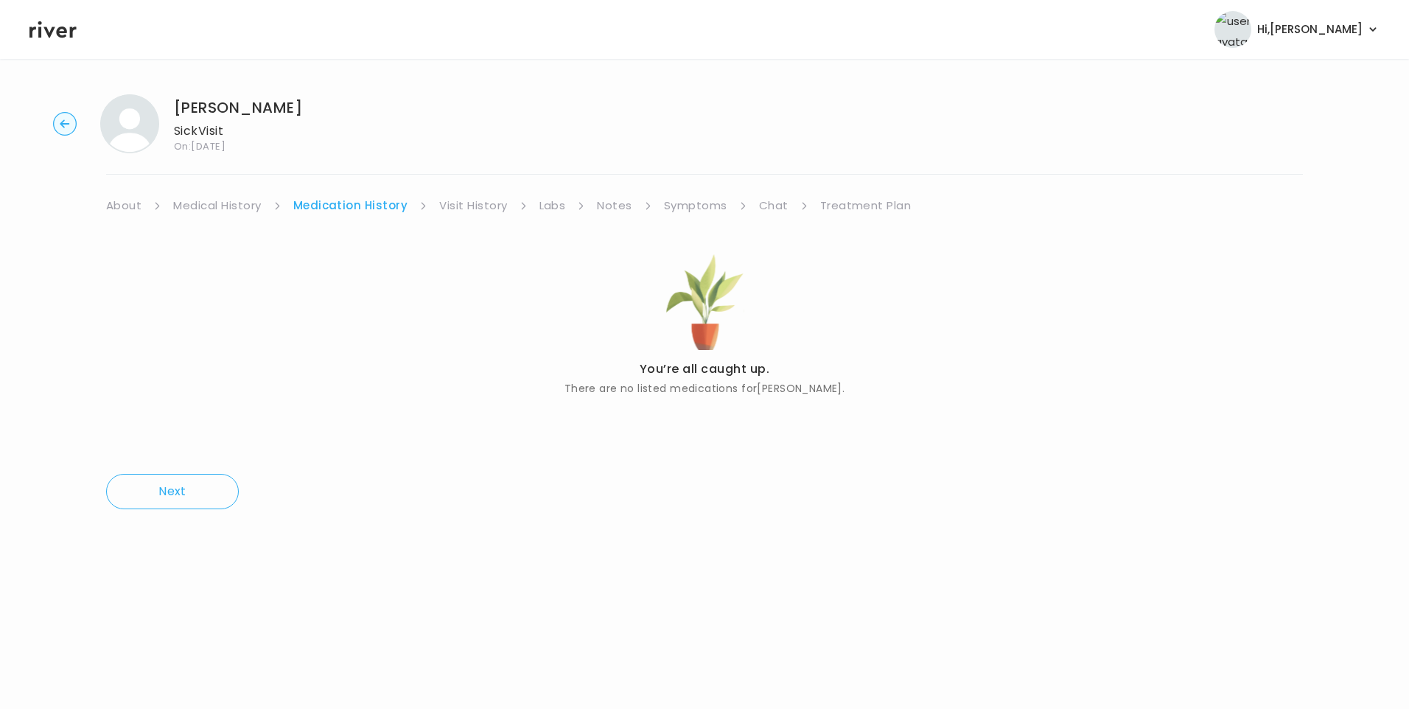
click at [460, 208] on link "Visit History" at bounding box center [473, 205] width 68 height 21
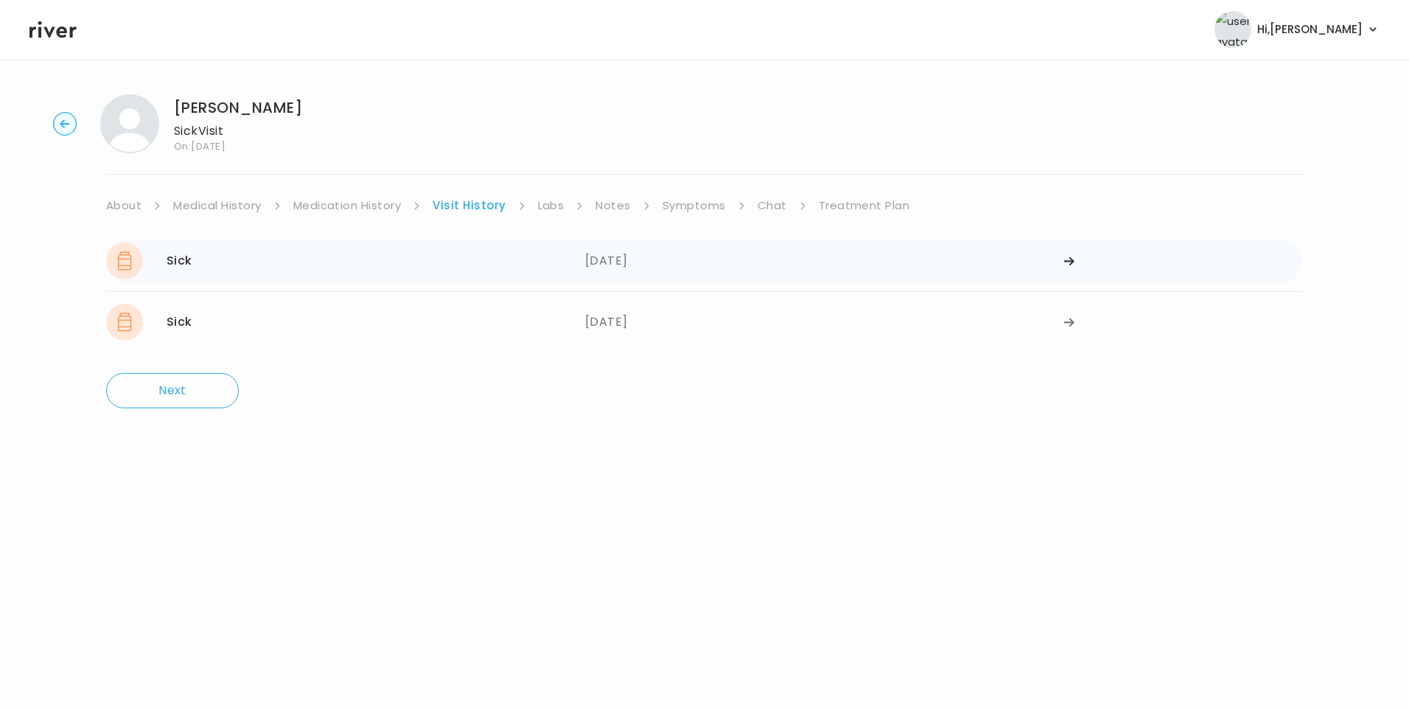
click at [592, 259] on div "09/23/2025" at bounding box center [824, 260] width 479 height 37
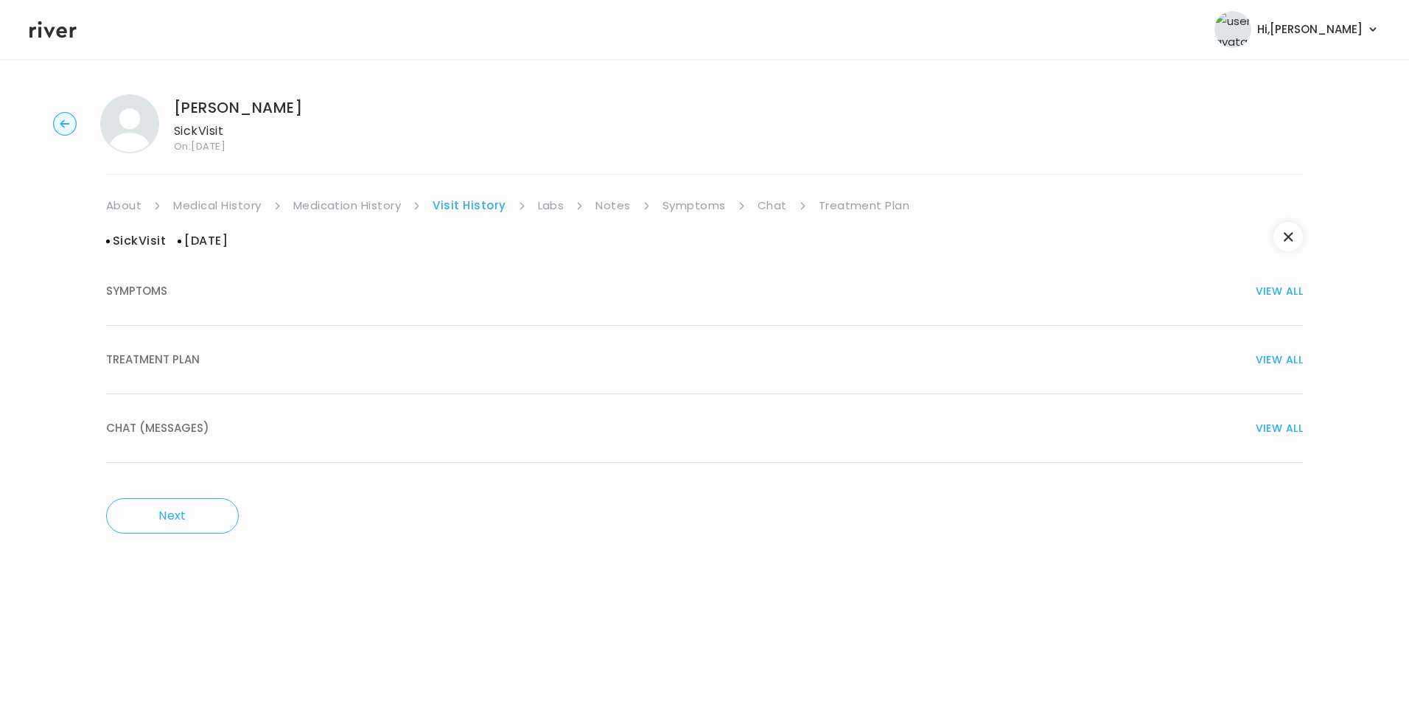
click at [292, 346] on button "TREATMENT PLAN VIEW ALL" at bounding box center [704, 360] width 1197 height 69
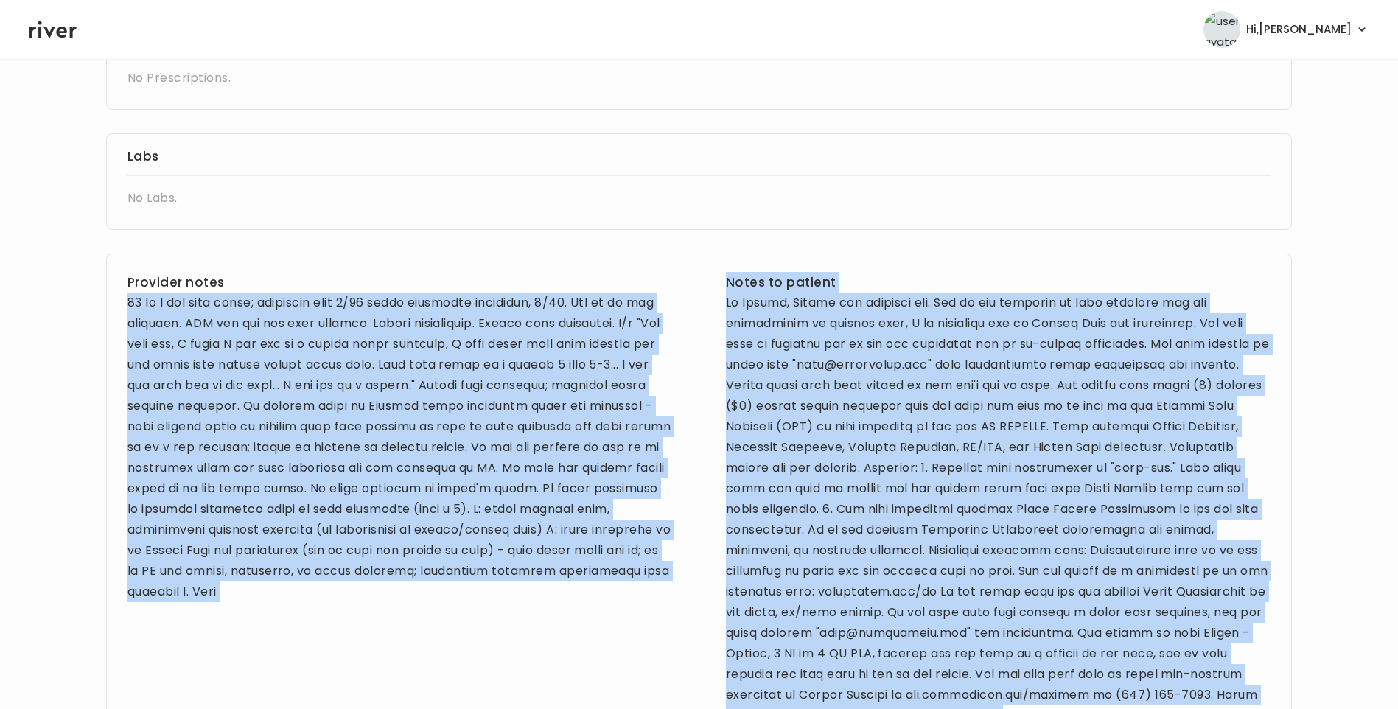
scroll to position [606, 0]
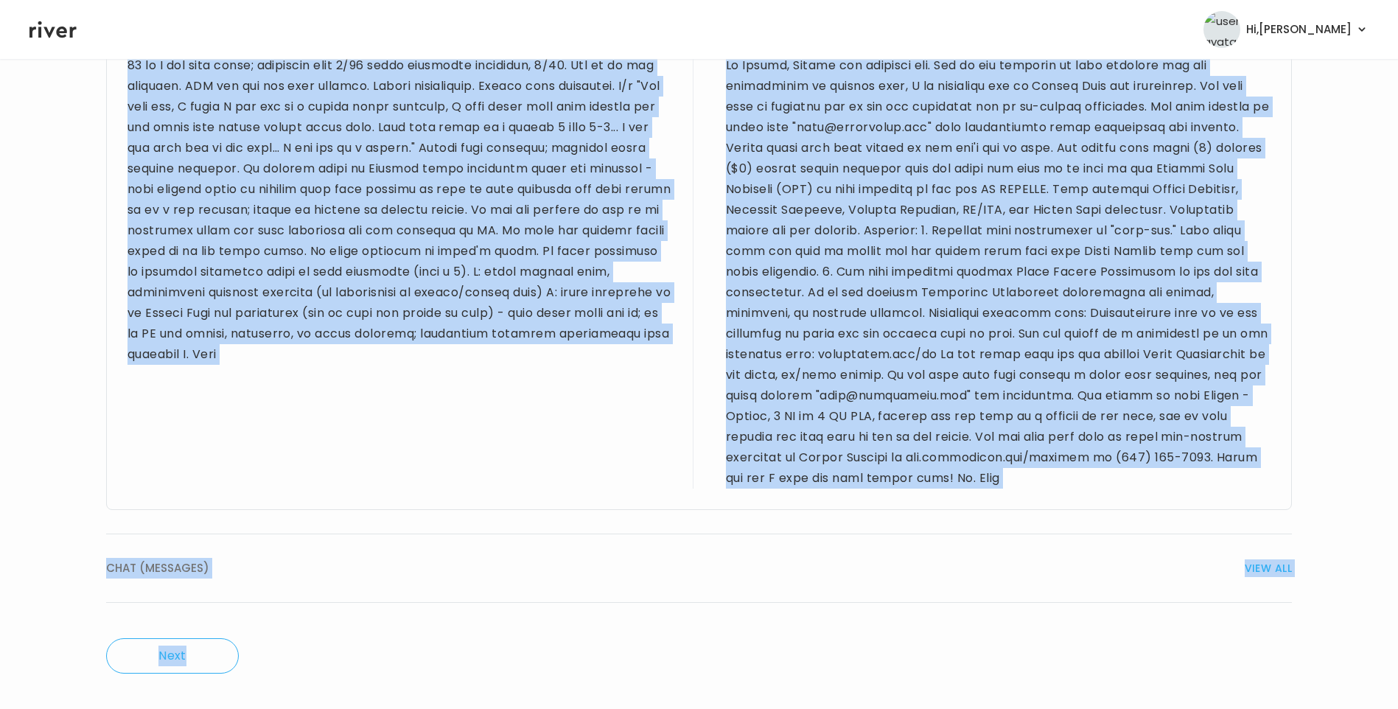
drag, startPoint x: 129, startPoint y: 302, endPoint x: 1093, endPoint y: 711, distance: 1047.5
drag, startPoint x: 1093, startPoint y: 711, endPoint x: 1062, endPoint y: 275, distance: 437.3
copy div "39 yo F for sick visit; duplicate from 9/20 visit addressed yesterday, 9/22. Ne…"
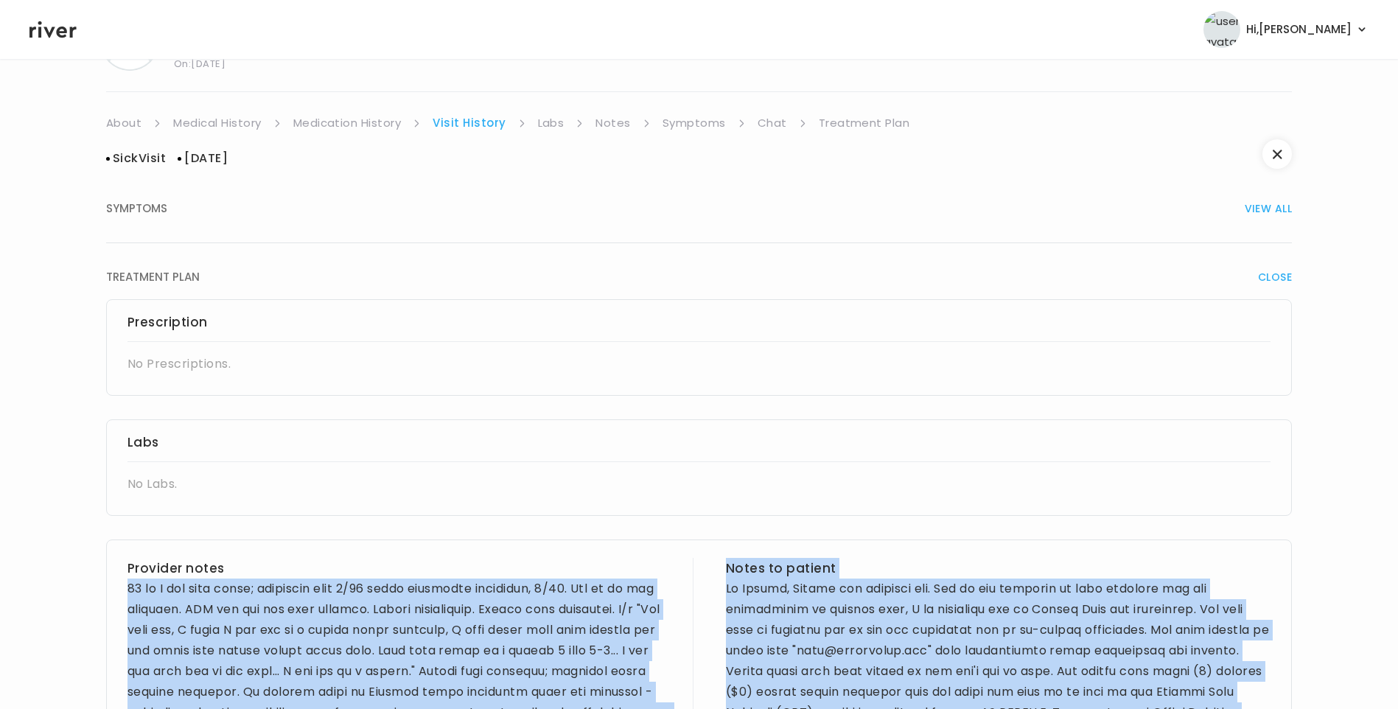
scroll to position [0, 0]
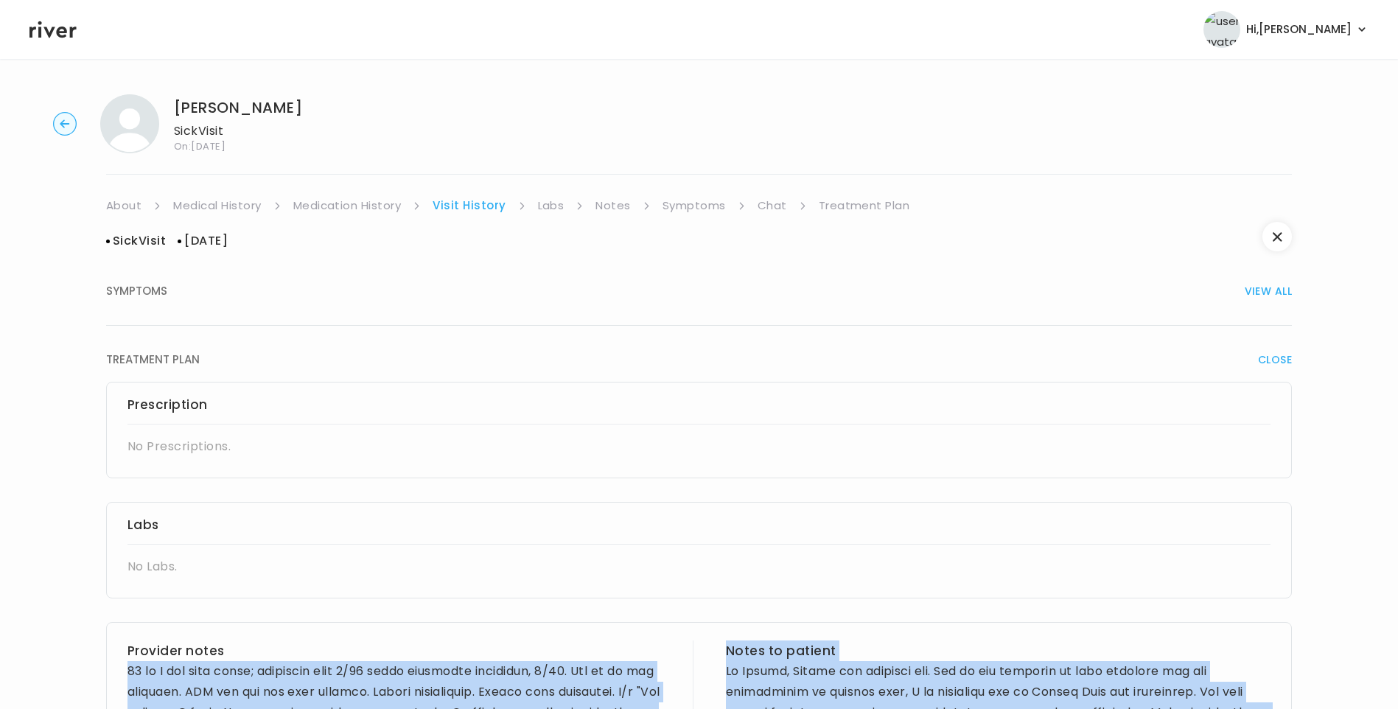
click at [896, 200] on link "Treatment Plan" at bounding box center [864, 205] width 91 height 21
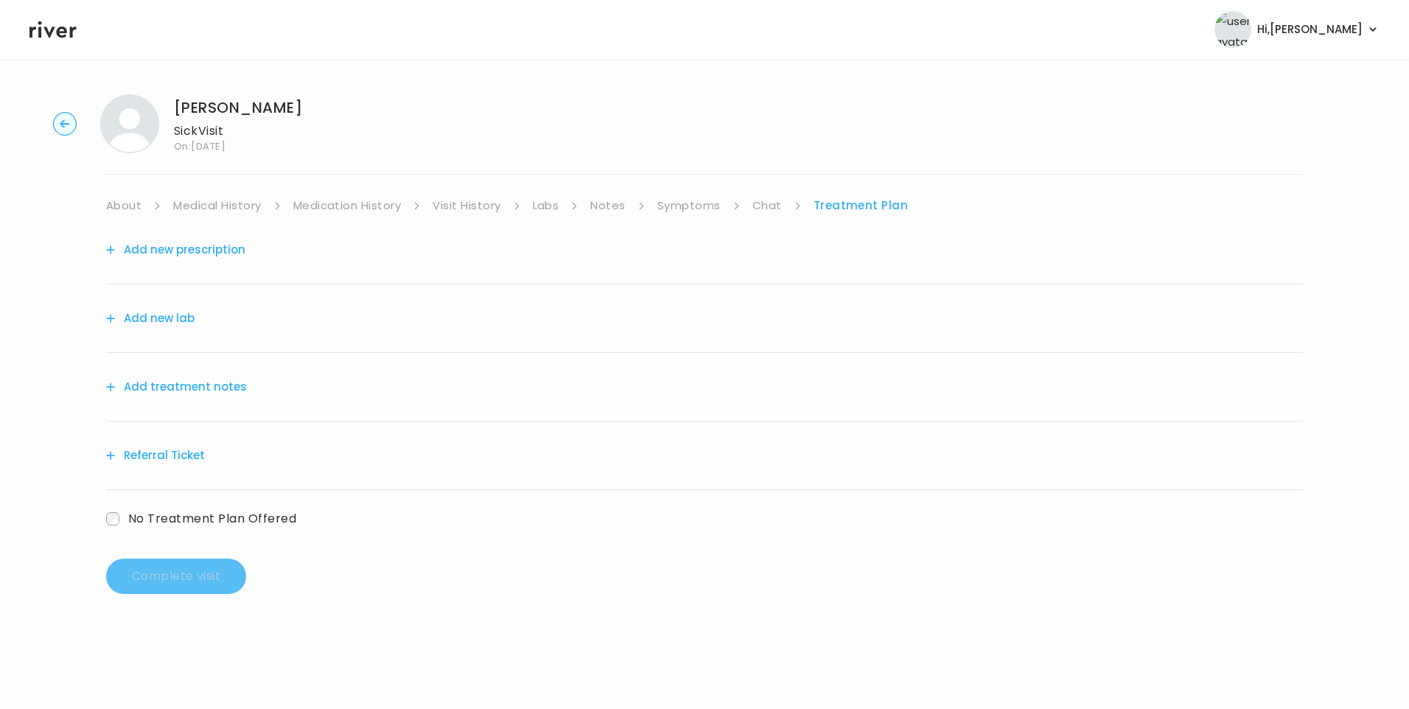
click at [226, 390] on button "Add treatment notes" at bounding box center [176, 386] width 141 height 21
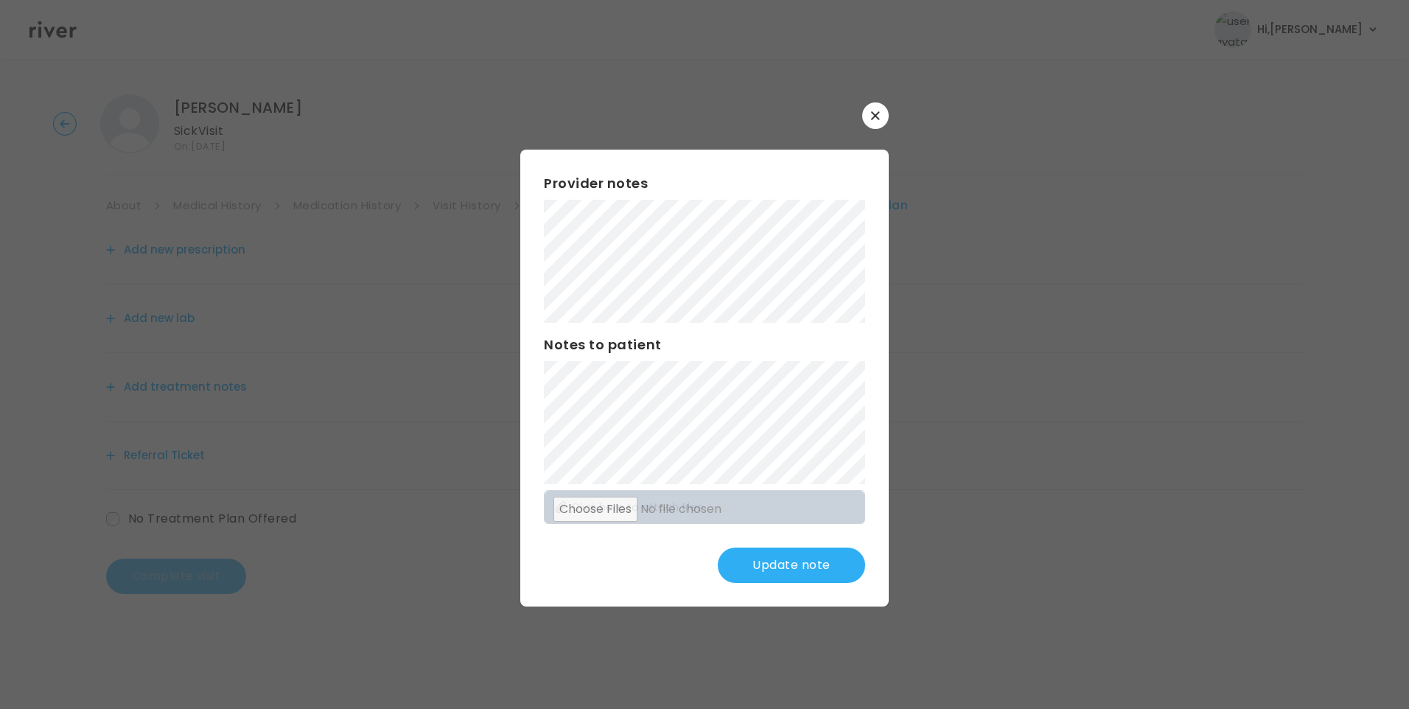
click at [746, 544] on div "Provider notes Notes to patient Click here to attach files Update note" at bounding box center [704, 378] width 368 height 457
click at [478, 264] on div "​ Provider notes Notes to patient Click here to attach files Update note" at bounding box center [704, 354] width 1409 height 709
click at [805, 458] on div "Provider notes Notes to patient Click here to attach files Update note" at bounding box center [704, 378] width 368 height 457
click at [792, 550] on div "Provider notes Notes to patient Click here to attach files Update note" at bounding box center [704, 378] width 368 height 457
click at [793, 556] on button "Update note" at bounding box center [791, 564] width 147 height 35
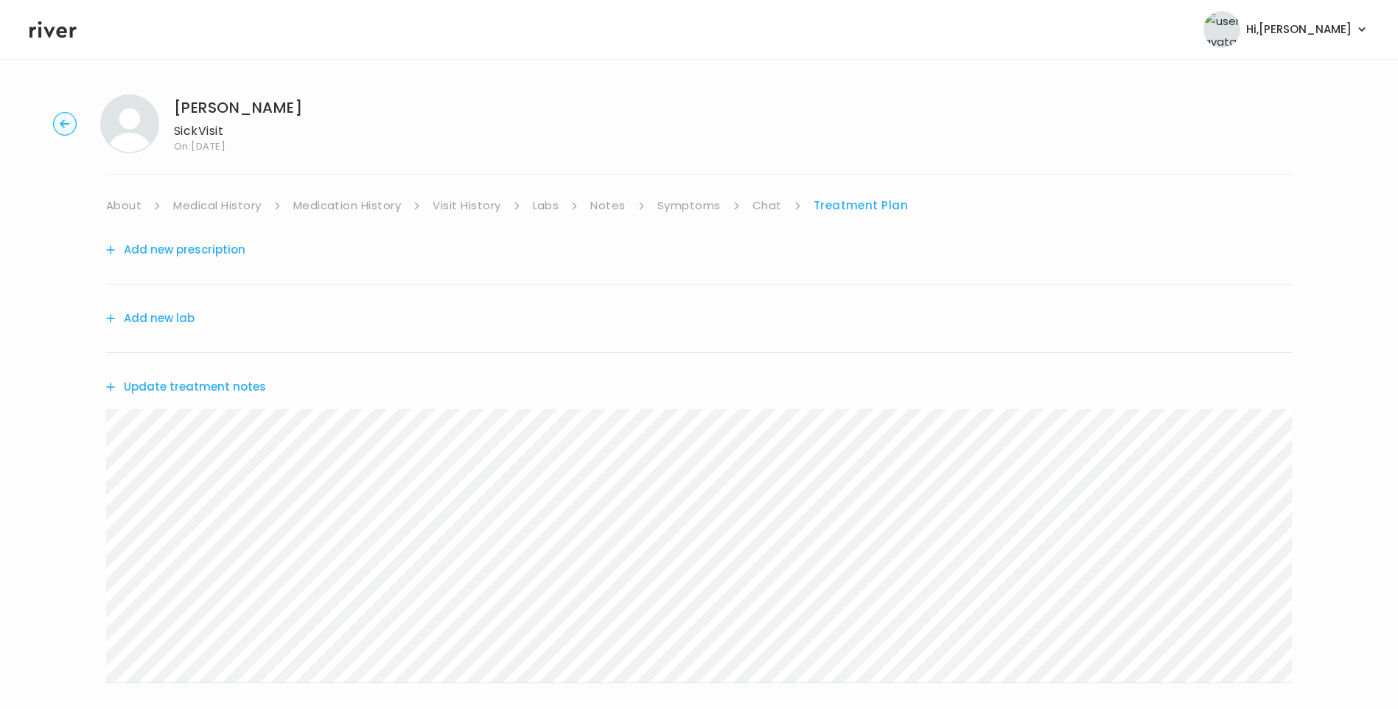
click at [701, 203] on link "Symptoms" at bounding box center [688, 205] width 63 height 21
click at [854, 208] on link "Treatment Plan" at bounding box center [861, 205] width 91 height 21
click at [223, 388] on button "Update treatment notes" at bounding box center [186, 386] width 160 height 21
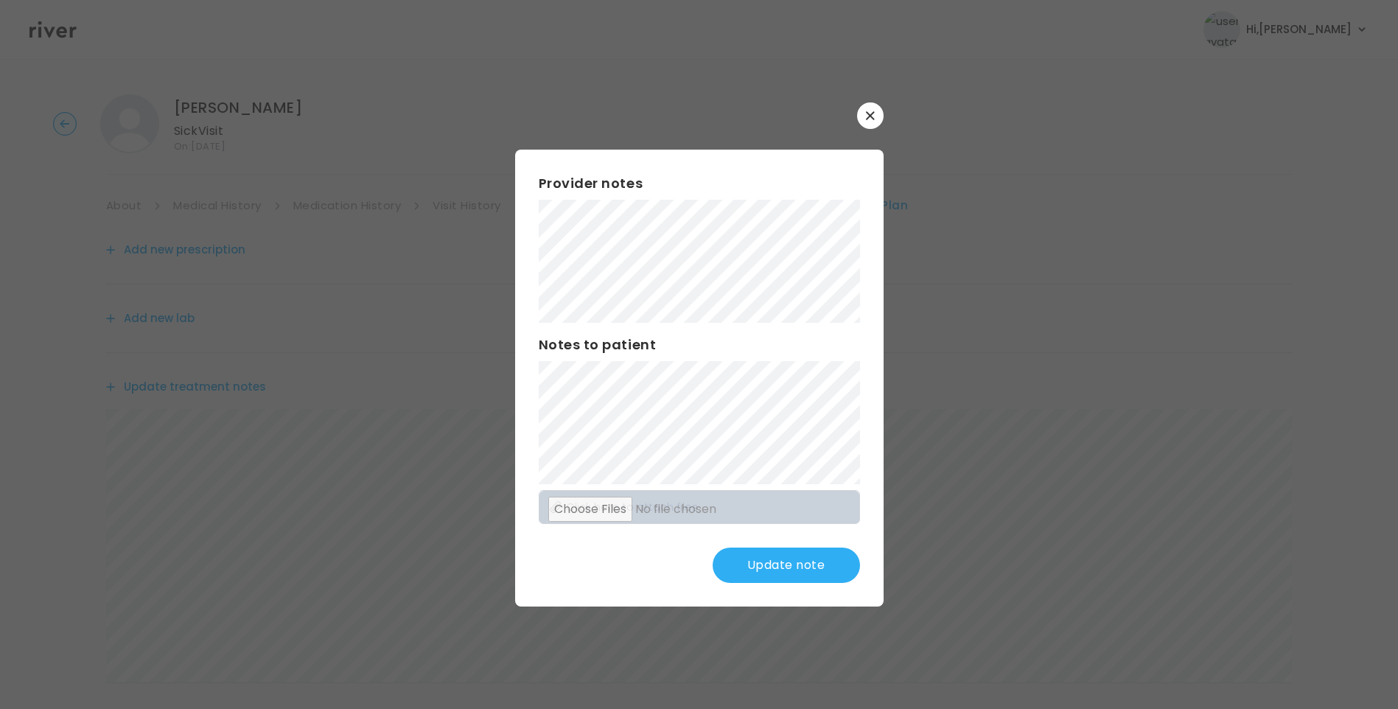
click at [800, 555] on button "Update note" at bounding box center [785, 564] width 147 height 35
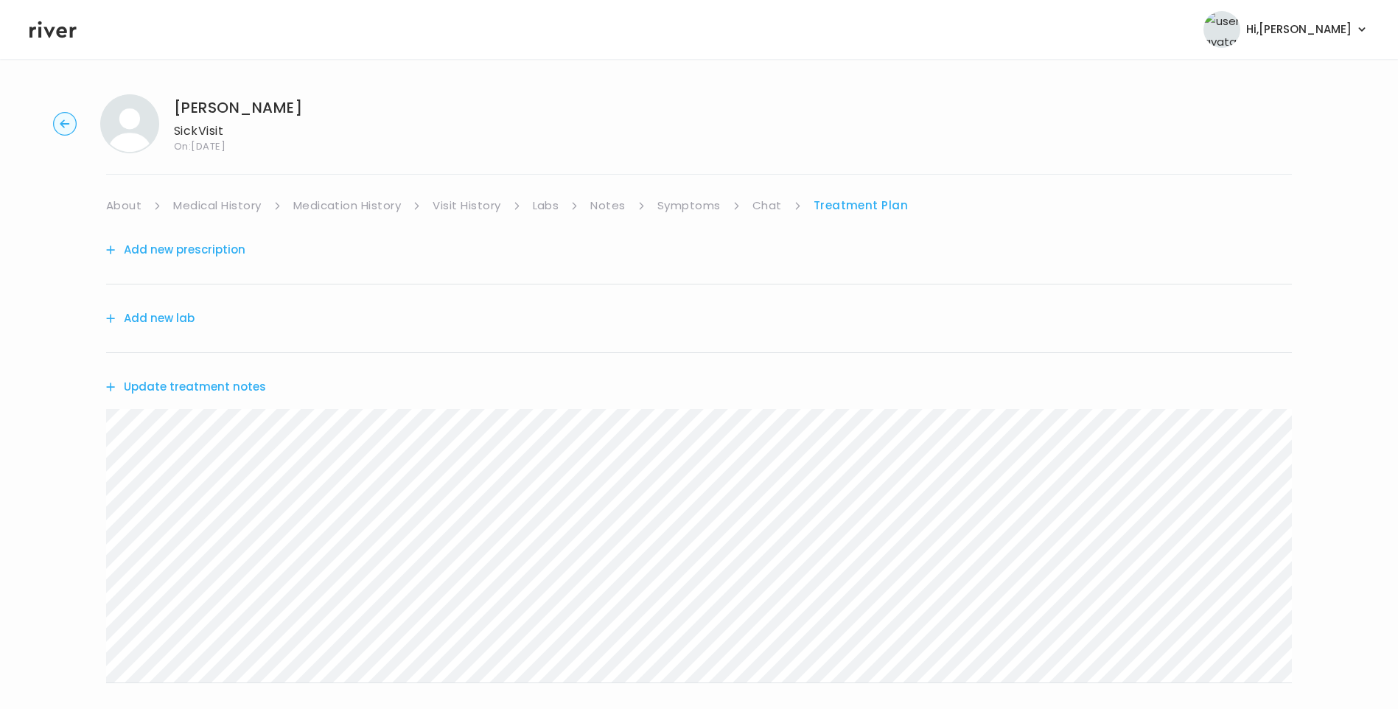
click at [772, 209] on link "Chat" at bounding box center [766, 205] width 29 height 21
click at [47, 32] on icon at bounding box center [52, 29] width 47 height 17
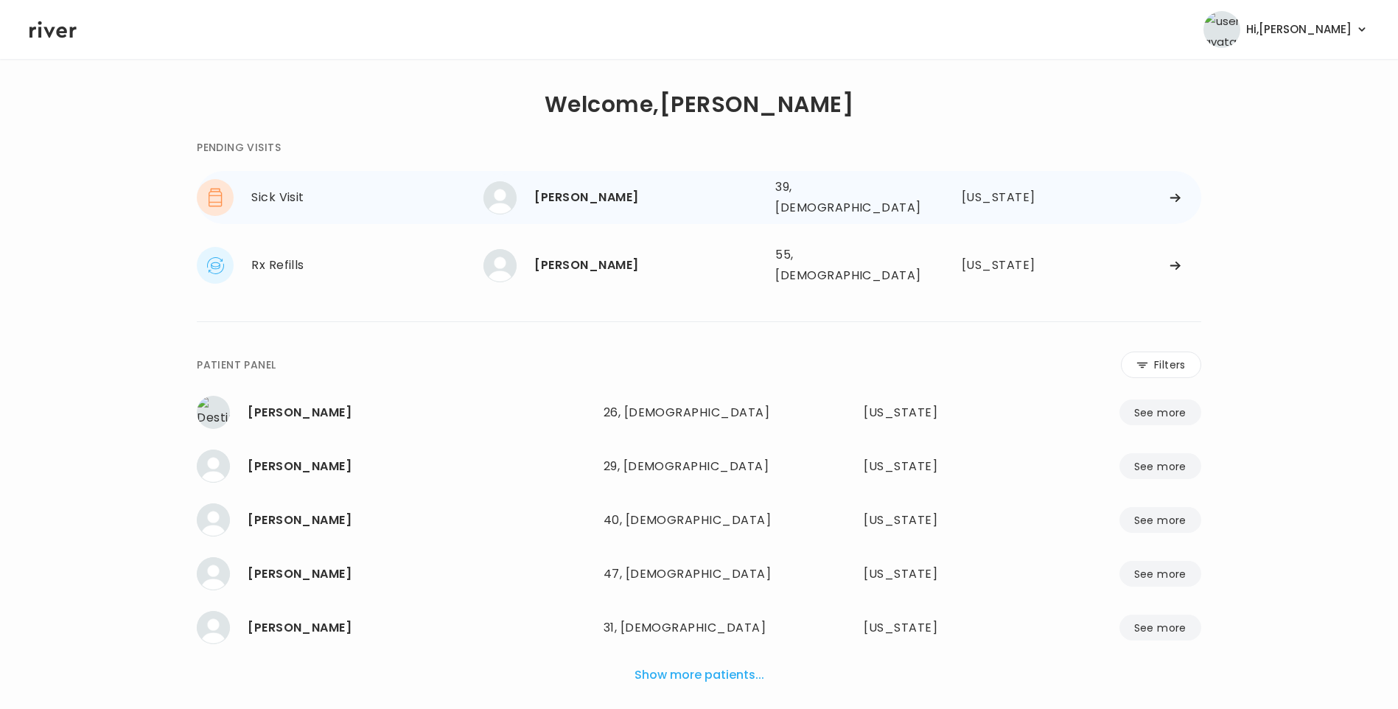
click at [581, 196] on div "[PERSON_NAME]" at bounding box center [648, 197] width 229 height 21
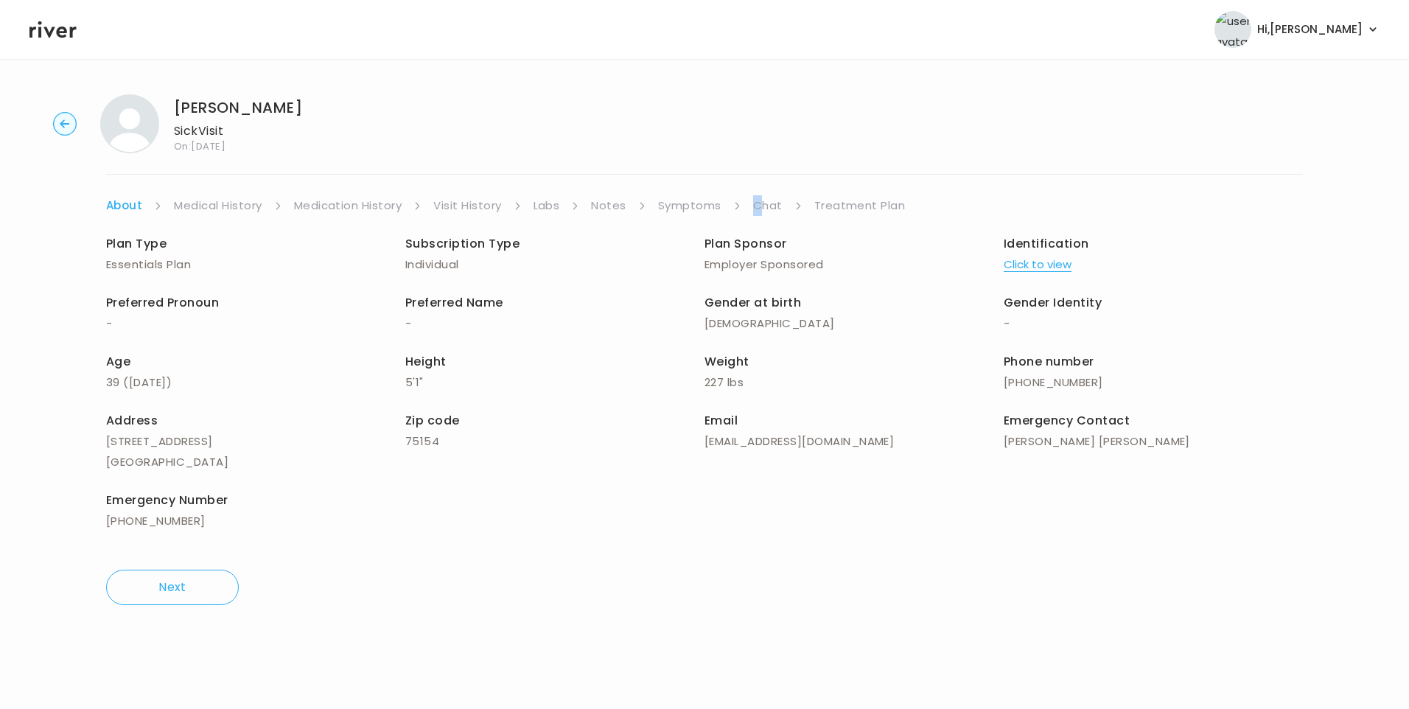
click at [758, 197] on div "[PERSON_NAME] Visit On: [DATE] About Medical History Medication History Visit H…" at bounding box center [704, 350] width 1409 height 534
drag, startPoint x: 758, startPoint y: 197, endPoint x: 772, endPoint y: 210, distance: 19.3
click at [769, 207] on link "Chat" at bounding box center [767, 205] width 29 height 21
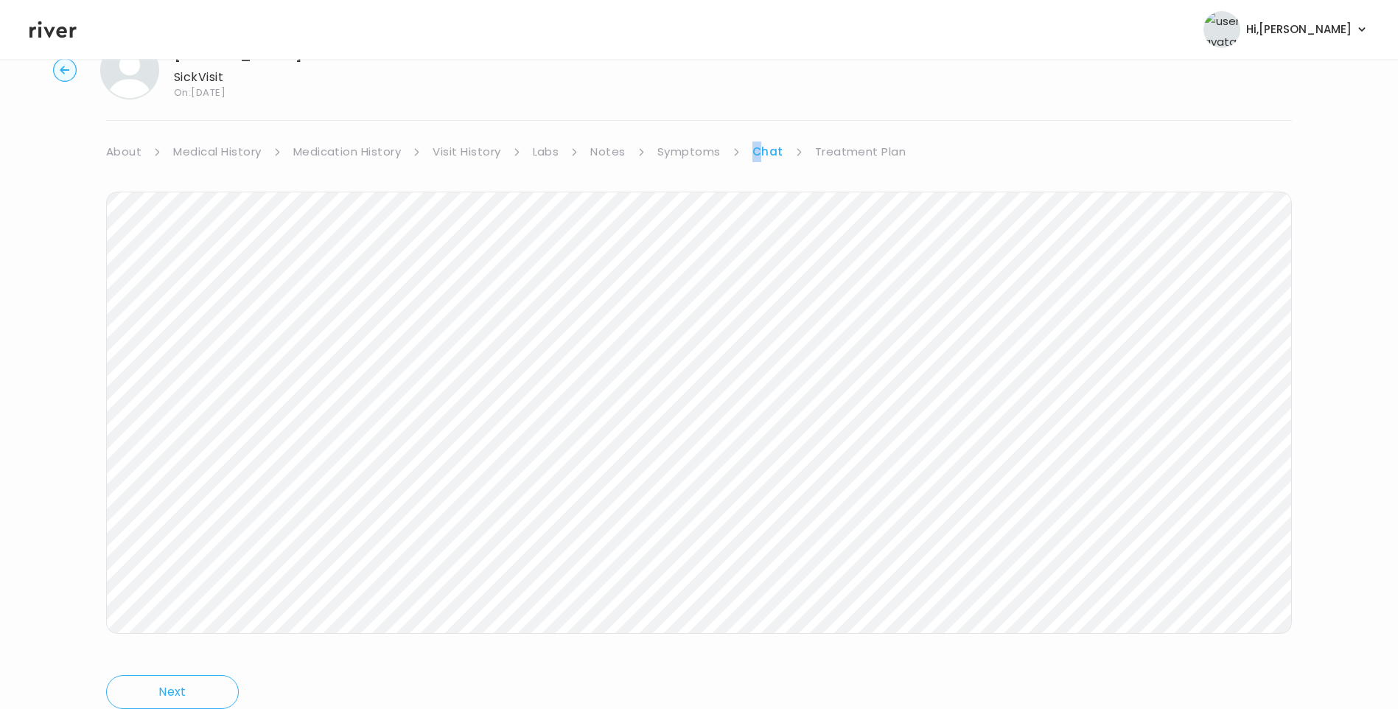
scroll to position [110, 0]
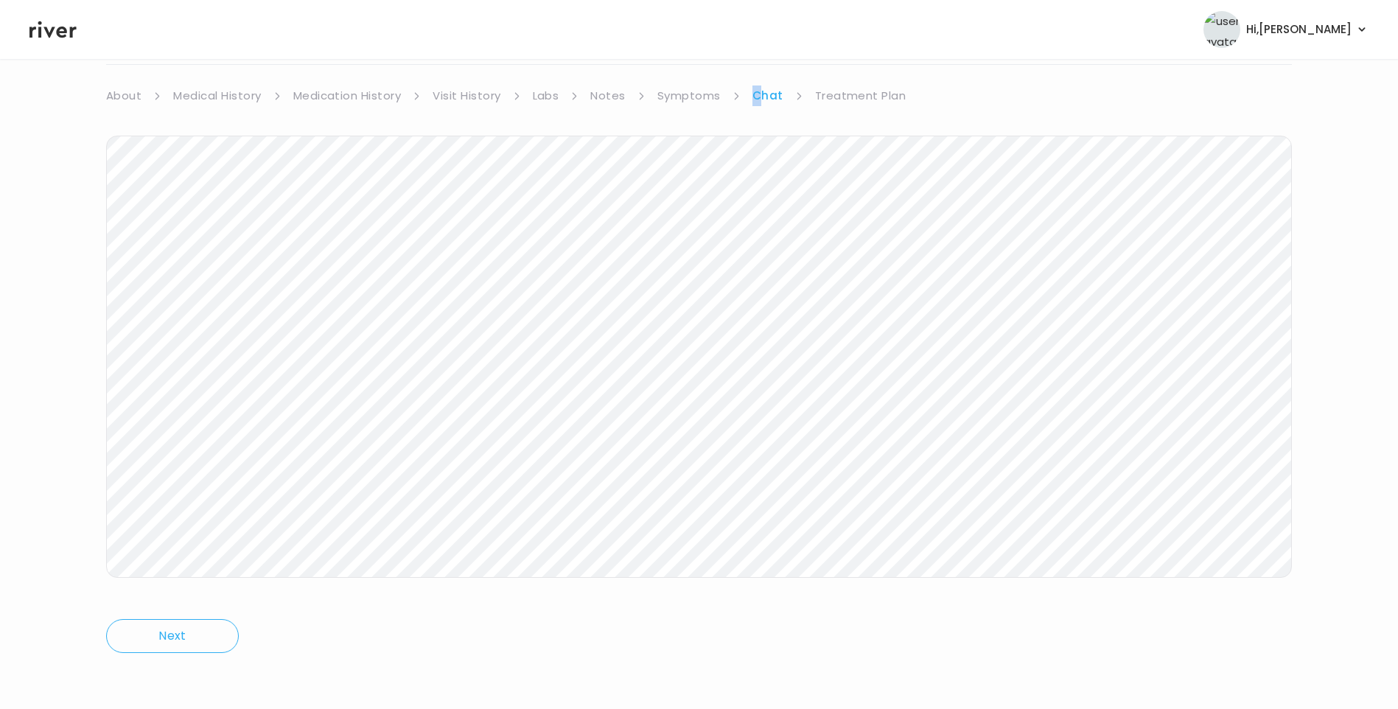
click at [66, 29] on icon at bounding box center [52, 29] width 47 height 22
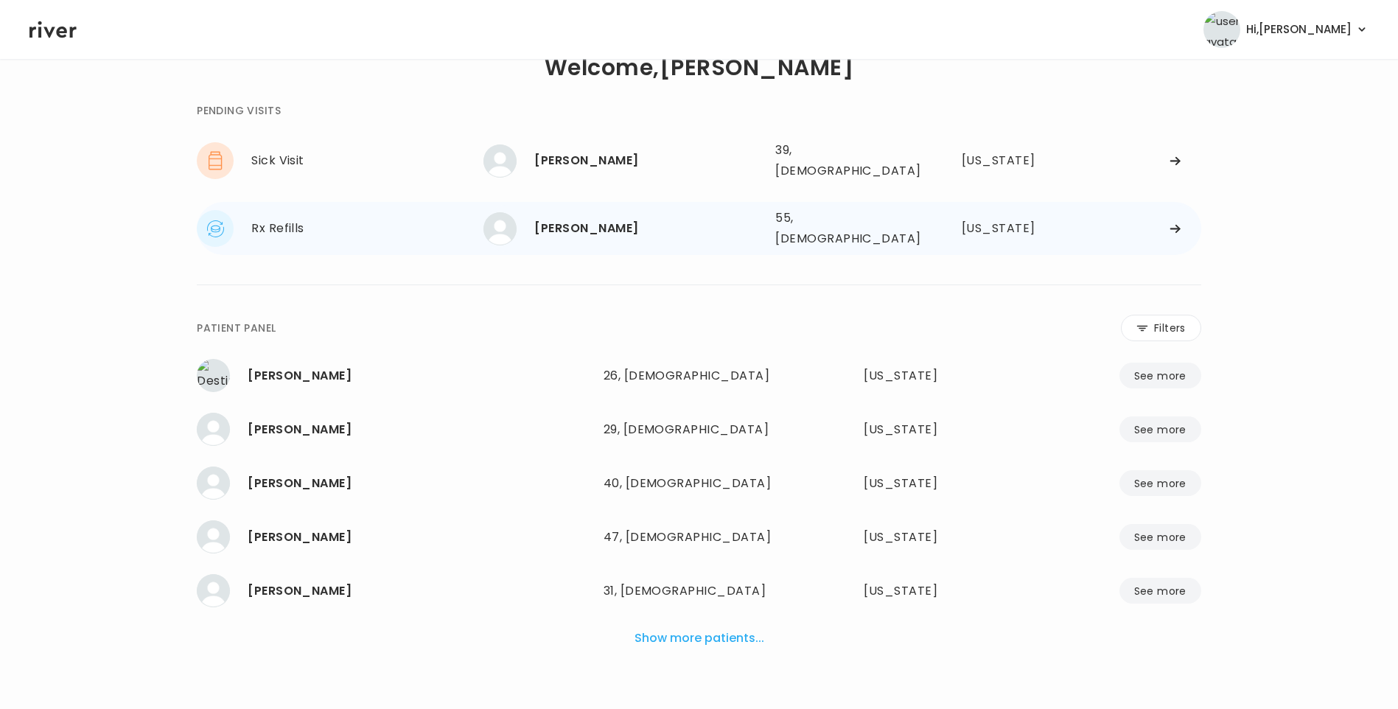
click at [626, 220] on div "[PERSON_NAME]" at bounding box center [648, 228] width 229 height 21
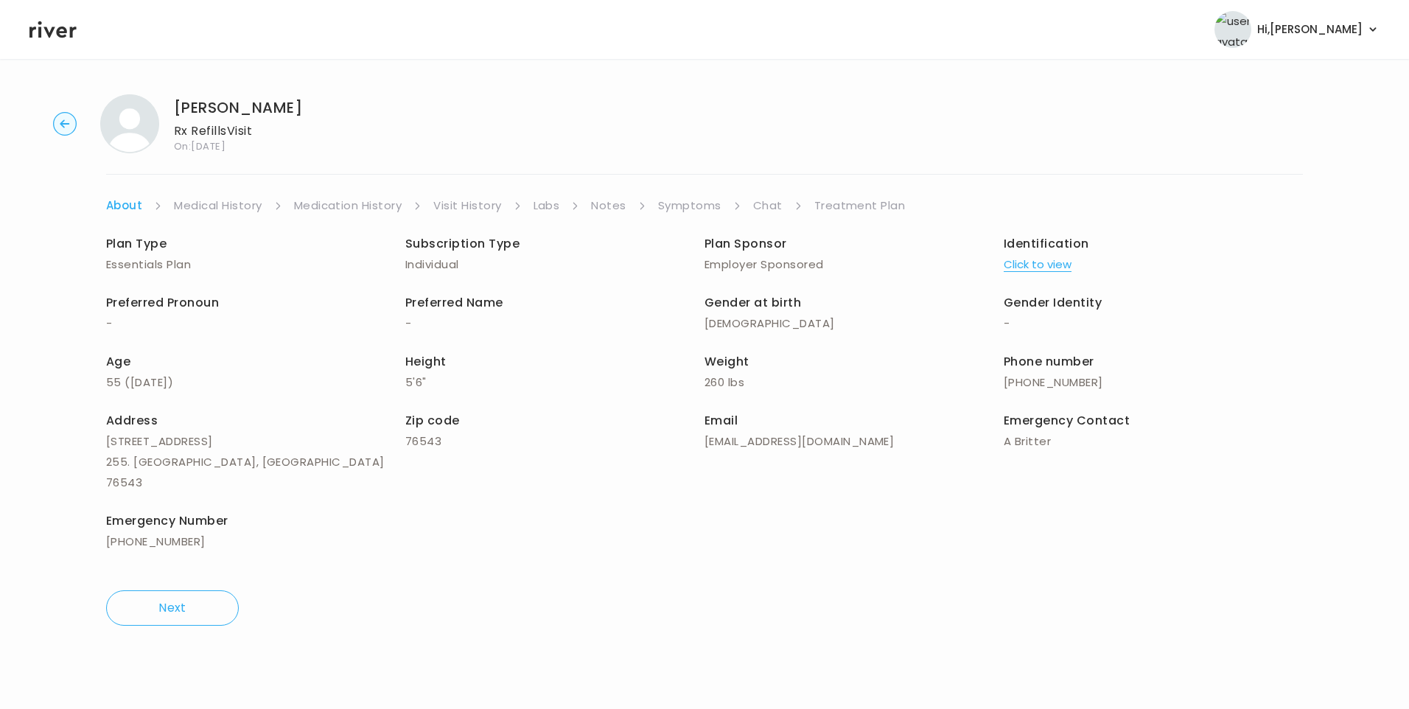
drag, startPoint x: 776, startPoint y: 199, endPoint x: 791, endPoint y: 209, distance: 18.6
click at [776, 200] on link "Chat" at bounding box center [767, 205] width 29 height 21
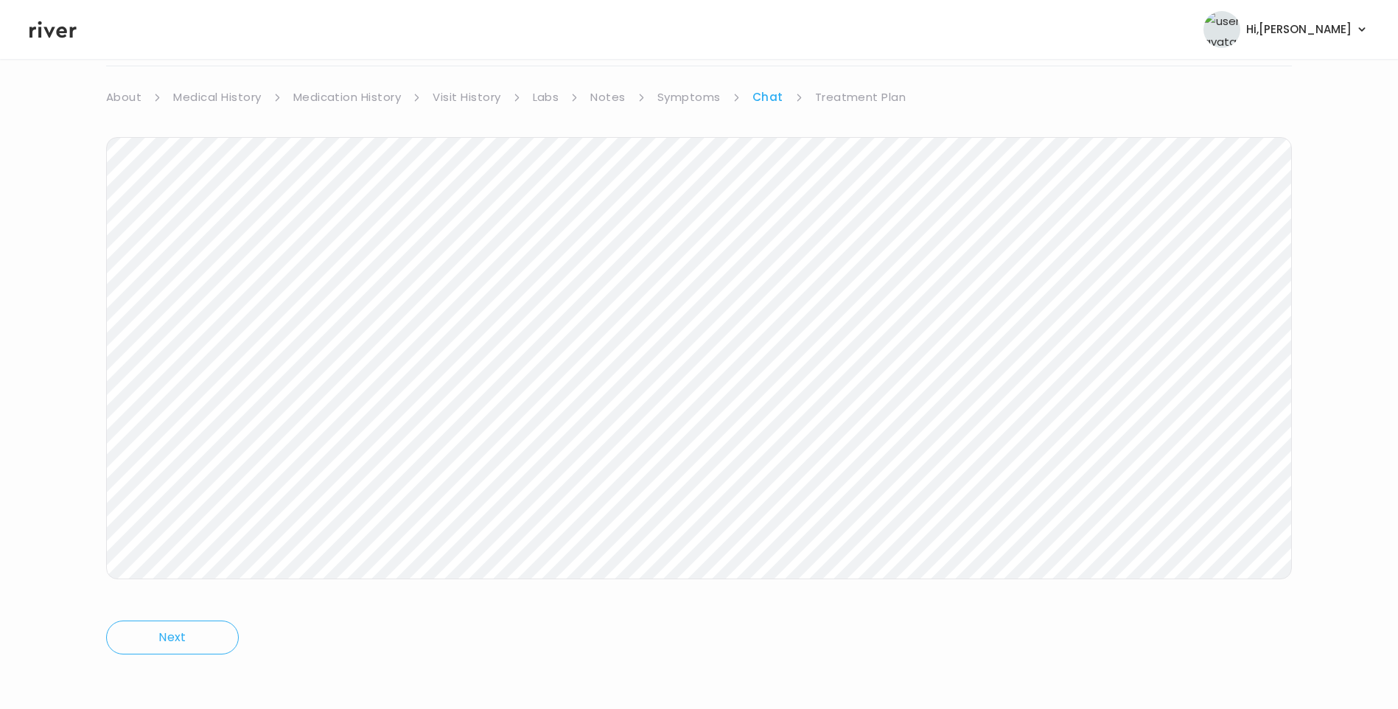
scroll to position [110, 0]
click at [57, 31] on icon at bounding box center [52, 29] width 47 height 17
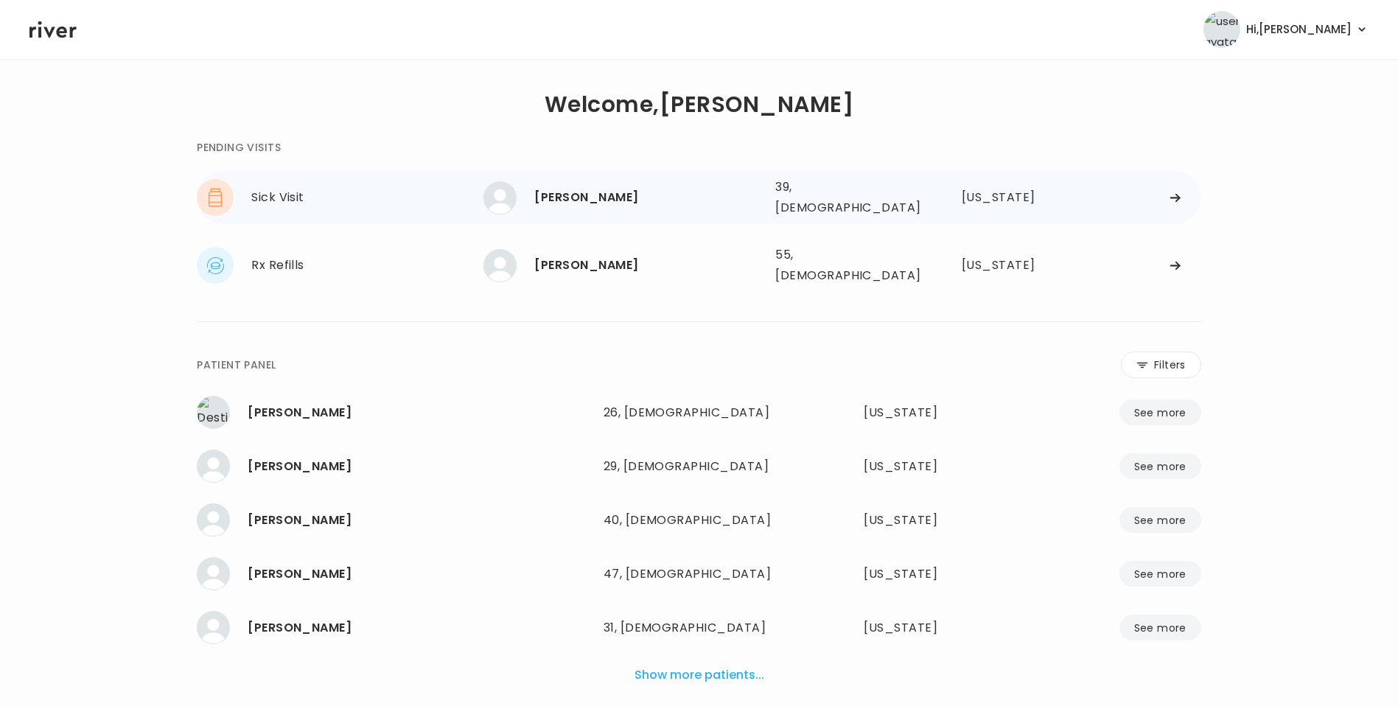
click at [606, 200] on div "[PERSON_NAME]" at bounding box center [648, 197] width 229 height 21
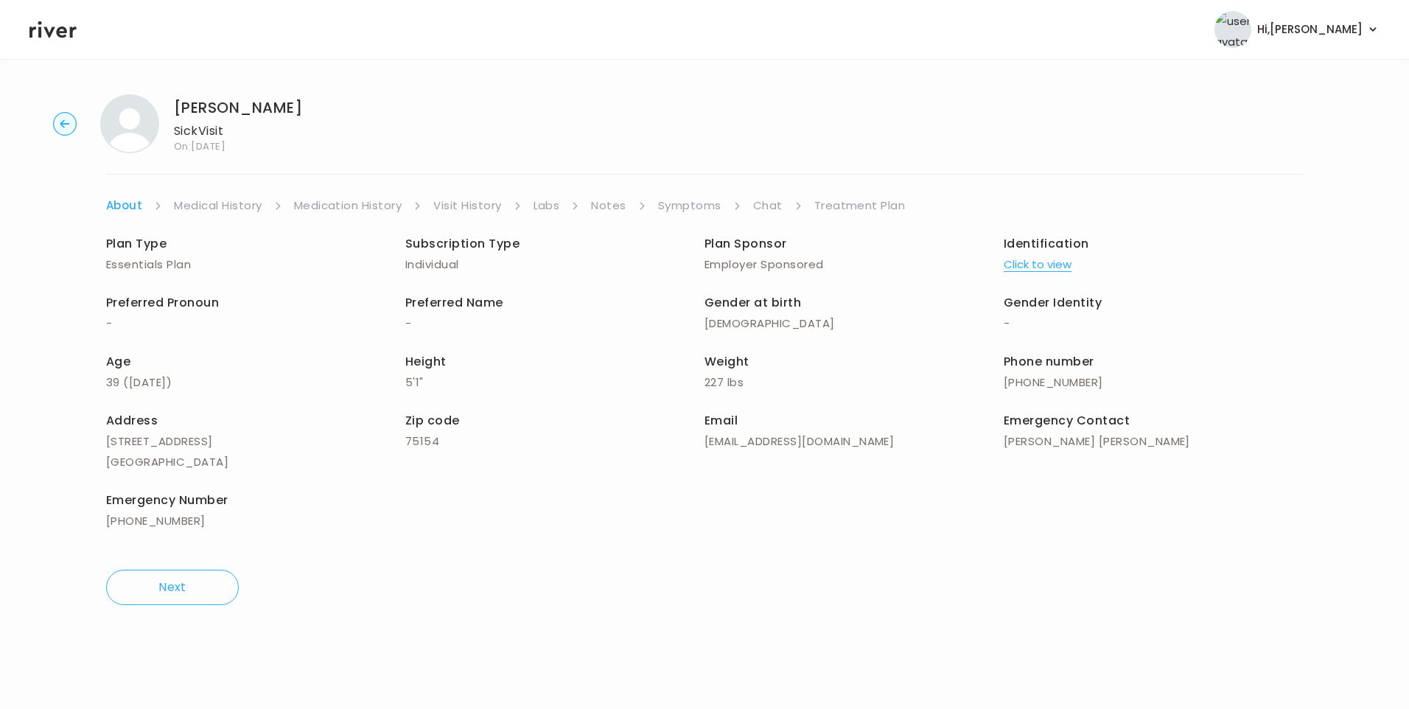
click at [773, 209] on link "Chat" at bounding box center [767, 205] width 29 height 21
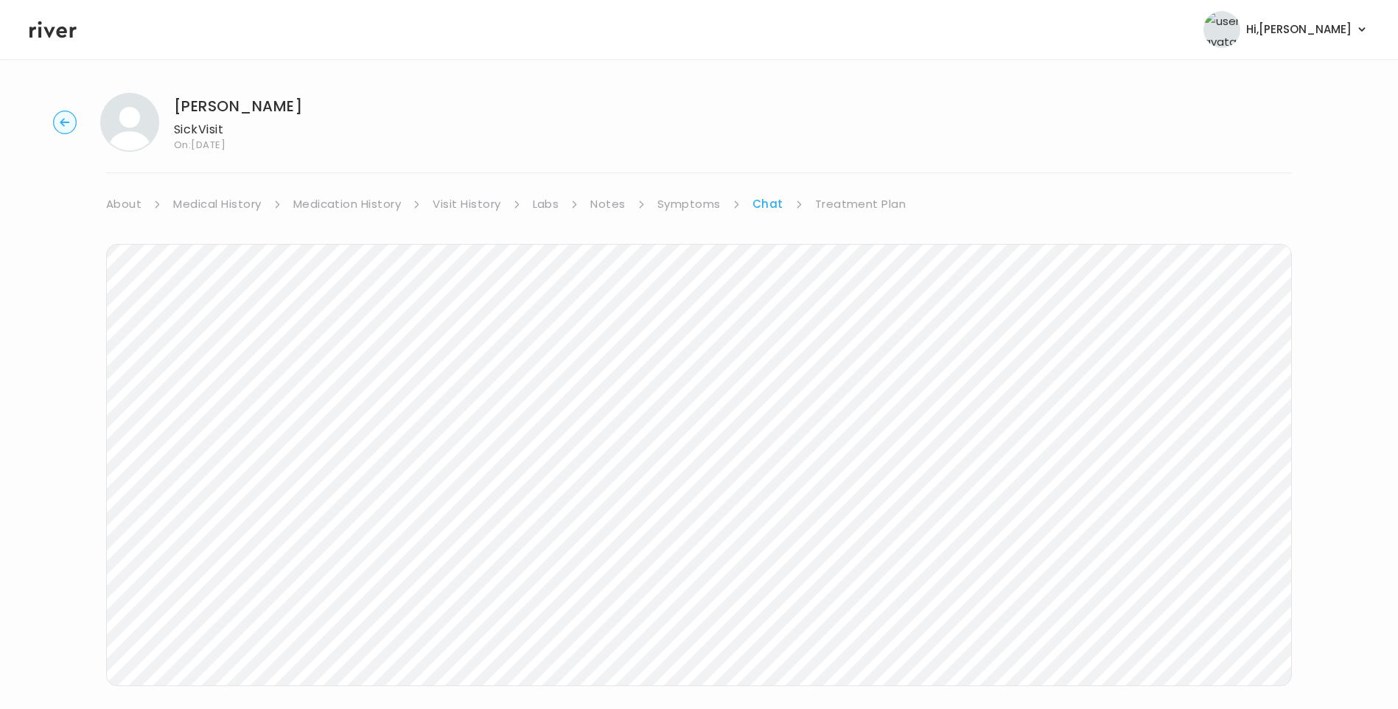
scroll to position [24, 0]
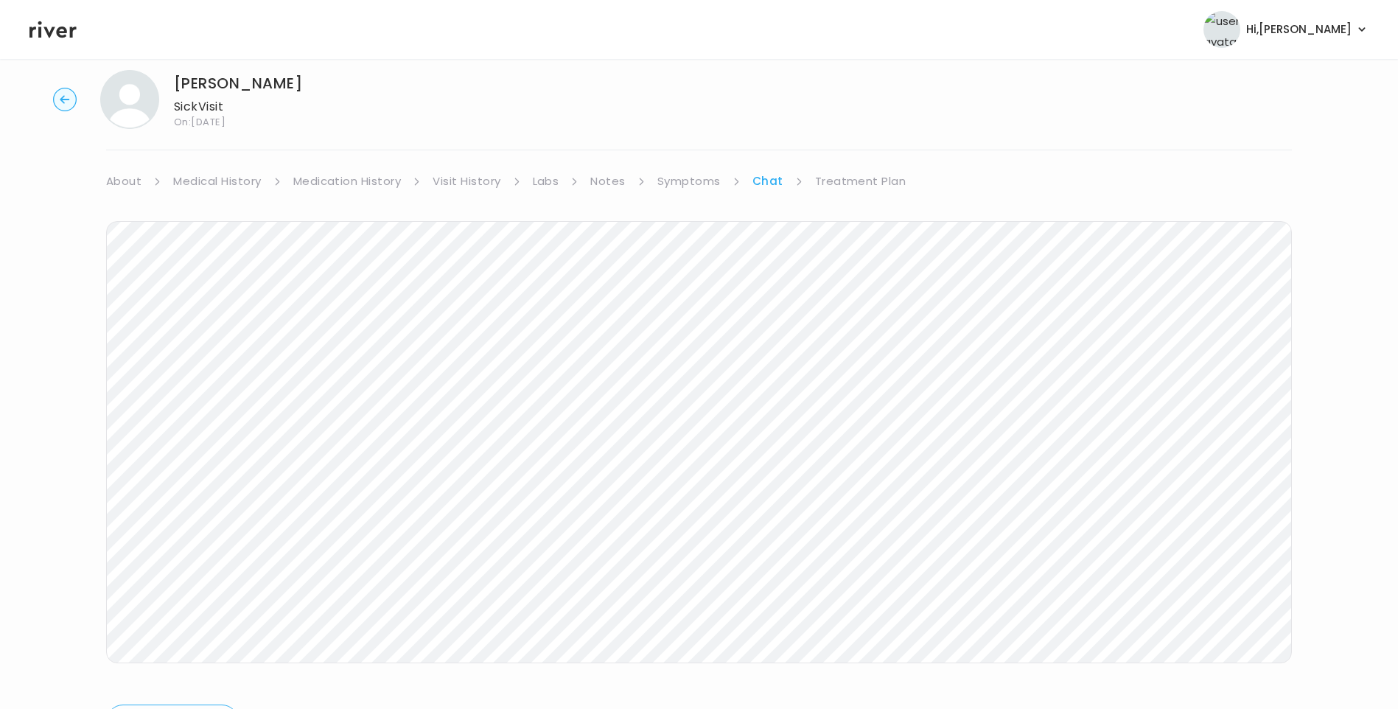
click at [58, 35] on icon at bounding box center [52, 29] width 47 height 17
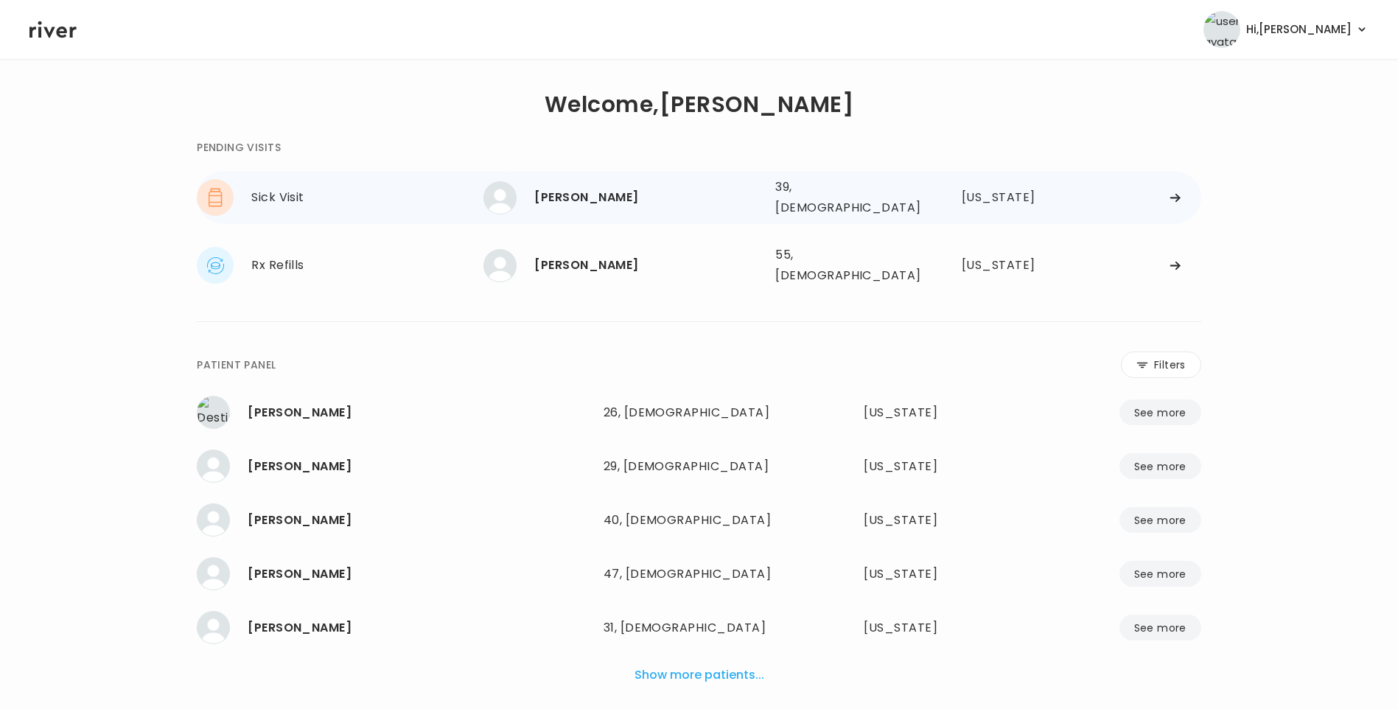
click at [625, 193] on div "[PERSON_NAME]" at bounding box center [648, 197] width 229 height 21
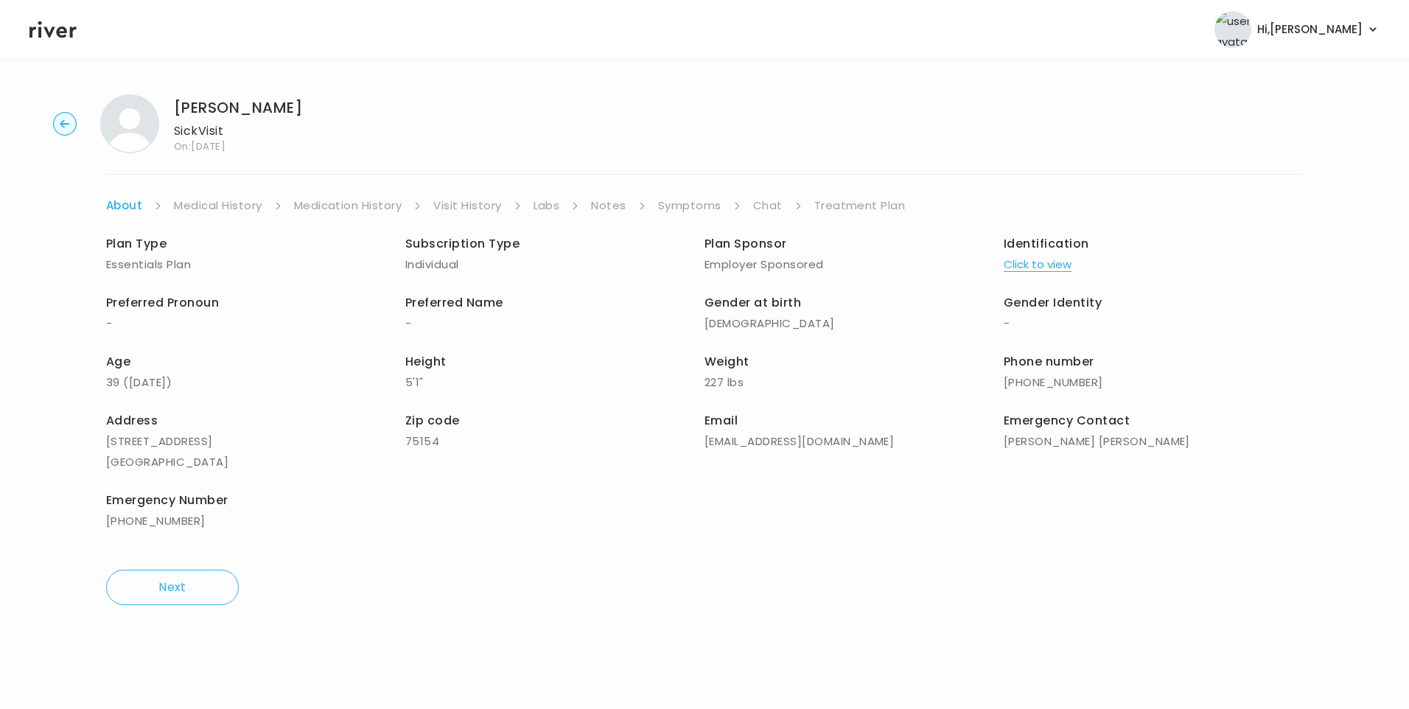
click at [764, 200] on link "Chat" at bounding box center [767, 205] width 29 height 21
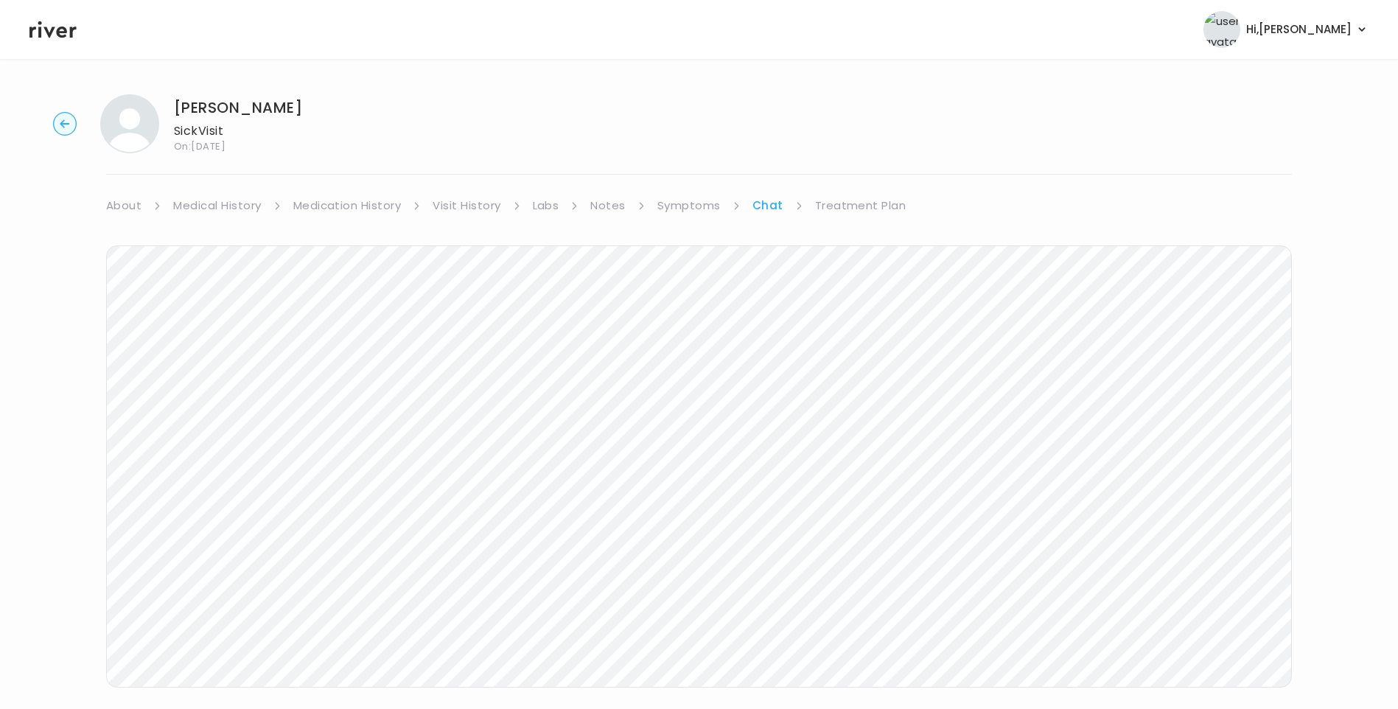
click at [48, 33] on icon at bounding box center [52, 29] width 47 height 17
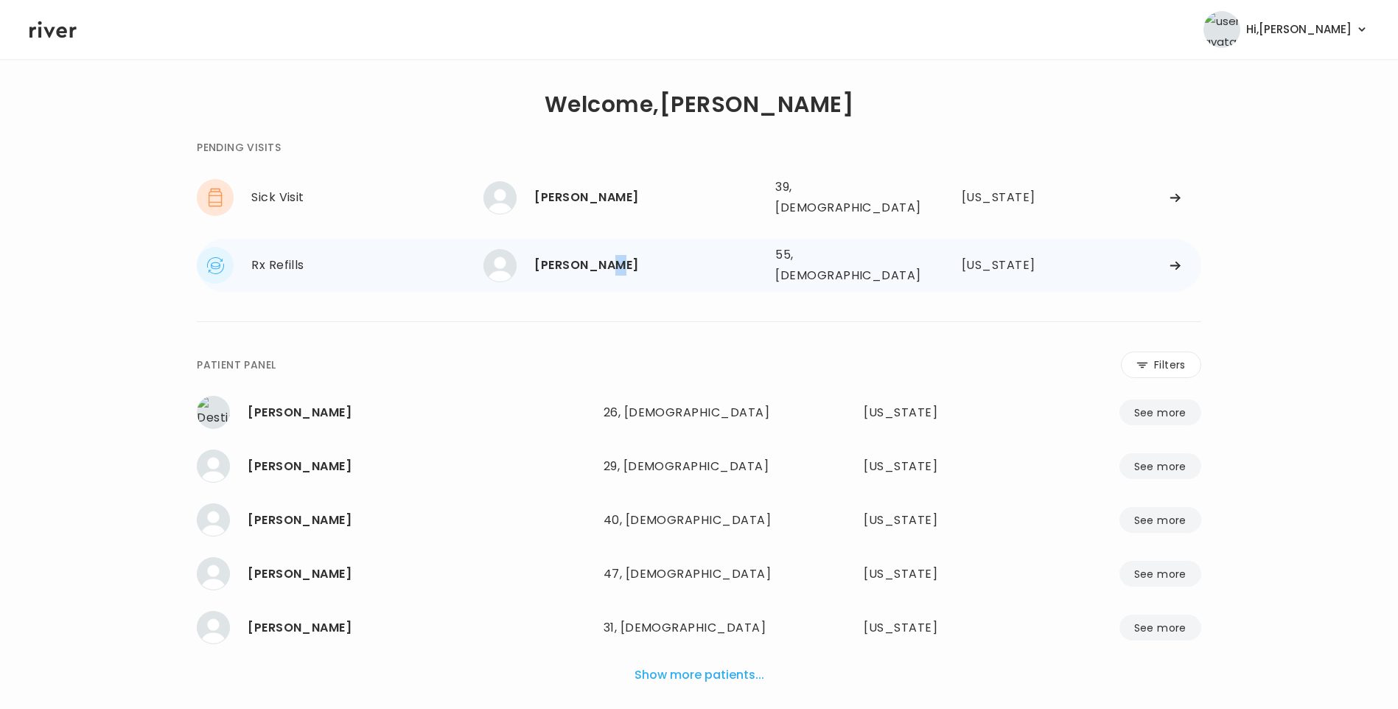
click at [615, 255] on div "[PERSON_NAME]" at bounding box center [648, 265] width 229 height 21
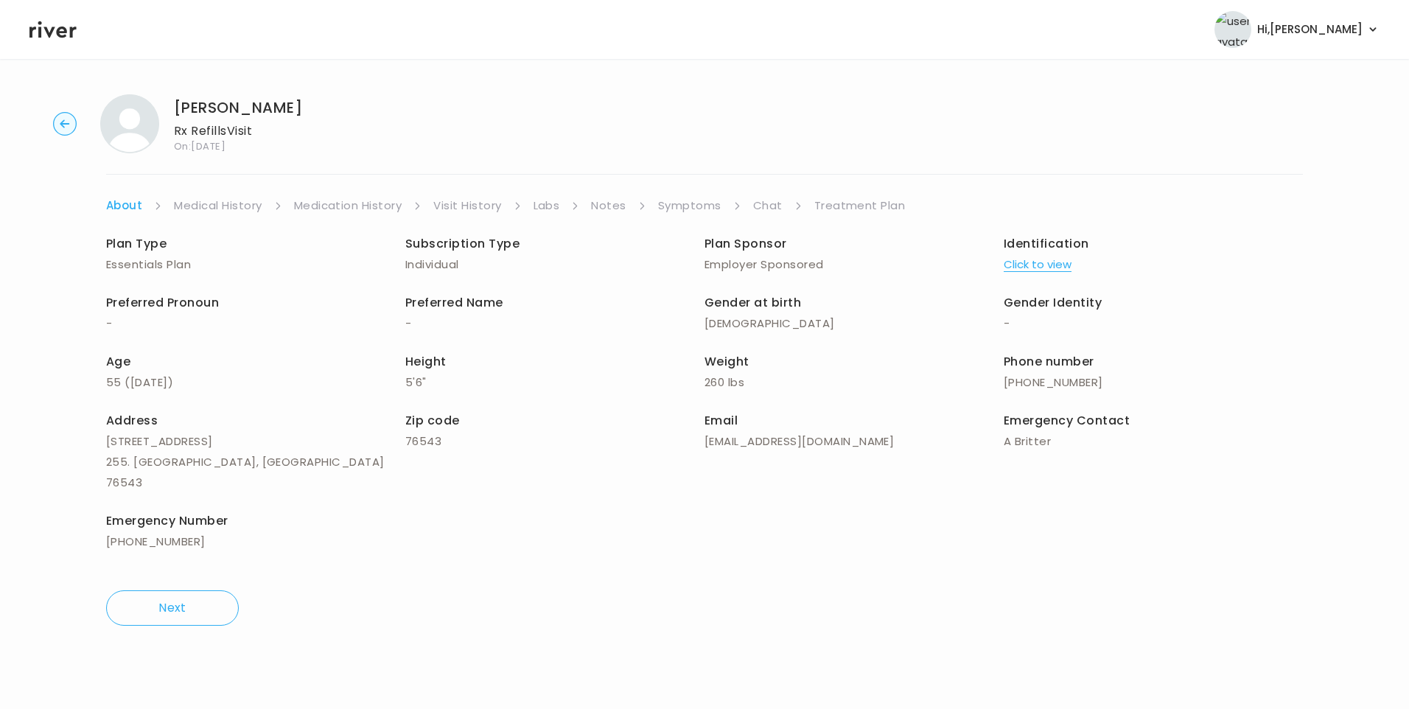
click at [770, 203] on link "Chat" at bounding box center [767, 205] width 29 height 21
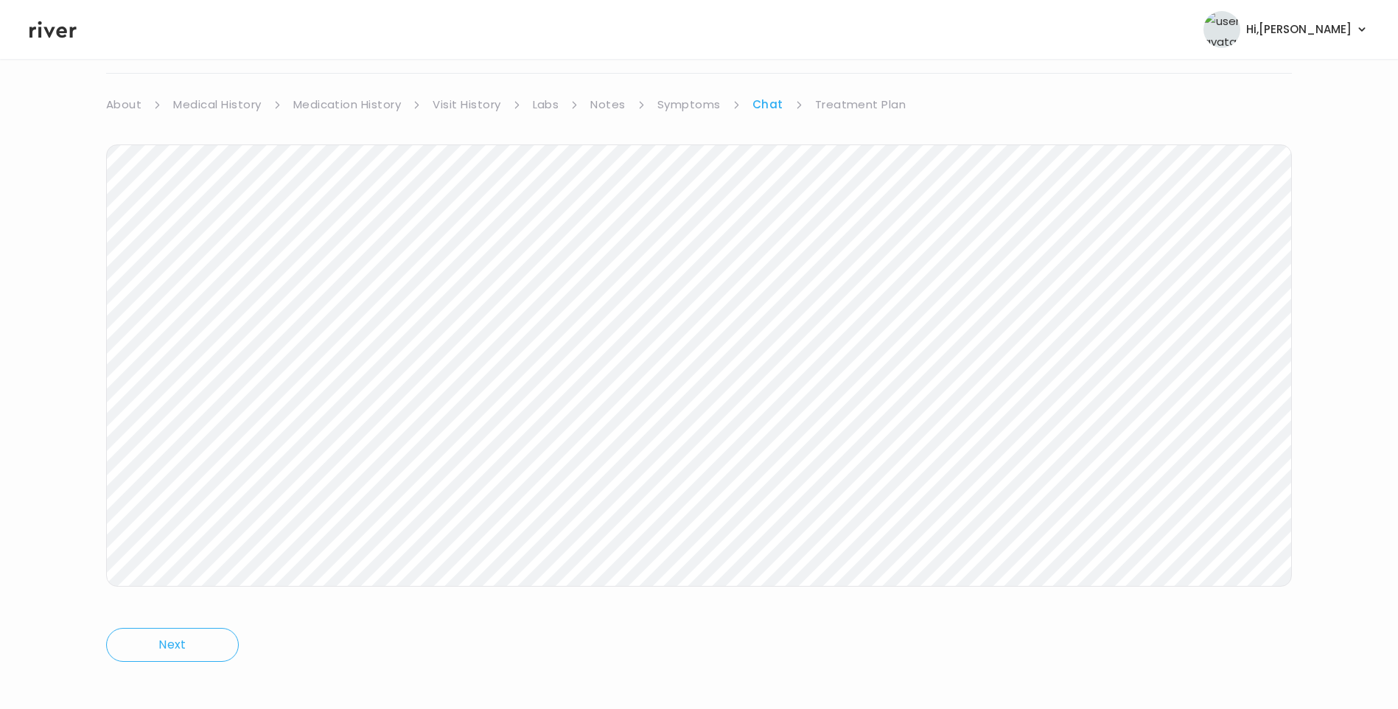
scroll to position [110, 0]
click at [43, 33] on icon at bounding box center [52, 29] width 47 height 22
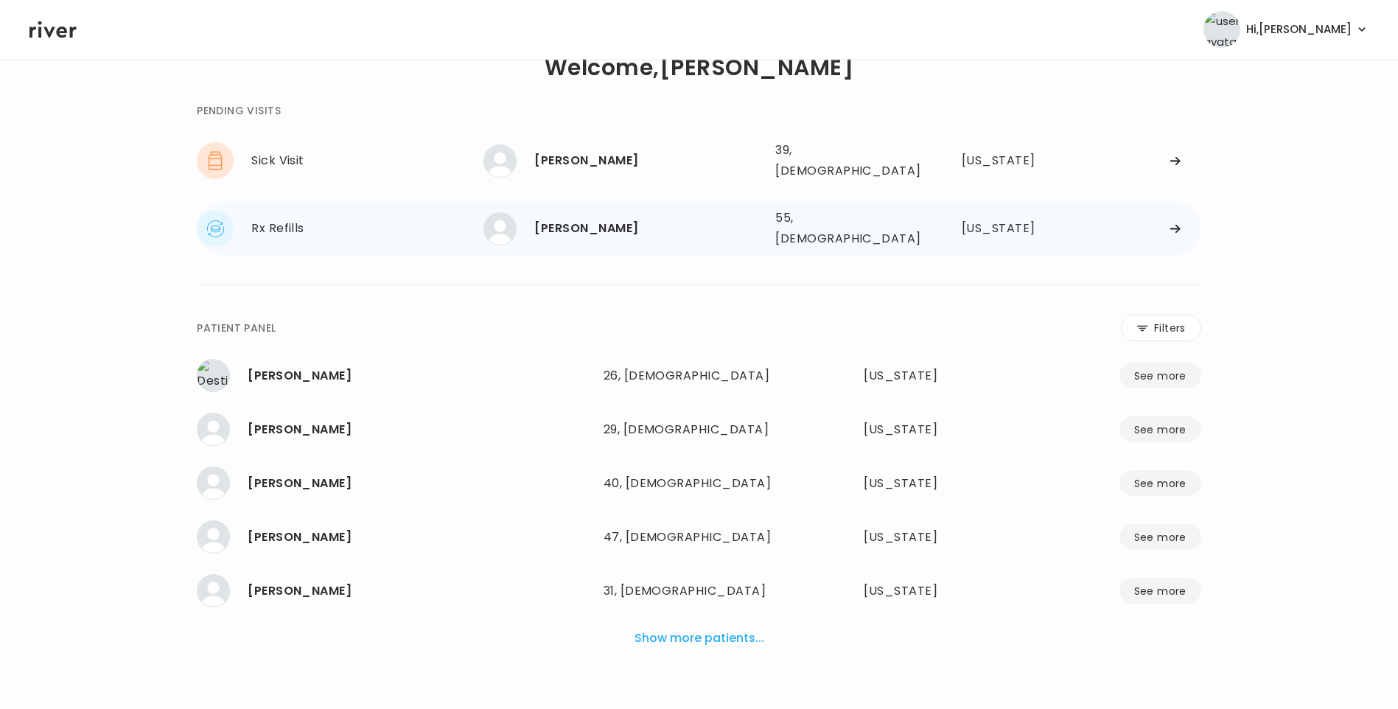
click at [606, 218] on div "[PERSON_NAME]" at bounding box center [648, 228] width 229 height 21
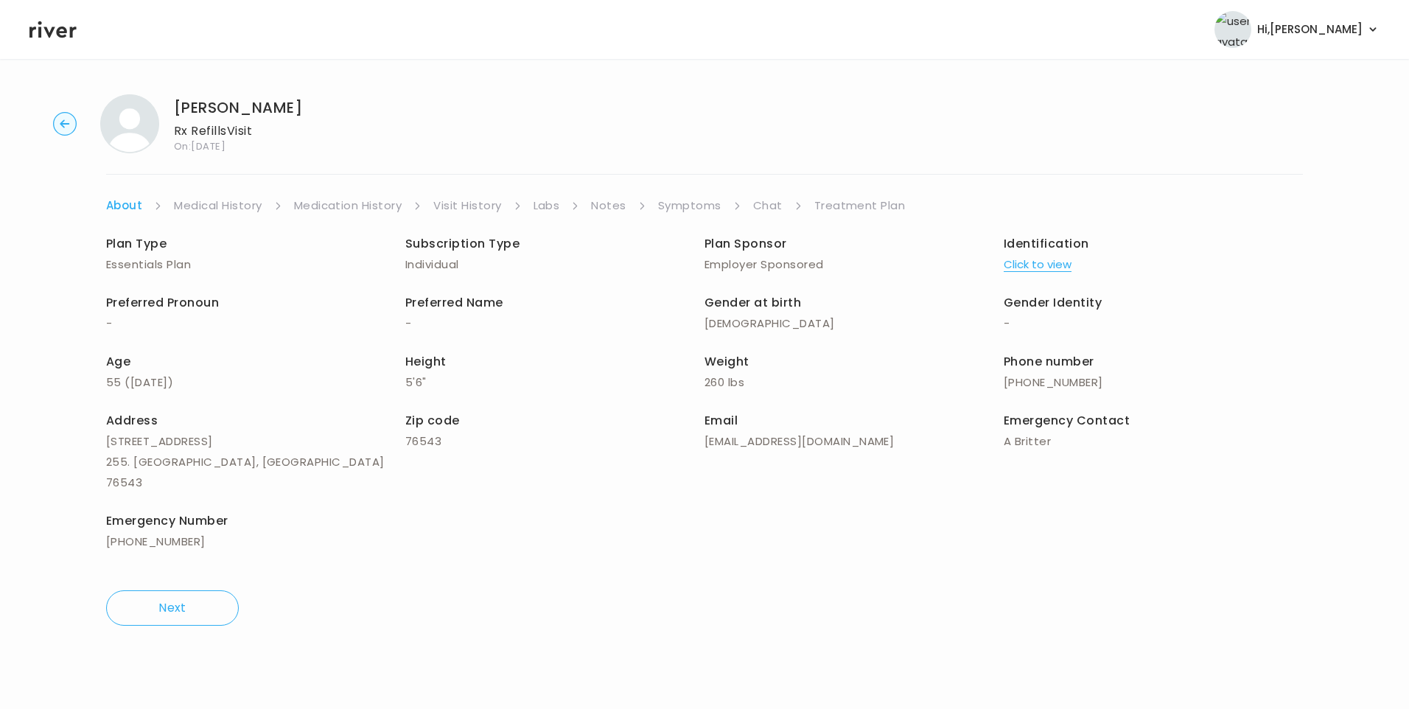
click at [759, 197] on link "Chat" at bounding box center [767, 205] width 29 height 21
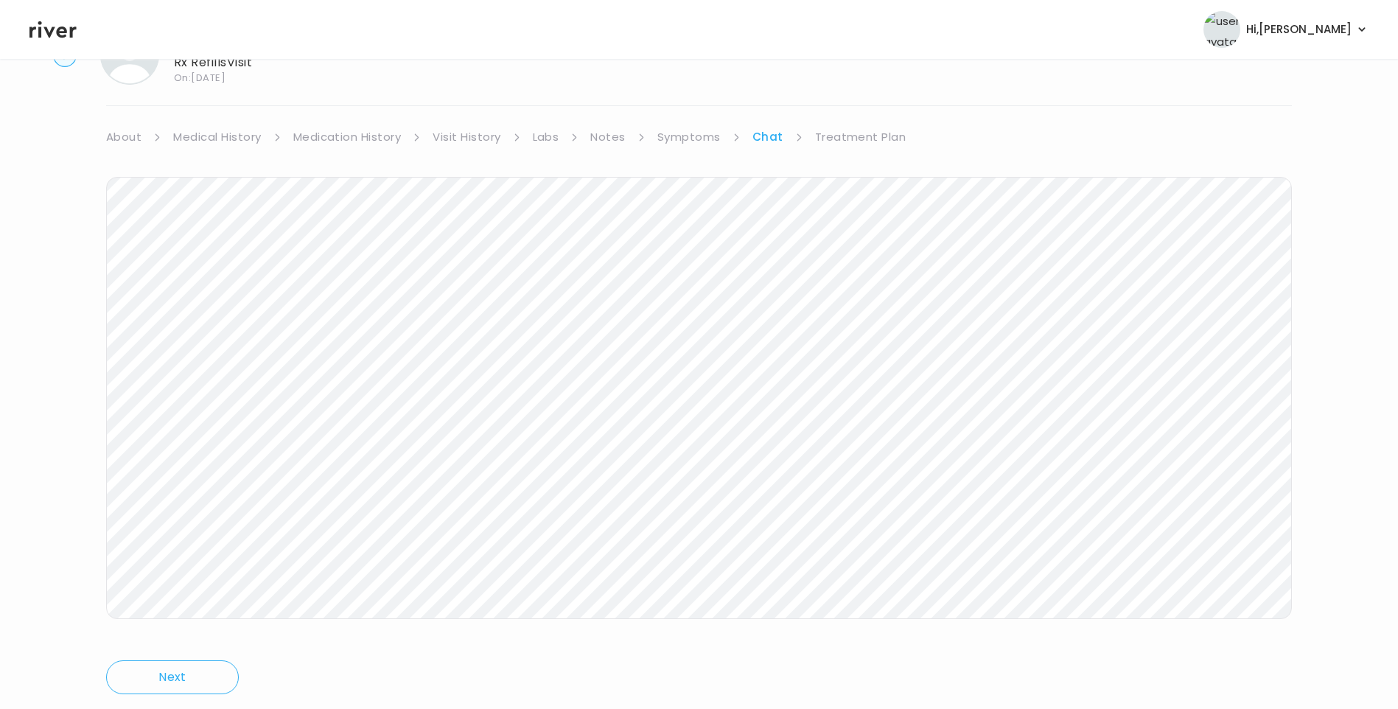
scroll to position [110, 0]
click at [42, 28] on icon at bounding box center [52, 29] width 47 height 22
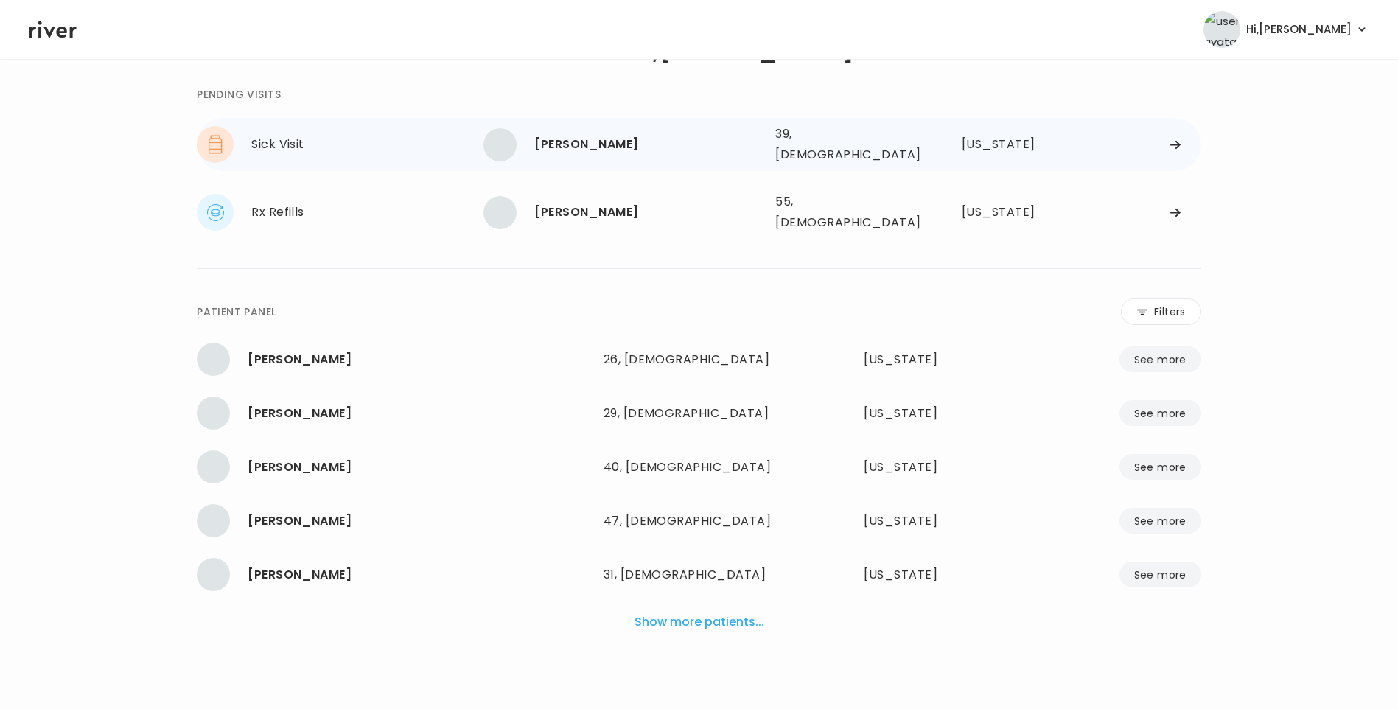
scroll to position [37, 0]
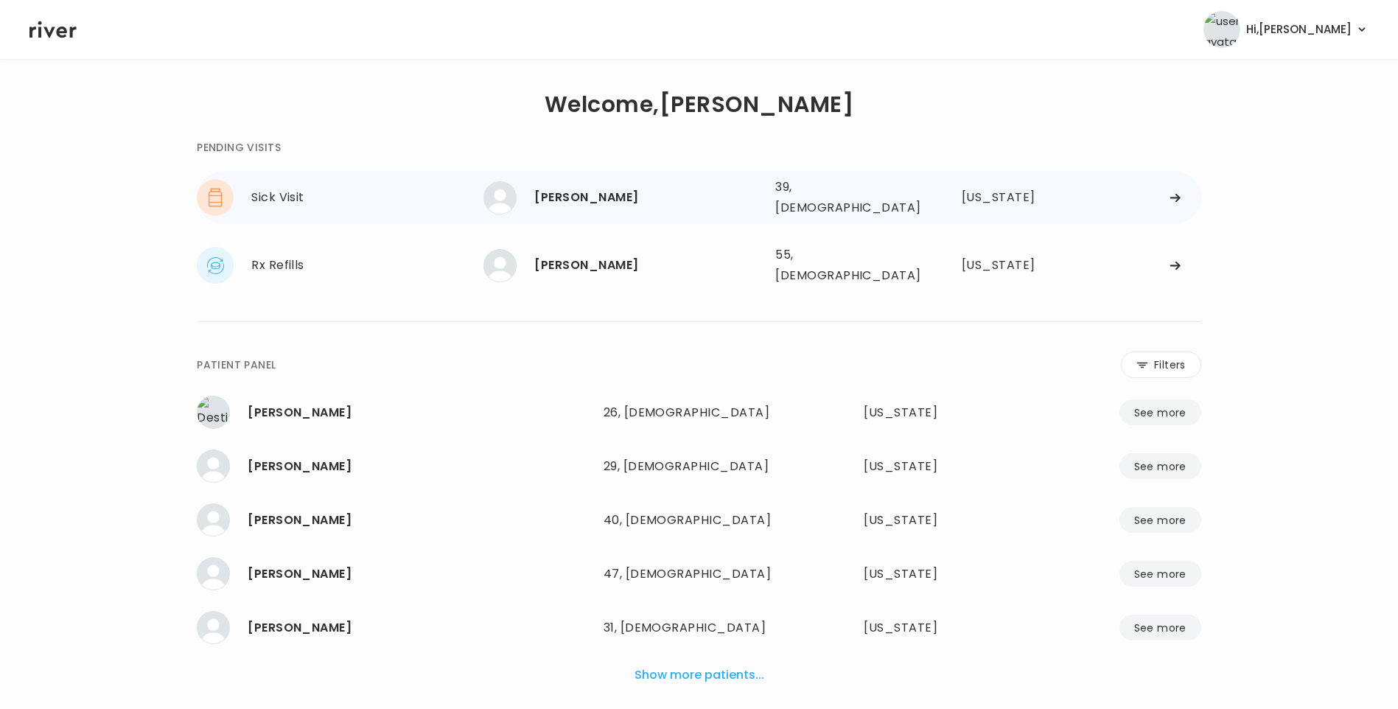
click at [633, 195] on div "[PERSON_NAME]" at bounding box center [648, 197] width 229 height 21
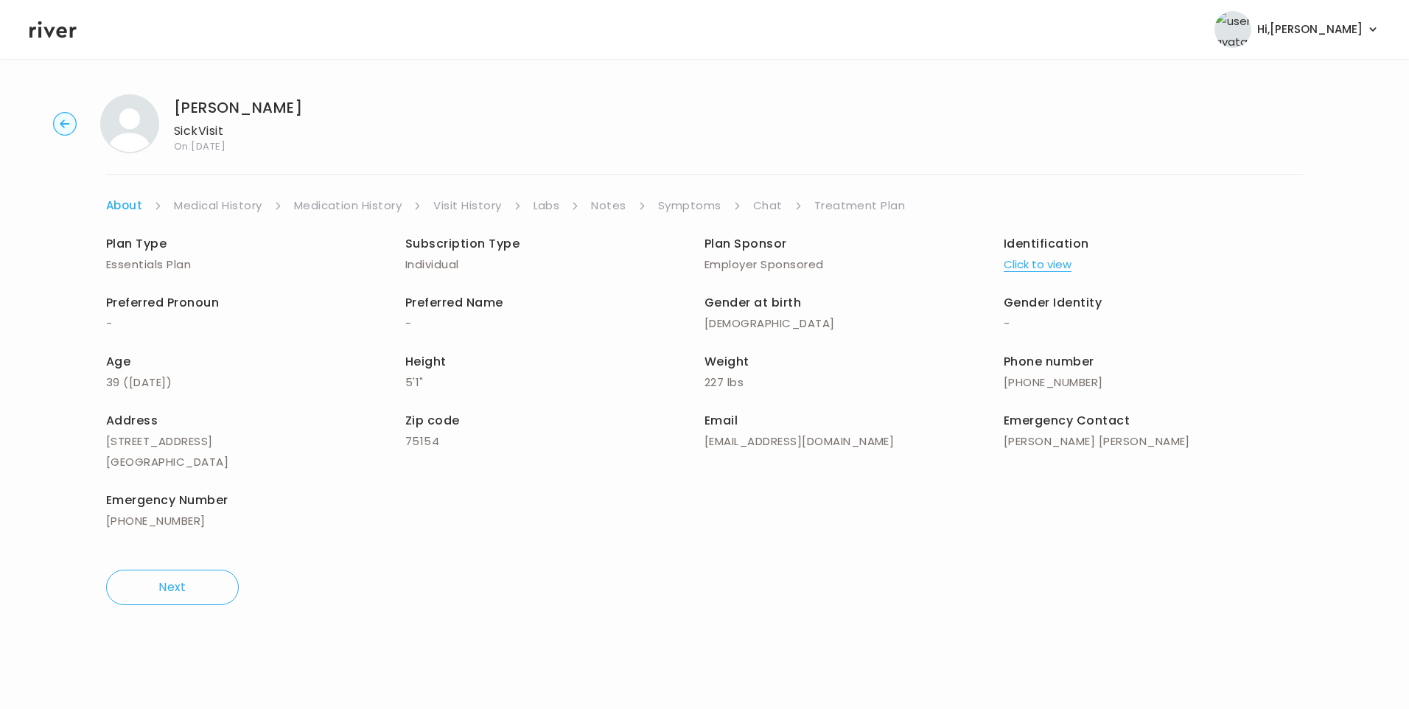
click at [676, 195] on div "Sophia Delgado Sick Visit On: 24 Sep 2025 About Medical History Medication Hist…" at bounding box center [704, 350] width 1409 height 534
click at [692, 209] on link "Symptoms" at bounding box center [689, 205] width 63 height 21
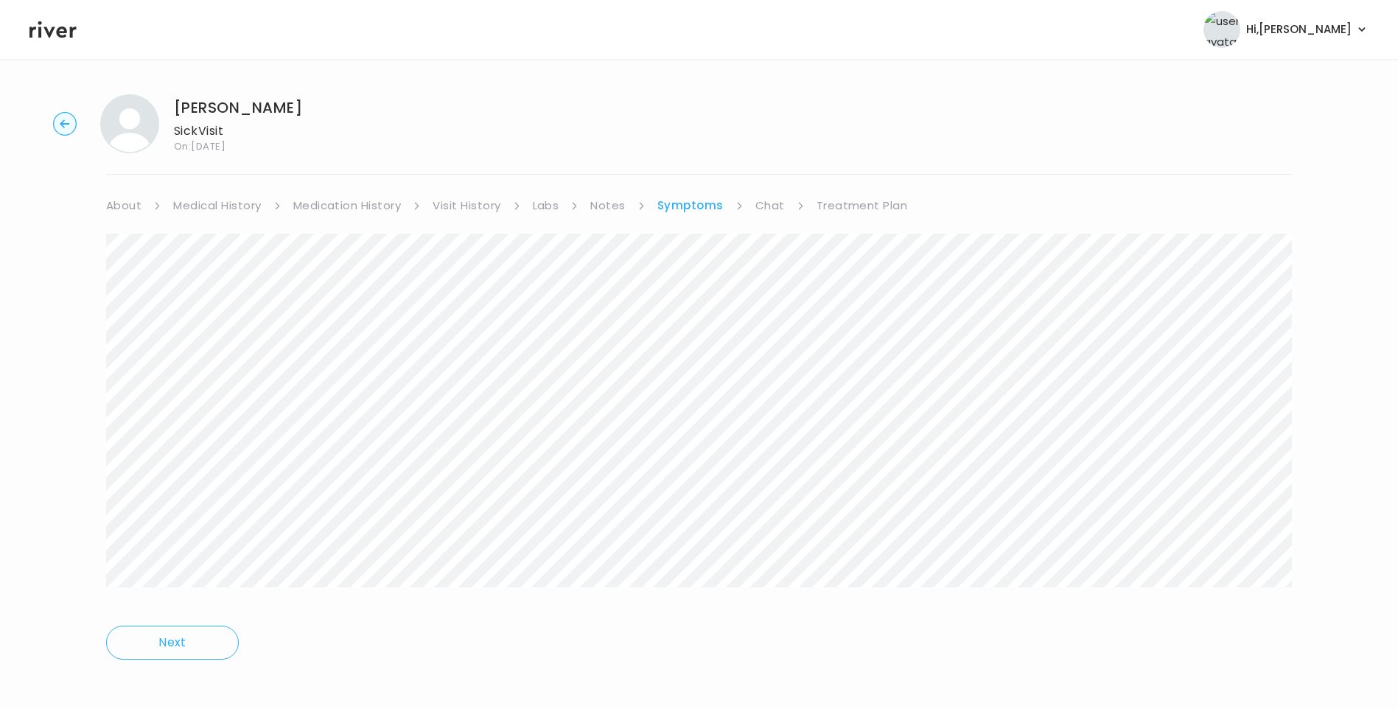
click at [768, 217] on div "Next" at bounding box center [698, 448] width 1185 height 464
click at [762, 199] on link "Chat" at bounding box center [769, 205] width 29 height 21
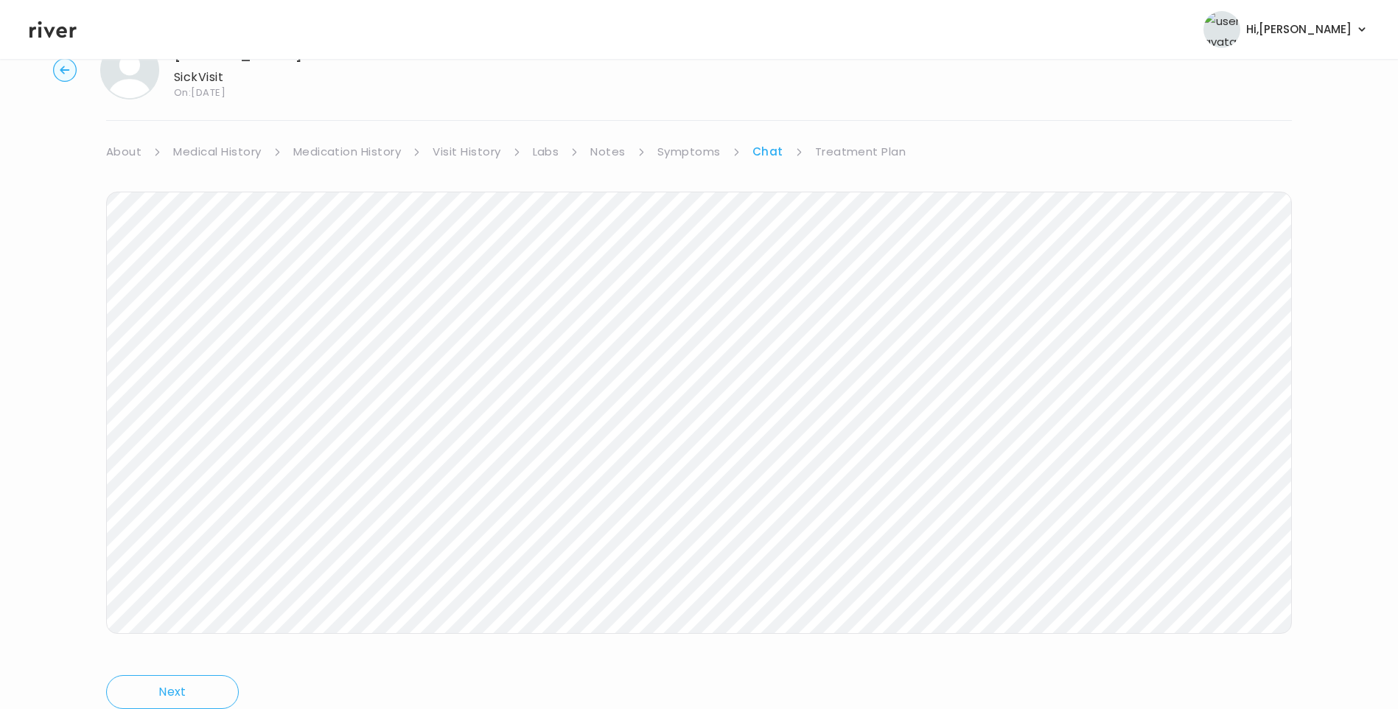
click at [55, 37] on icon at bounding box center [52, 29] width 47 height 22
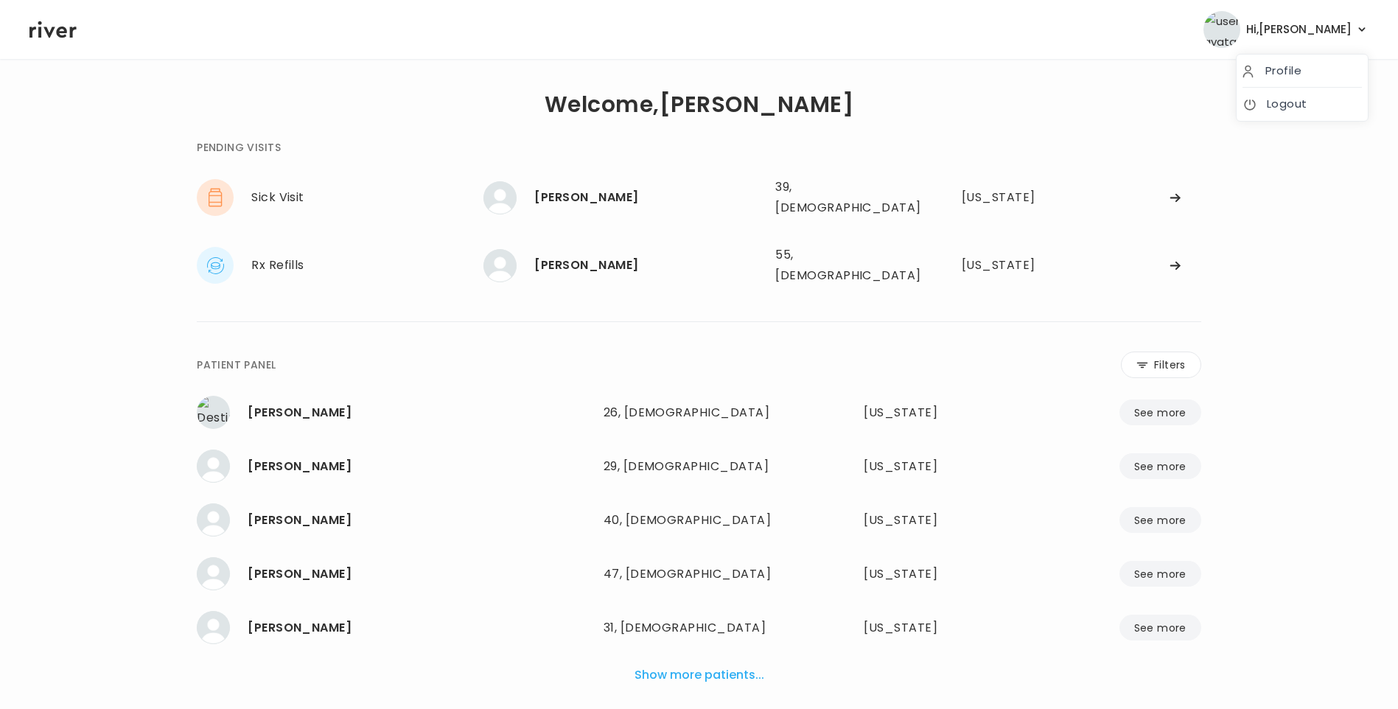
click at [1353, 17] on button "Hi, Lisa" at bounding box center [1285, 29] width 165 height 37
click at [1284, 108] on link "Logout" at bounding box center [1301, 104] width 119 height 21
